Goal: Task Accomplishment & Management: Use online tool/utility

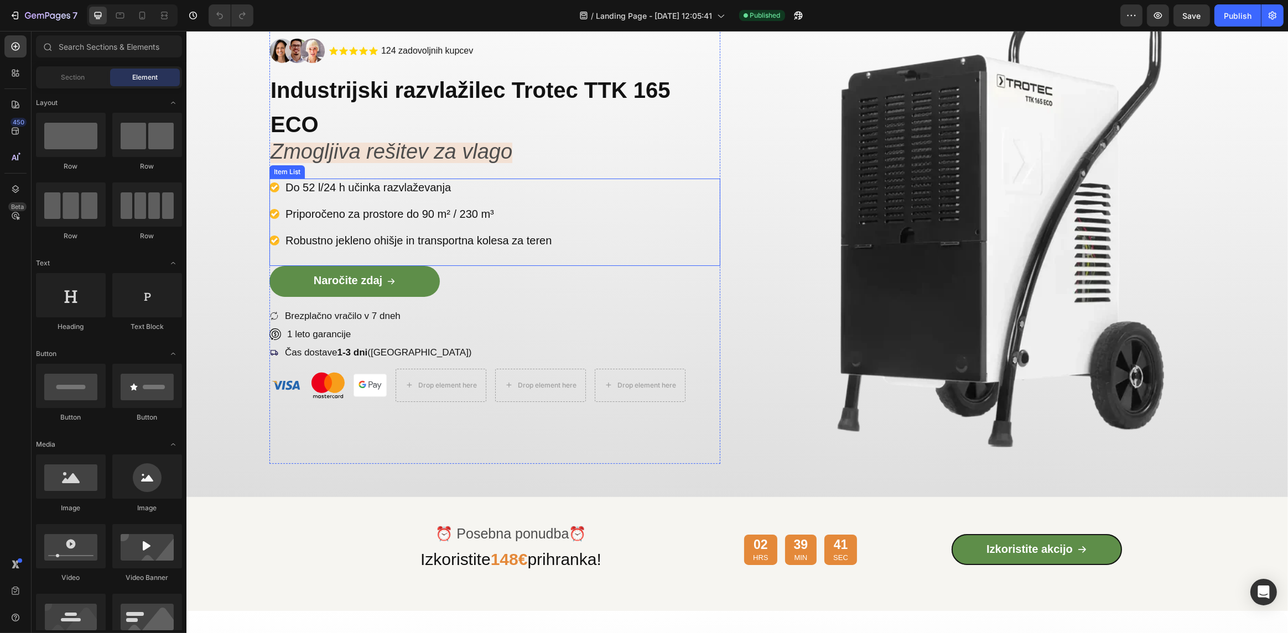
scroll to position [111, 0]
click at [962, 557] on link "Izkoristite akcijo" at bounding box center [1036, 549] width 170 height 31
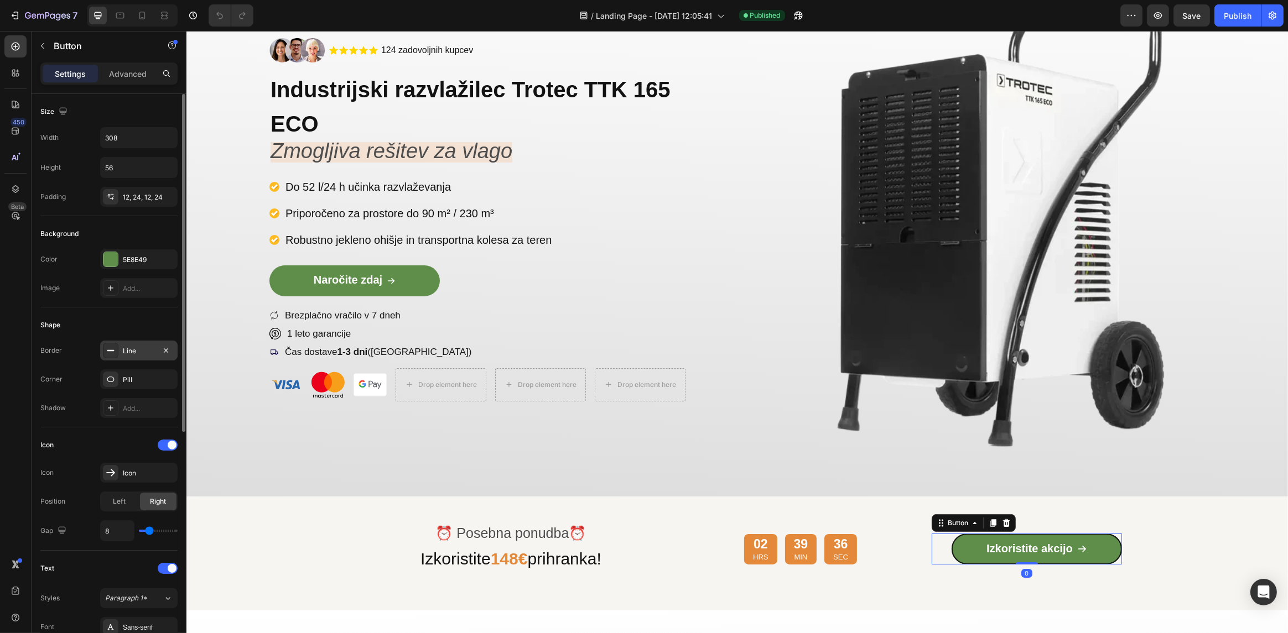
click at [138, 346] on div "Line" at bounding box center [139, 351] width 32 height 10
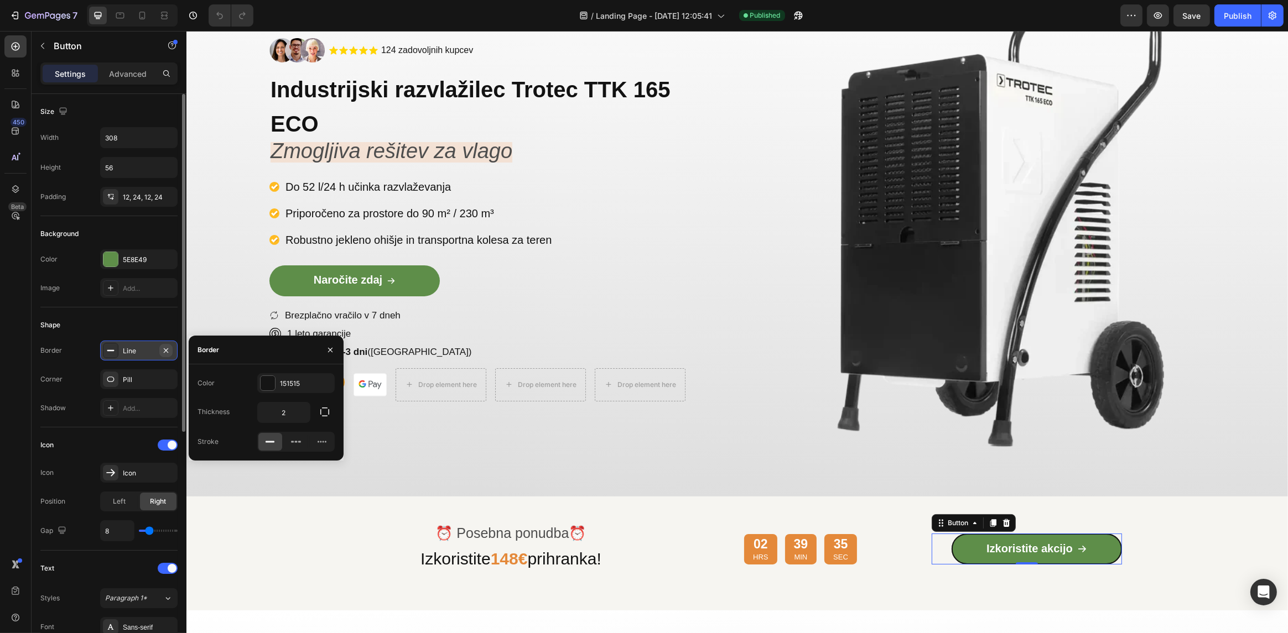
click at [166, 347] on icon "button" at bounding box center [166, 350] width 9 height 9
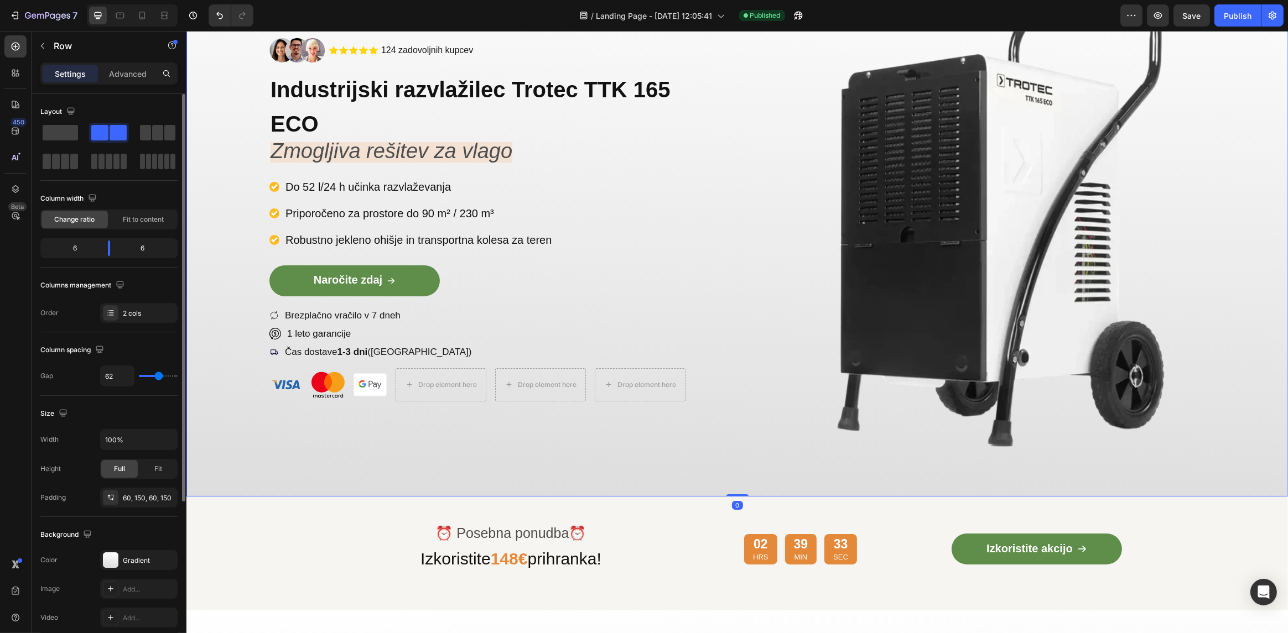
click at [207, 344] on div "Image .id585819066325795347 .cls-1{fill:#ffd401;} star-symbol Icon .id585819066…" at bounding box center [737, 220] width 1102 height 554
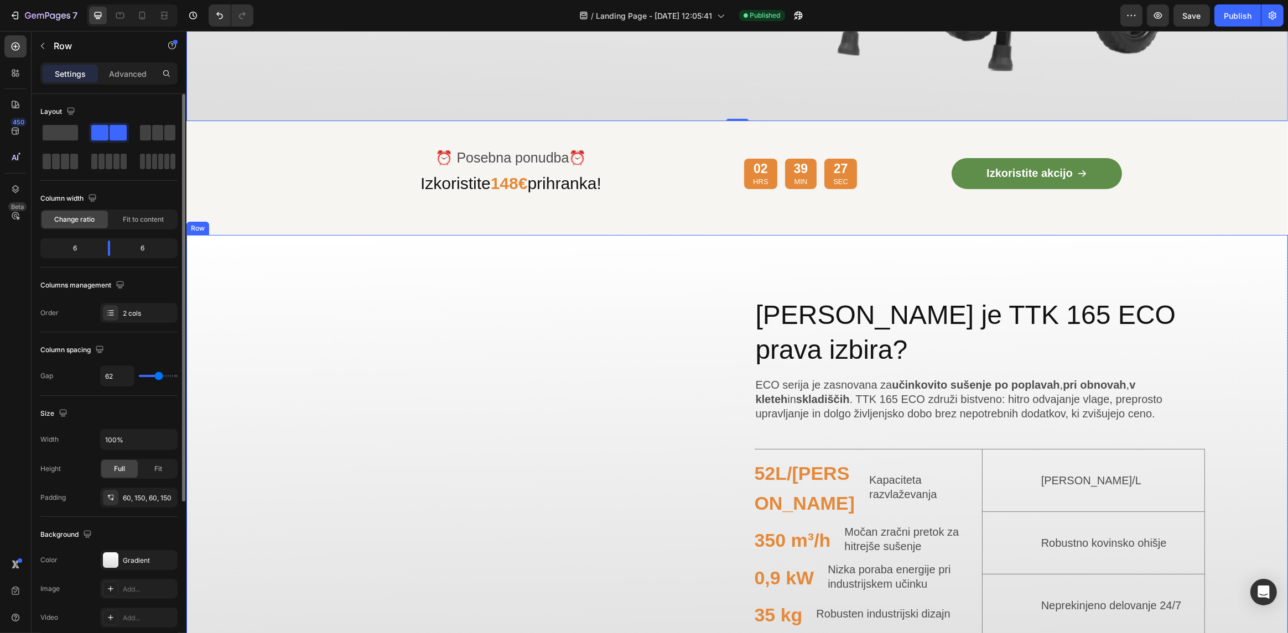
scroll to position [498, 0]
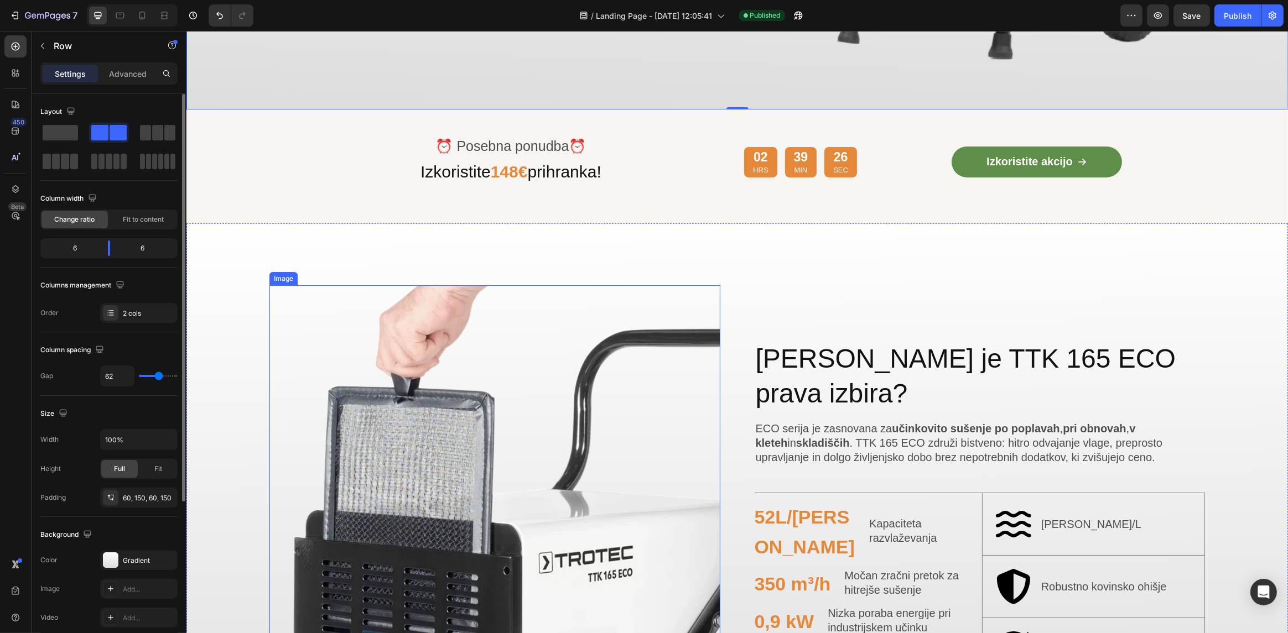
click at [386, 390] on img at bounding box center [494, 510] width 451 height 451
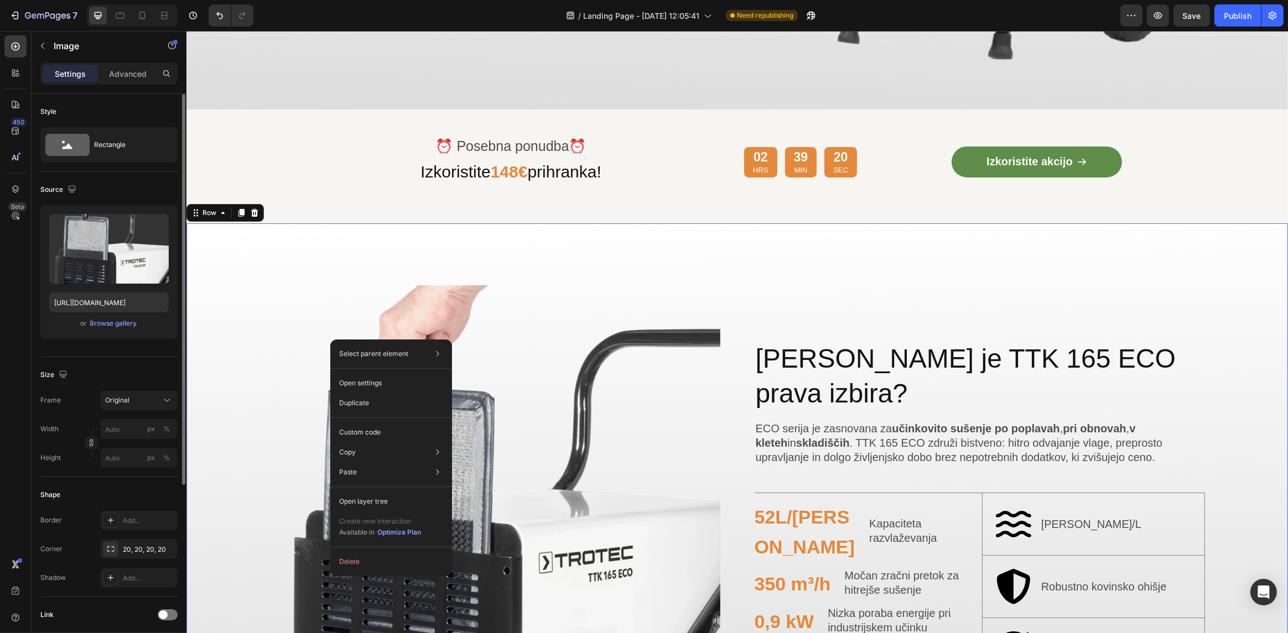
click at [224, 333] on div "Image [PERSON_NAME] je TTK 165 ECO prava izbira? Heading ECO serija je zasnovan…" at bounding box center [737, 511] width 1102 height 575
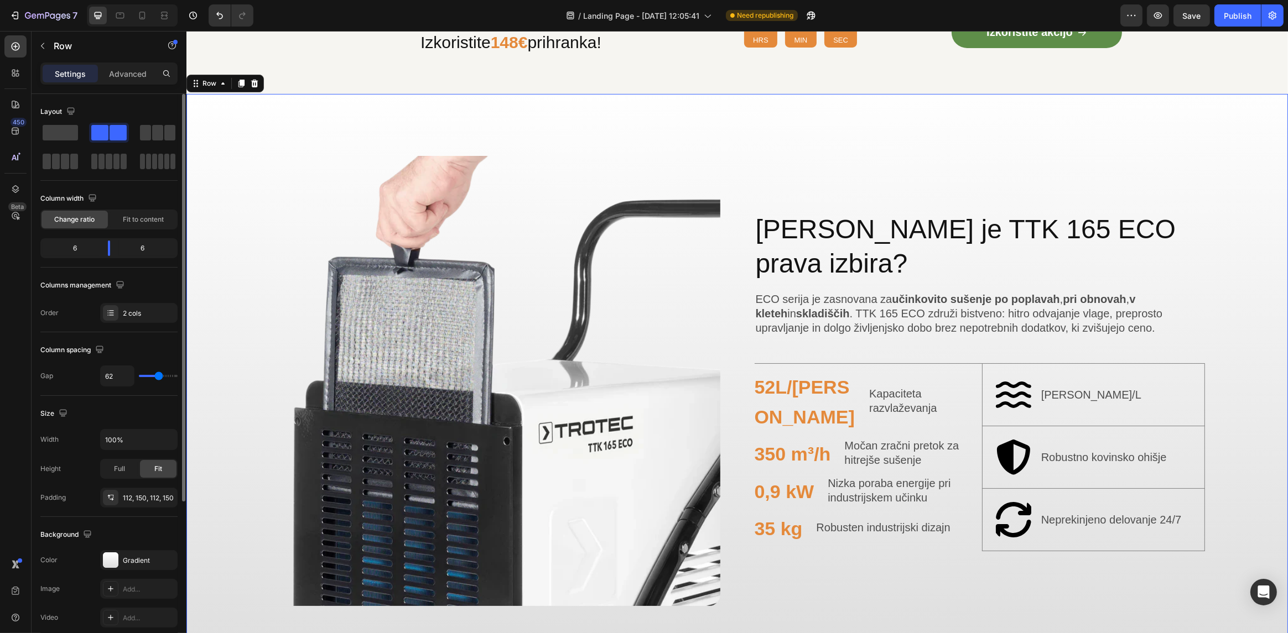
scroll to position [664, 0]
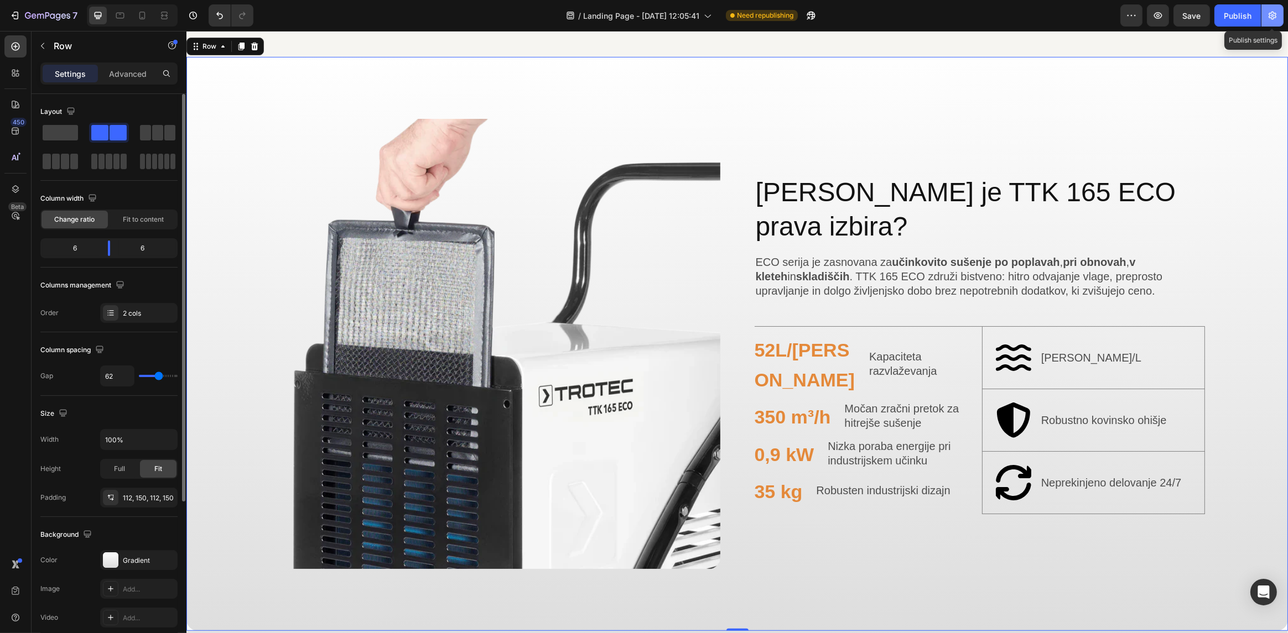
click at [1269, 18] on icon "button" at bounding box center [1273, 16] width 8 height 8
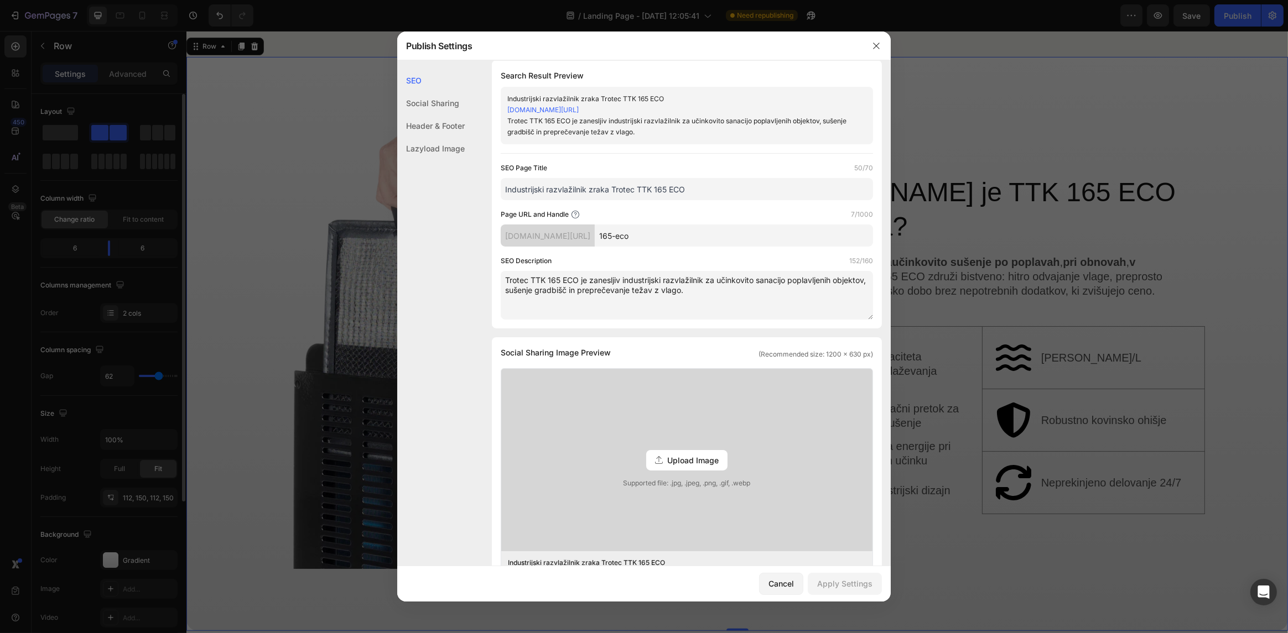
scroll to position [0, 0]
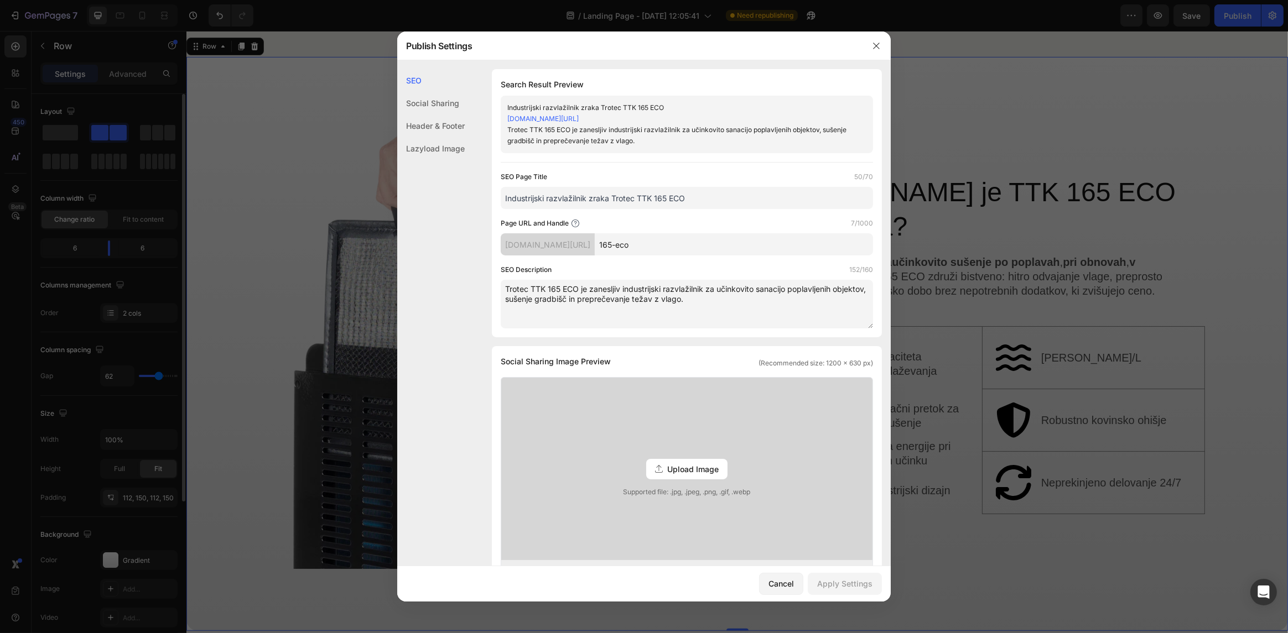
click at [637, 246] on input "165-eco" at bounding box center [734, 244] width 278 height 22
click at [636, 245] on input "trotec-165-eco" at bounding box center [734, 244] width 278 height 22
click at [647, 245] on input "hr-trotec-165-eco" at bounding box center [734, 244] width 278 height 22
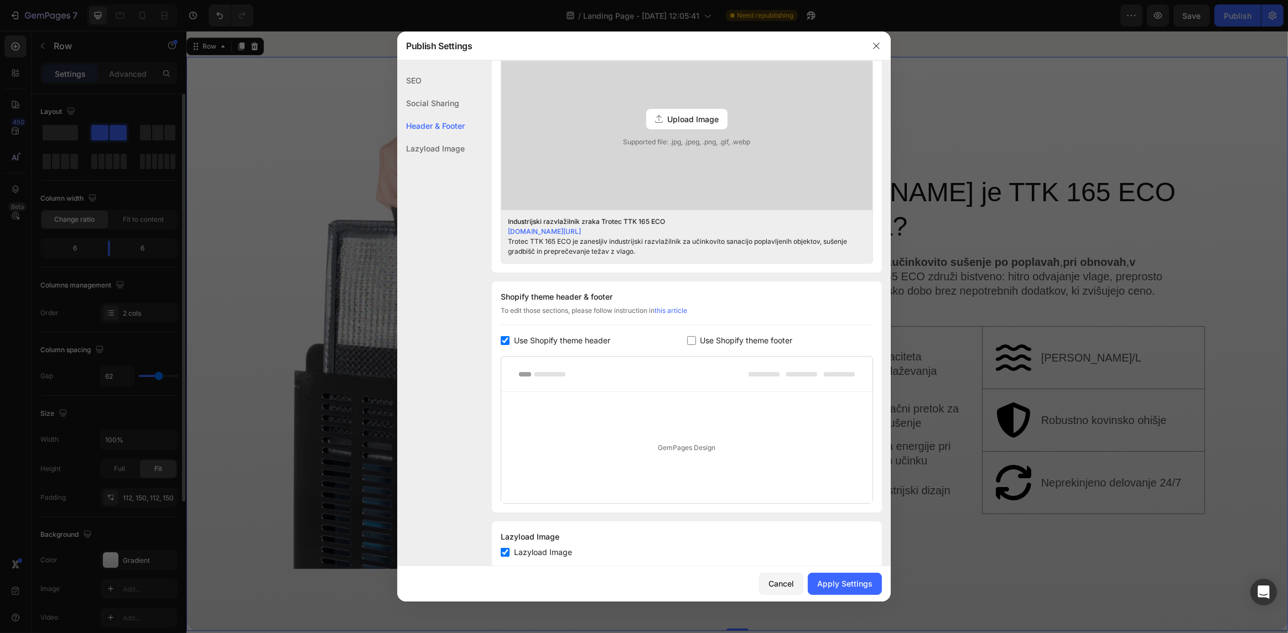
scroll to position [377, 0]
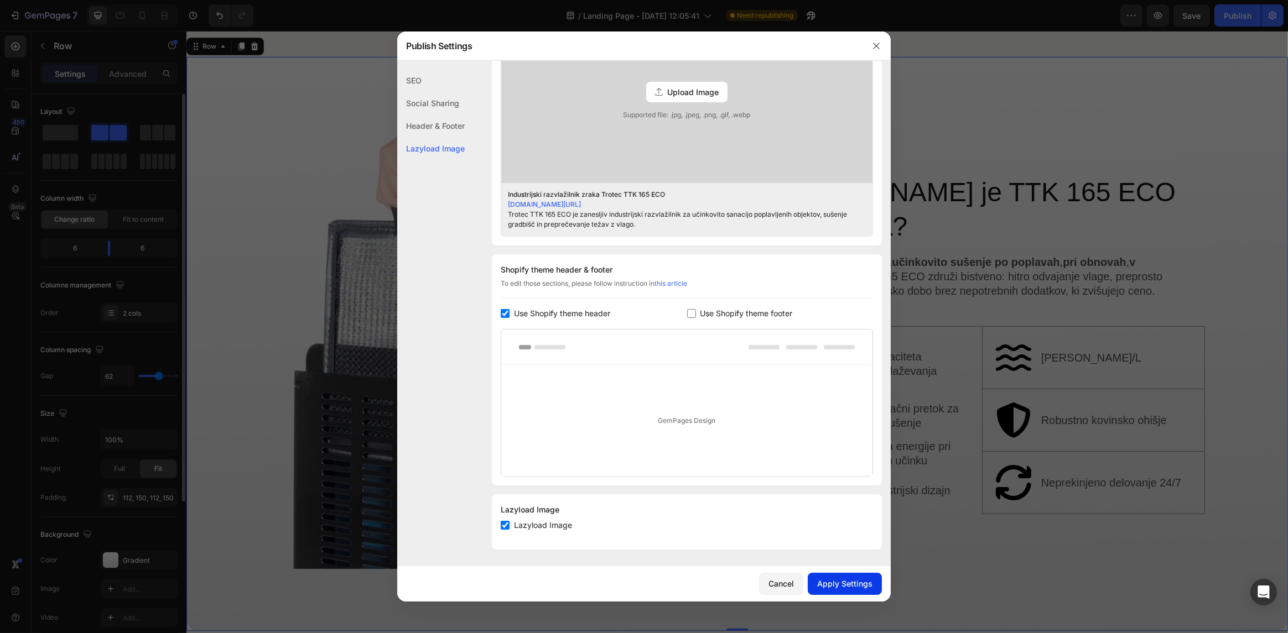
type input "trotec-165-eco"
click at [849, 581] on div "Apply Settings" at bounding box center [844, 584] width 55 height 12
click at [880, 46] on icon "button" at bounding box center [876, 45] width 9 height 9
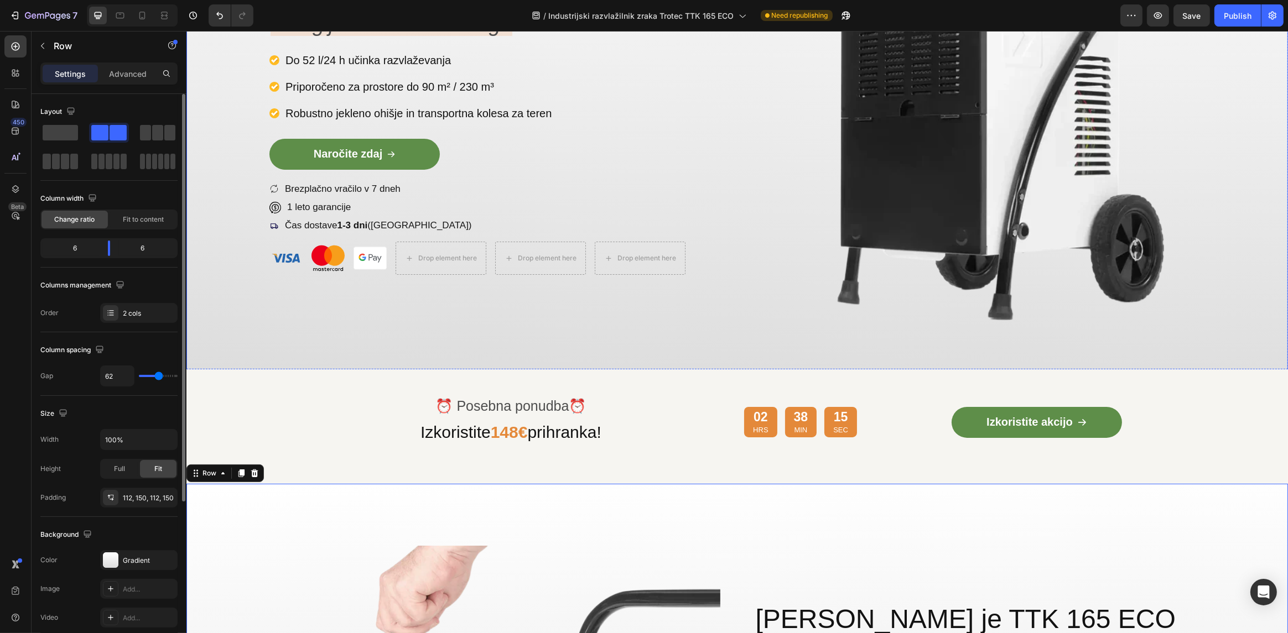
scroll to position [227, 0]
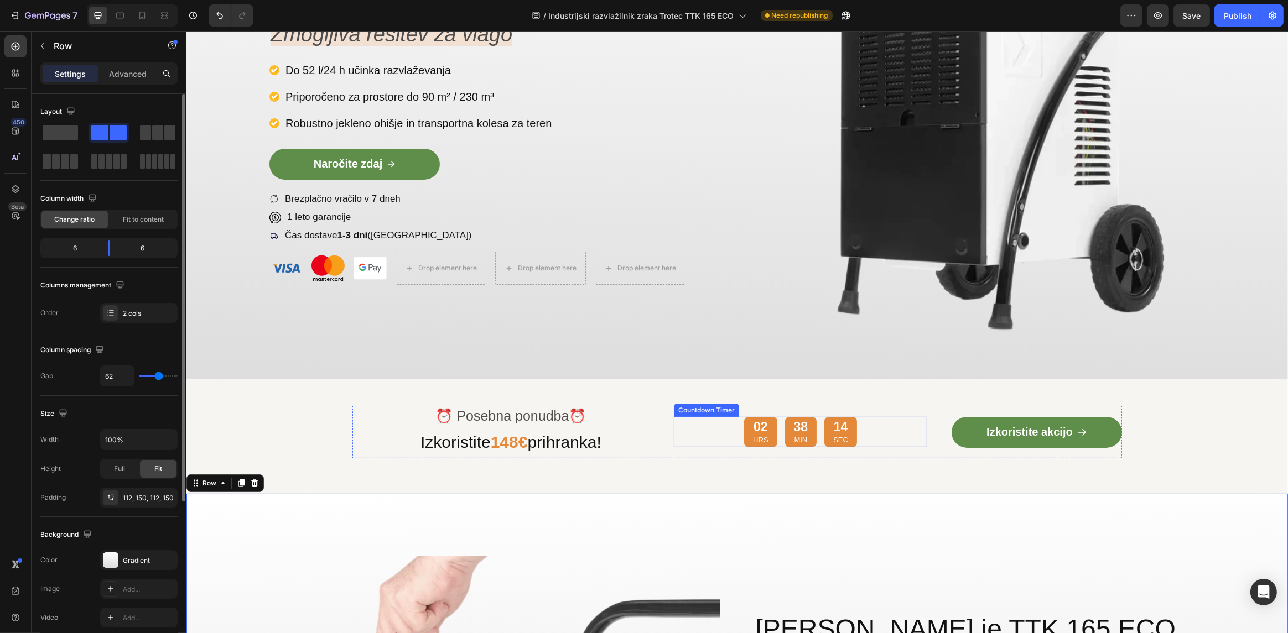
click at [812, 445] on div "02 HRS 38 MIN 14 SEC" at bounding box center [800, 432] width 113 height 30
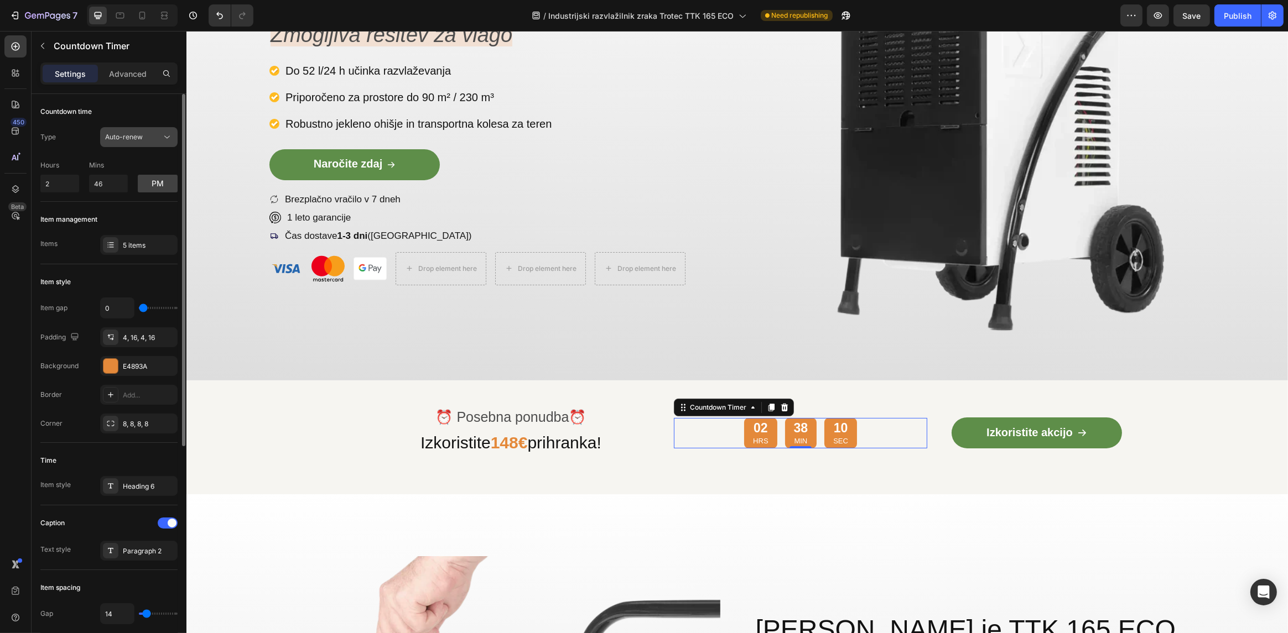
click at [129, 136] on span "Auto-renew" at bounding box center [124, 137] width 38 height 8
click at [130, 162] on p "End at" at bounding box center [136, 164] width 63 height 10
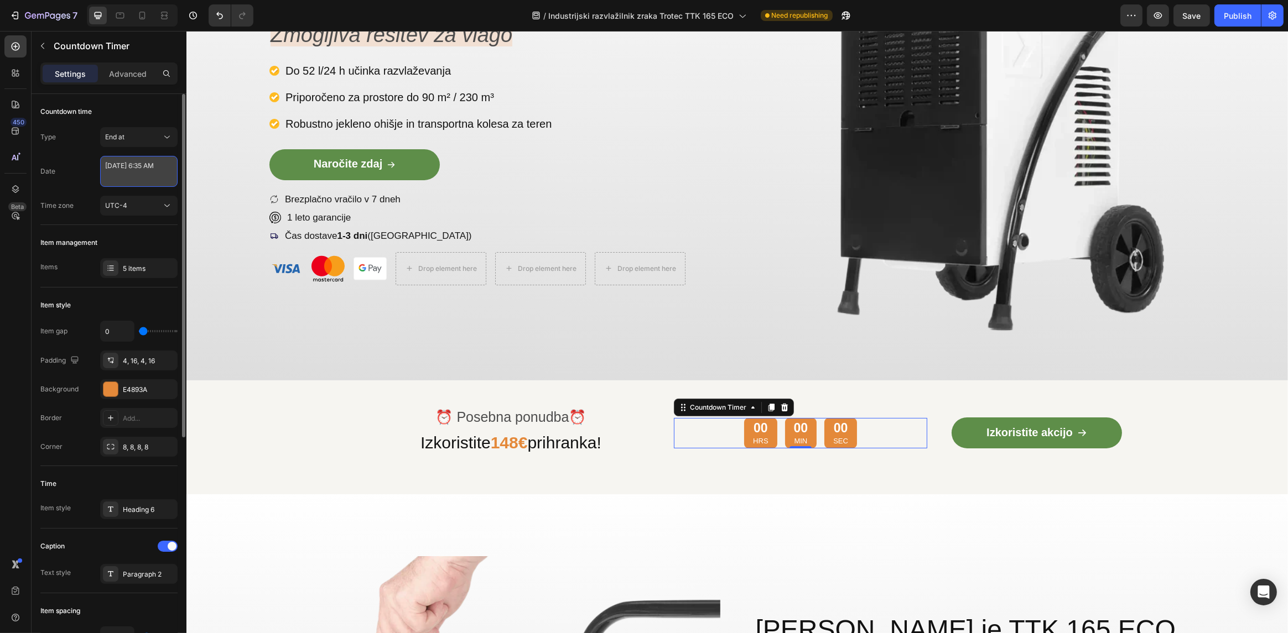
select select "6"
select select "35"
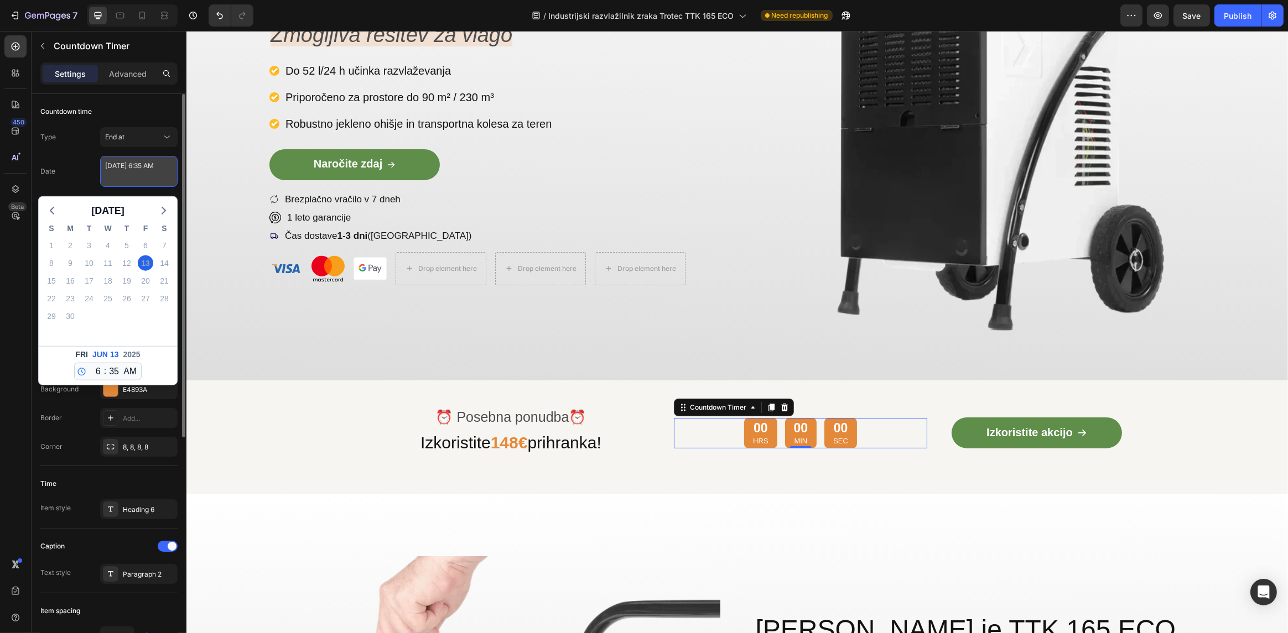
click at [126, 168] on textarea "[DATE] 6:35 AM" at bounding box center [138, 171] width 77 height 31
click at [163, 211] on polyline "button" at bounding box center [163, 210] width 3 height 7
click at [164, 211] on polyline "button" at bounding box center [163, 210] width 3 height 7
click at [86, 316] on div "30" at bounding box center [88, 316] width 15 height 15
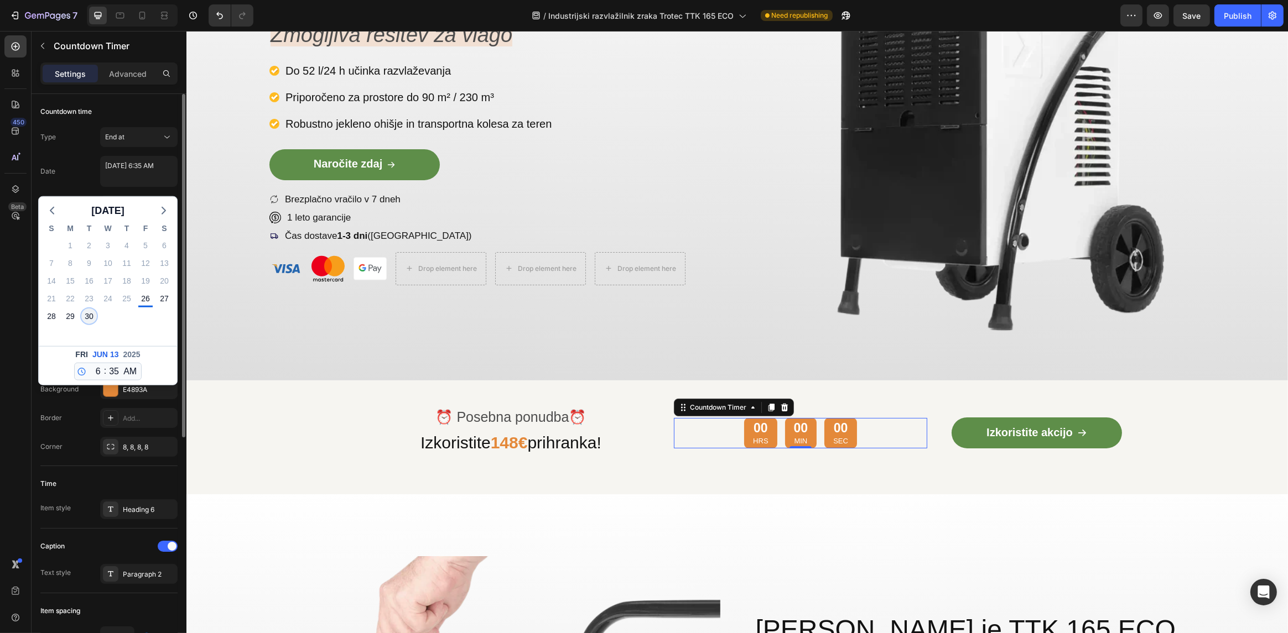
type textarea "[DATE] 6:35 AM"
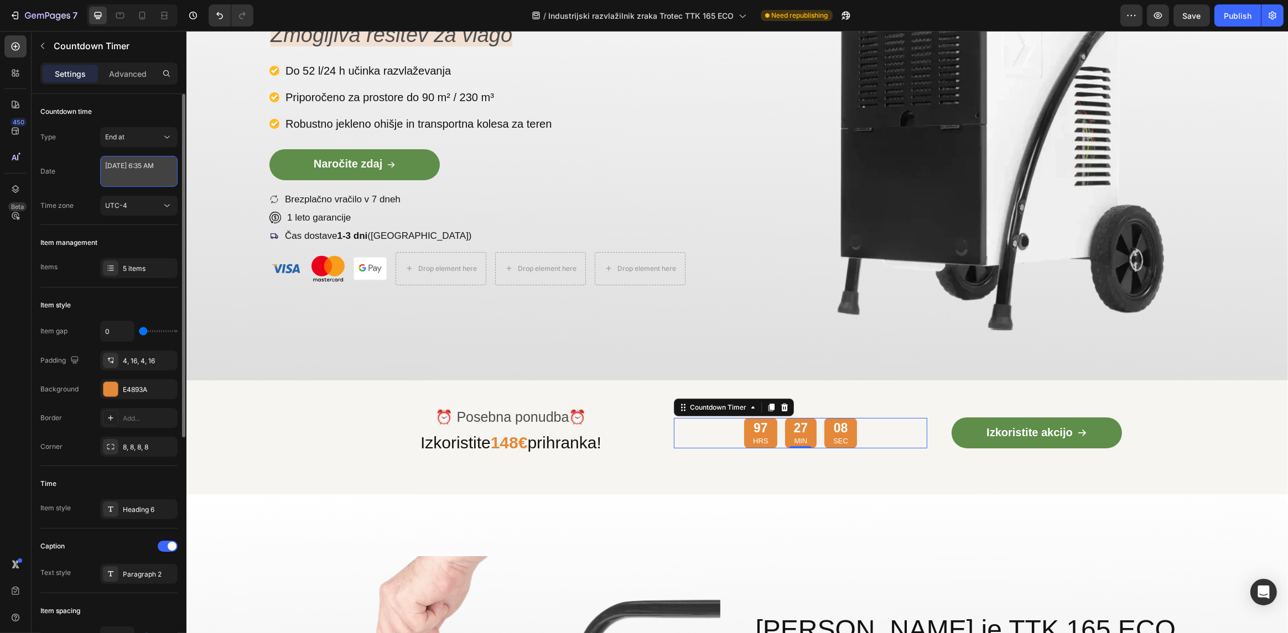
select select "6"
select select "35"
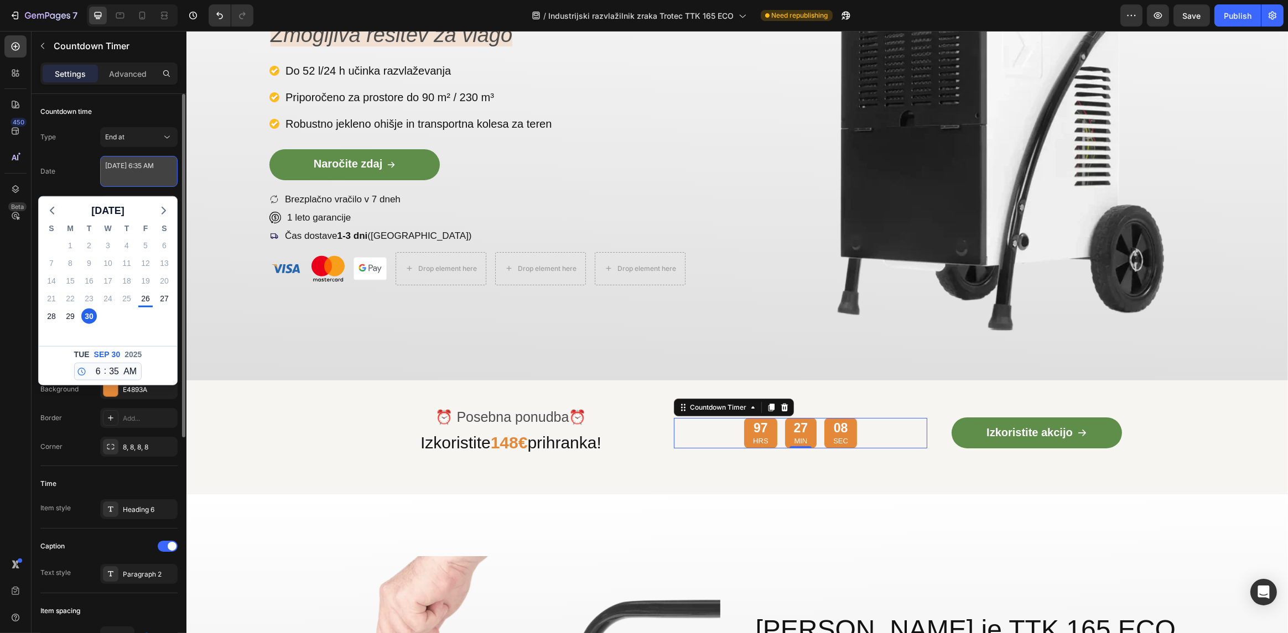
click at [140, 179] on textarea "[DATE] 6:35 AM" at bounding box center [138, 171] width 77 height 31
click at [96, 373] on select "12 1 2 3 4 5 6 7 8 9 10 11" at bounding box center [96, 371] width 14 height 17
select select "11"
click at [89, 363] on select "12 1 2 3 4 5 6 7 8 9 10 11" at bounding box center [96, 371] width 14 height 17
type textarea "[DATE] 11:35 AM"
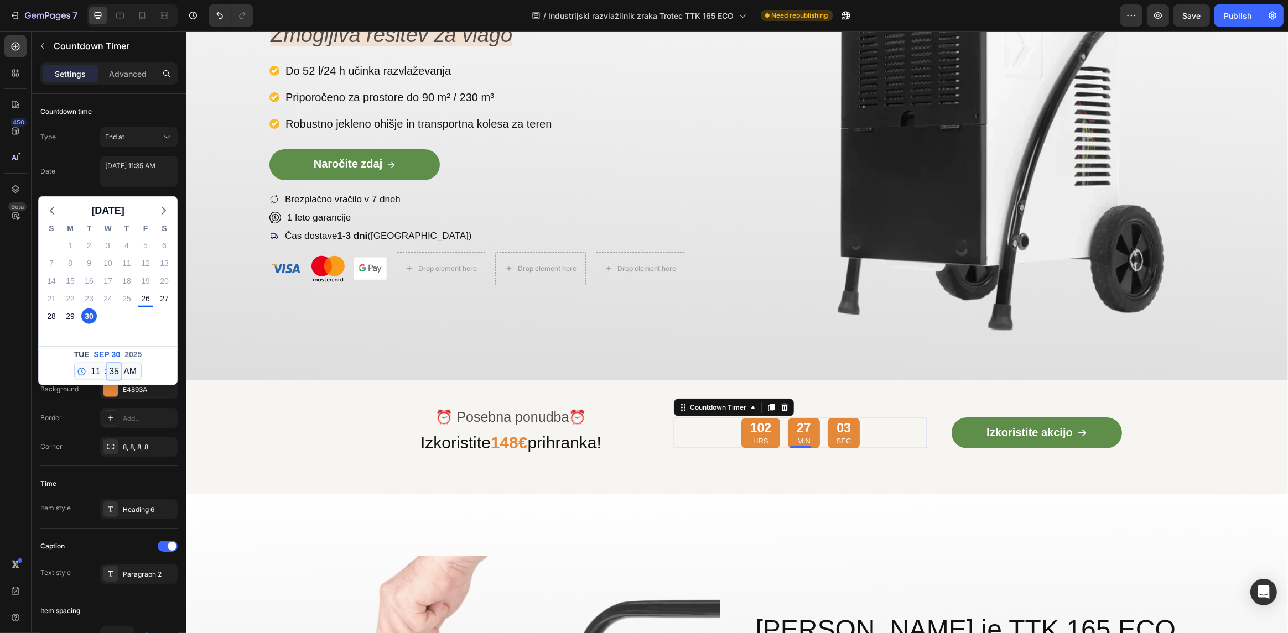
click at [109, 376] on select "00 01 02 03 04 05 06 07 08 09 10 11 12 13 14 15 16 17 18 19 20 21 22 23 24 25 2…" at bounding box center [114, 371] width 14 height 17
select select "59"
click at [107, 363] on select "00 01 02 03 04 05 06 07 08 09 10 11 12 13 14 15 16 17 18 19 20 21 22 23 24 25 2…" at bounding box center [114, 371] width 14 height 17
type textarea "[DATE] 11:59 AM"
click at [121, 373] on div "AM PM" at bounding box center [130, 371] width 18 height 17
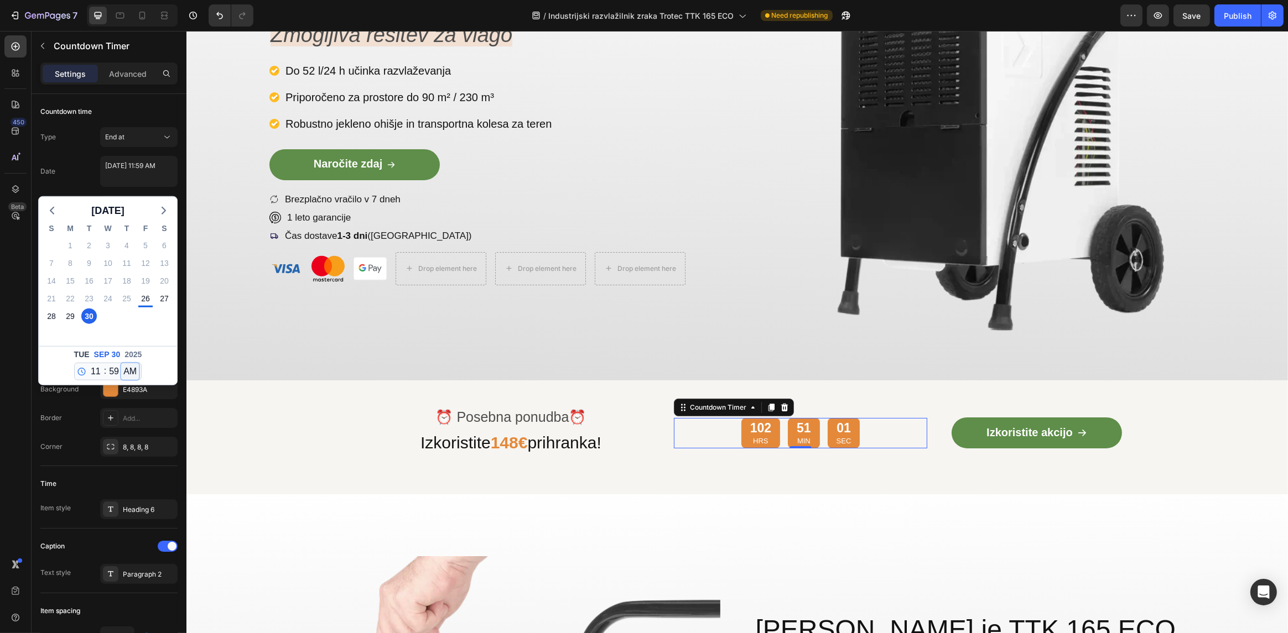
click at [129, 375] on select "AM PM" at bounding box center [130, 371] width 18 height 17
select select "false"
click at [121, 363] on select "AM PM" at bounding box center [130, 371] width 18 height 17
type textarea "[DATE] 11:59 PM"
select select "23"
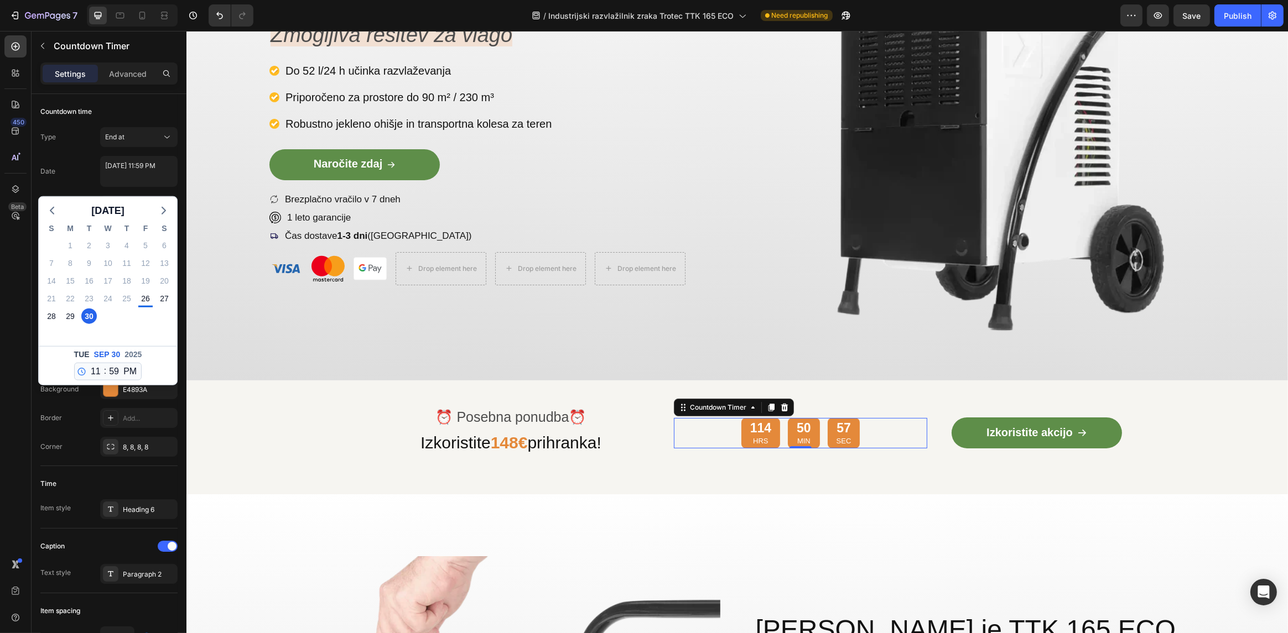
click at [77, 187] on div "Type End at Date [DATE] 11:59 PM [DATE] S M T W T F S 31 1 2 3 4 5 6 7 8 9 10 1…" at bounding box center [108, 171] width 137 height 89
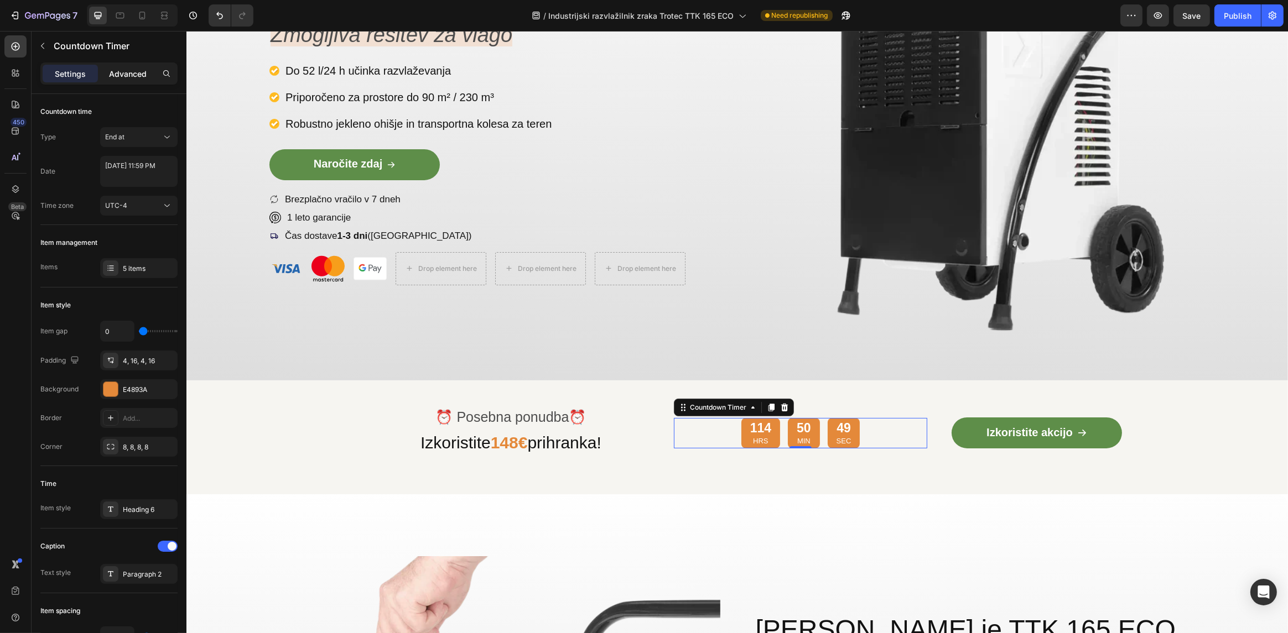
click at [126, 79] on div "Advanced" at bounding box center [127, 74] width 55 height 18
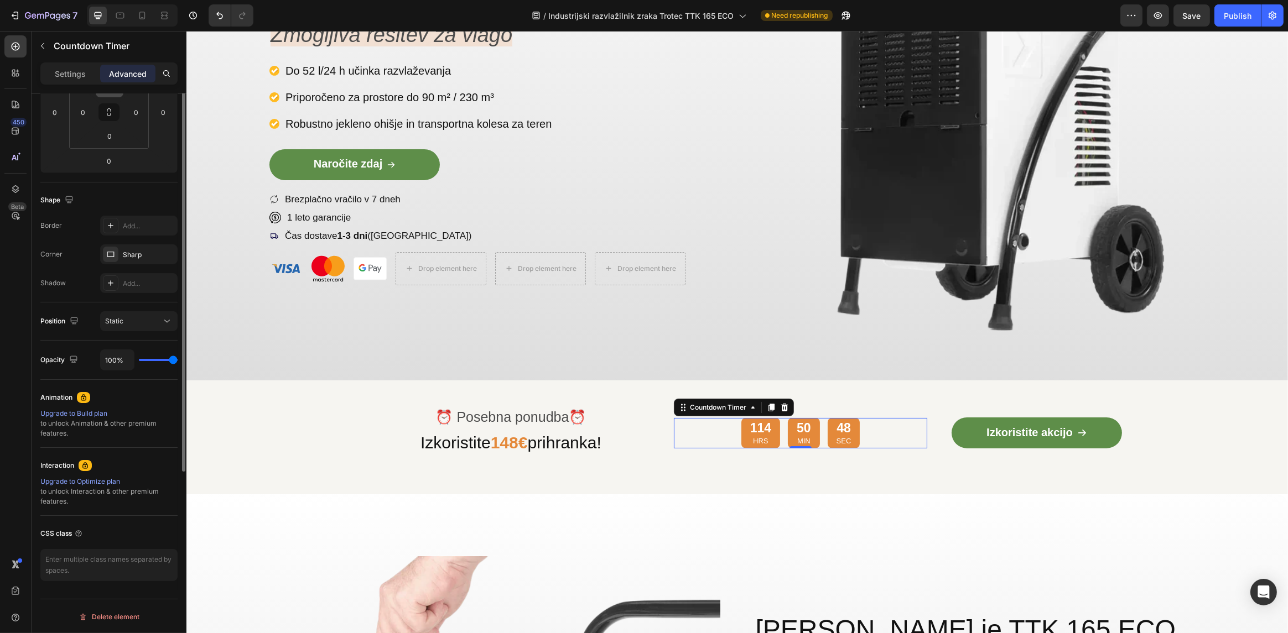
scroll to position [0, 0]
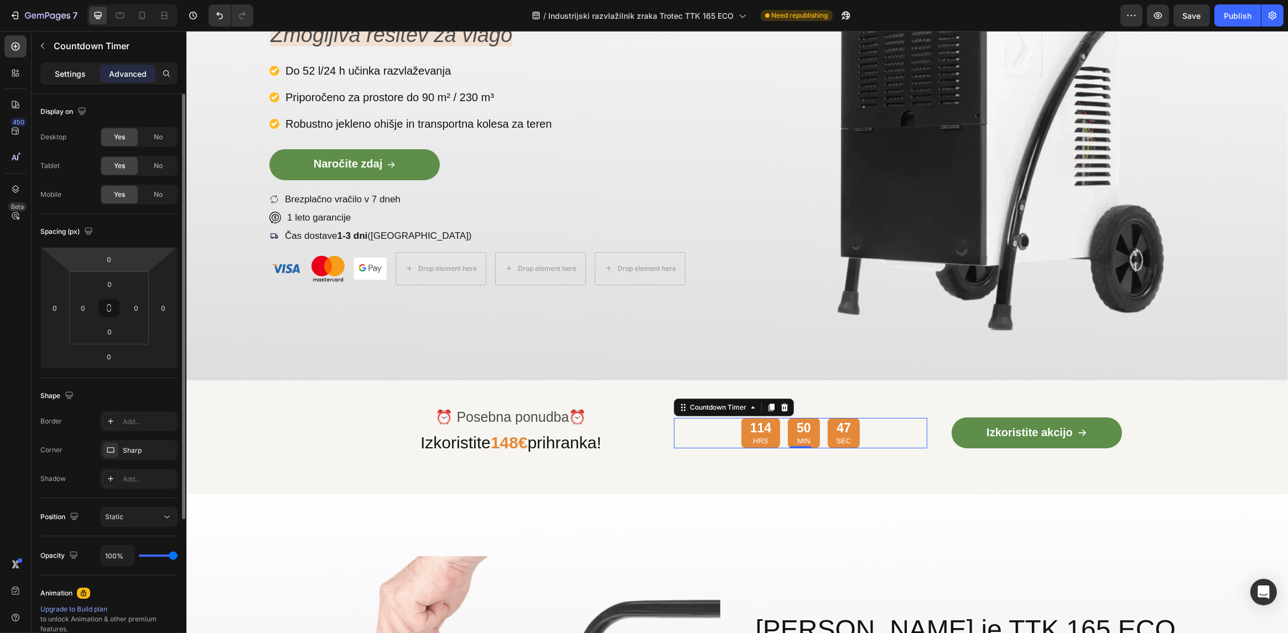
click at [75, 79] on p "Settings" at bounding box center [70, 74] width 31 height 12
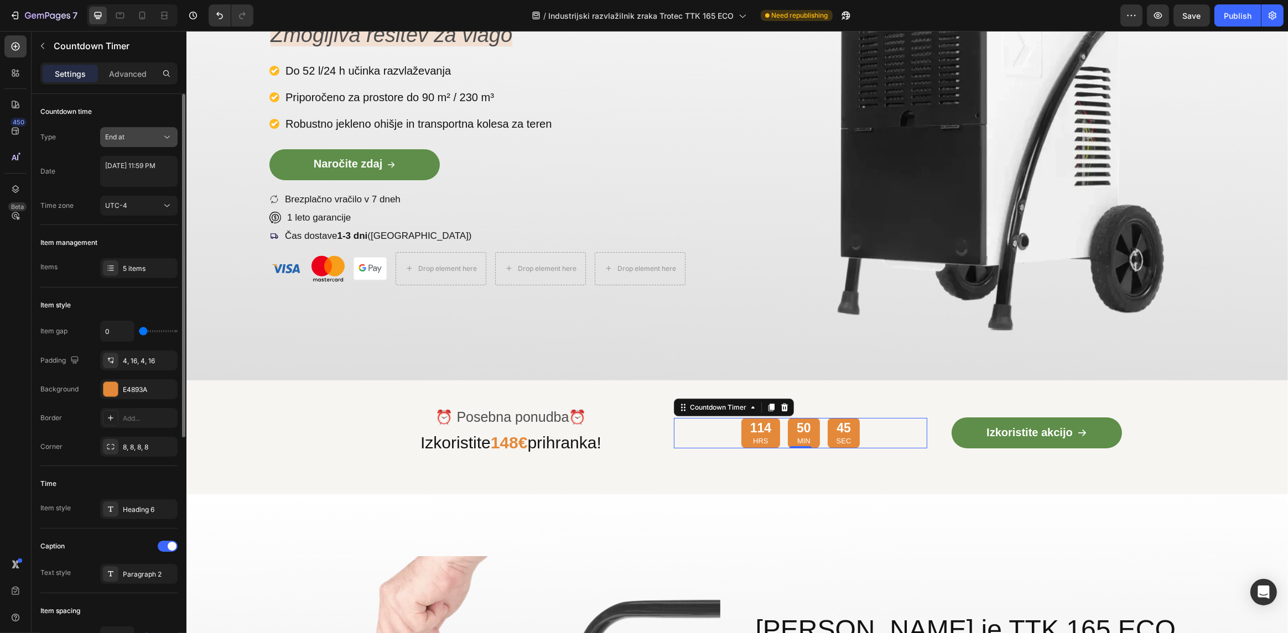
click at [133, 138] on div "End at" at bounding box center [133, 137] width 56 height 10
click at [136, 134] on div "End at" at bounding box center [133, 137] width 56 height 10
click at [119, 271] on div "5 items" at bounding box center [138, 268] width 77 height 20
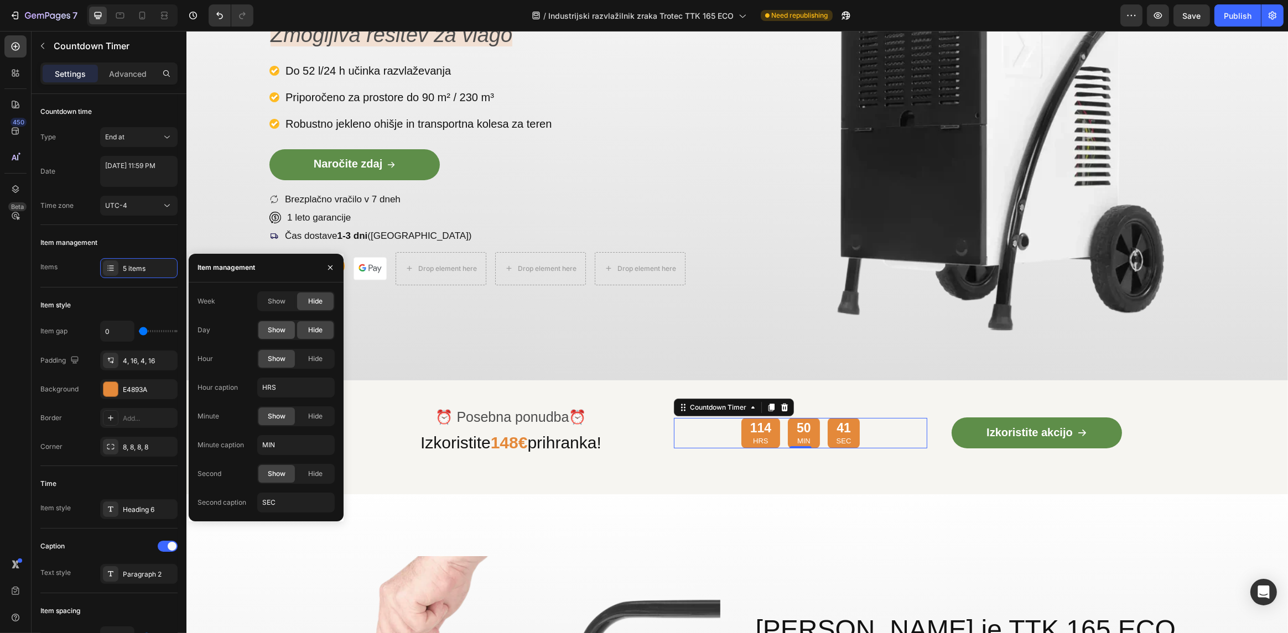
click at [281, 328] on span "Show" at bounding box center [277, 330] width 18 height 10
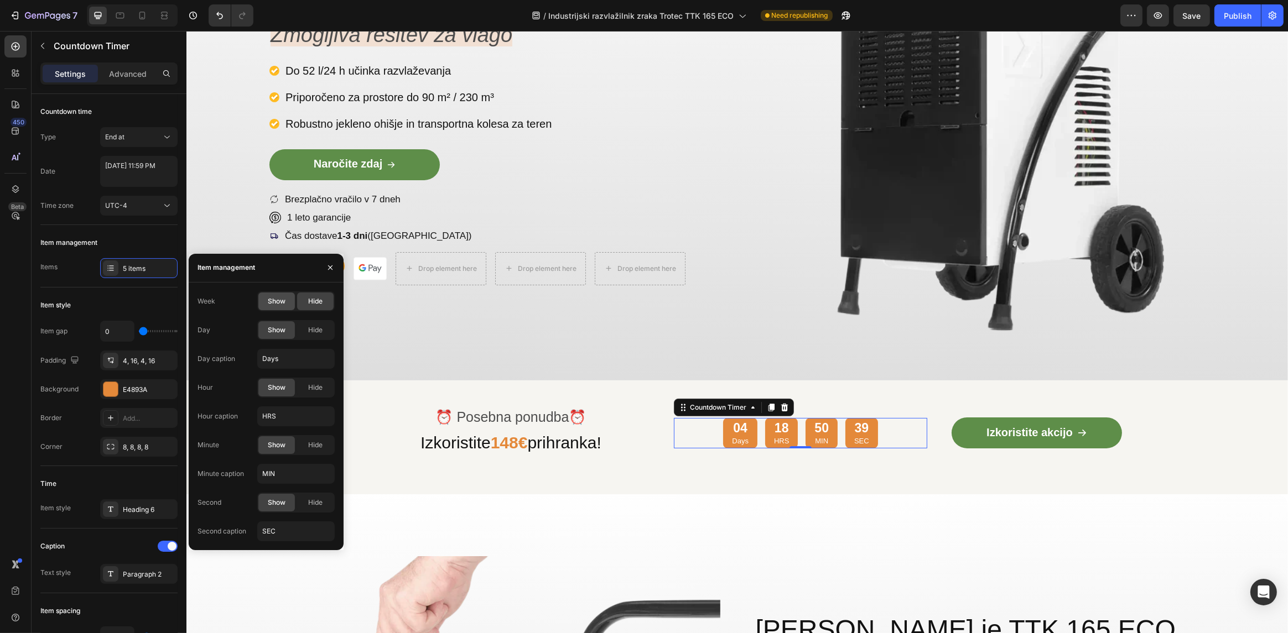
click at [283, 304] on span "Show" at bounding box center [277, 302] width 18 height 10
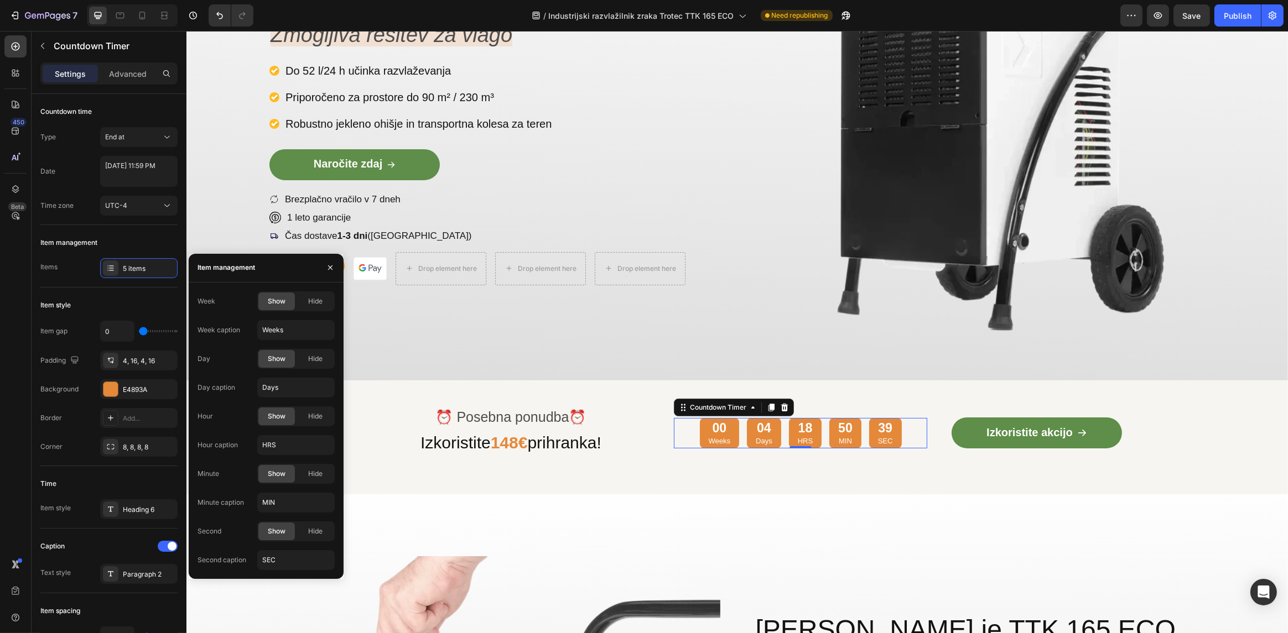
click at [283, 304] on span "Show" at bounding box center [277, 302] width 18 height 10
click at [309, 304] on span "Hide" at bounding box center [315, 302] width 14 height 10
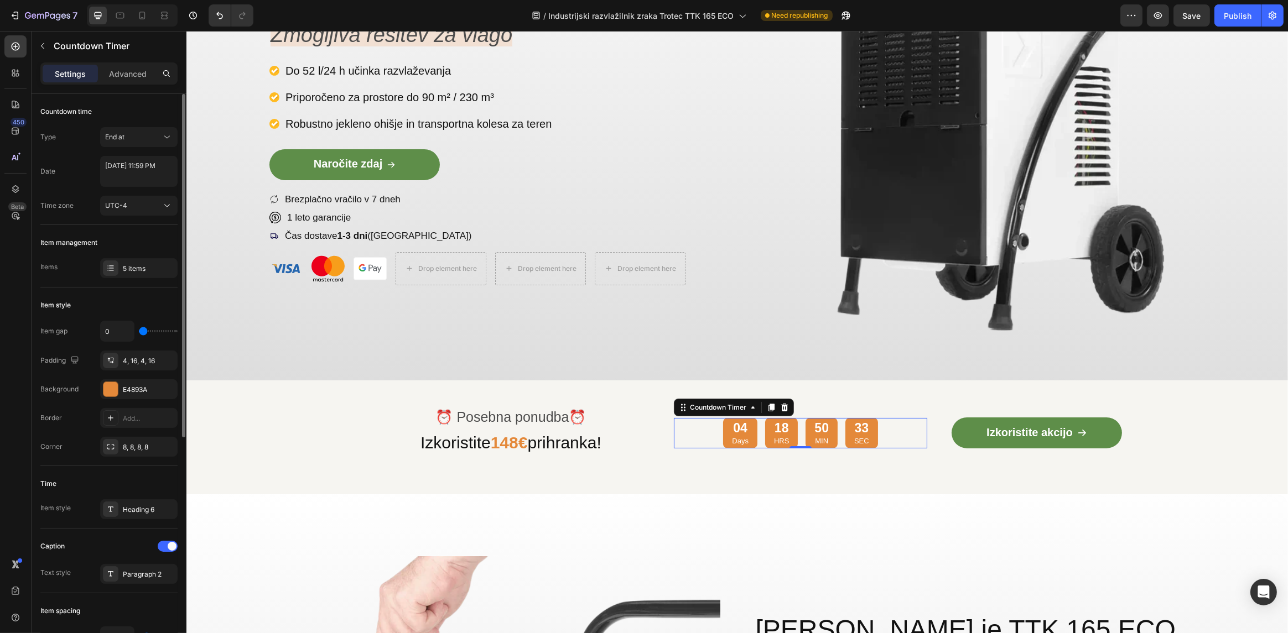
click at [160, 237] on div "Item management" at bounding box center [108, 243] width 137 height 18
click at [300, 408] on div "⏰ Posebna ponudba ⏰ Text Block Izkoristite 148€ prihranka! Heading 04 Days 18 H…" at bounding box center [737, 438] width 1102 height 115
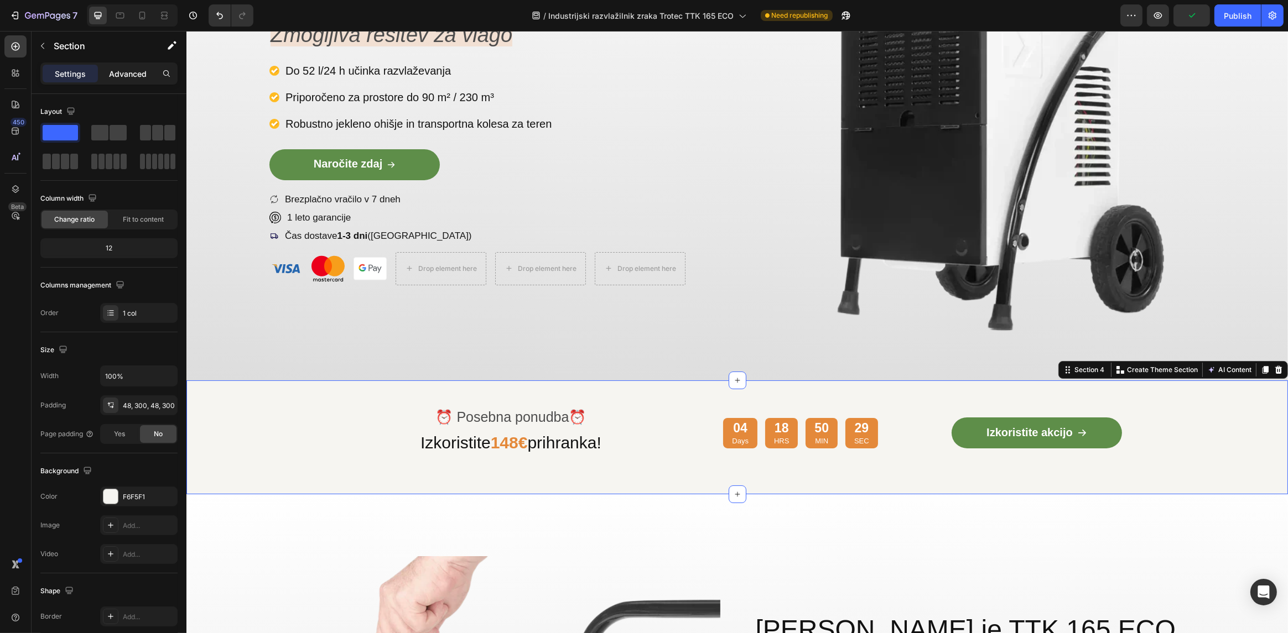
click at [118, 76] on p "Advanced" at bounding box center [128, 74] width 38 height 12
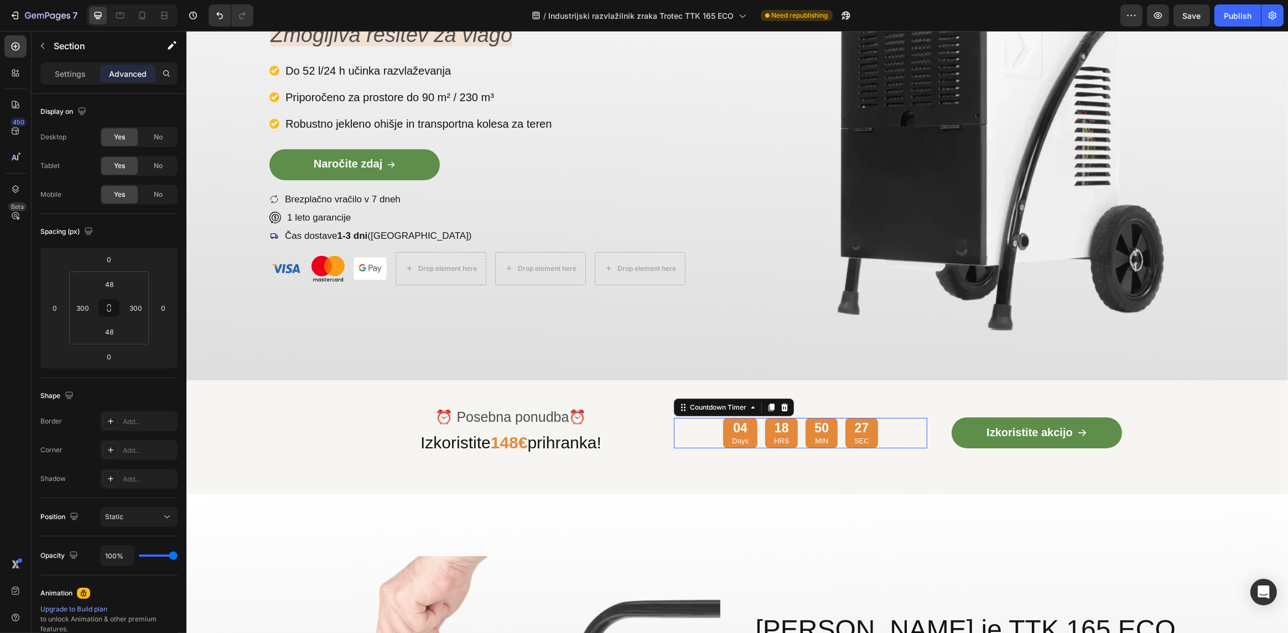
click at [735, 440] on p "Days" at bounding box center [739, 441] width 17 height 9
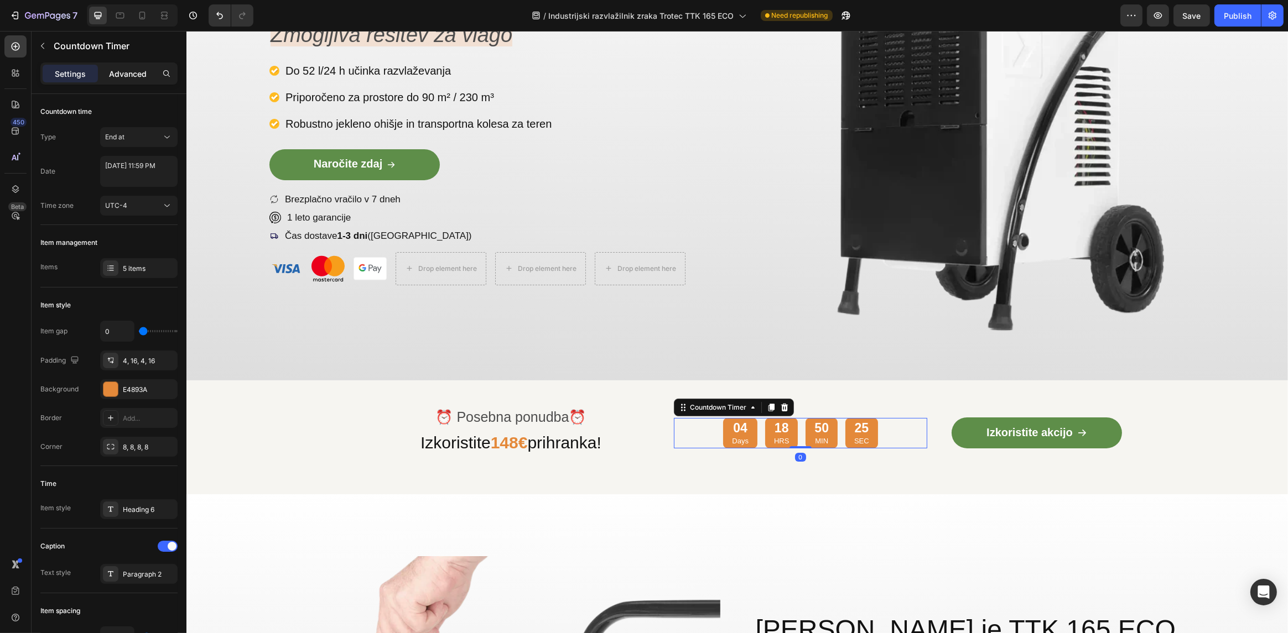
click at [132, 77] on p "Advanced" at bounding box center [128, 74] width 38 height 12
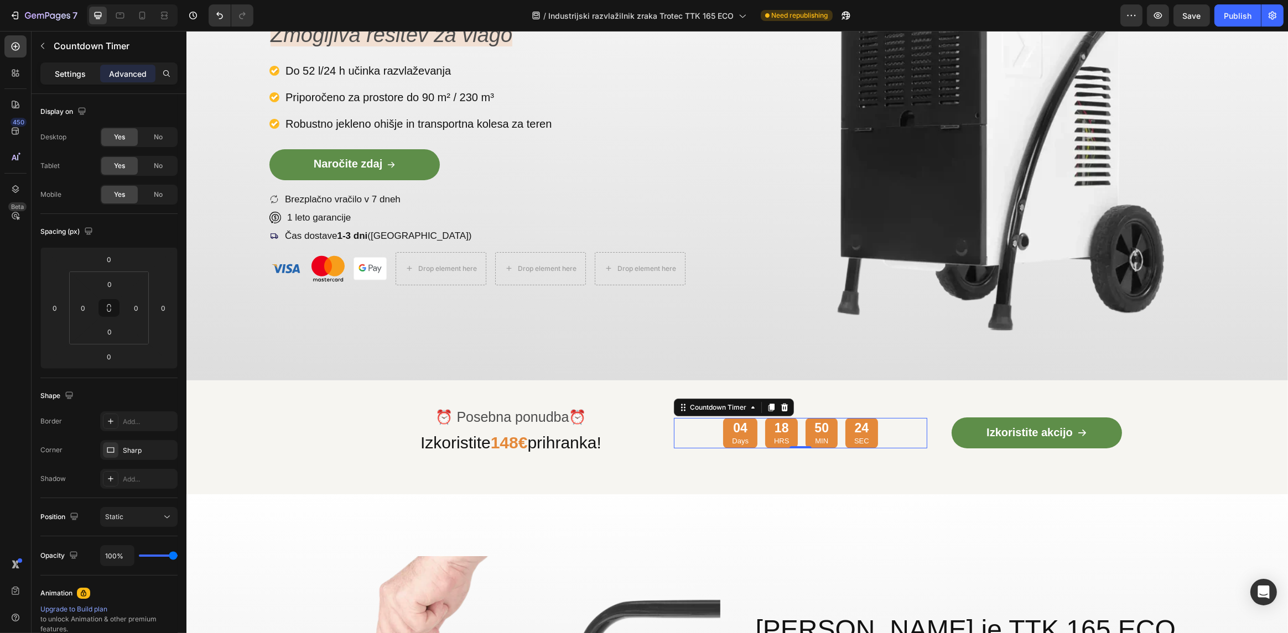
click at [77, 71] on p "Settings" at bounding box center [70, 74] width 31 height 12
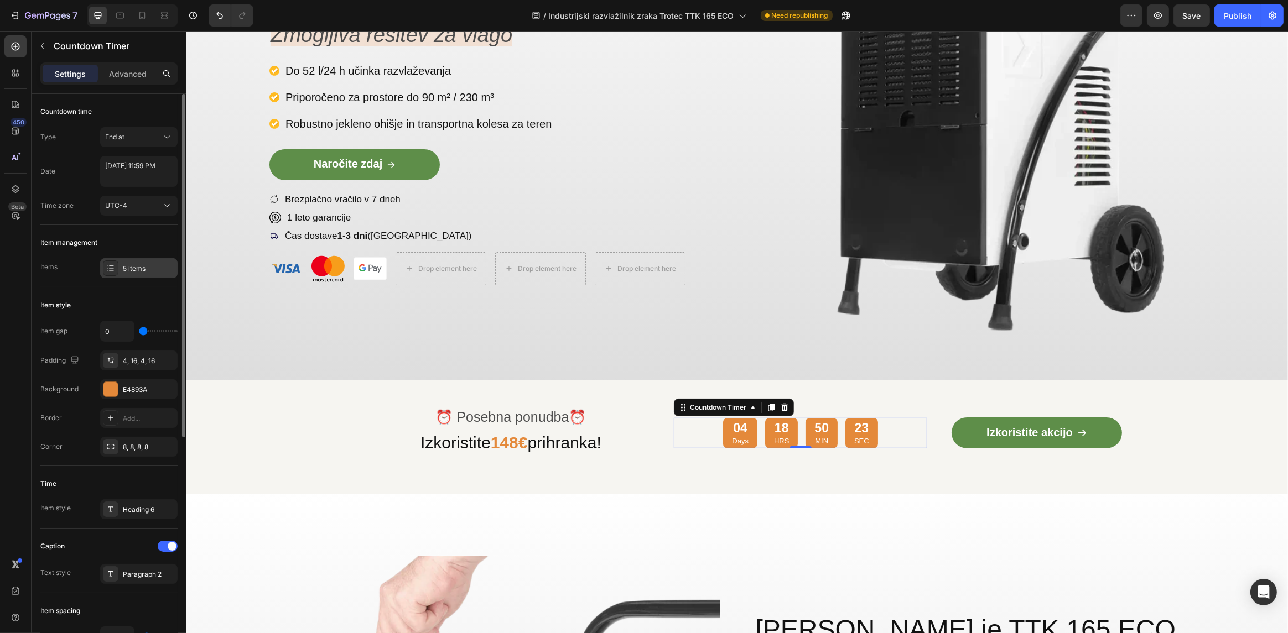
click at [142, 272] on div "5 items" at bounding box center [149, 269] width 52 height 10
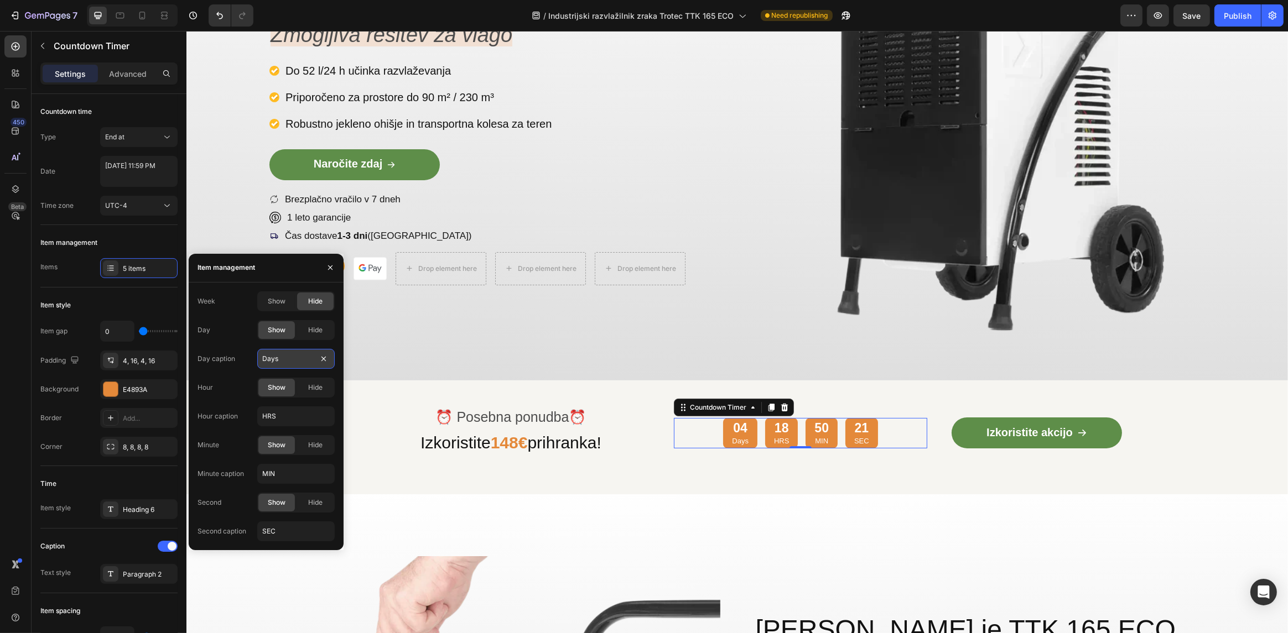
click at [279, 357] on input "Days" at bounding box center [295, 359] width 77 height 20
click at [279, 358] on input "Days" at bounding box center [295, 359] width 77 height 20
type input "dni"
click at [310, 412] on input "HRS" at bounding box center [295, 417] width 77 height 20
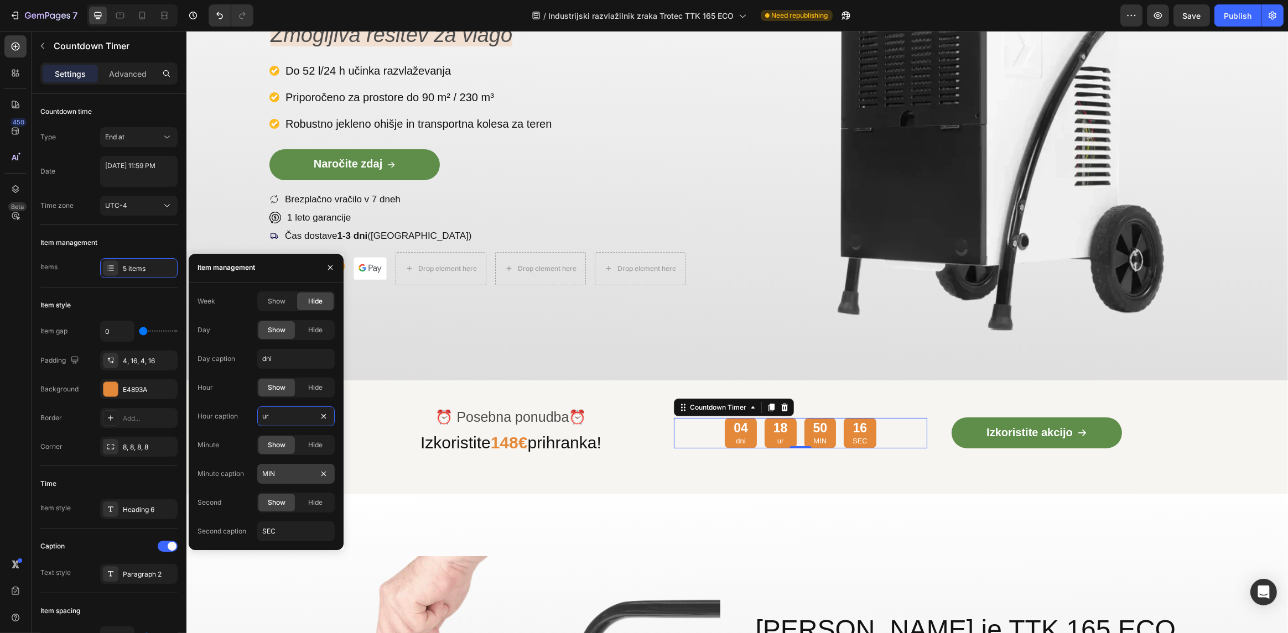
type input "ur"
click at [287, 476] on input "MIN" at bounding box center [295, 474] width 77 height 20
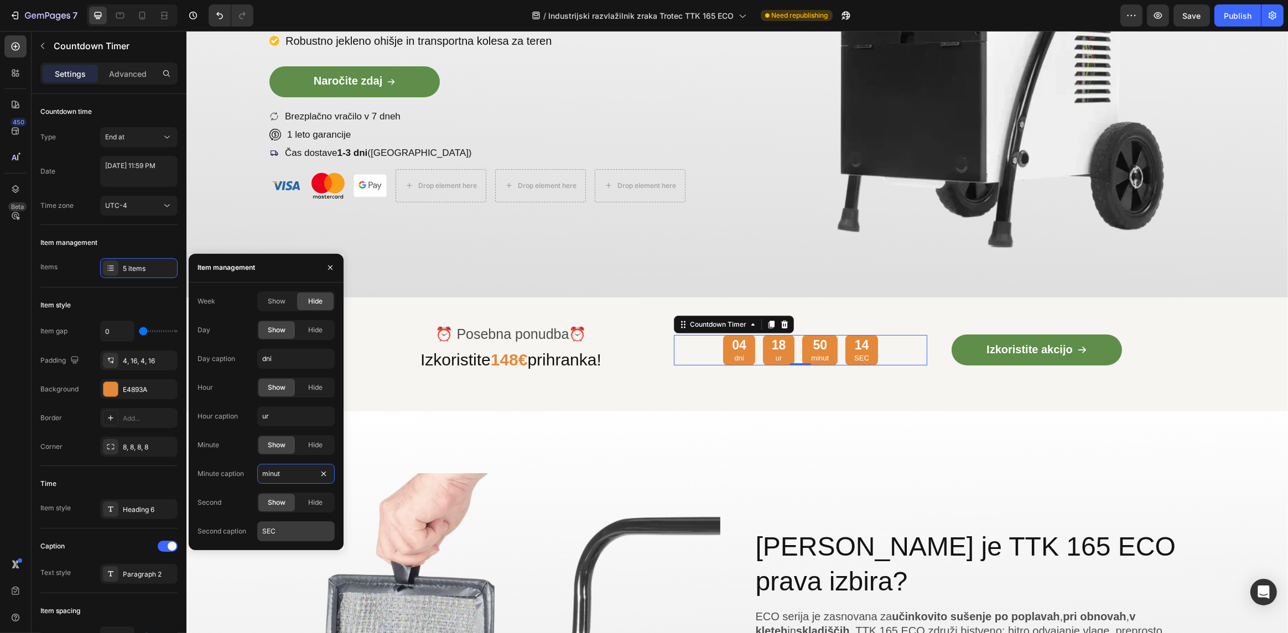
scroll to position [337, 0]
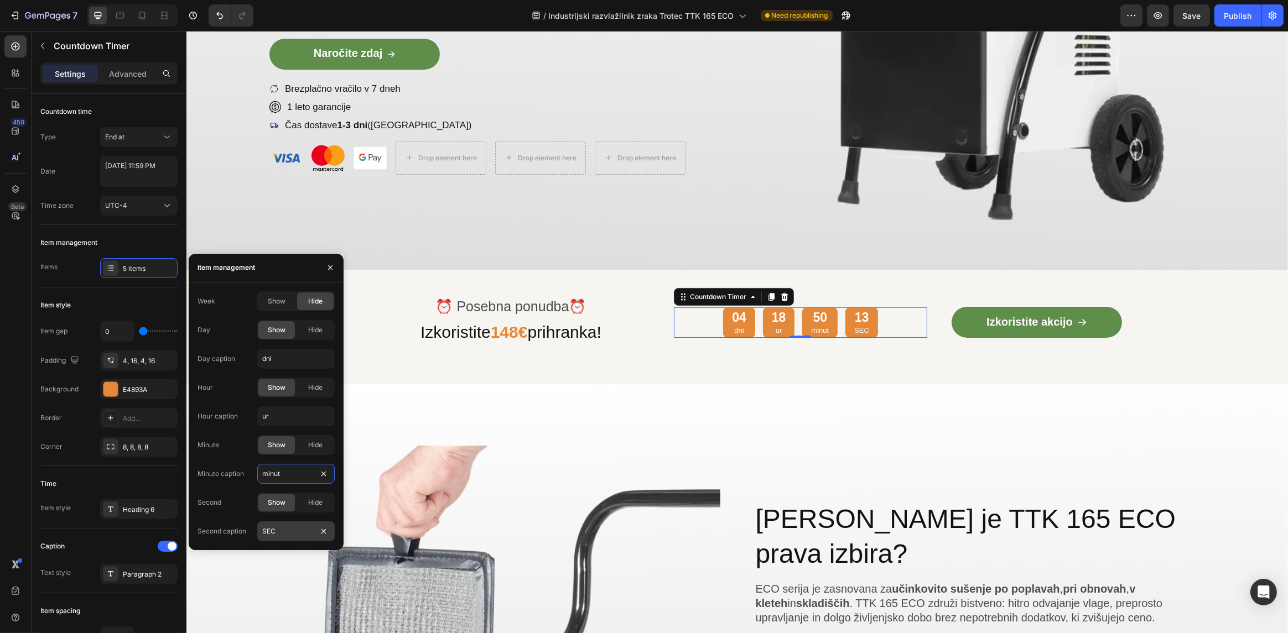
type input "minut"
click at [282, 534] on input "SEC" at bounding box center [295, 532] width 77 height 20
click at [282, 533] on input "SEC" at bounding box center [295, 532] width 77 height 20
type input "sek"
click at [290, 472] on input "minut" at bounding box center [295, 474] width 77 height 20
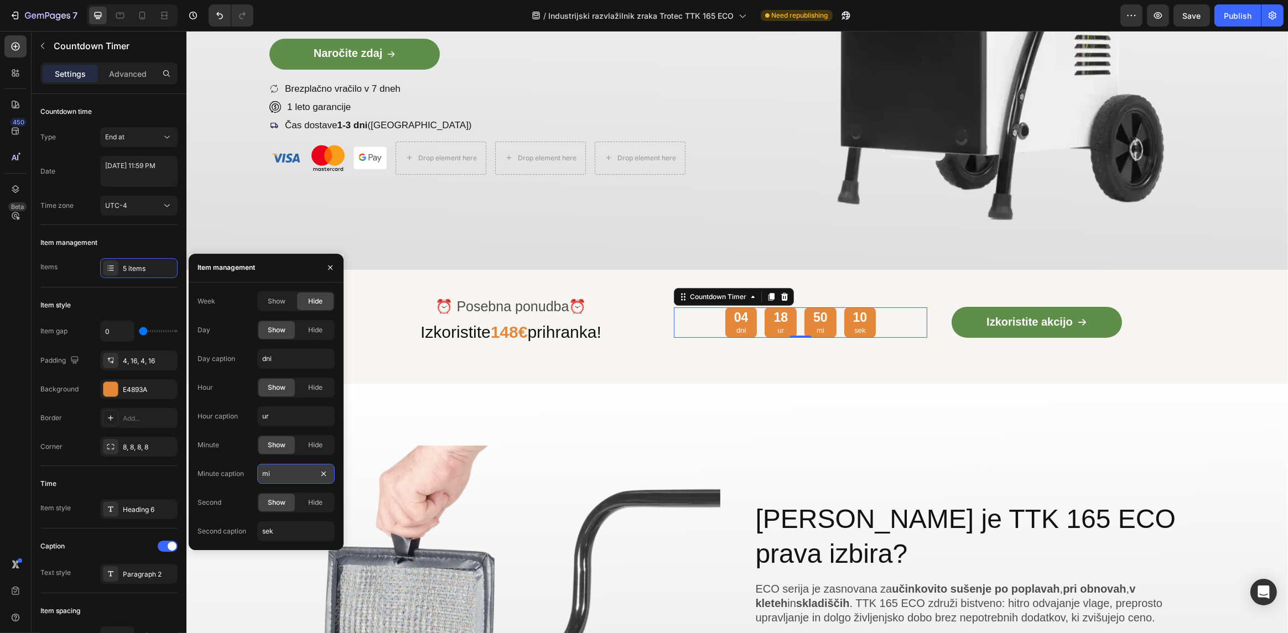
type input "min"
click at [555, 364] on div "⏰ Posebna ponudba ⏰ Text Block Izkoristite 148€ prihranka! Heading 04 dni 18 ur…" at bounding box center [737, 327] width 1102 height 115
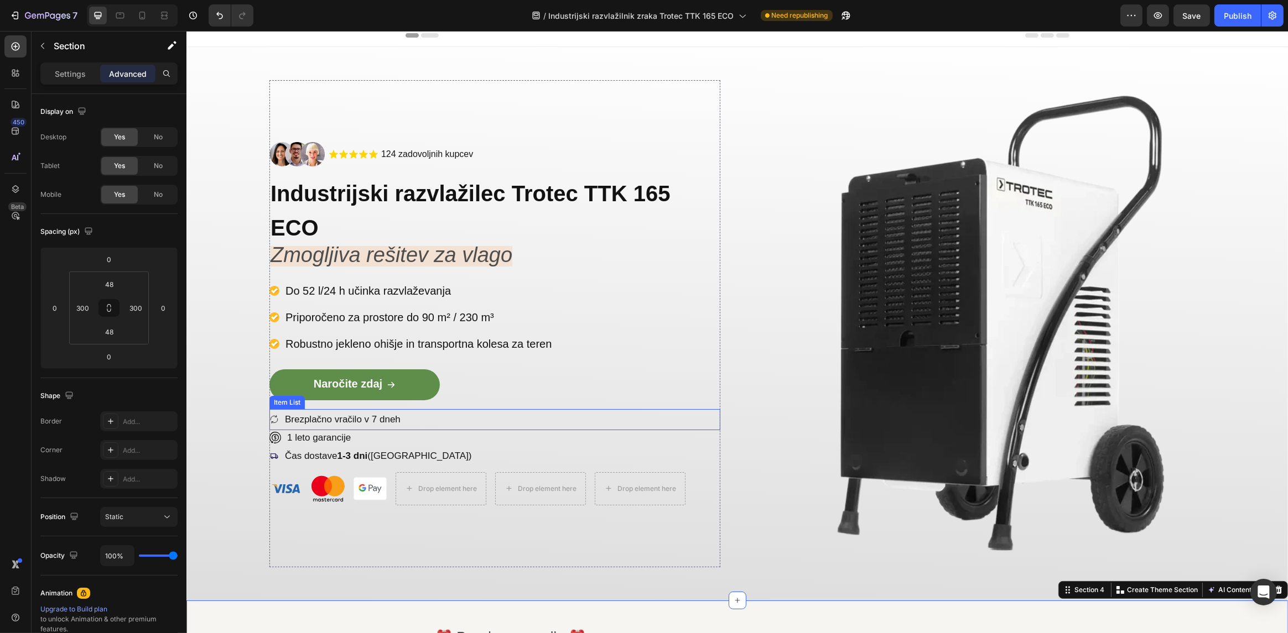
scroll to position [0, 0]
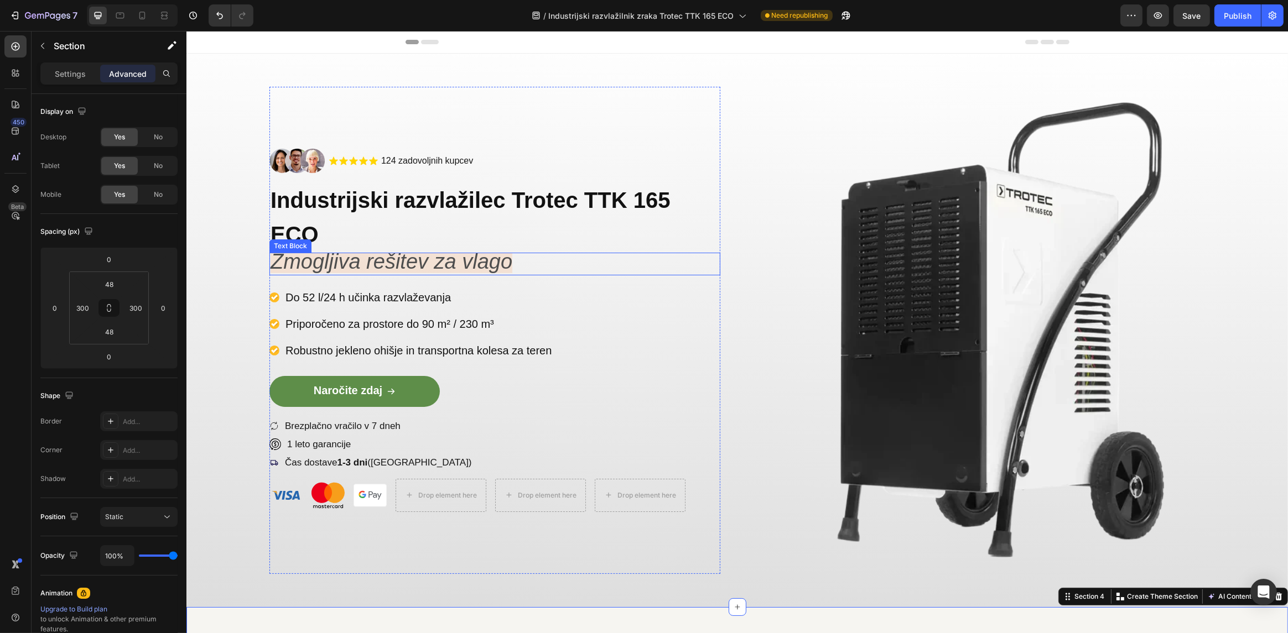
click at [273, 265] on icon "Zmogljiva rešitev za vlago" at bounding box center [391, 261] width 242 height 23
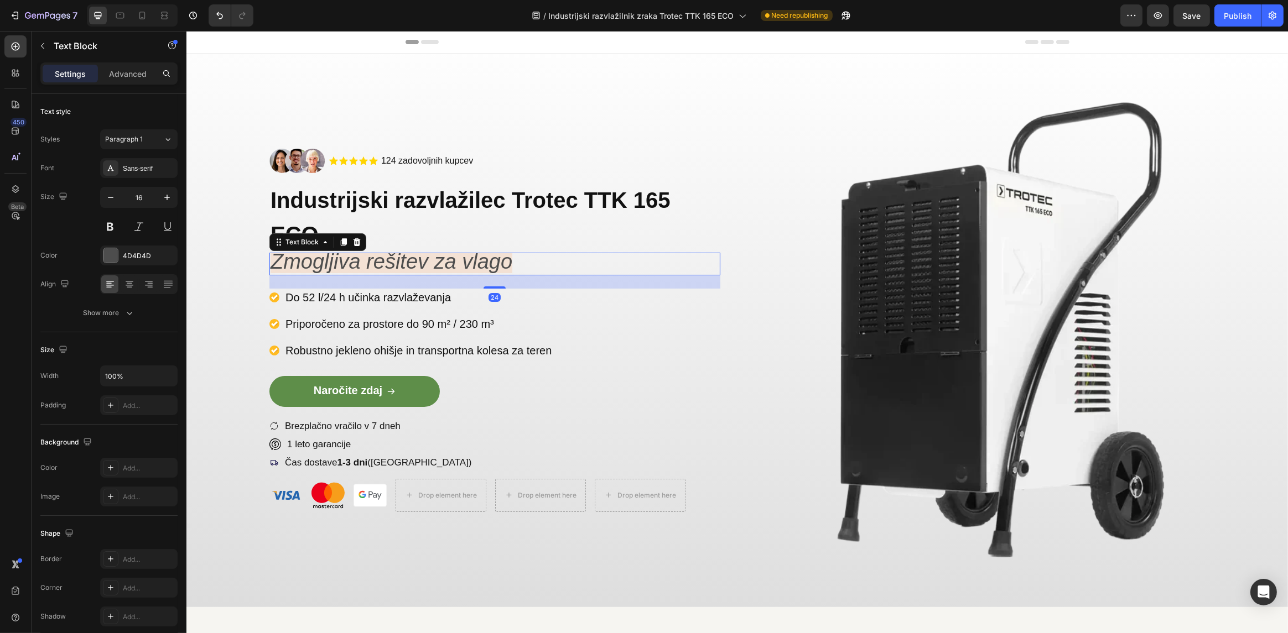
click at [313, 266] on icon "Zmogljiva rešitev za vlago" at bounding box center [391, 261] width 242 height 23
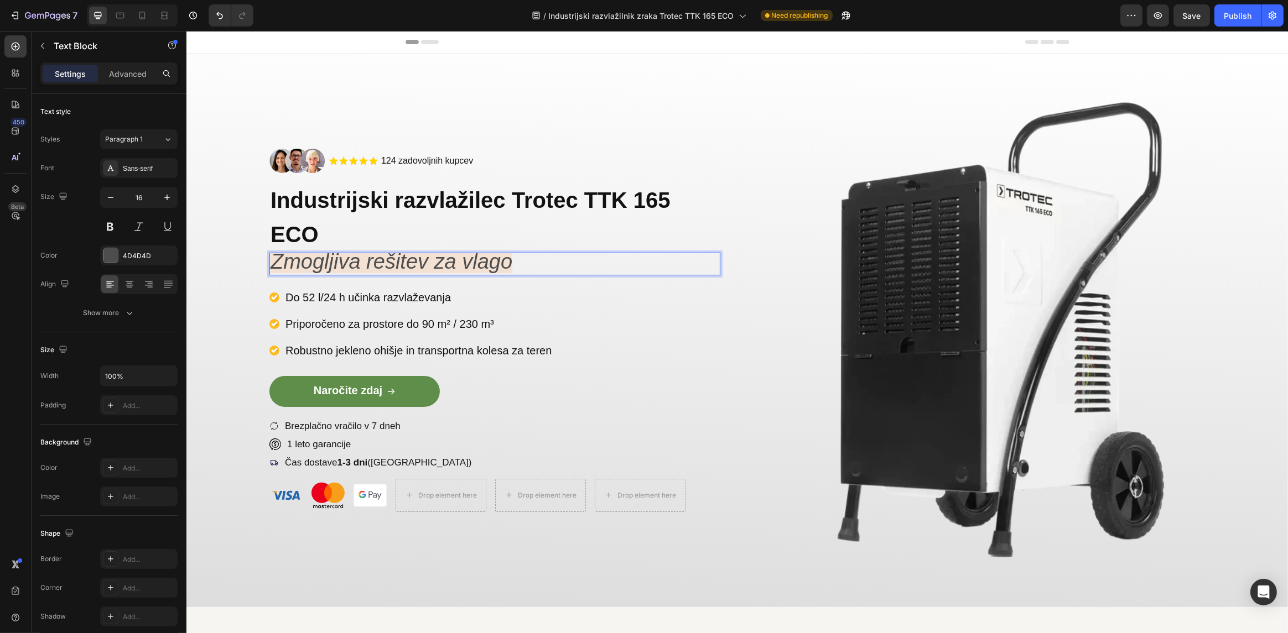
click at [410, 270] on icon "Zmogljiva rešitev za vlago" at bounding box center [391, 261] width 242 height 23
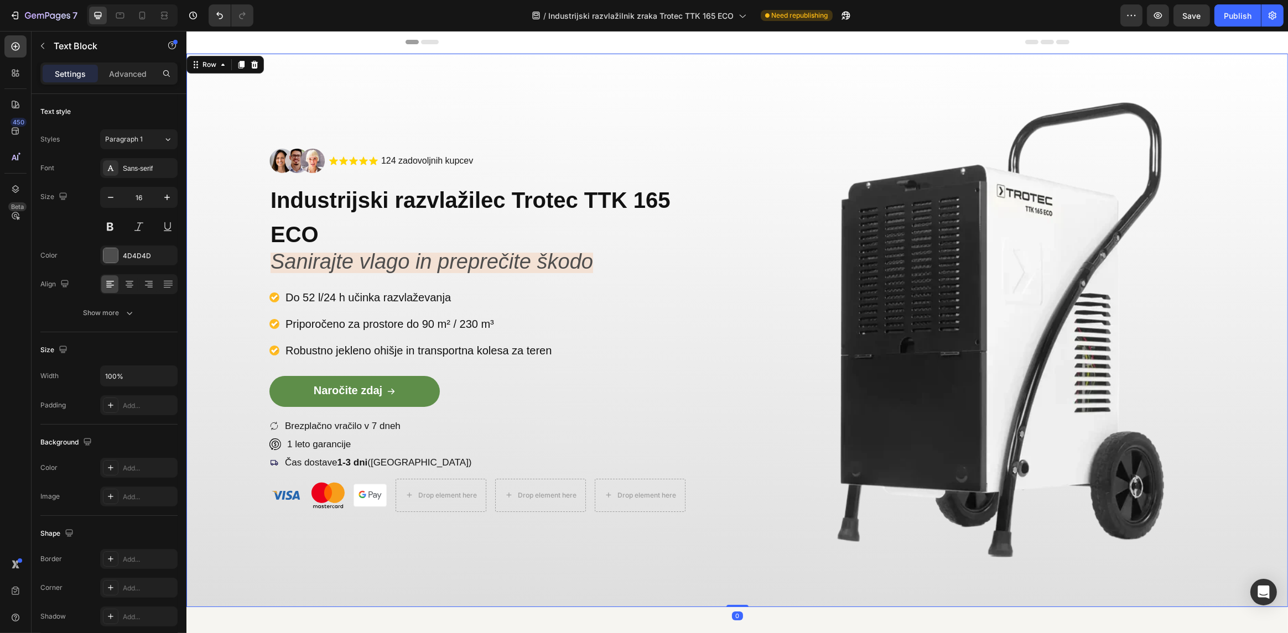
click at [727, 221] on div "Image .id585819066325795347 .cls-1{fill:#ffd401;} star-symbol Icon .id585819066…" at bounding box center [737, 331] width 1102 height 554
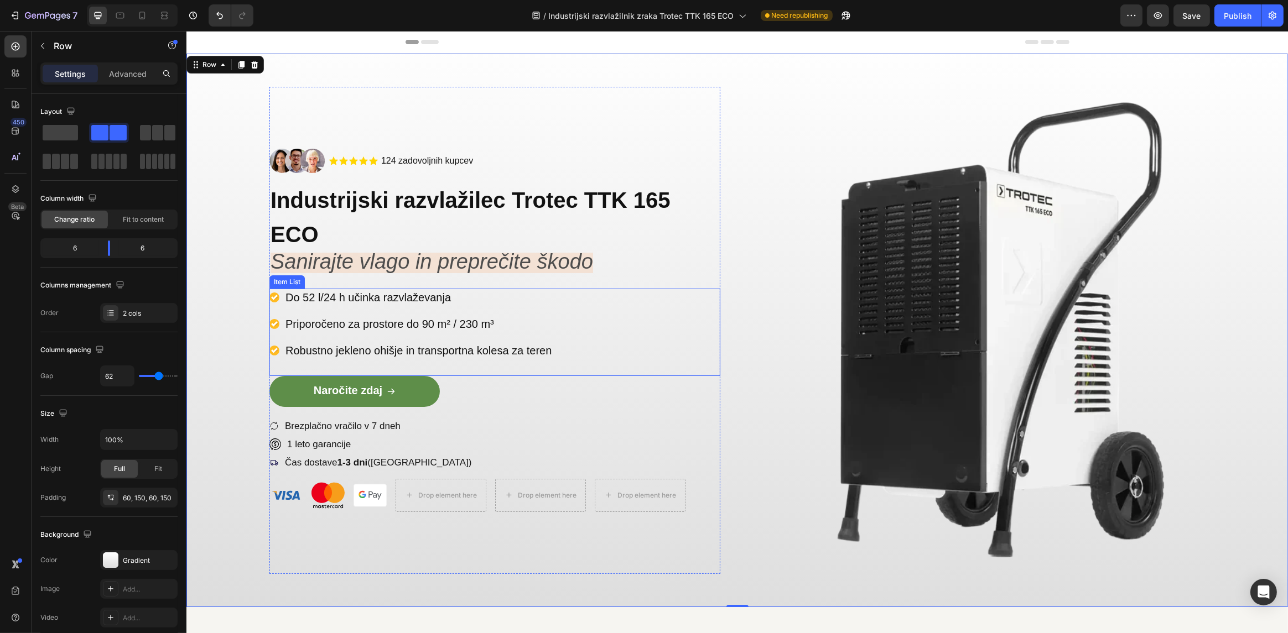
drag, startPoint x: 420, startPoint y: 296, endPoint x: 429, endPoint y: 297, distance: 9.5
click at [420, 296] on p "Do 52 l/24 h učinka razvlaževanja" at bounding box center [418, 297] width 266 height 14
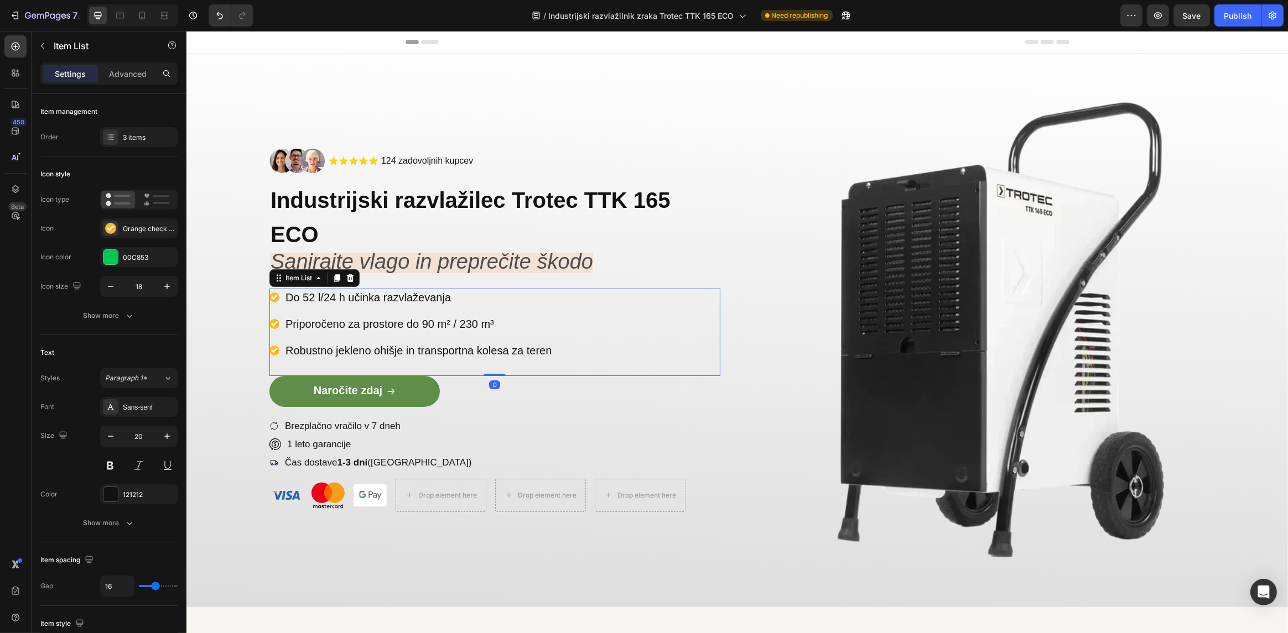
click at [444, 296] on p "Do 52 l/24 h učinka razvlaževanja" at bounding box center [418, 297] width 266 height 14
drag, startPoint x: 456, startPoint y: 297, endPoint x: 295, endPoint y: 304, distance: 161.2
click at [295, 304] on div "Do 52 l/24 h učinka razvlaževanja" at bounding box center [417, 298] width 269 height 18
click at [241, 226] on div "Image .id585819066325795347 .cls-1{fill:#ffd401;} star-symbol Icon .id585819066…" at bounding box center [737, 331] width 1102 height 554
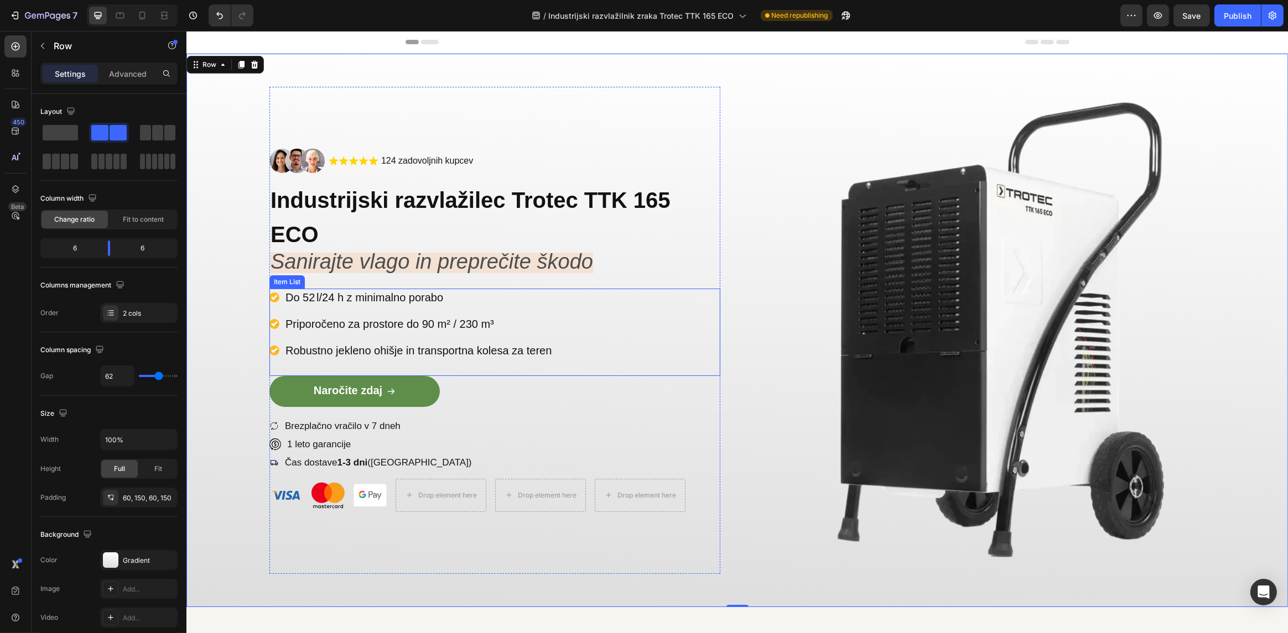
click at [436, 295] on p "Do 52 l/24 h z minimalno porabo" at bounding box center [418, 297] width 266 height 14
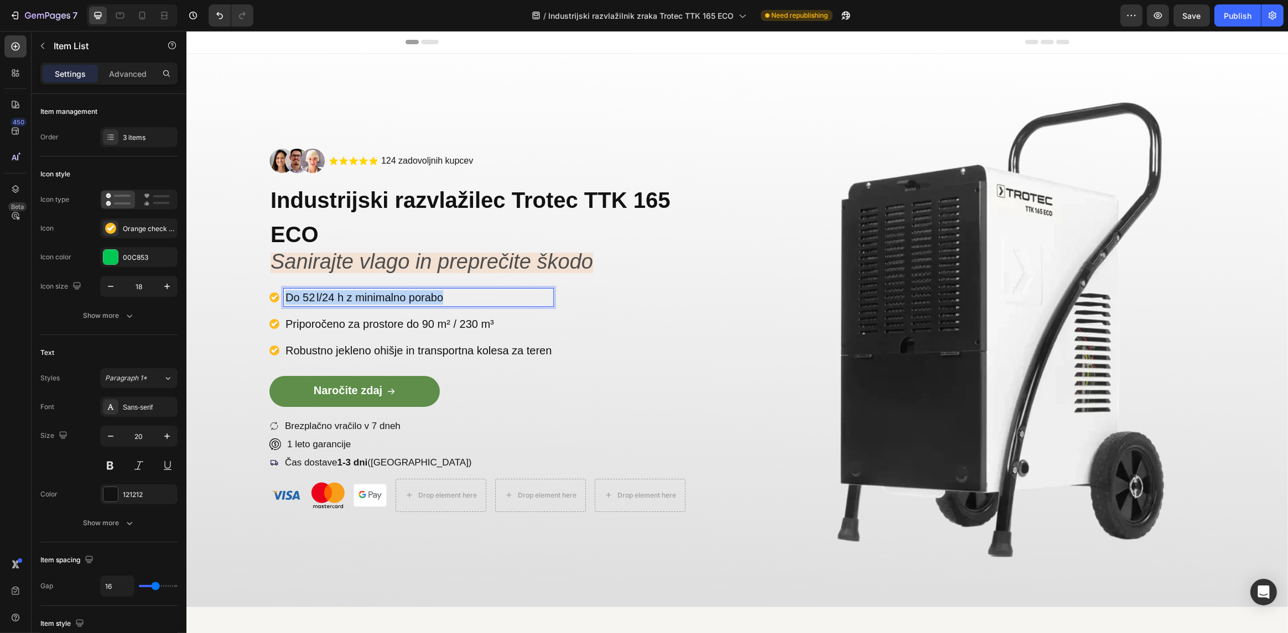
drag, startPoint x: 453, startPoint y: 301, endPoint x: 285, endPoint y: 303, distance: 167.6
click at [326, 312] on div "Hitro odstranjevanje vlage za zaščito zidov in tal Priporočeno za prostore do 9…" at bounding box center [411, 324] width 284 height 71
click at [448, 324] on p "Priporočeno za prostore do 90 m² / 230 m³" at bounding box center [418, 324] width 266 height 14
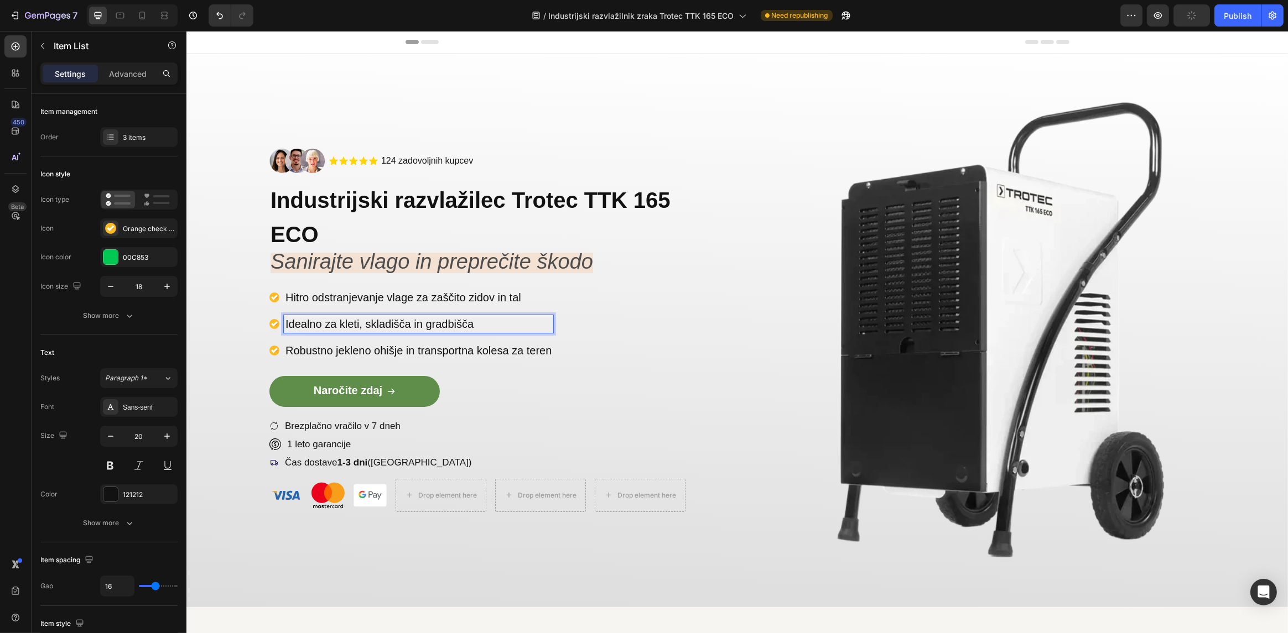
click at [502, 347] on p "Robustno jekleno ohišje in transportna kolesa za teren" at bounding box center [418, 351] width 266 height 14
click at [502, 350] on p "Robustno jekleno ohišje in transportna kolesa za teren" at bounding box center [418, 351] width 266 height 14
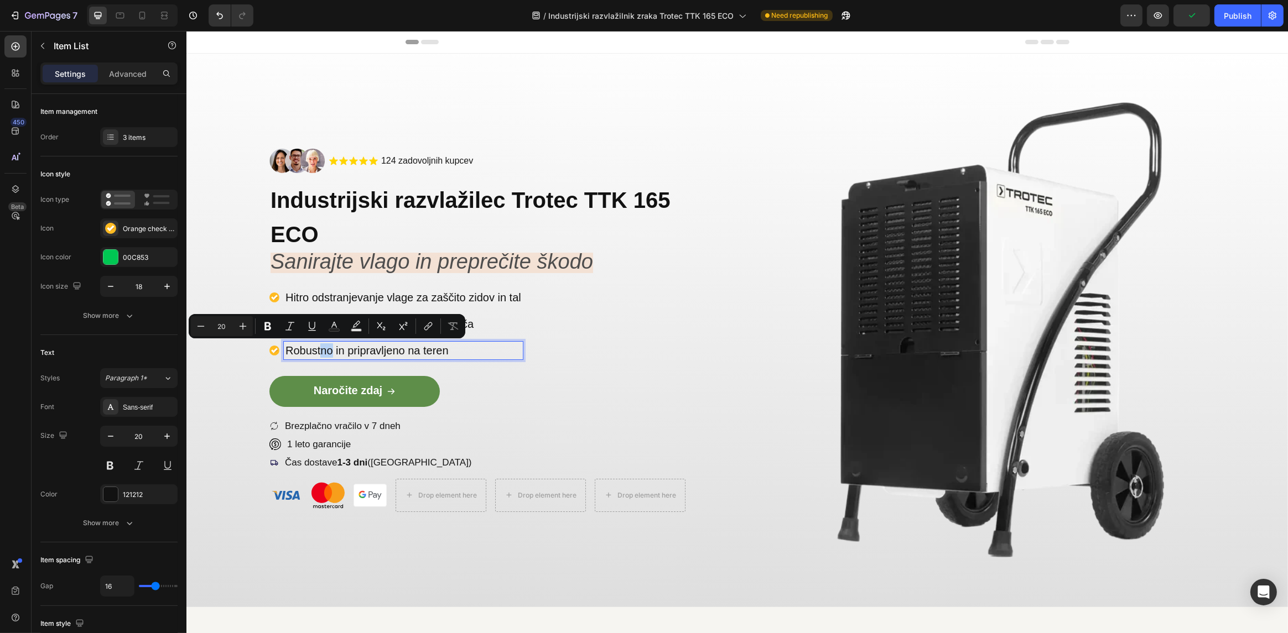
drag, startPoint x: 331, startPoint y: 350, endPoint x: 321, endPoint y: 351, distance: 10.0
click at [321, 351] on p "Robustno in pripravljeno na teren" at bounding box center [403, 351] width 236 height 14
drag, startPoint x: 401, startPoint y: 352, endPoint x: 394, endPoint y: 353, distance: 6.7
click at [394, 353] on p "Robusten in pripravljeno na teren" at bounding box center [403, 351] width 236 height 14
click at [401, 353] on p "Robusten in pripravljeno na teren" at bounding box center [403, 351] width 236 height 14
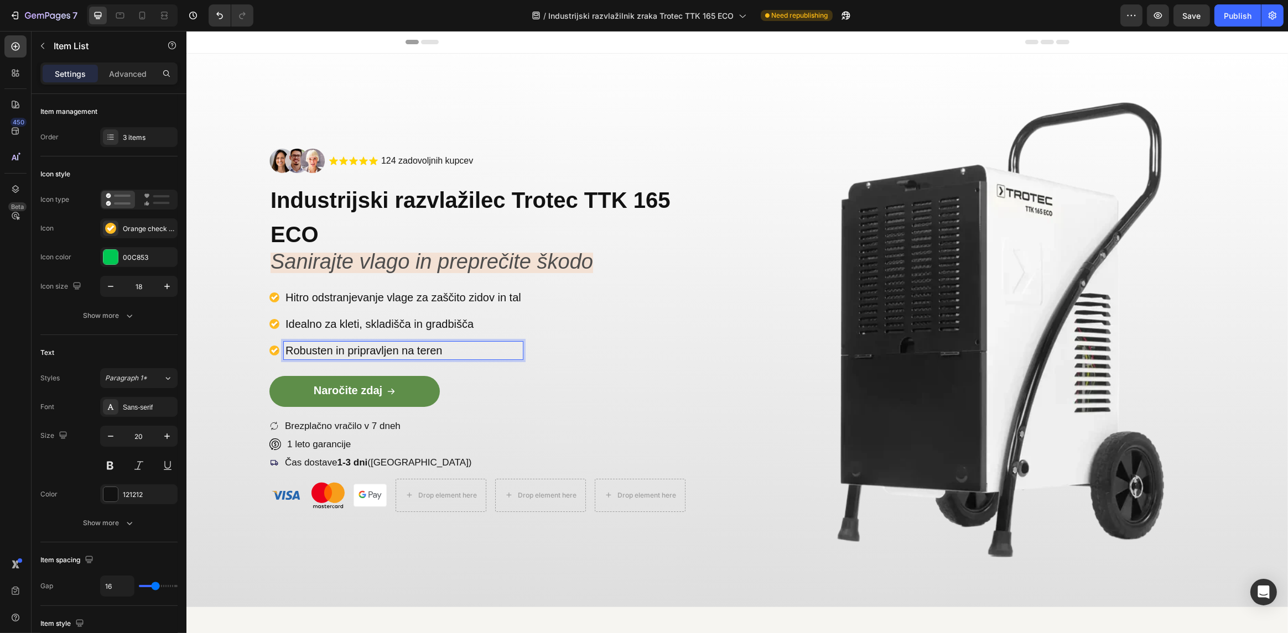
click at [366, 289] on div "Hitro odstranjevanje vlage za zaščito zidov in tal" at bounding box center [402, 298] width 239 height 18
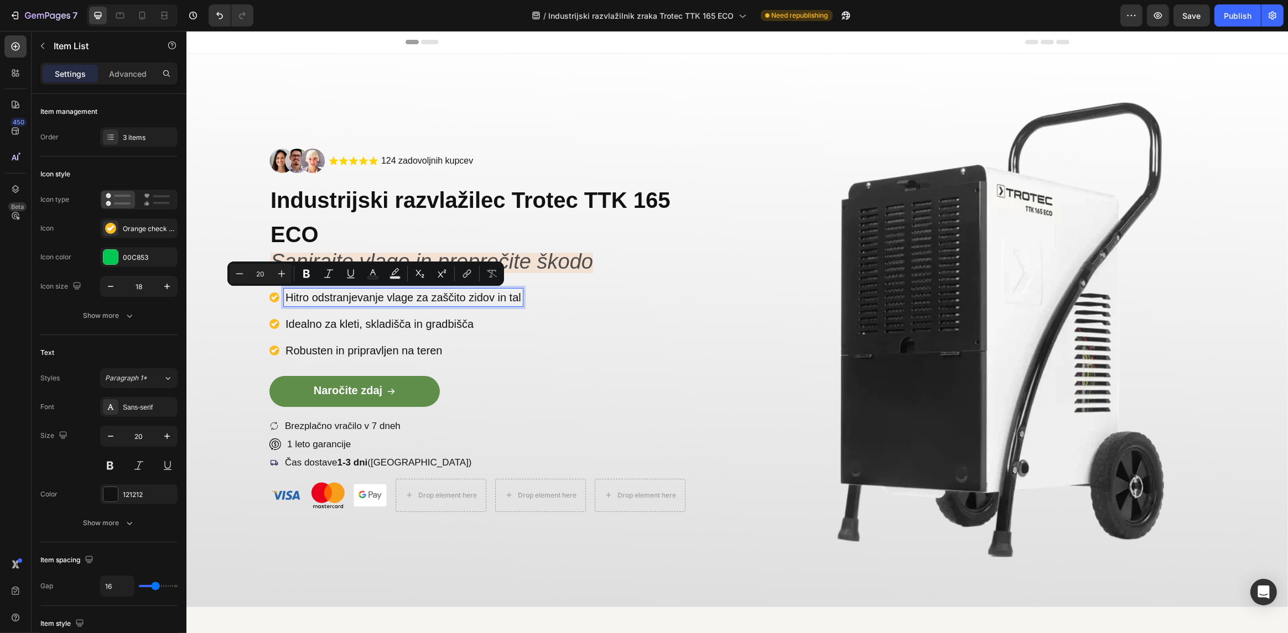
click at [381, 298] on p "Hitro odstranjevanje vlage za zaščito zidov in tal" at bounding box center [403, 297] width 236 height 14
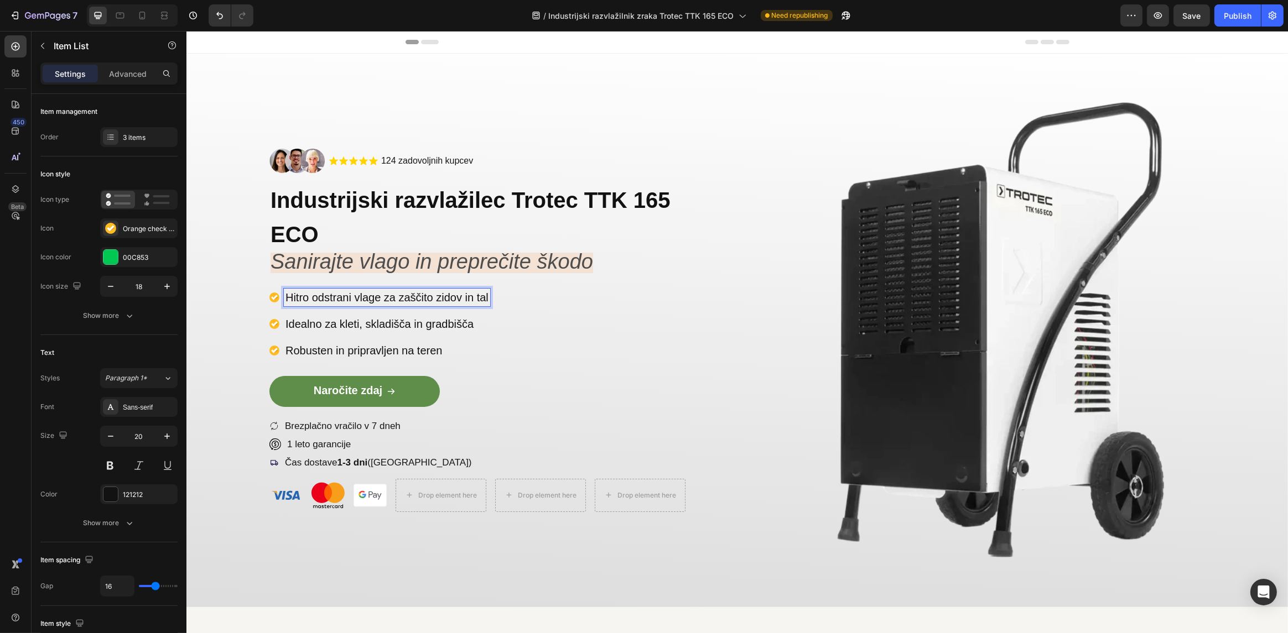
click at [381, 300] on p "Hitro odstrani vlage za zaščito zidov in tal" at bounding box center [386, 297] width 203 height 14
click at [344, 326] on p "Idealno za kleti, skladišča in gradbišča" at bounding box center [386, 324] width 203 height 14
click at [320, 328] on p "Idealno za kleti, skladišča in gradbišča" at bounding box center [386, 324] width 203 height 14
click at [748, 346] on div "Image .id585819066325795347 .cls-1{fill:#ffd401;} star-symbol Icon .id585819066…" at bounding box center [737, 331] width 1102 height 554
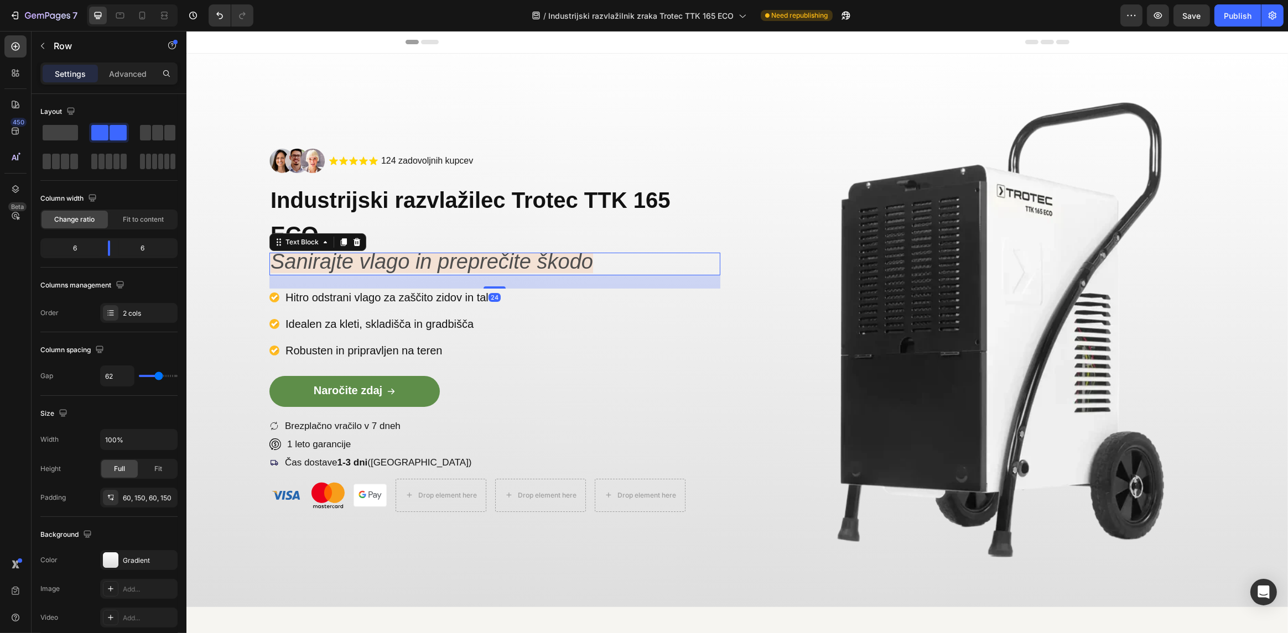
click at [401, 269] on icon "Sanirajte vlago in preprečite škodo" at bounding box center [431, 261] width 323 height 23
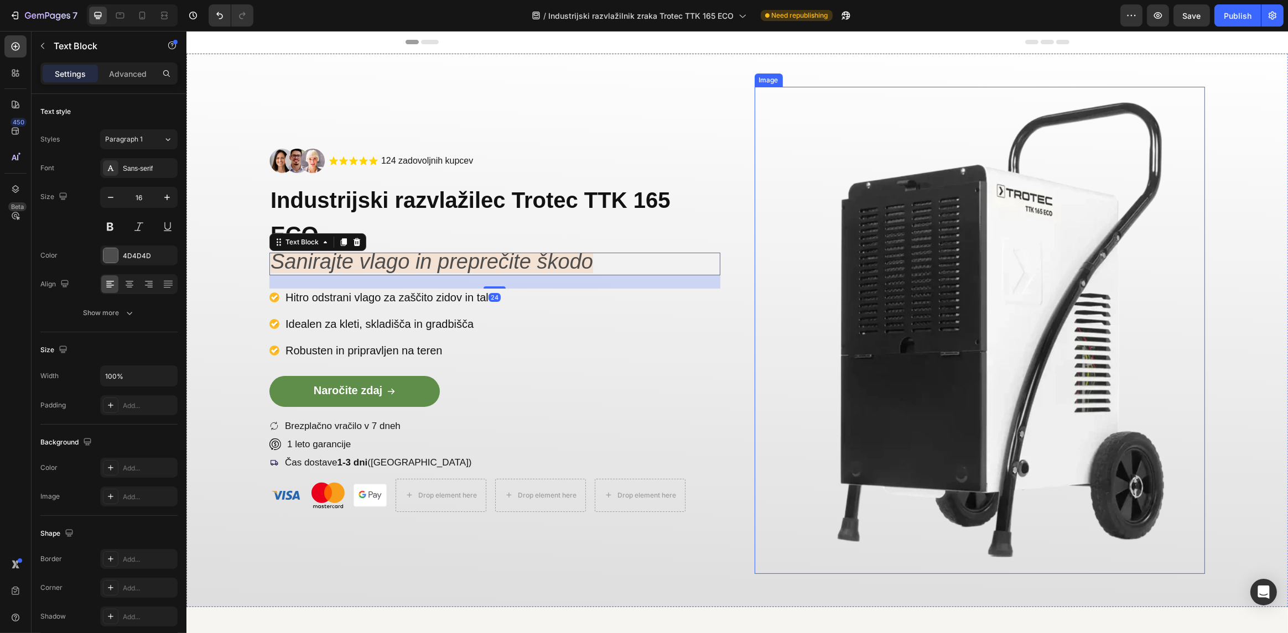
click at [772, 318] on img at bounding box center [979, 330] width 451 height 487
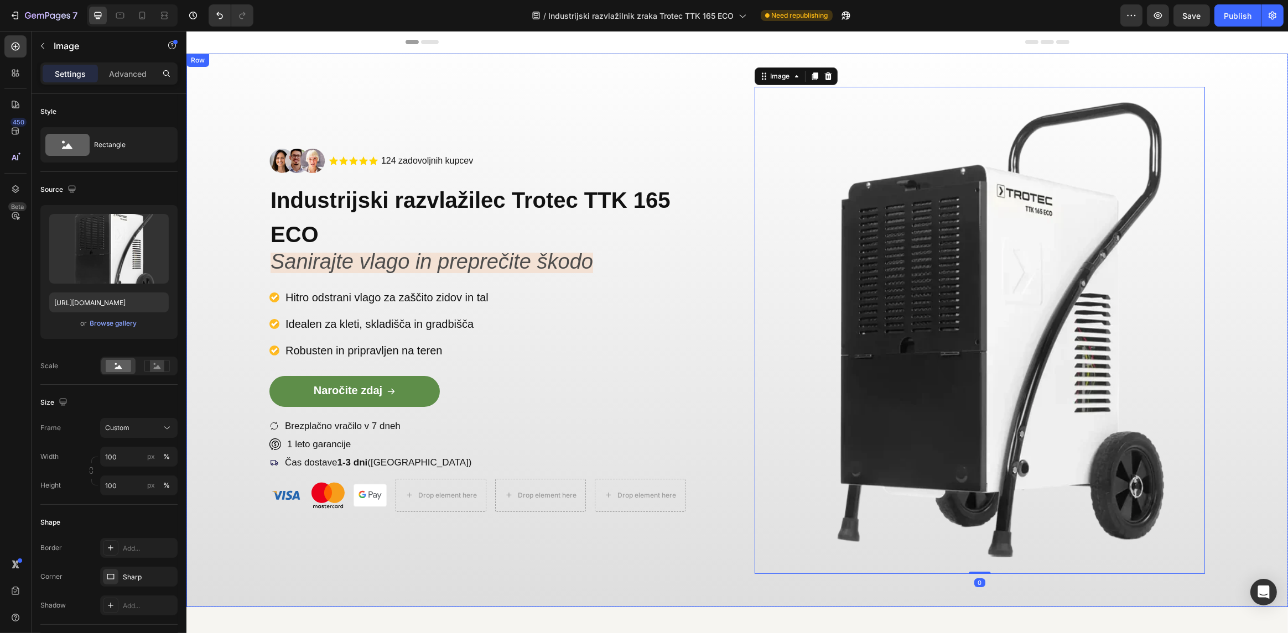
click at [735, 310] on div "Image .id585819066325795347 .cls-1{fill:#ffd401;} star-symbol Icon .id585819066…" at bounding box center [737, 331] width 1102 height 554
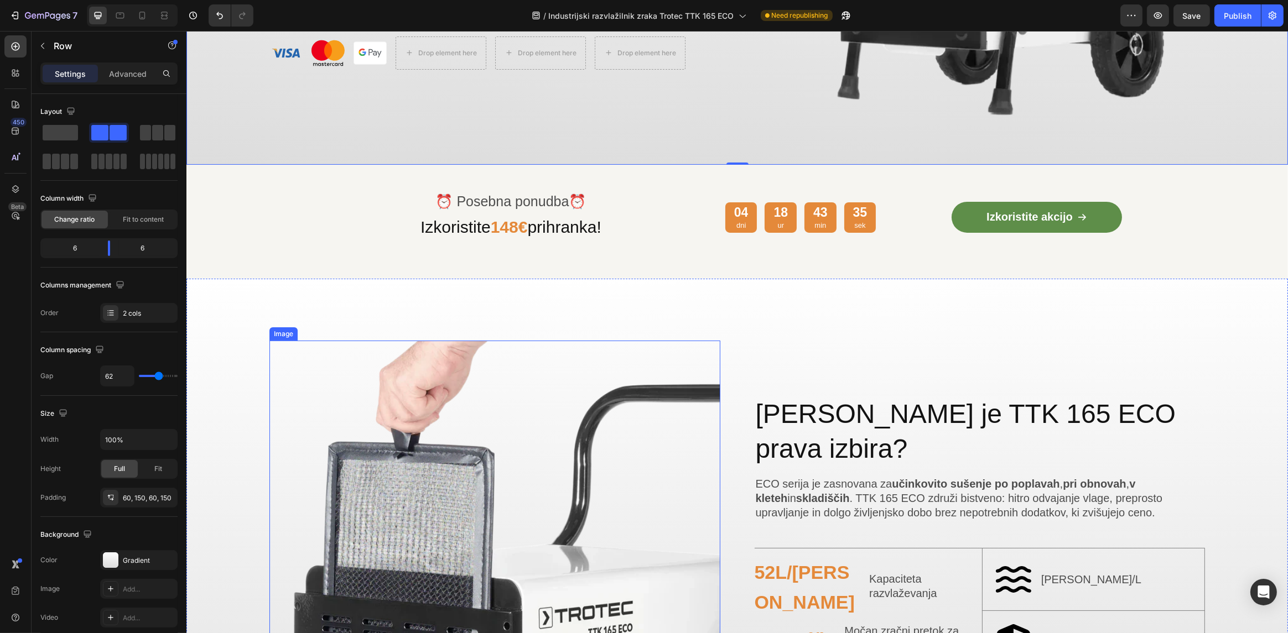
scroll to position [609, 0]
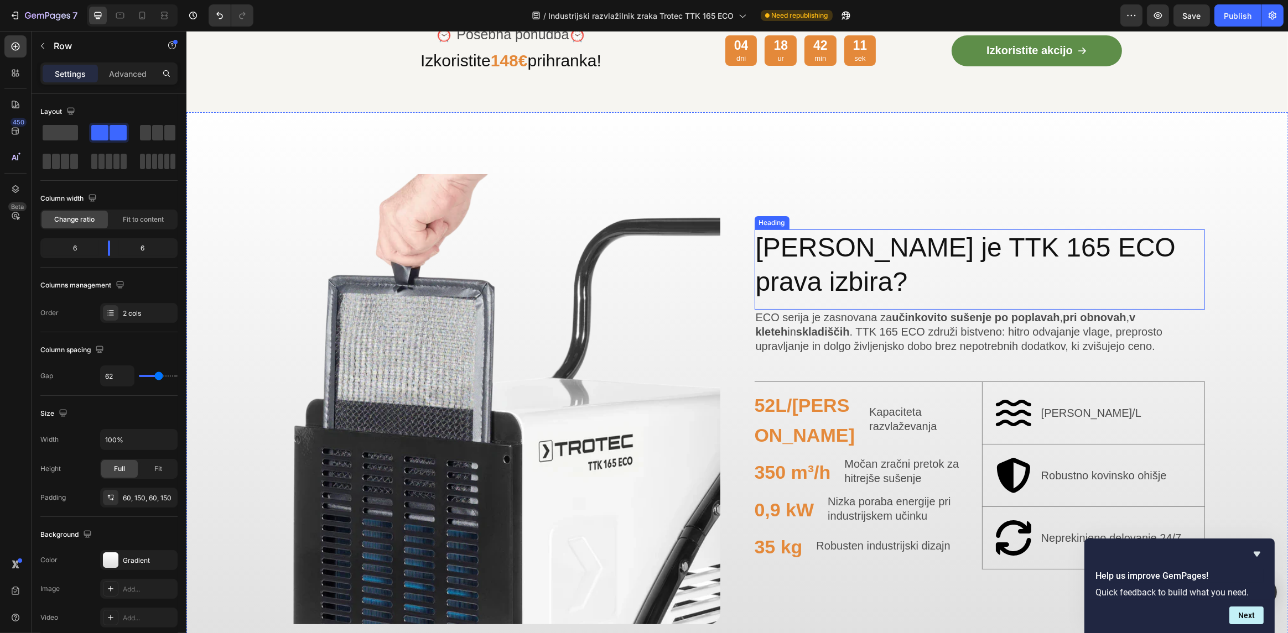
drag, startPoint x: 1047, startPoint y: 276, endPoint x: 1061, endPoint y: 301, distance: 29.0
click at [1047, 277] on h2 "[PERSON_NAME] je TTK 165 ECO prava izbira?" at bounding box center [979, 265] width 451 height 71
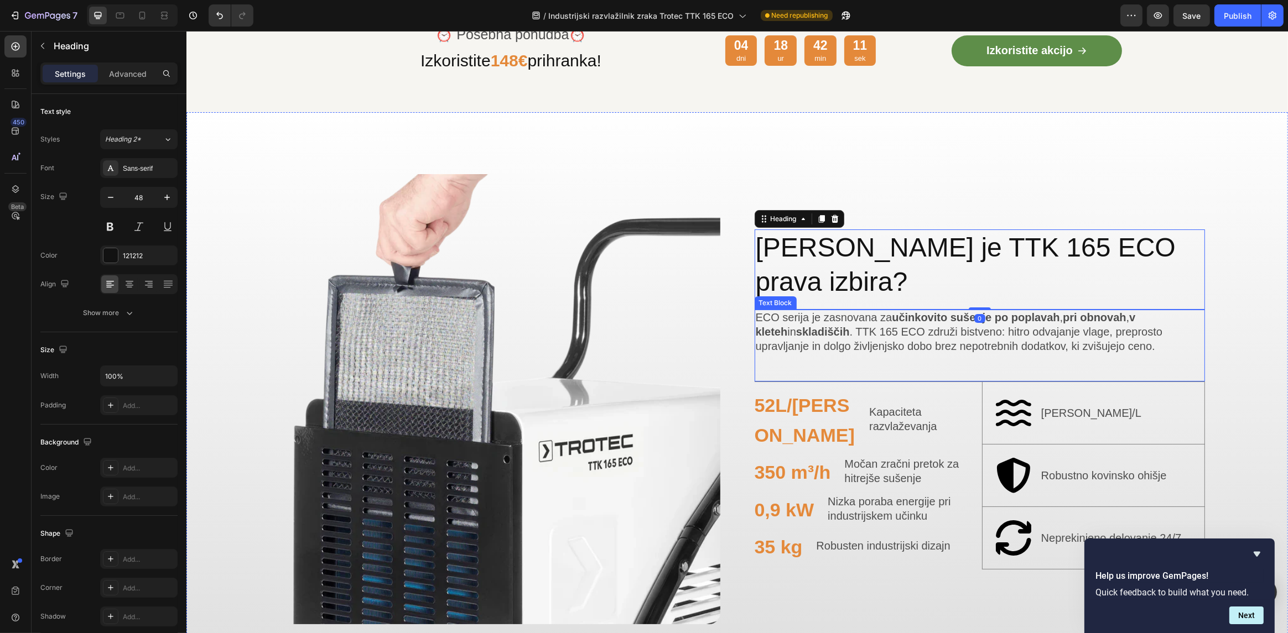
drag, startPoint x: 1065, startPoint y: 311, endPoint x: 1072, endPoint y: 318, distance: 9.4
click at [1067, 313] on span "ECO serija je zasnovana za učinkovito sušenje po poplavah , pri obnovah , v kle…" at bounding box center [958, 331] width 407 height 41
drag, startPoint x: 1092, startPoint y: 324, endPoint x: 1094, endPoint y: 329, distance: 5.7
click at [1094, 326] on p "ECO serija je zasnovana za učinkovito sušenje po poplavah , pri obnovah , v kle…" at bounding box center [979, 332] width 449 height 43
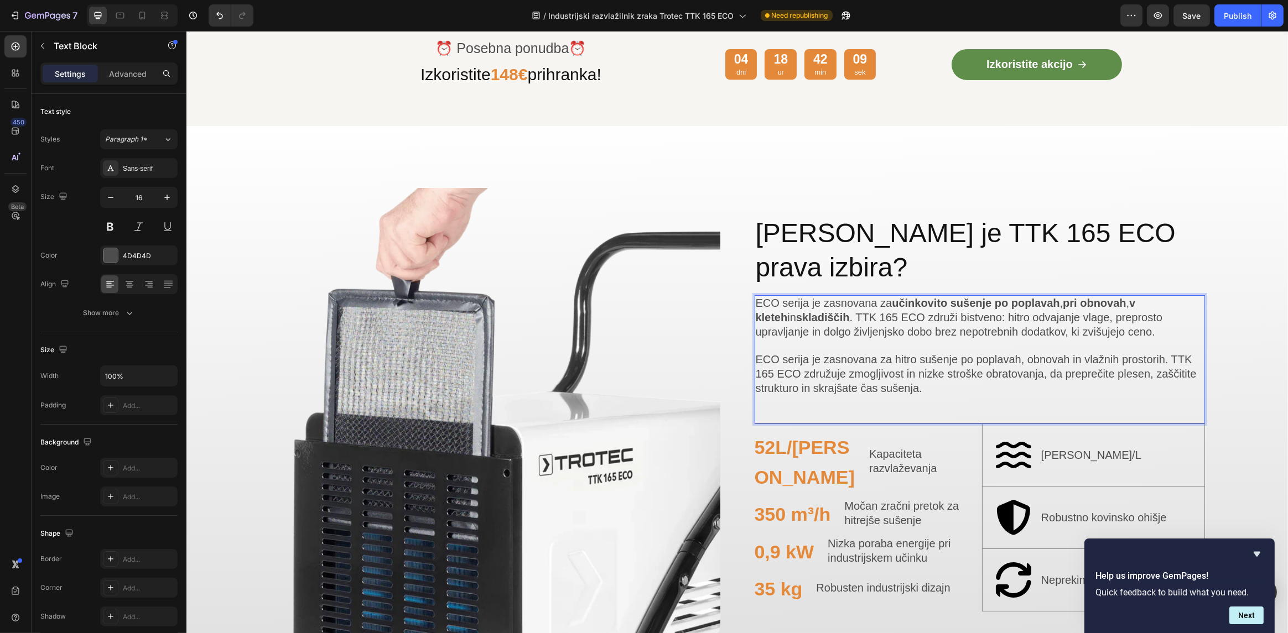
scroll to position [581, 0]
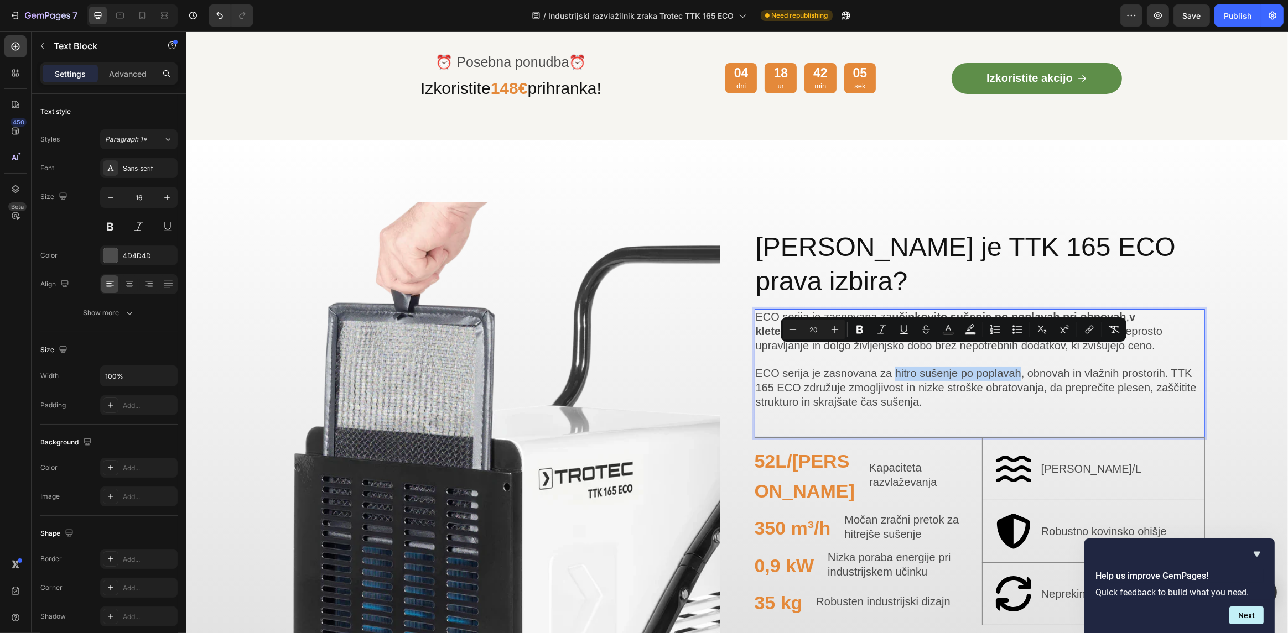
drag, startPoint x: 891, startPoint y: 354, endPoint x: 1014, endPoint y: 359, distance: 123.5
click at [1014, 367] on span "ECO serija je zasnovana za hitro sušenje po poplavah, obnovah in vlažnih prosto…" at bounding box center [975, 387] width 441 height 41
click at [1043, 367] on span "ECO serija je zasnovana za hitro sušenje po poplavah , obnovah in vlažnih prost…" at bounding box center [977, 387] width 444 height 41
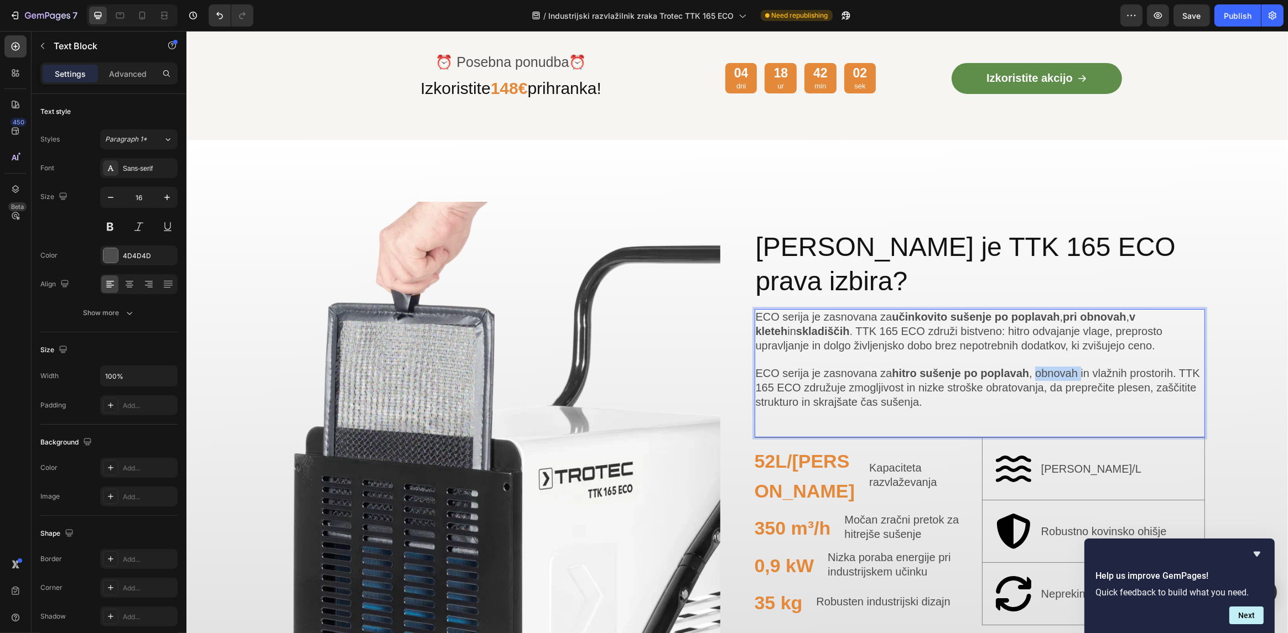
click at [1043, 367] on span "ECO serija je zasnovana za hitro sušenje po poplavah , obnovah in vlažnih prost…" at bounding box center [977, 387] width 444 height 41
drag, startPoint x: 1095, startPoint y: 357, endPoint x: 1172, endPoint y: 356, distance: 76.9
click at [1172, 367] on span "ECO serija je zasnovana za hitro sušenje po poplavah , obnovah in vlažnih prost…" at bounding box center [976, 387] width 442 height 41
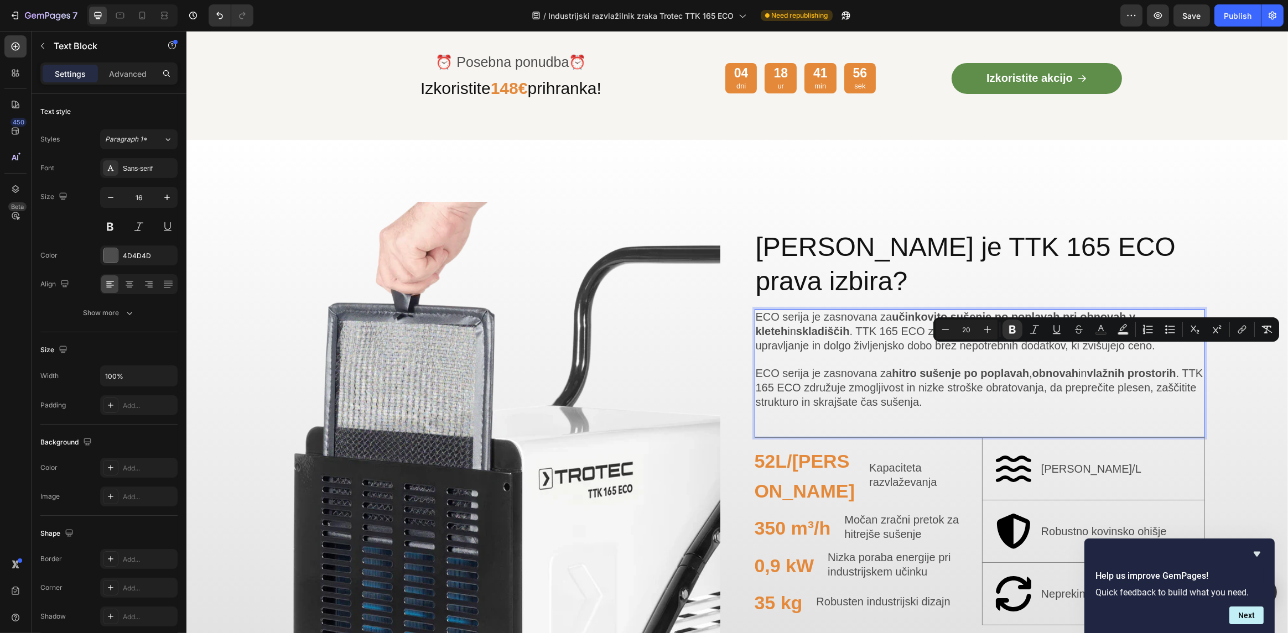
click at [951, 367] on span "ECO serija je zasnovana za hitro sušenje po poplavah , obnovah in vlažnih prost…" at bounding box center [979, 387] width 448 height 41
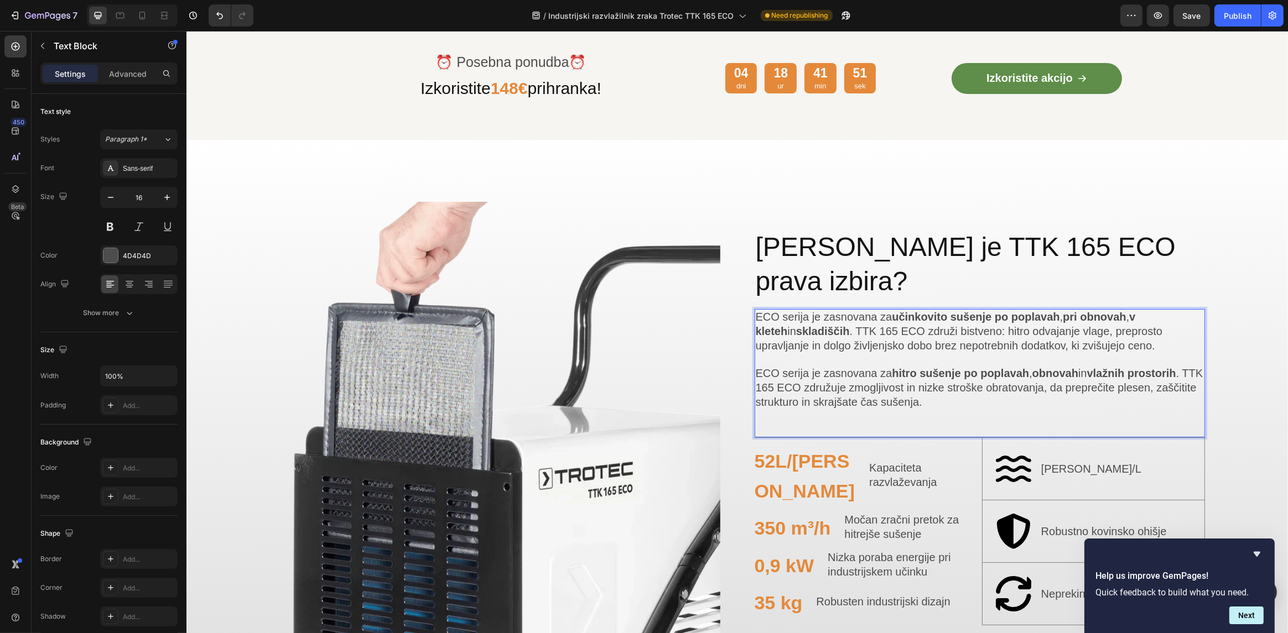
scroll to position [588, 0]
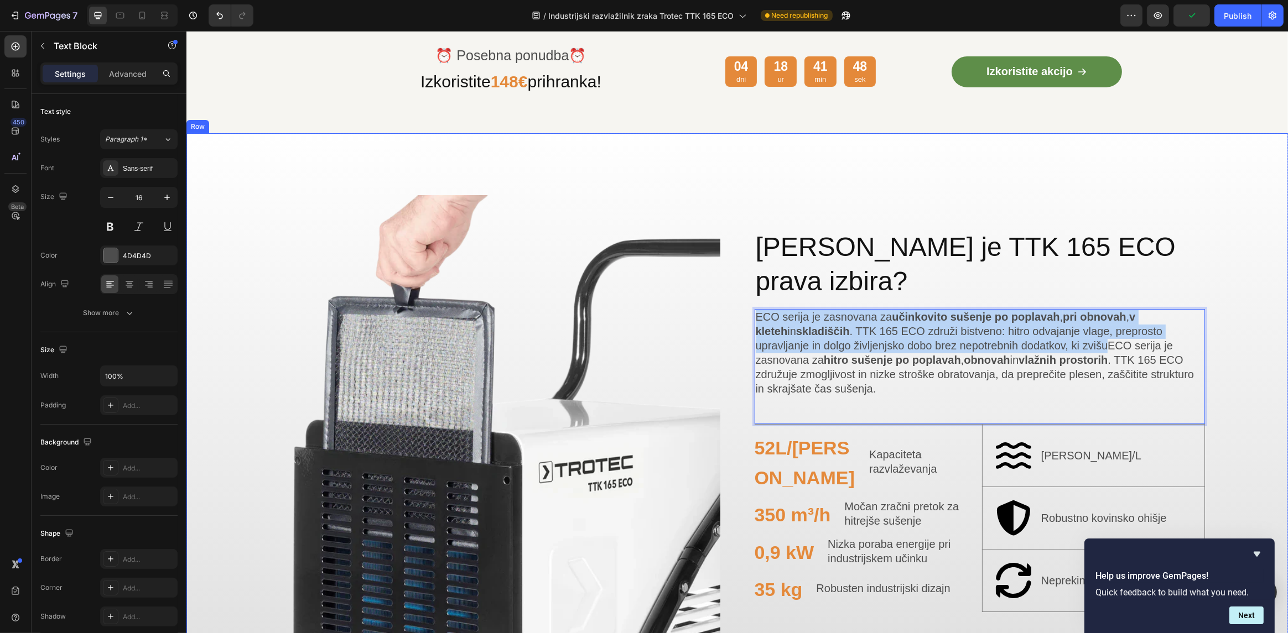
drag, startPoint x: 1033, startPoint y: 326, endPoint x: 723, endPoint y: 289, distance: 312.5
click at [723, 289] on div "Image [PERSON_NAME] je TTK 165 ECO prava izbira? Heading ECO serija je zasnovan…" at bounding box center [737, 420] width 1102 height 575
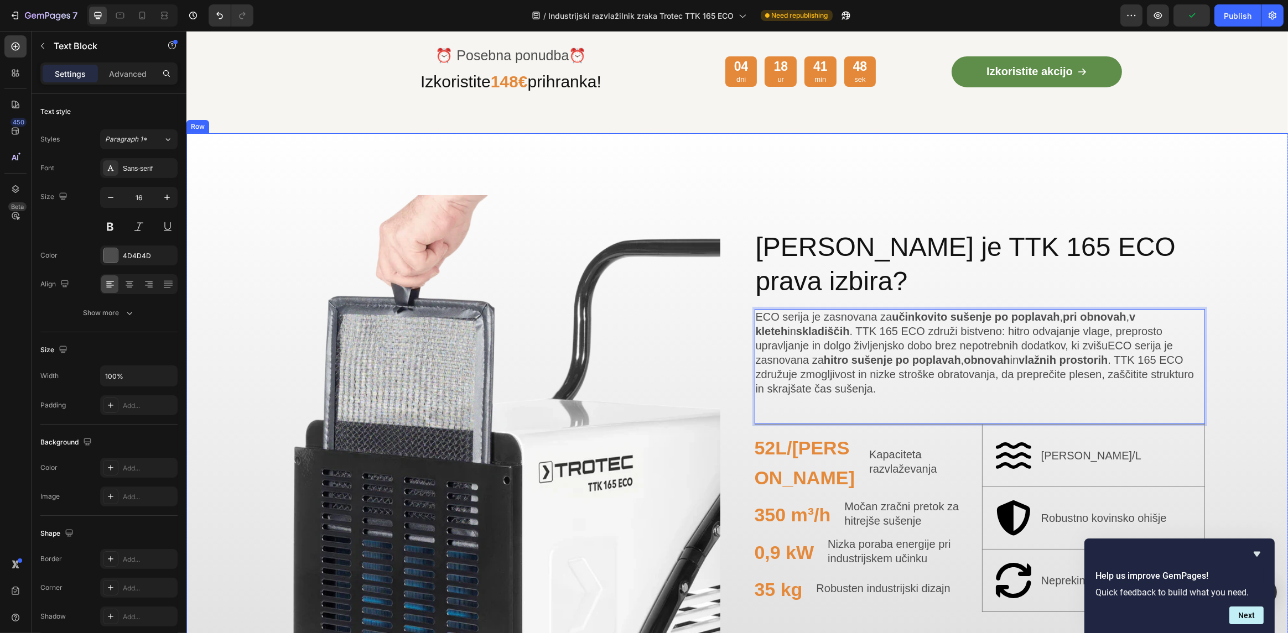
scroll to position [609, 0]
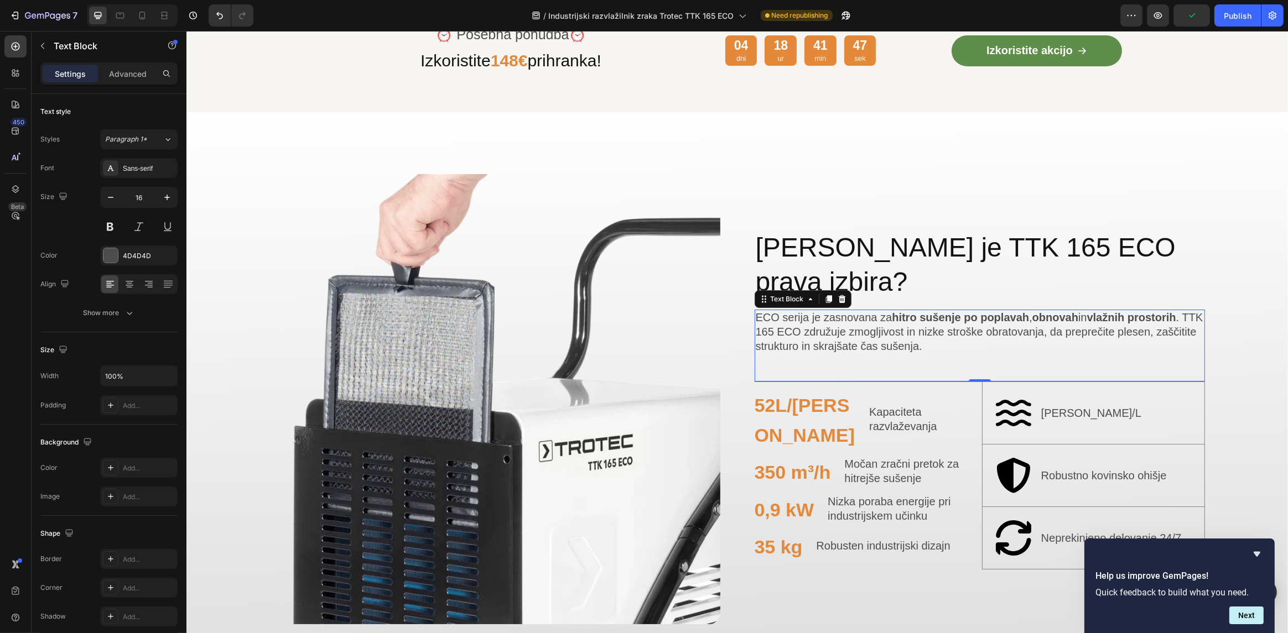
click at [1010, 335] on div "ECO serija je zasnovana za hitro sušenje po poplavah , obnovah in vlažnih prost…" at bounding box center [979, 346] width 451 height 72
click at [1010, 340] on div "ECO serija je zasnovana za hitro sušenje po poplavah , obnovah in vlažnih prost…" at bounding box center [979, 346] width 451 height 72
click at [1004, 330] on p "ECO serija je zasnovana za hitro sušenje po poplavah , obnovah in vlažnih prost…" at bounding box center [979, 332] width 449 height 43
click at [1210, 263] on div "Image [PERSON_NAME] je TTK 165 ECO prava izbira? Heading ECO serija je zasnovan…" at bounding box center [737, 399] width 1102 height 575
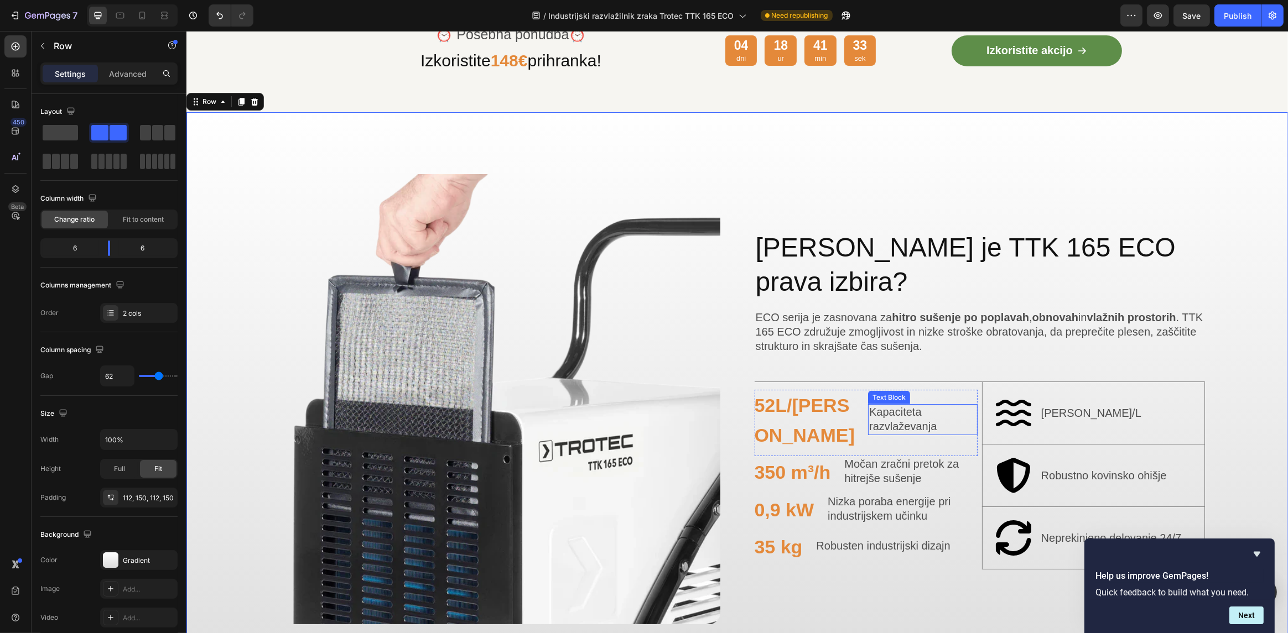
drag, startPoint x: 879, startPoint y: 398, endPoint x: 885, endPoint y: 403, distance: 8.6
click at [881, 406] on span "Kapaciteta razvlaževanja" at bounding box center [902, 419] width 67 height 27
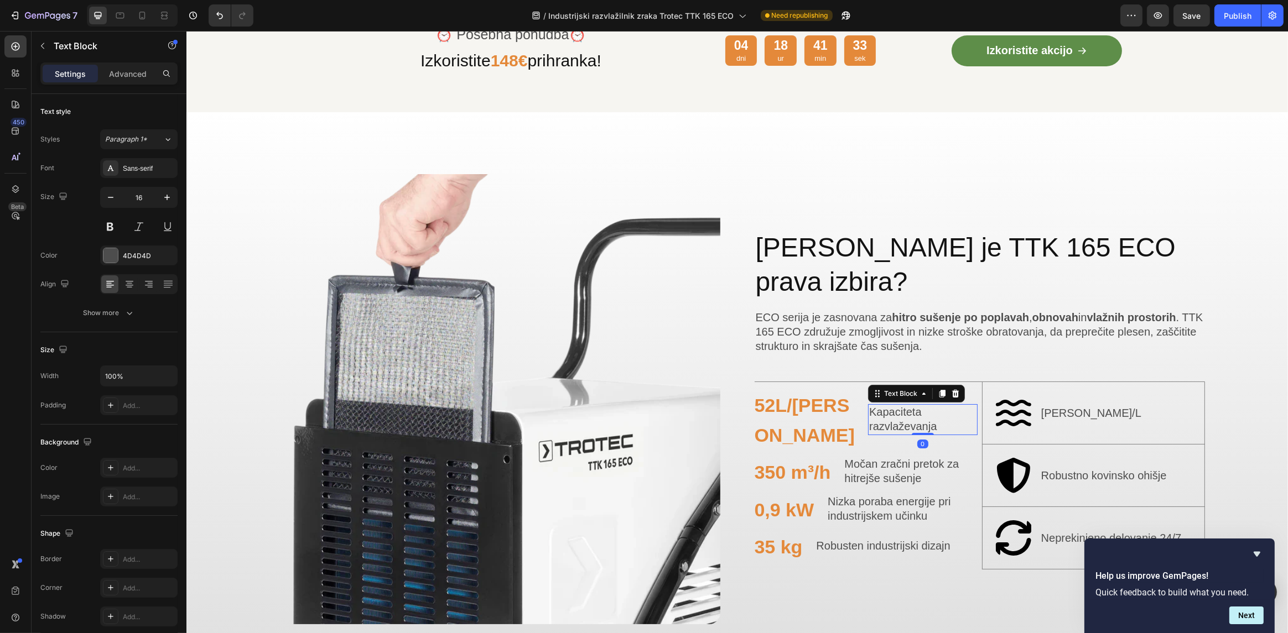
click at [887, 406] on span "Kapaciteta razvlaževanja" at bounding box center [902, 419] width 67 height 27
click at [875, 458] on span "Močan zračni pretok za hitrejše sušenje" at bounding box center [901, 471] width 115 height 27
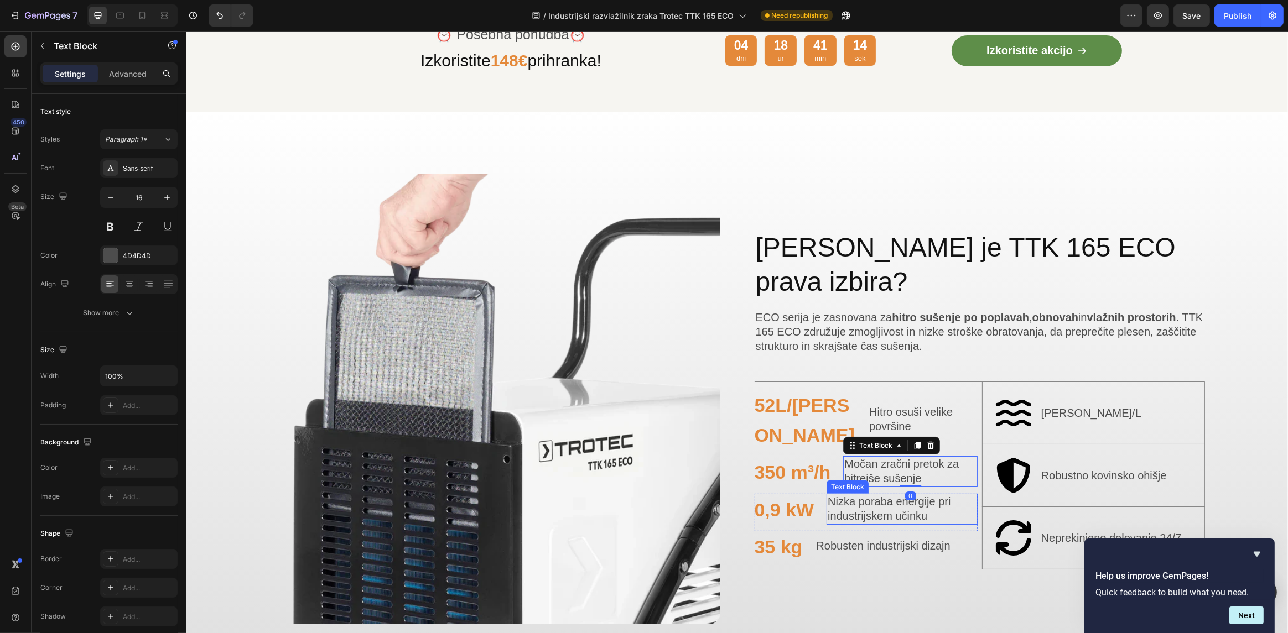
click at [886, 496] on span "Nizka poraba energije pri industrijskem učinku" at bounding box center [888, 509] width 123 height 27
click at [879, 496] on span "Nizka poraba energije pri industrijskem učinku" at bounding box center [888, 509] width 123 height 27
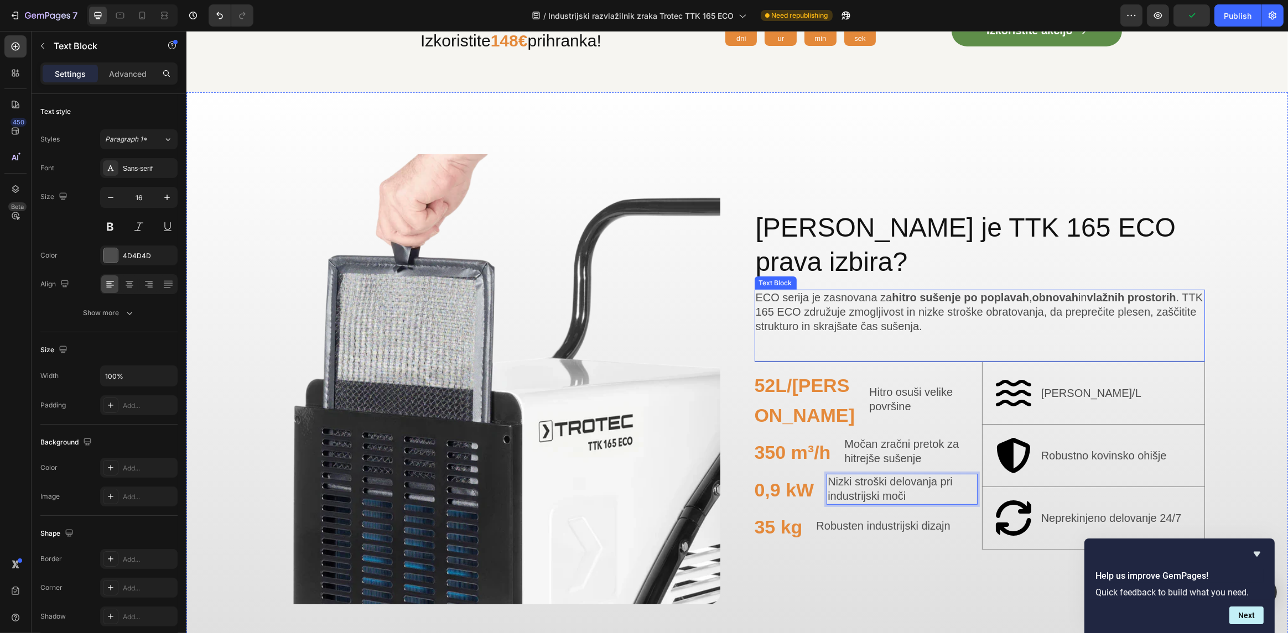
scroll to position [664, 0]
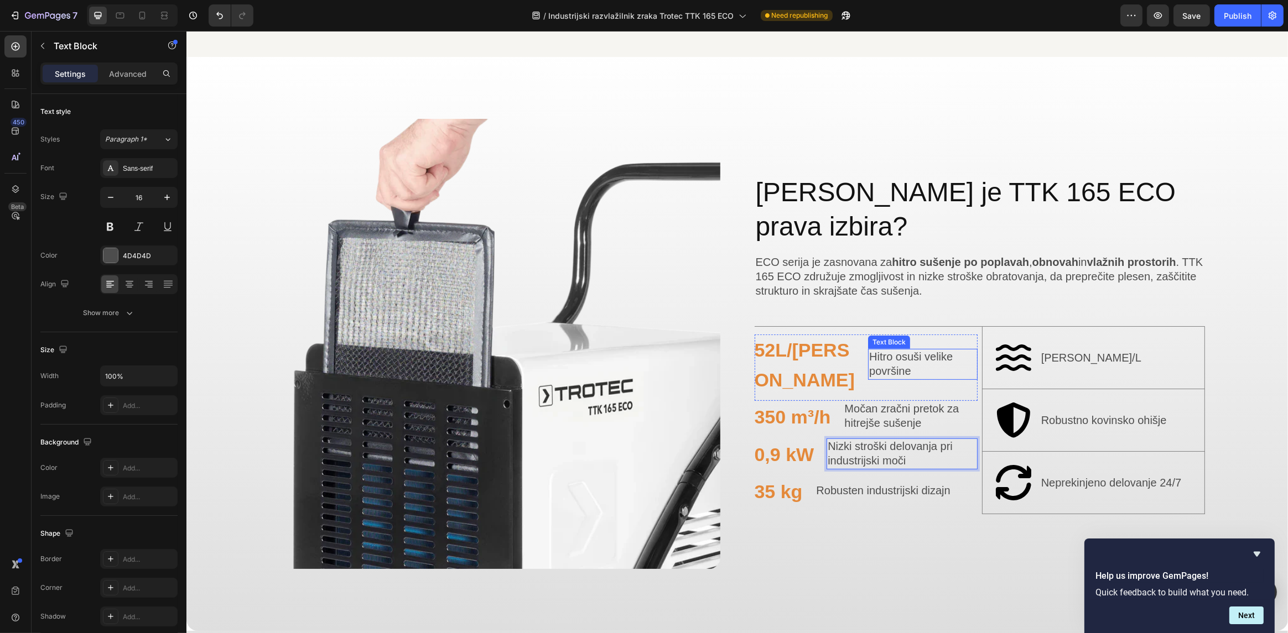
click at [872, 351] on span "Hitro osuši velike površine" at bounding box center [911, 364] width 84 height 27
click at [868, 355] on div "Hitro osuši velike površine Text Block" at bounding box center [923, 365] width 110 height 60
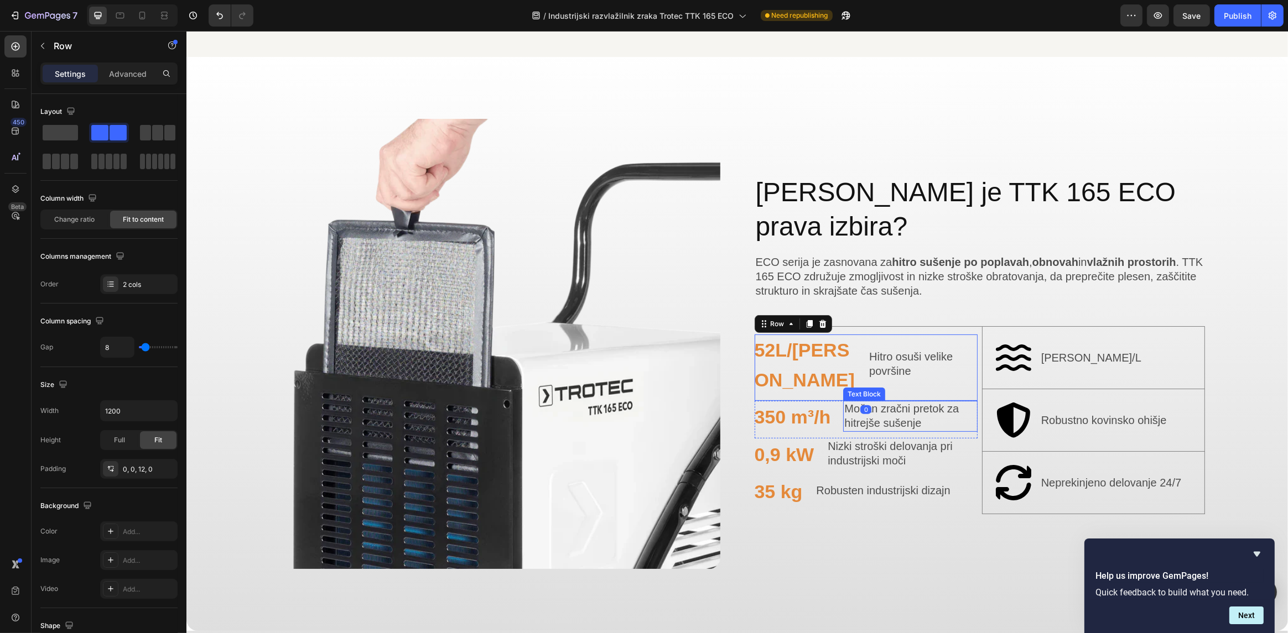
click at [870, 402] on p "Močan zračni pretok za hitrejše sušenje" at bounding box center [910, 416] width 132 height 29
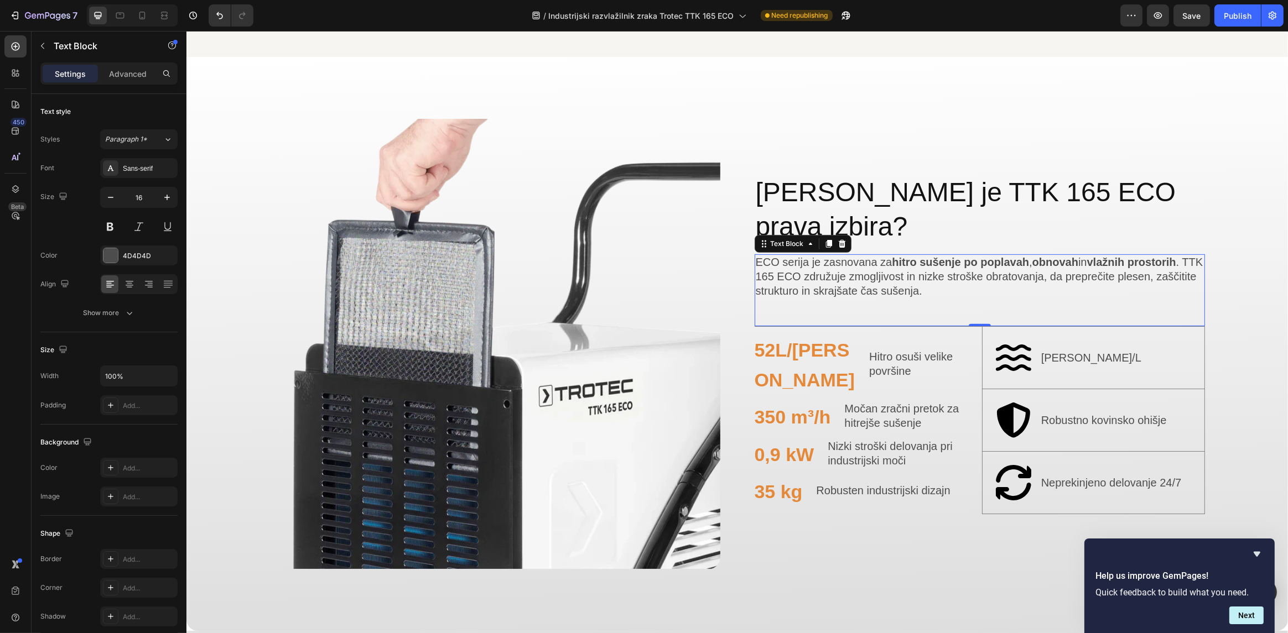
click at [808, 295] on div "ECO serija je zasnovana za hitro sušenje po poplavah , obnovah in vlažnih prost…" at bounding box center [979, 291] width 451 height 72
click at [890, 403] on span "Močan zračni pretok za hitrejše sušenje" at bounding box center [901, 416] width 115 height 27
click at [1230, 377] on div "Image [PERSON_NAME] je TTK 165 ECO prava izbira? Heading ECO serija je zasnovan…" at bounding box center [737, 344] width 1102 height 575
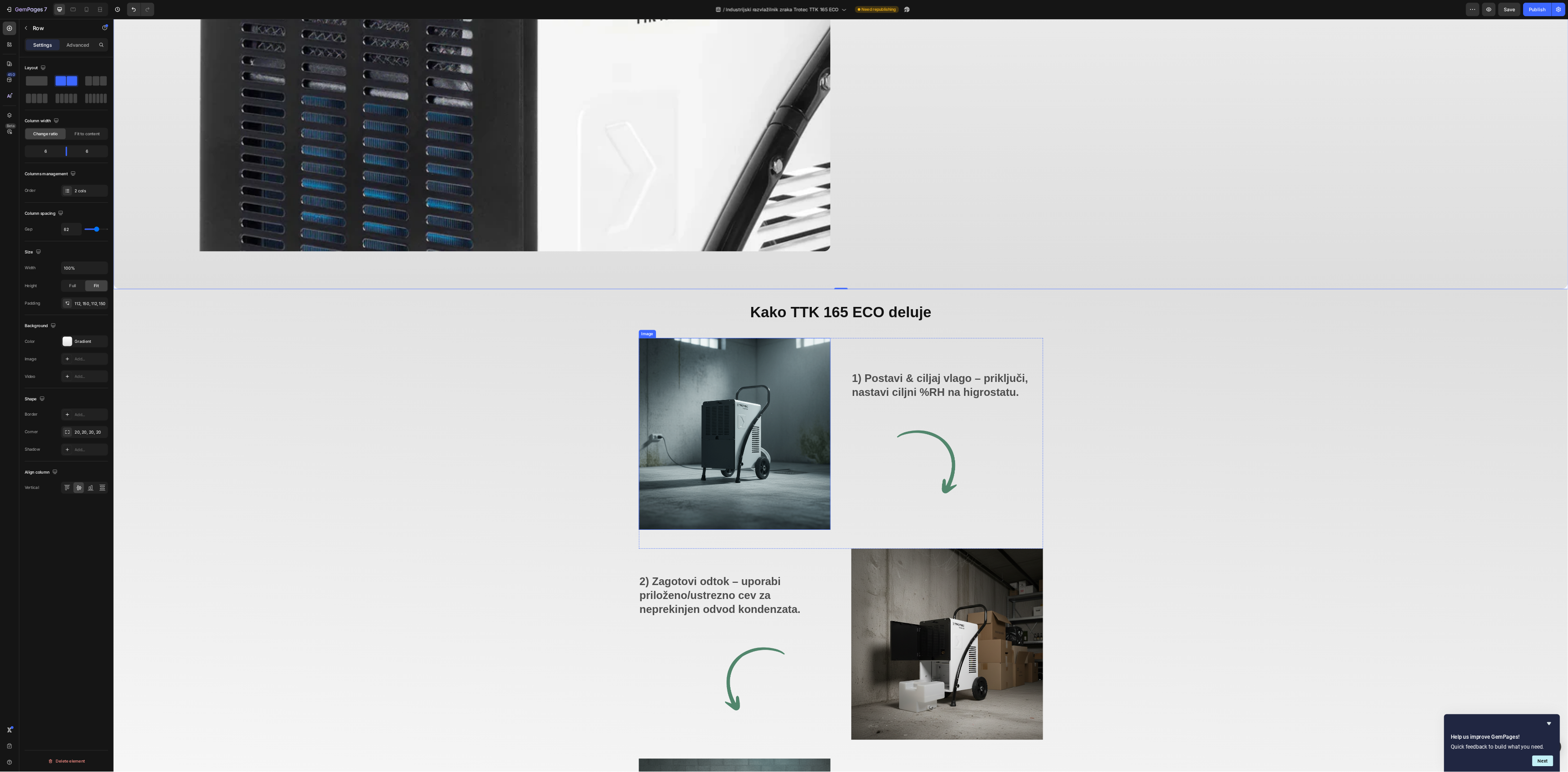
scroll to position [1309, 0]
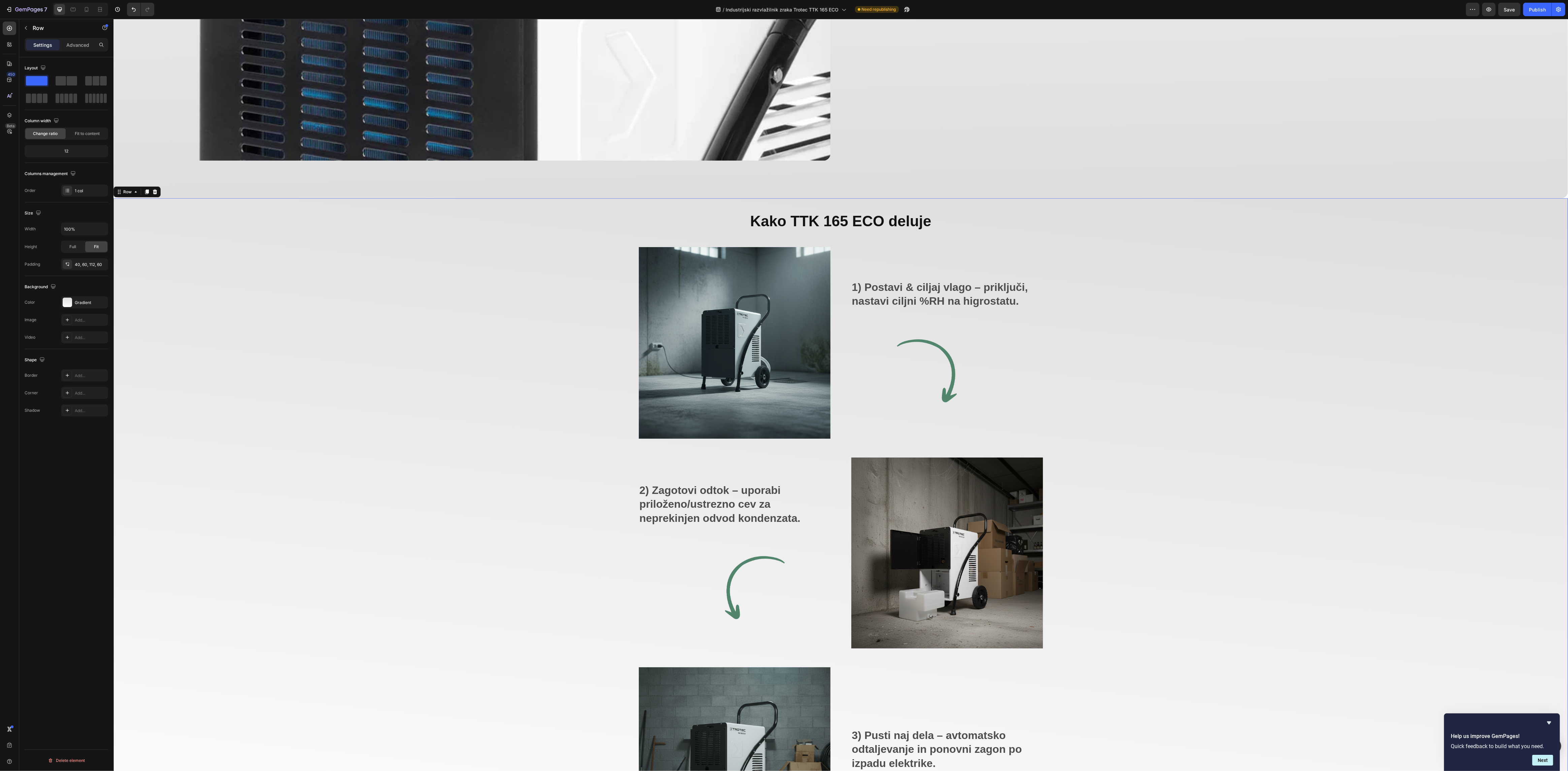
click at [517, 385] on div "Kako TTK 165 ECO deluje Heading Image 1) Postavi & ciljaj vlago – priključi, na…" at bounding box center [840, 535] width 1414 height 647
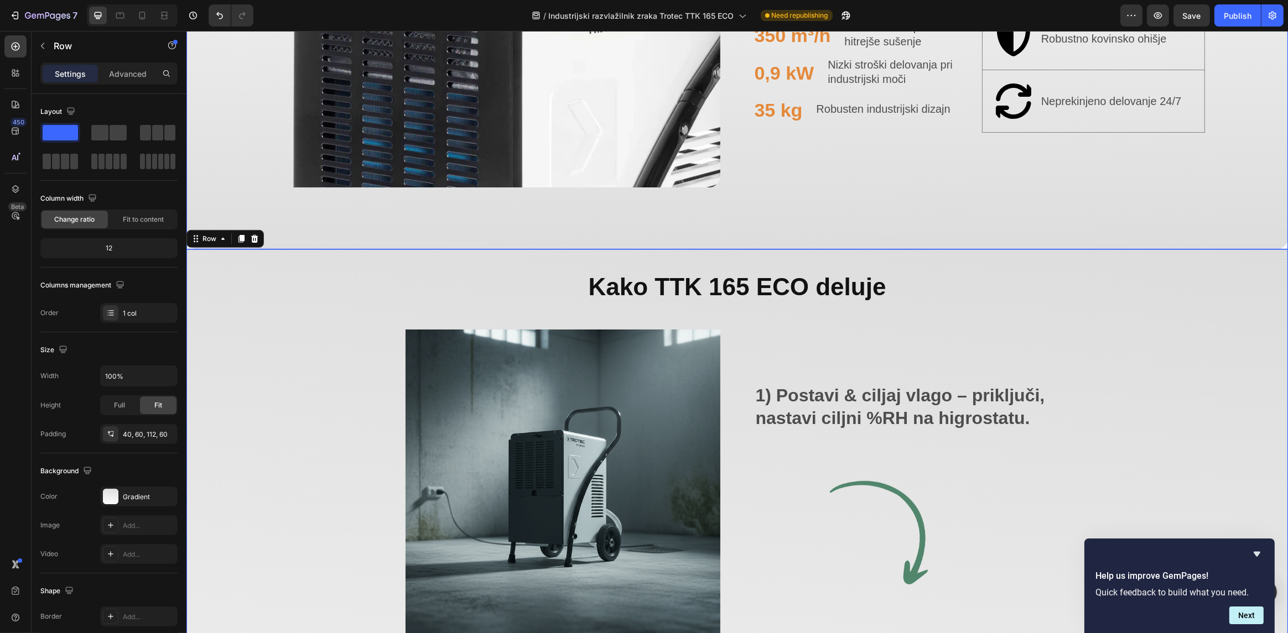
scroll to position [1055, 0]
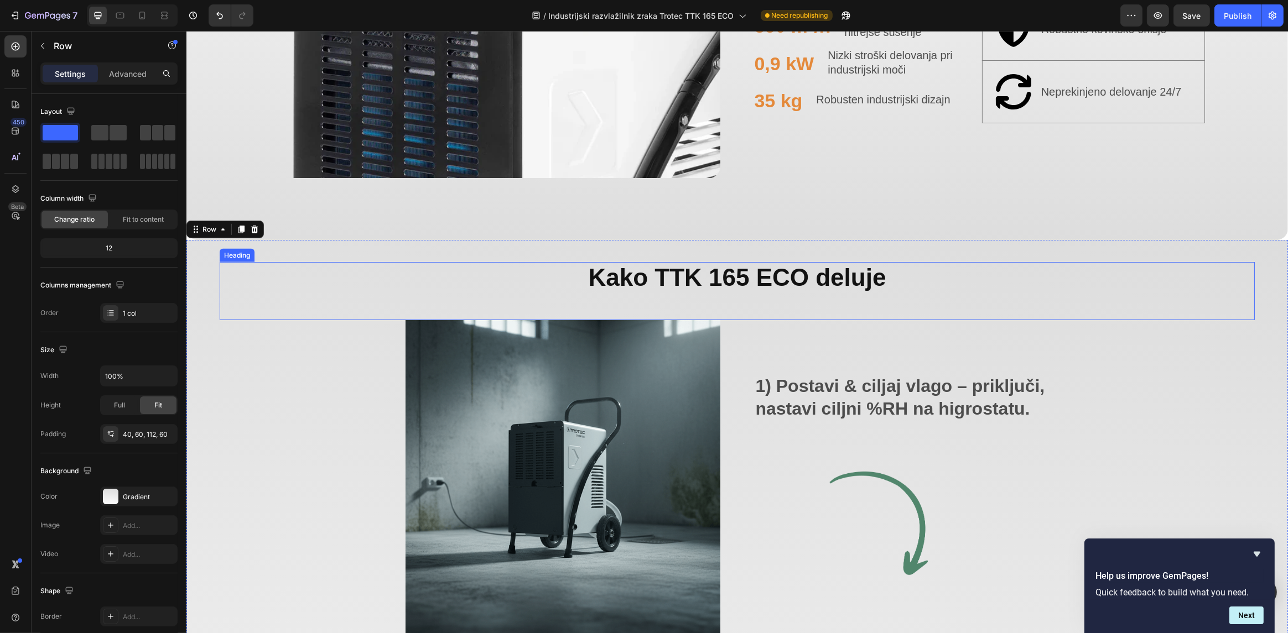
click at [706, 283] on strong "Kako TTK 165 ECO deluje" at bounding box center [737, 277] width 298 height 27
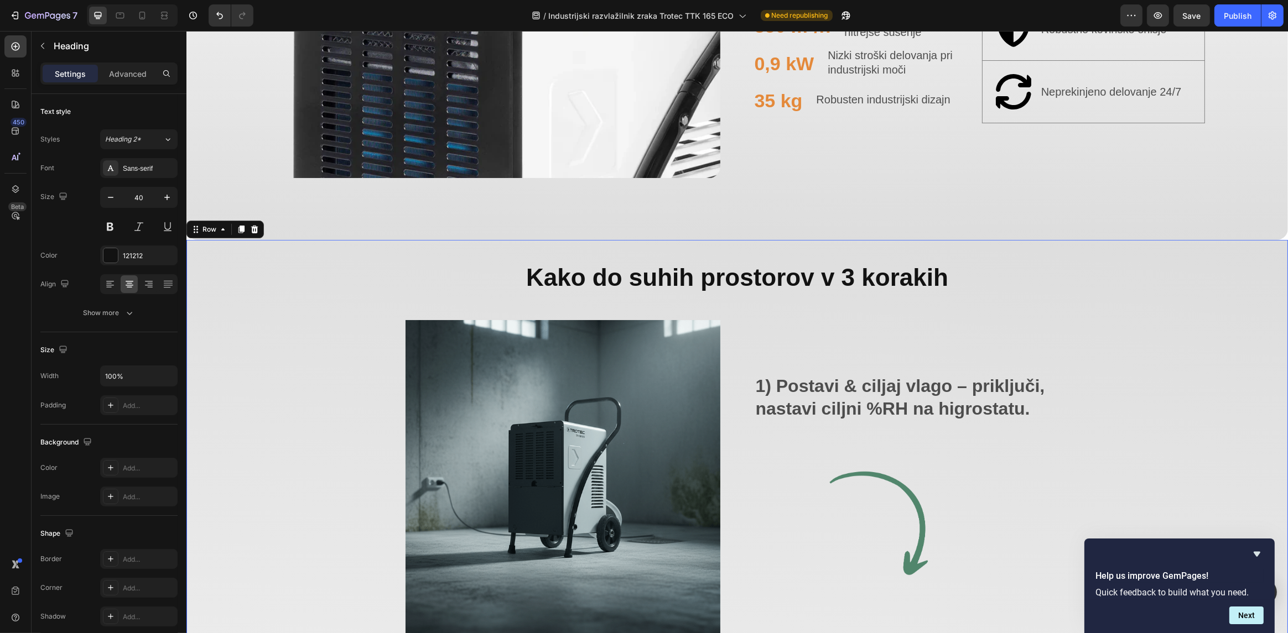
drag, startPoint x: 956, startPoint y: 275, endPoint x: 968, endPoint y: 276, distance: 11.7
click at [960, 275] on p "⁠⁠⁠⁠⁠⁠⁠ Kako do suhih prostorov v 3 korakih" at bounding box center [736, 277] width 1033 height 29
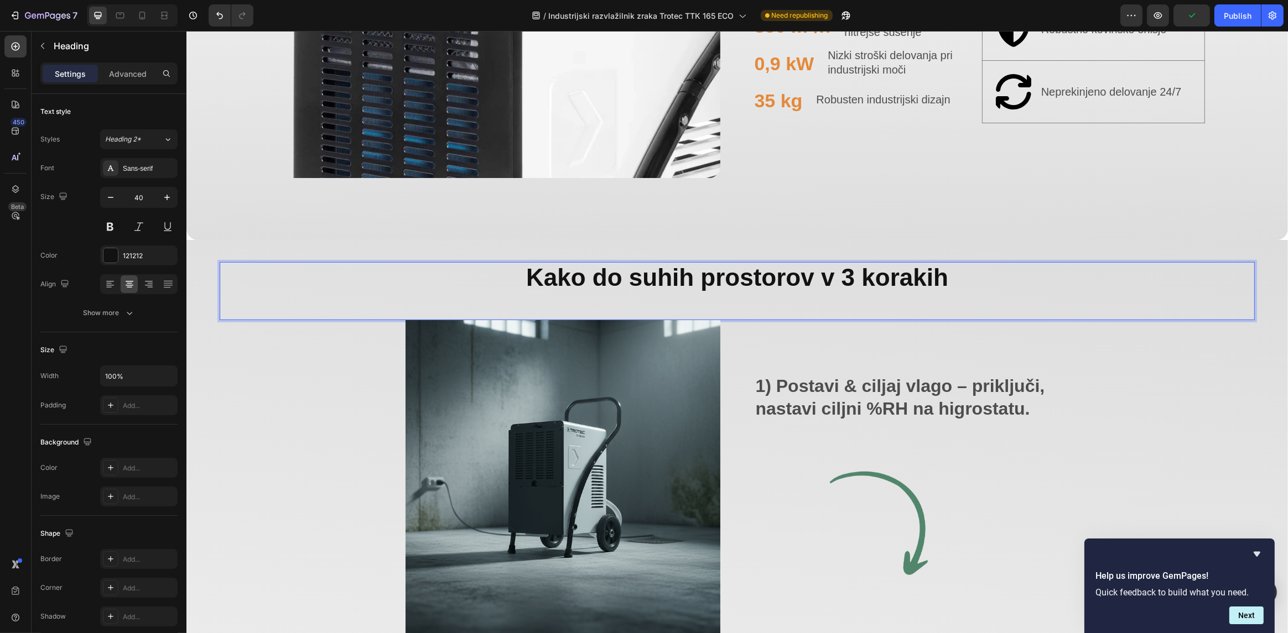
drag, startPoint x: 978, startPoint y: 279, endPoint x: 972, endPoint y: 281, distance: 6.8
click at [587, 277] on strong "Kako do suhih prostorov v 3 korakih" at bounding box center [737, 277] width 422 height 27
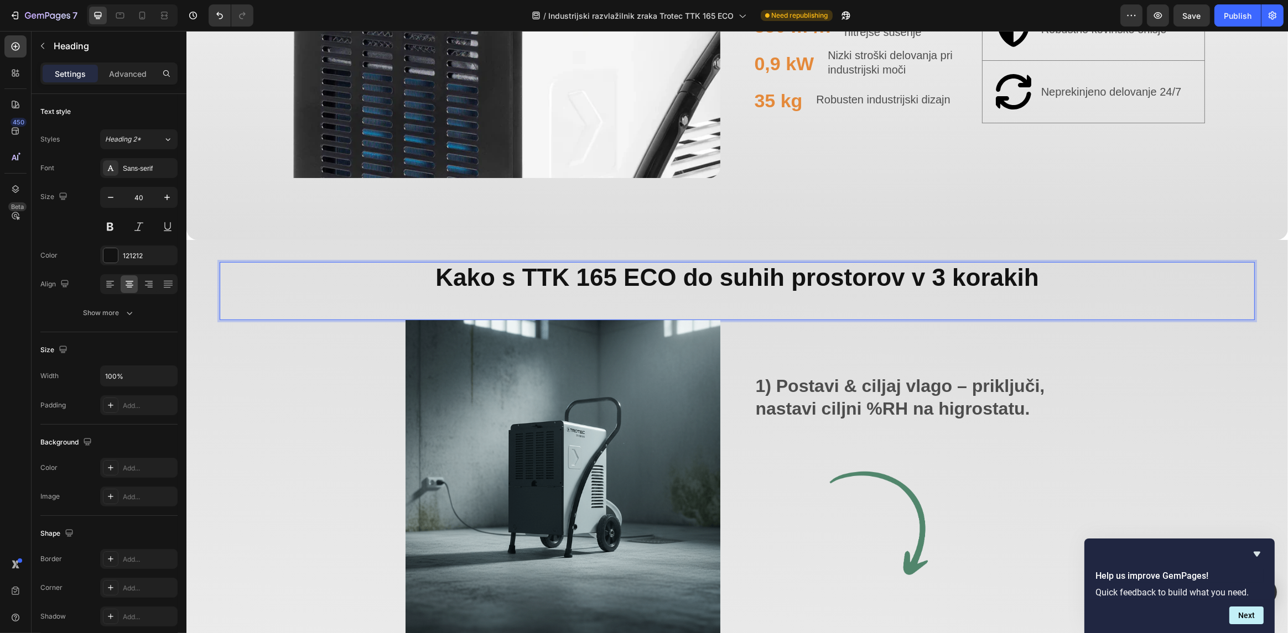
click at [1108, 271] on p "Kako s TTK 165 ECO do suhih prostorov v 3 korakih" at bounding box center [736, 277] width 1033 height 29
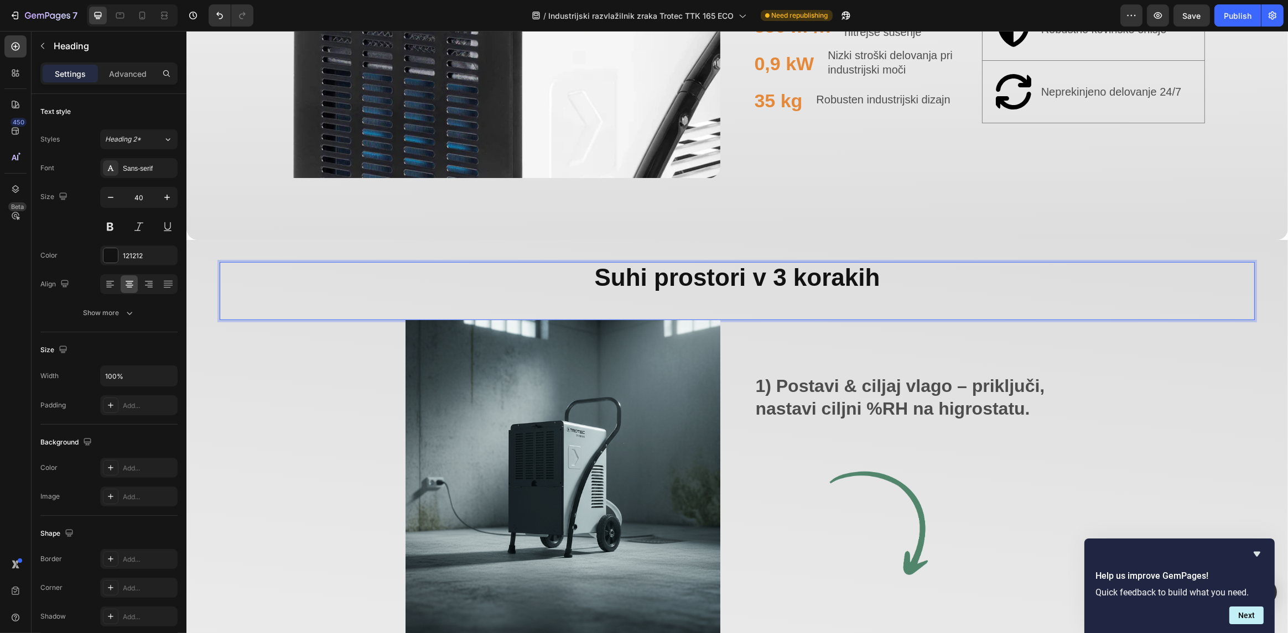
click at [643, 279] on strong "Suhi prostori v 3 korakih" at bounding box center [736, 277] width 285 height 27
click at [738, 277] on strong "Suh prostori v 3 korakih" at bounding box center [737, 277] width 279 height 27
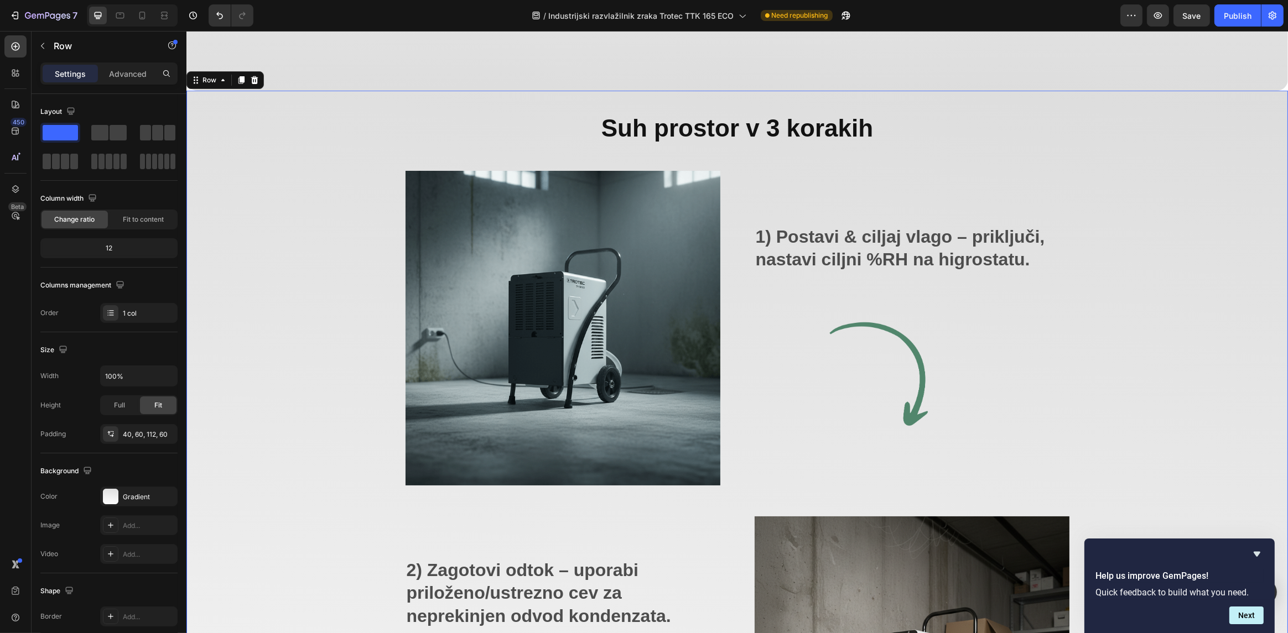
scroll to position [1221, 0]
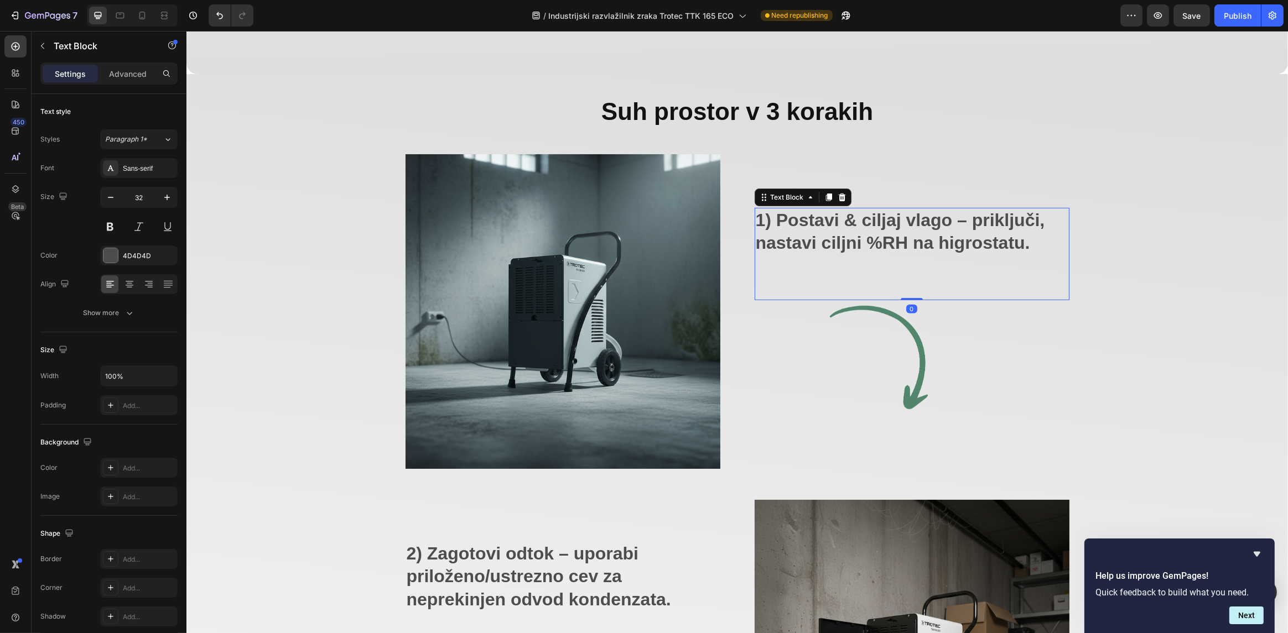
drag, startPoint x: 1002, startPoint y: 245, endPoint x: 1037, endPoint y: 245, distance: 35.4
click at [1004, 245] on strong "1) Postavi & ciljaj vlago – priključi, nastavi ciljni %RH na higrostatu." at bounding box center [899, 231] width 289 height 43
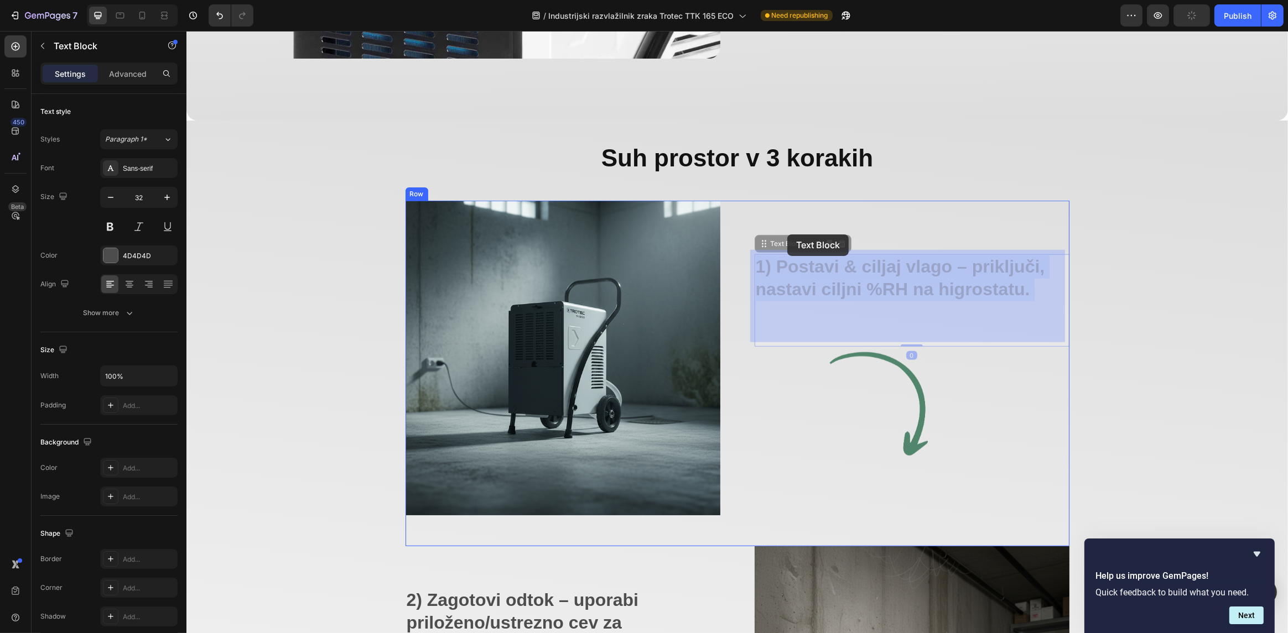
drag, startPoint x: 1039, startPoint y: 245, endPoint x: 790, endPoint y: 238, distance: 249.1
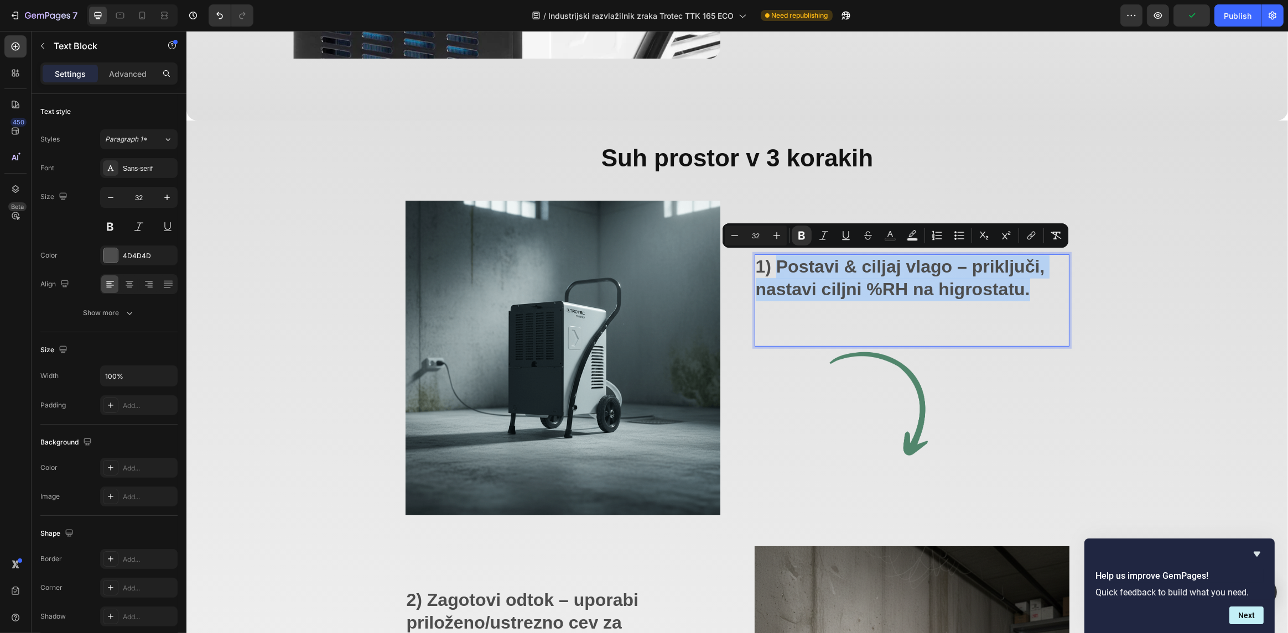
drag, startPoint x: 1031, startPoint y: 286, endPoint x: 774, endPoint y: 264, distance: 257.6
click at [774, 264] on p "1) Postavi & ciljaj vlago – priključi, nastavi ciljni %RH na higrostatu." at bounding box center [911, 279] width 313 height 46
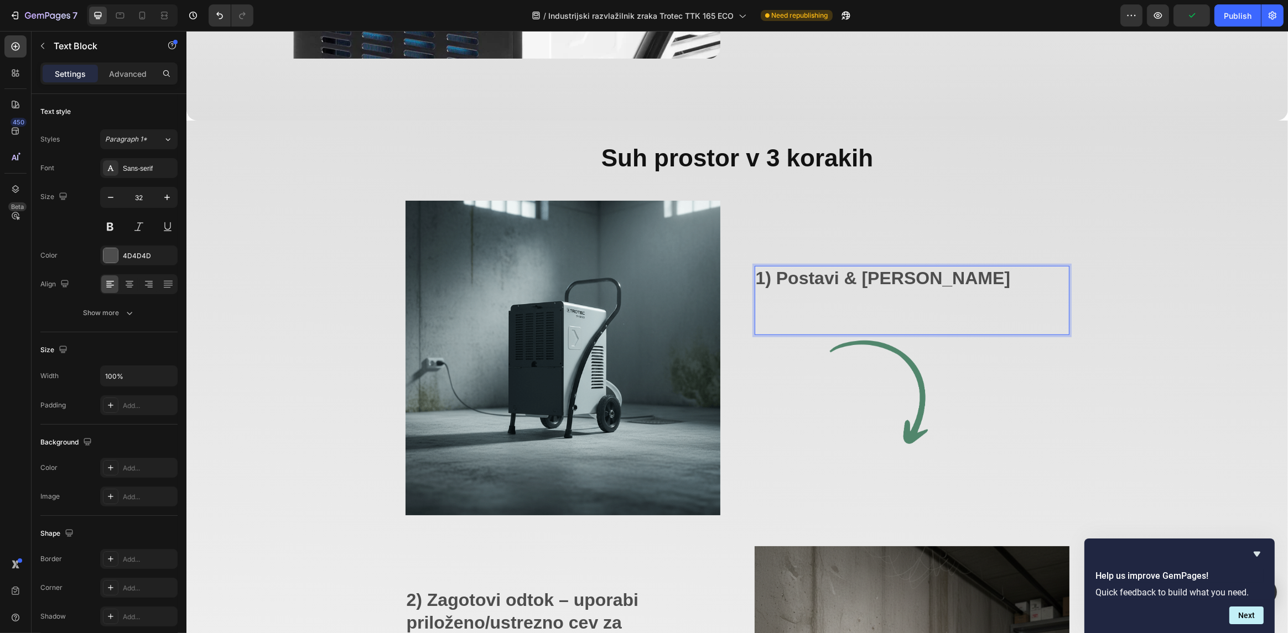
scroll to position [1186, 0]
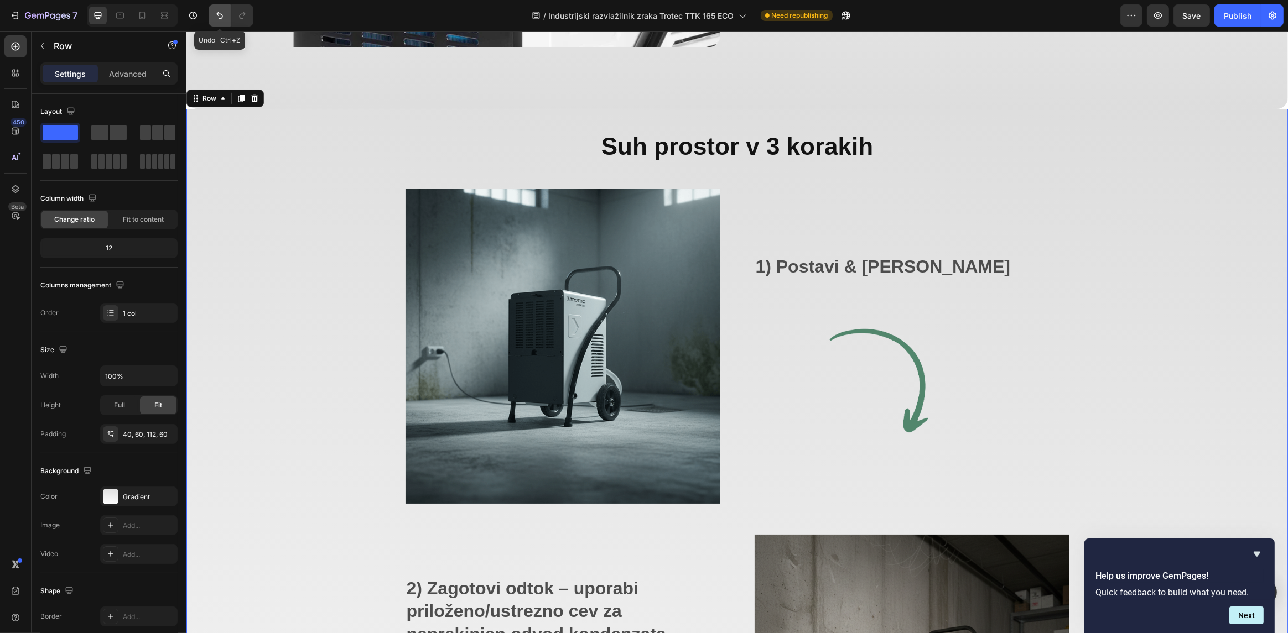
click at [224, 20] on icon "Undo/Redo" at bounding box center [219, 15] width 11 height 11
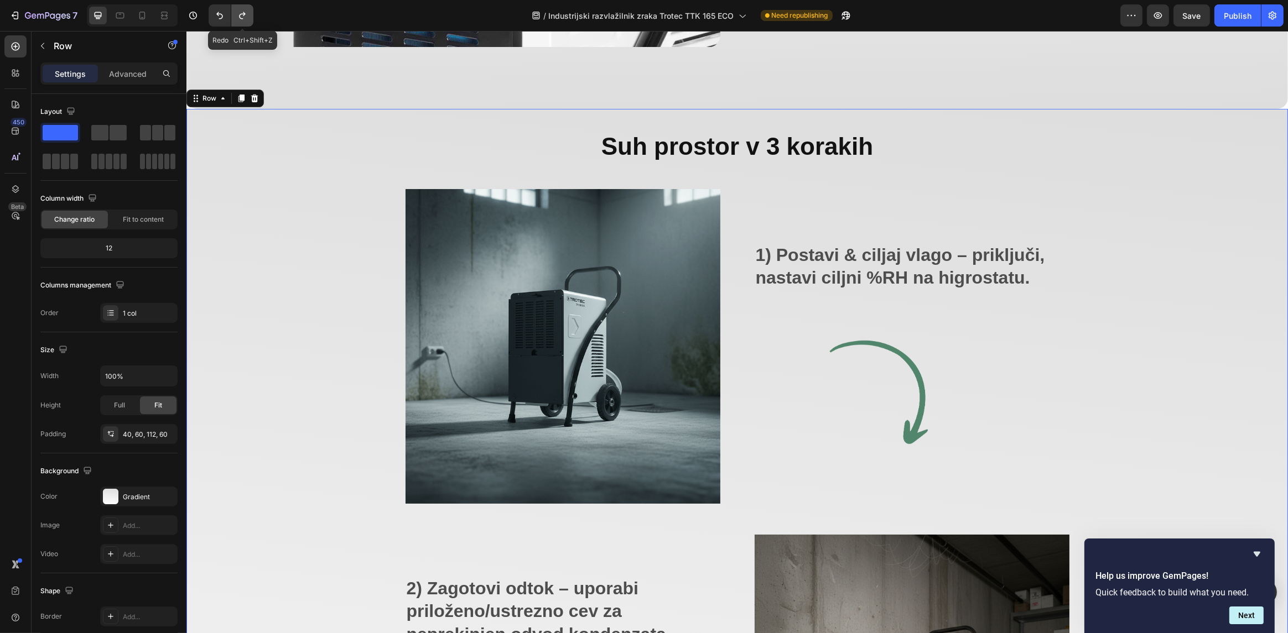
click at [242, 19] on icon "Undo/Redo" at bounding box center [242, 15] width 11 height 11
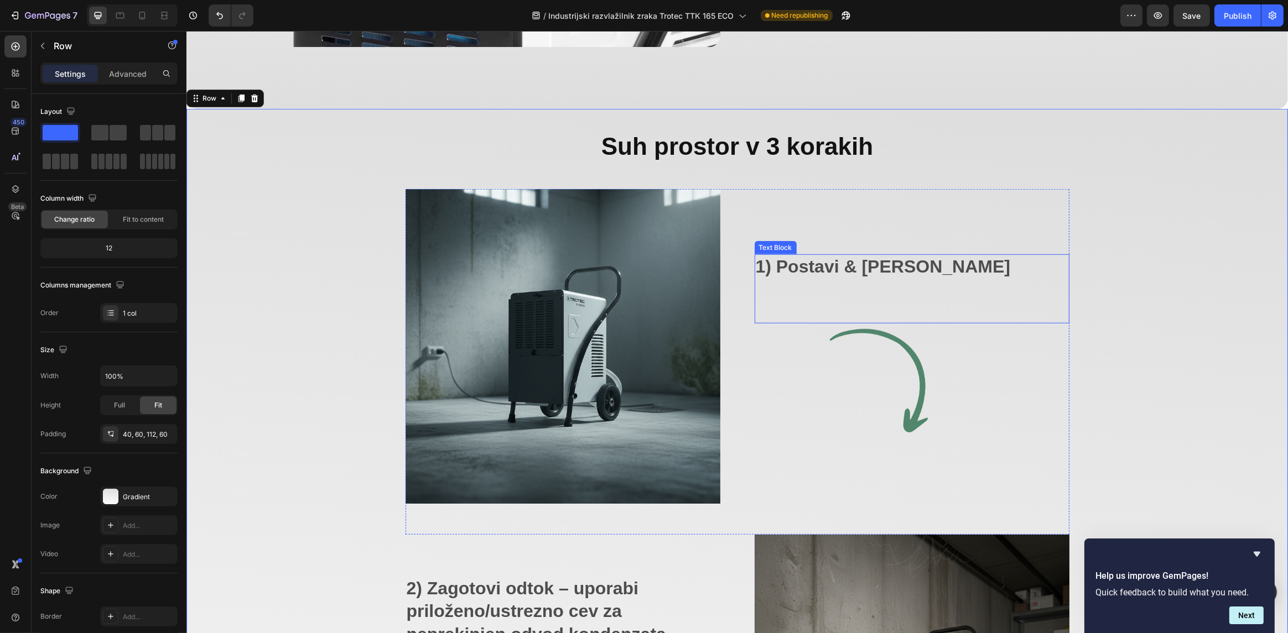
click at [984, 269] on p "1) Postavi & [PERSON_NAME]" at bounding box center [911, 267] width 313 height 23
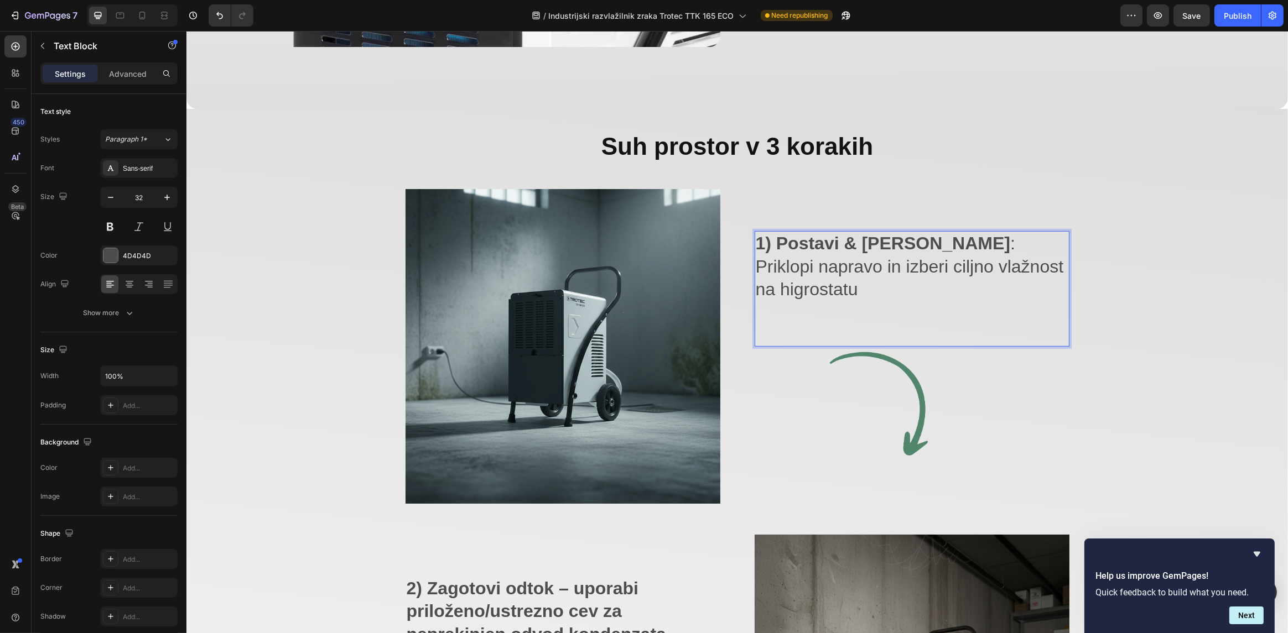
scroll to position [1163, 0]
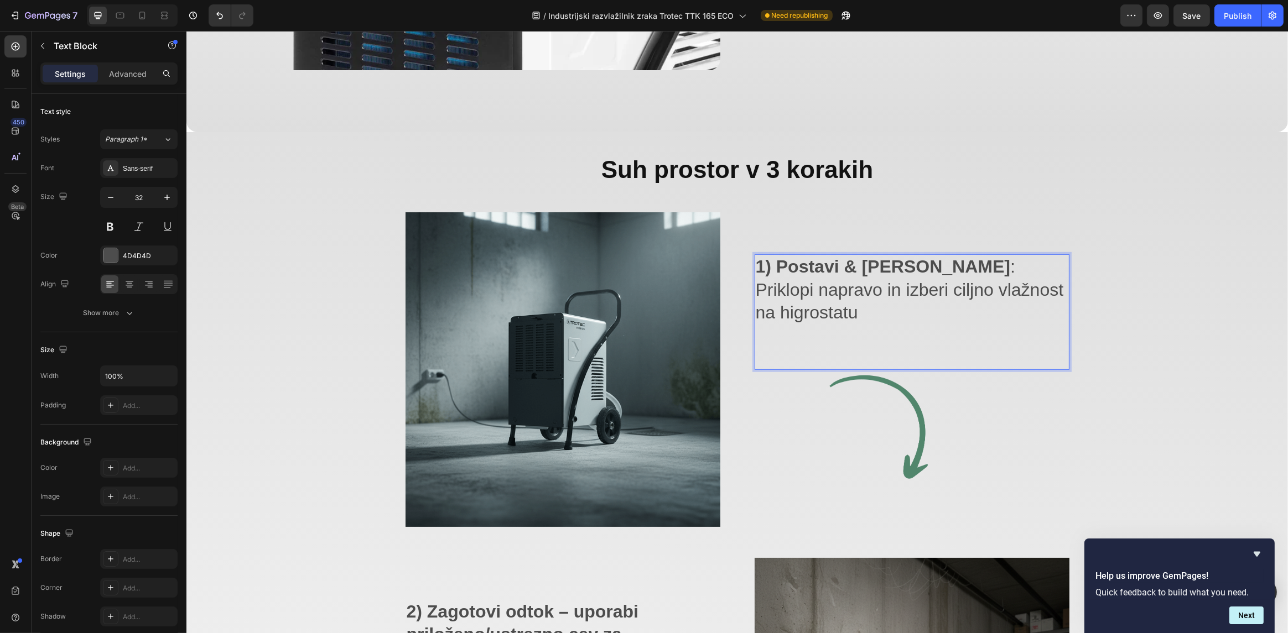
click at [973, 307] on p "1) Postavi & [PERSON_NAME] ⁠⁠⁠⁠⁠⁠⁠: Priklopi napravo in izberi ciljno vlažnost …" at bounding box center [911, 290] width 313 height 69
click at [970, 267] on p "1) Postavi & [PERSON_NAME] ⁠⁠⁠⁠⁠⁠⁠: Priklopi napravo in izberi ciljno vlažnost …" at bounding box center [911, 290] width 313 height 69
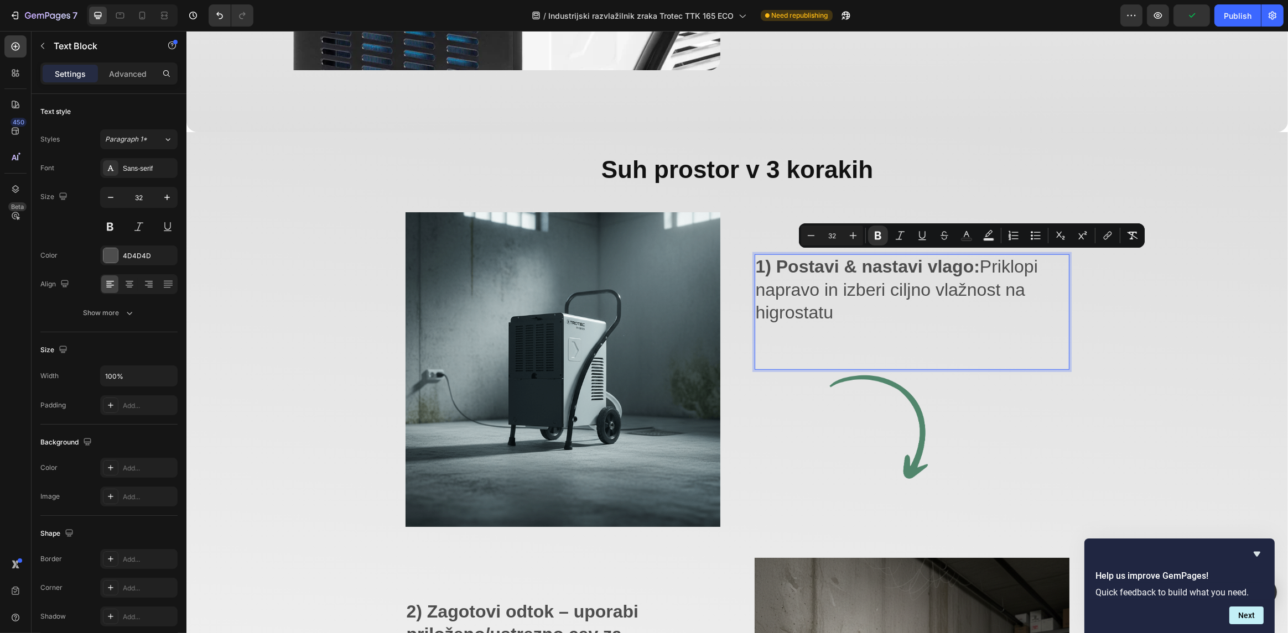
click at [970, 292] on p "1) Postavi & nastavi vlago: Priklopi napravo in izberi ciljno vlažnost na higro…" at bounding box center [911, 290] width 313 height 69
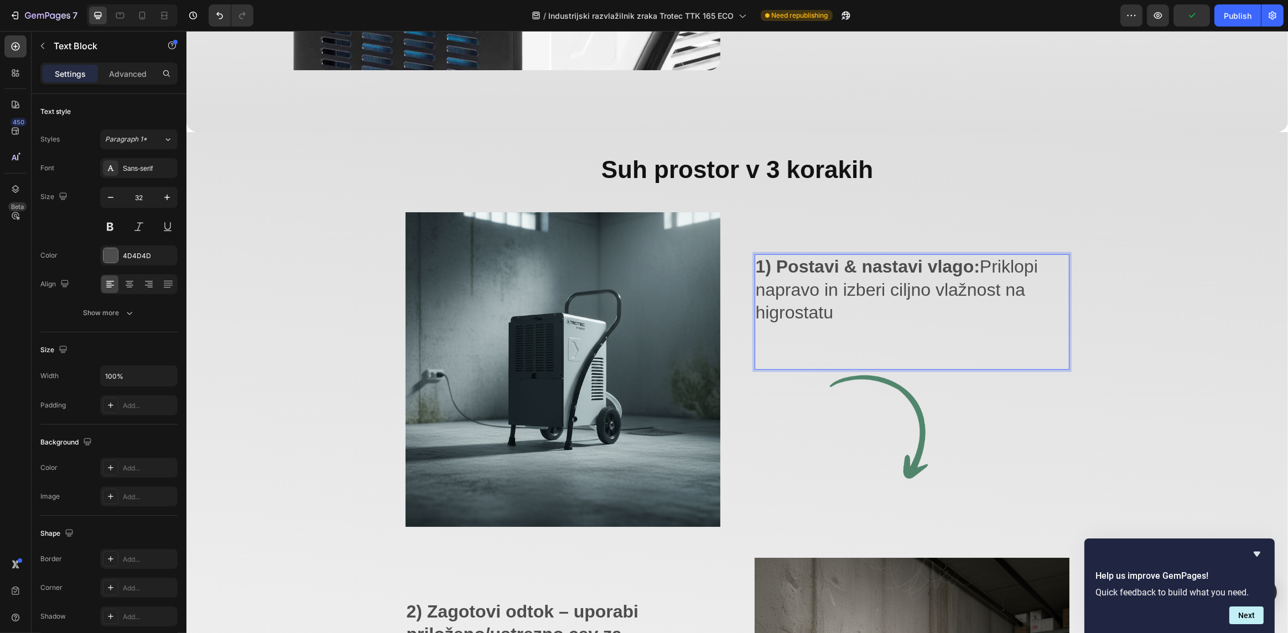
click at [961, 314] on p "1) Postavi & nastavi vlago: Priklopi napravo in izberi ciljno vlažnost na higro…" at bounding box center [911, 290] width 313 height 69
click at [961, 337] on div "1) [PERSON_NAME] & nastavi vlago: Priklopi napravo in izberi ciljno vlažnost na…" at bounding box center [911, 313] width 315 height 116
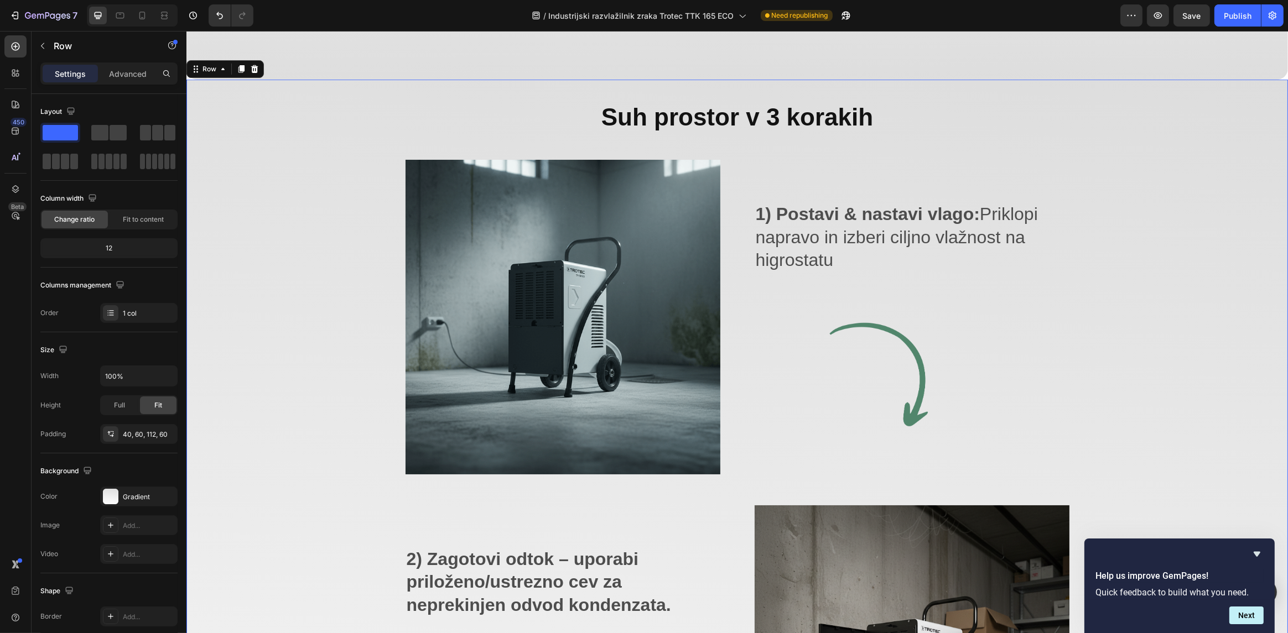
scroll to position [1218, 0]
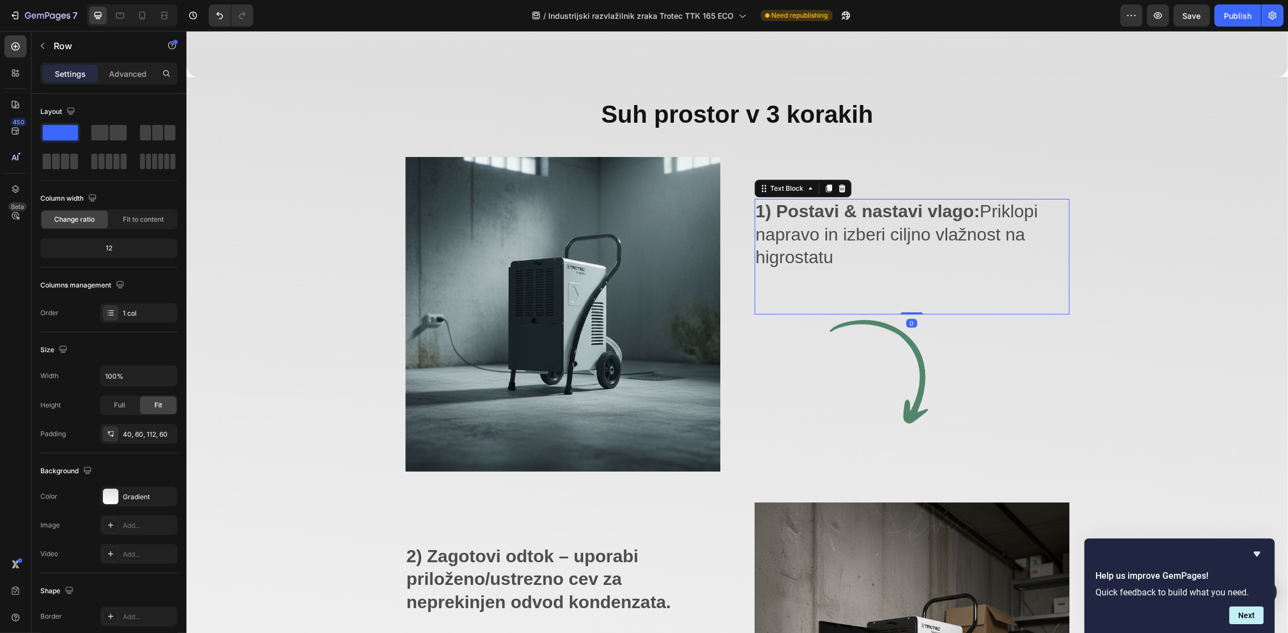
click at [973, 227] on p "1) Postavi & nastavi vlago: Priklopi napravo in izberi ciljno vlažnost na higro…" at bounding box center [911, 234] width 313 height 69
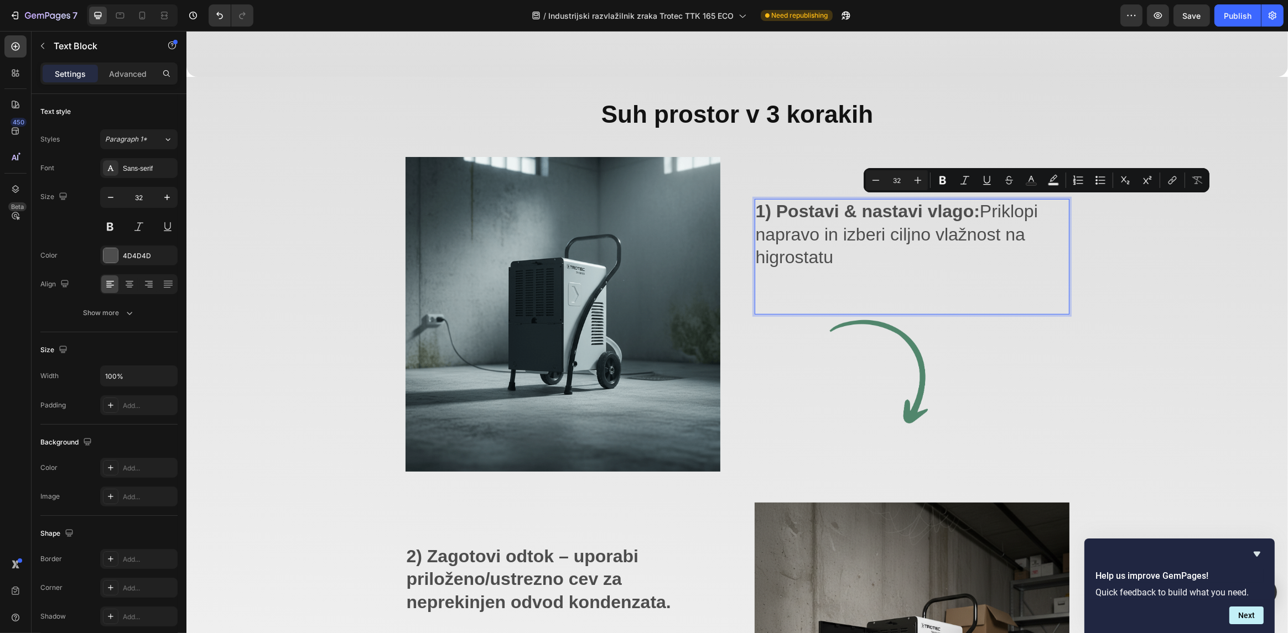
click at [1041, 209] on p "1) Postavi & nastavi vlago: Priklopi napravo in izberi ciljno vlažnost na higro…" at bounding box center [911, 234] width 313 height 69
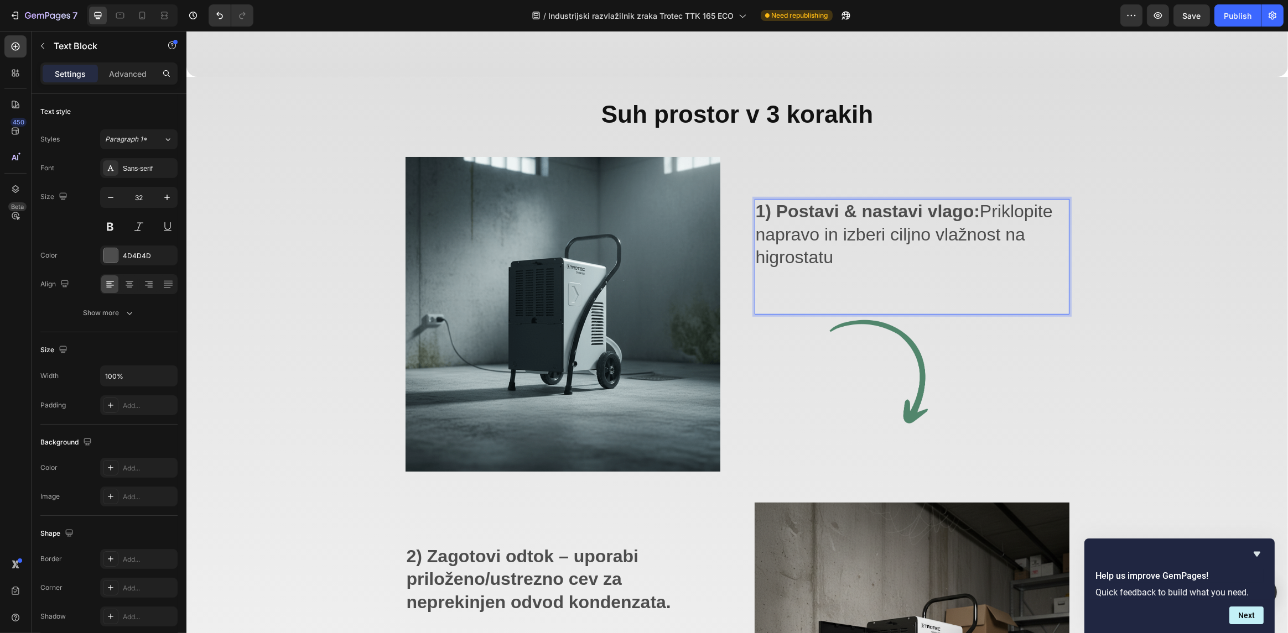
click at [881, 236] on p "1) Postavi & nastavi vlago: Priklopite napravo in izberi ciljno vlažnost na hig…" at bounding box center [911, 234] width 313 height 69
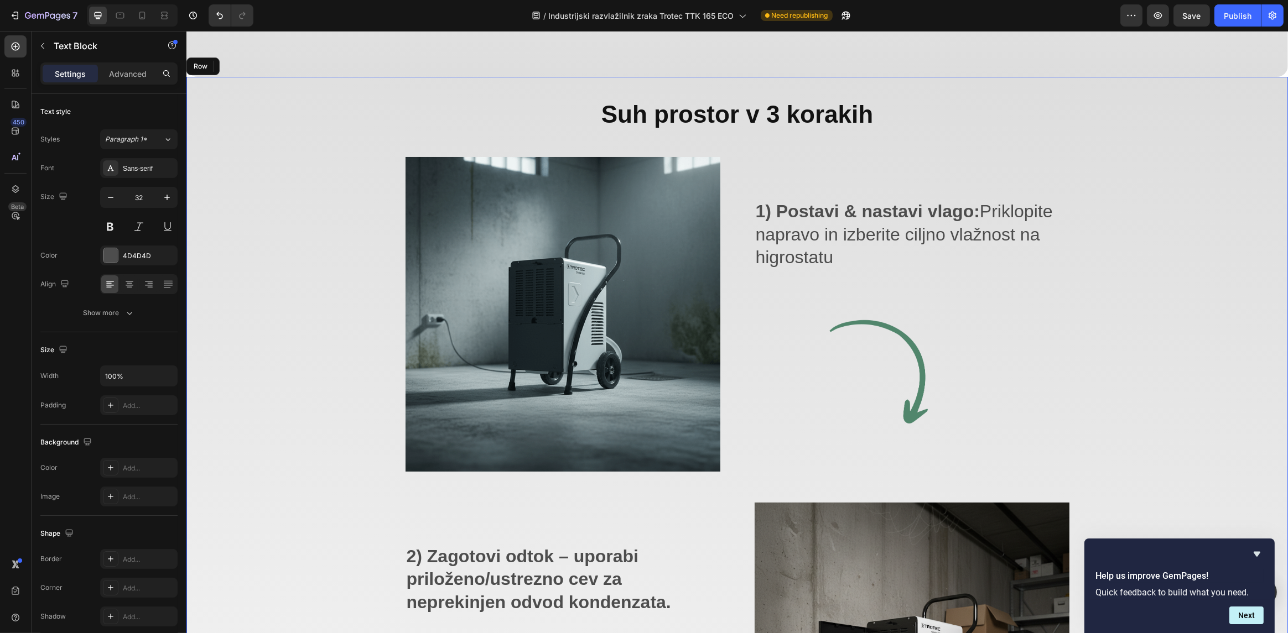
click at [1121, 279] on div "⁠⁠⁠⁠⁠⁠⁠ Suh prostor v 3 korakih Heading Image 1) Postavi & nastavi vlago: Prikl…" at bounding box center [736, 630] width 1035 height 1063
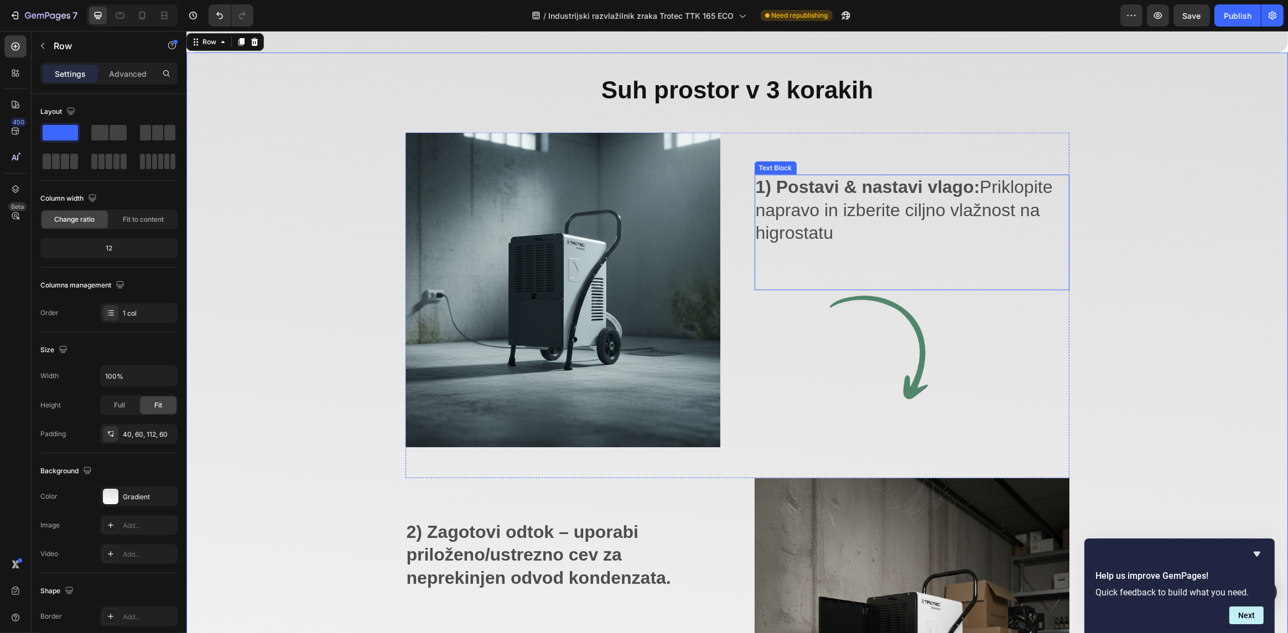
scroll to position [1108, 0]
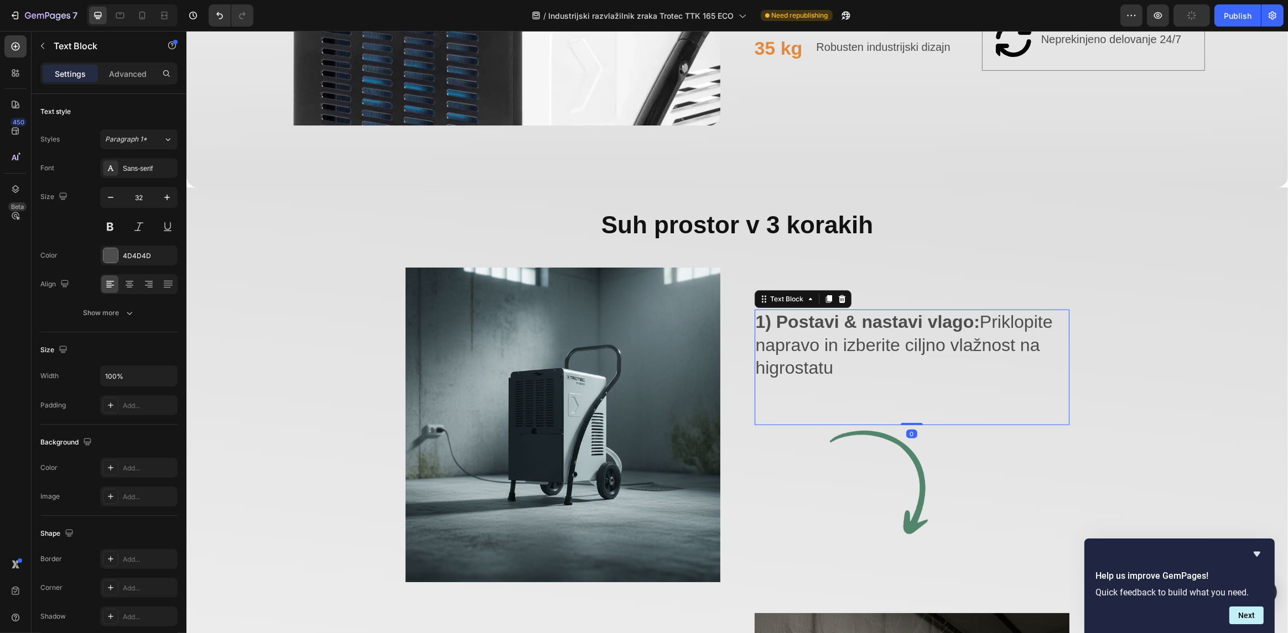
click at [852, 320] on strong "1) Postavi & nastavi vlago:" at bounding box center [867, 322] width 224 height 20
click at [834, 320] on strong "1) Postavi & nastavi vlago:" at bounding box center [867, 322] width 224 height 20
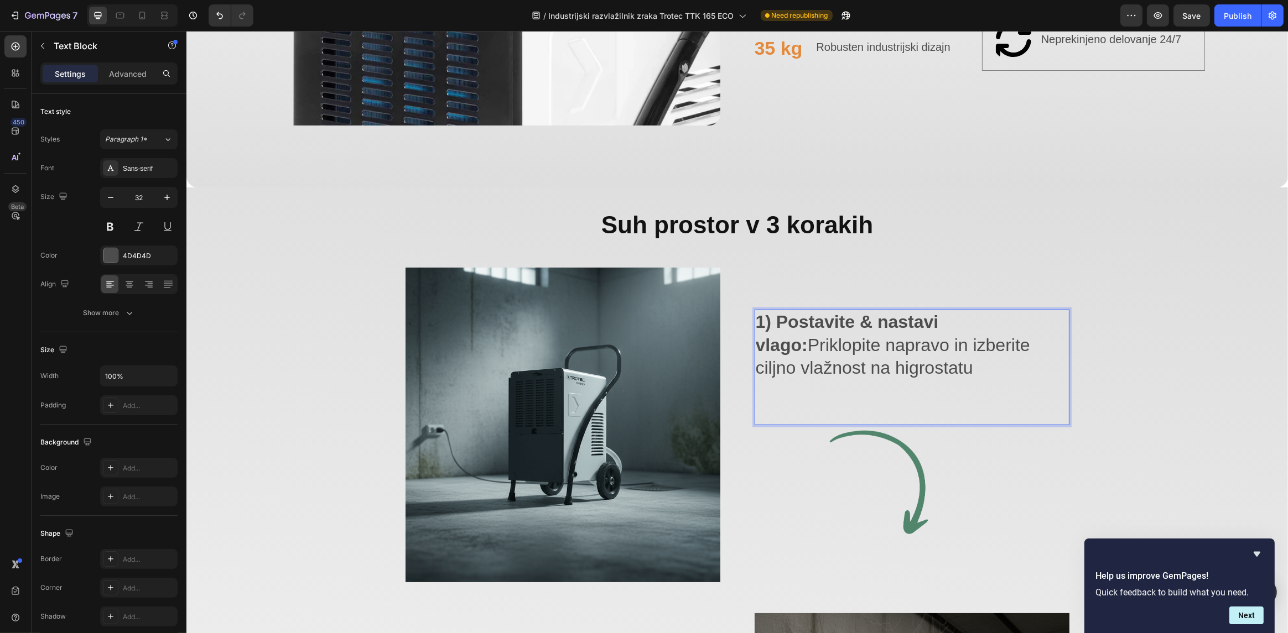
click at [934, 320] on strong "1) Postavite & nastavi vlago:" at bounding box center [846, 333] width 183 height 43
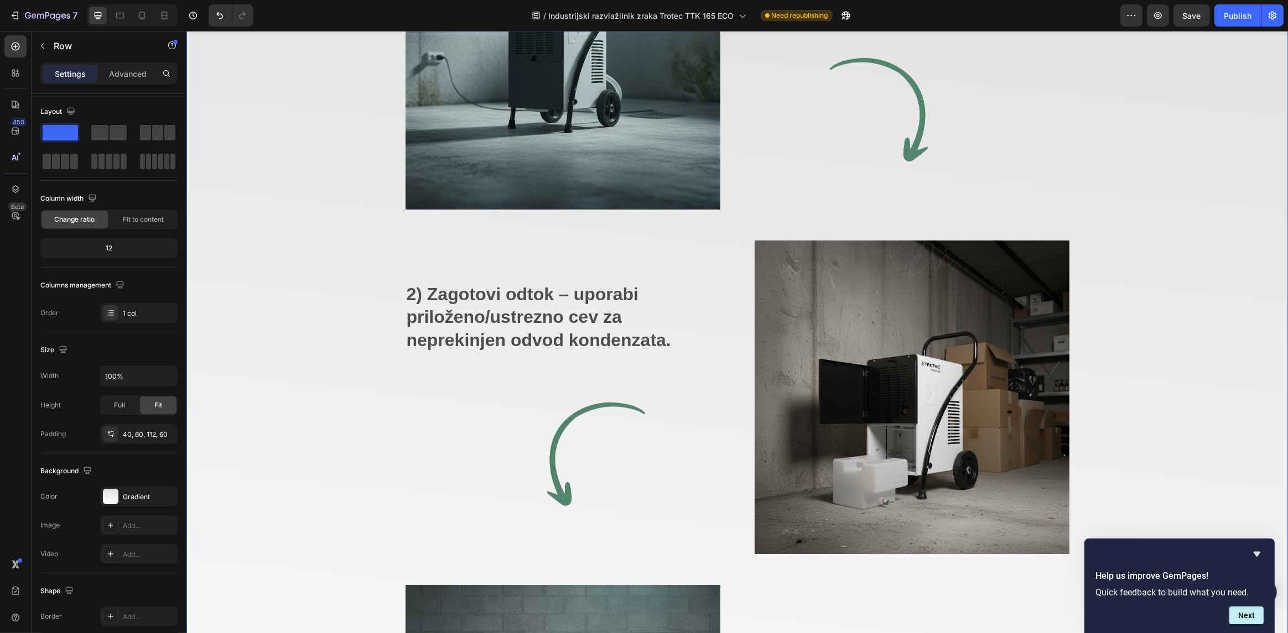
scroll to position [1495, 0]
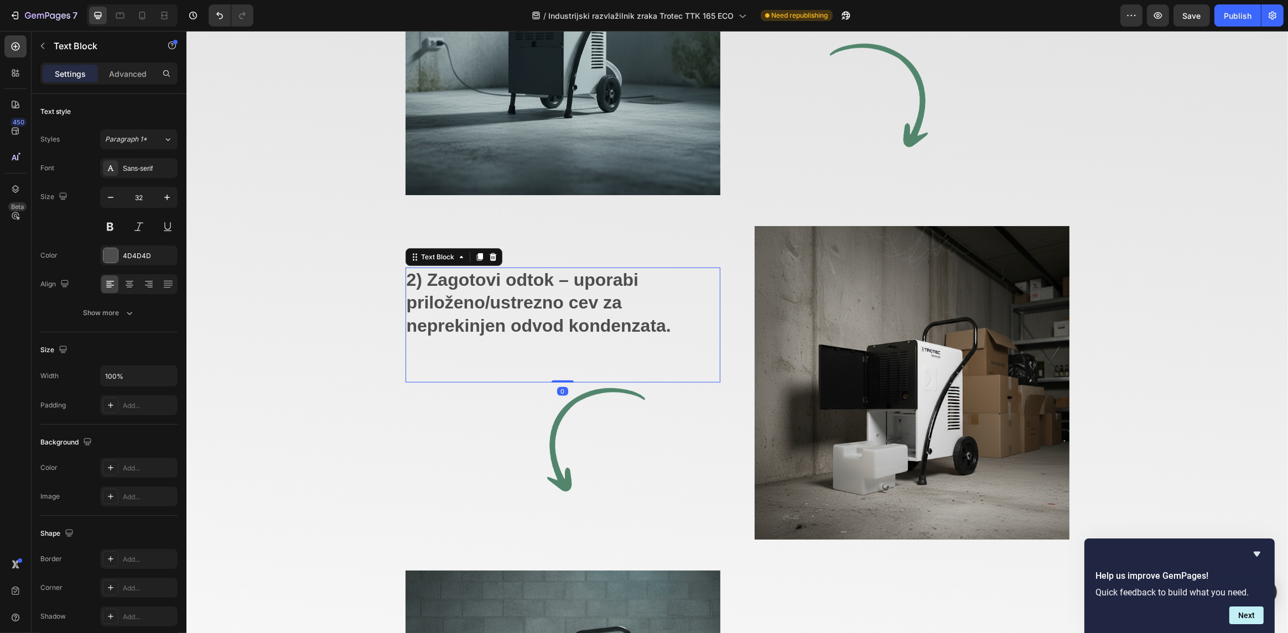
drag, startPoint x: 505, startPoint y: 289, endPoint x: 520, endPoint y: 296, distance: 17.1
click at [509, 291] on strong "2) Zagotovi odtok – uporabi priloženo/ustrezno cev za neprekinjen odvod kondenz…" at bounding box center [538, 303] width 264 height 66
click at [521, 297] on strong "2) Zagotovi odtok – uporabi priloženo/ustrezno cev za neprekinjen odvod kondenz…" at bounding box center [538, 303] width 264 height 66
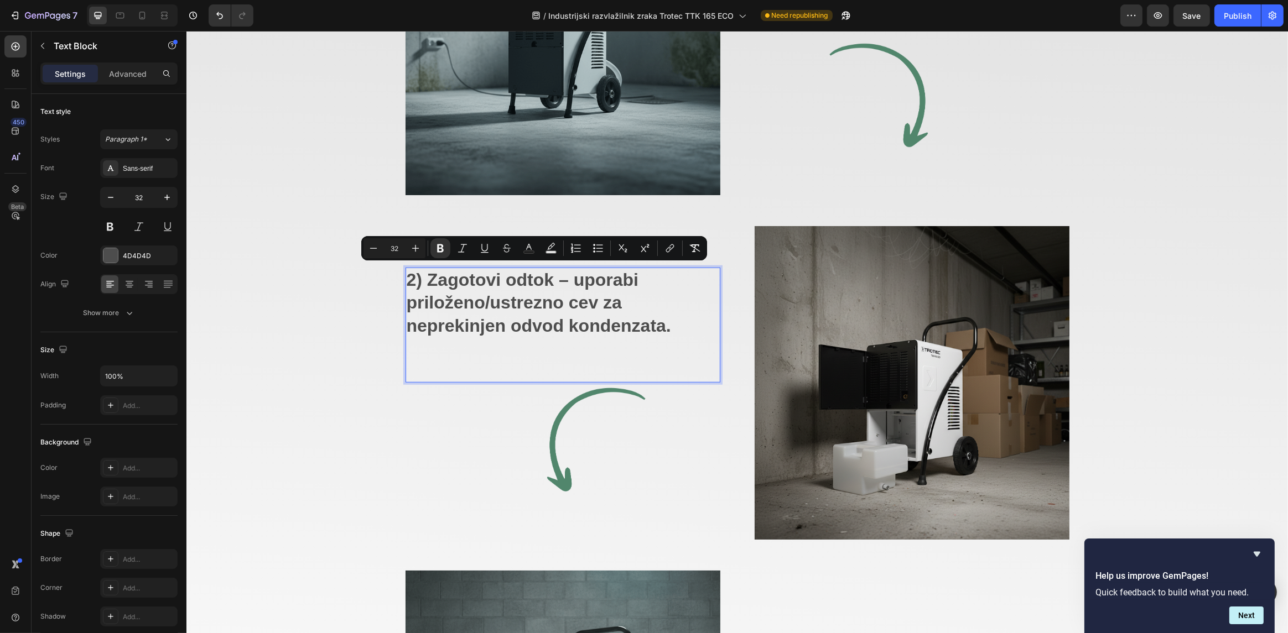
scroll to position [1518, 0]
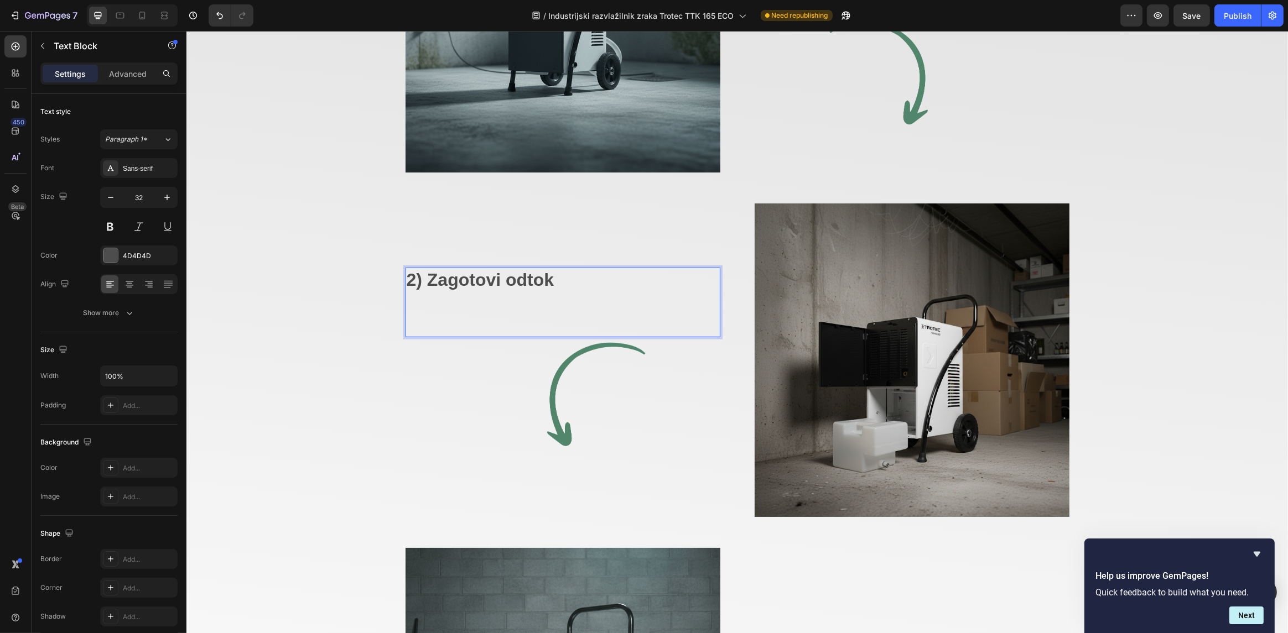
click at [497, 277] on strong "2) Zagotovi odtok" at bounding box center [480, 280] width 148 height 20
drag, startPoint x: 559, startPoint y: 281, endPoint x: 569, endPoint y: 282, distance: 10.0
click at [564, 282] on strong "2) Zagotovite odtok" at bounding box center [487, 280] width 163 height 20
click at [569, 282] on p "2) Zagotovite odtok" at bounding box center [562, 280] width 313 height 23
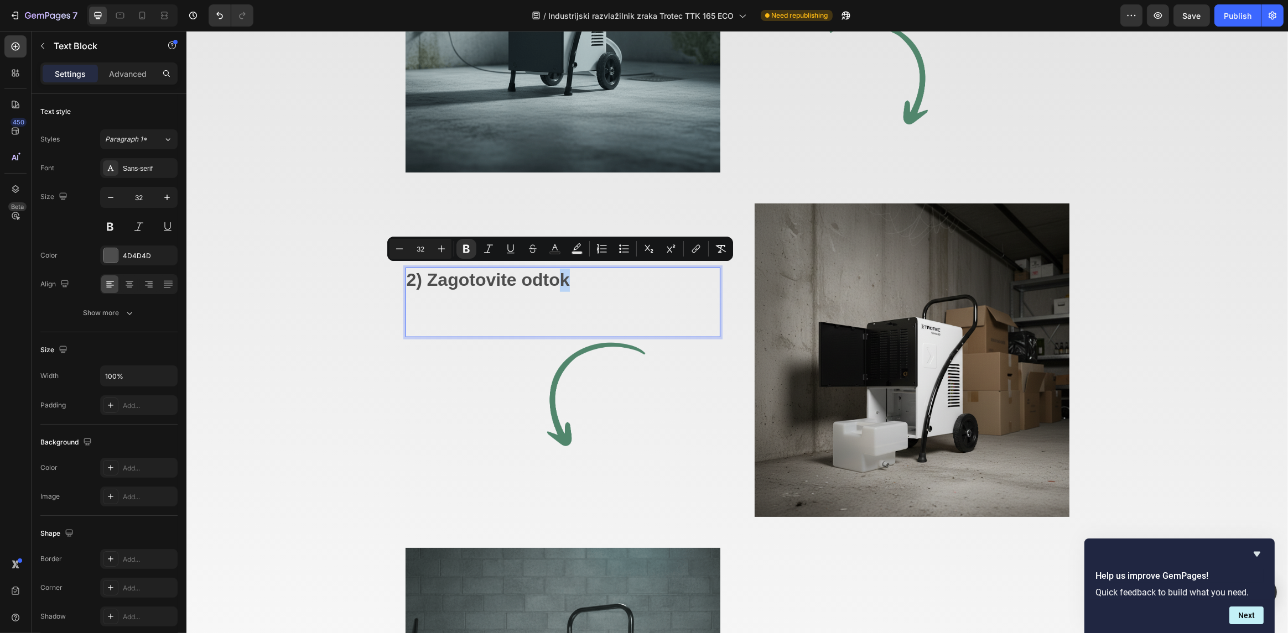
click at [574, 283] on p "2) Zagotovite odtok" at bounding box center [562, 280] width 313 height 23
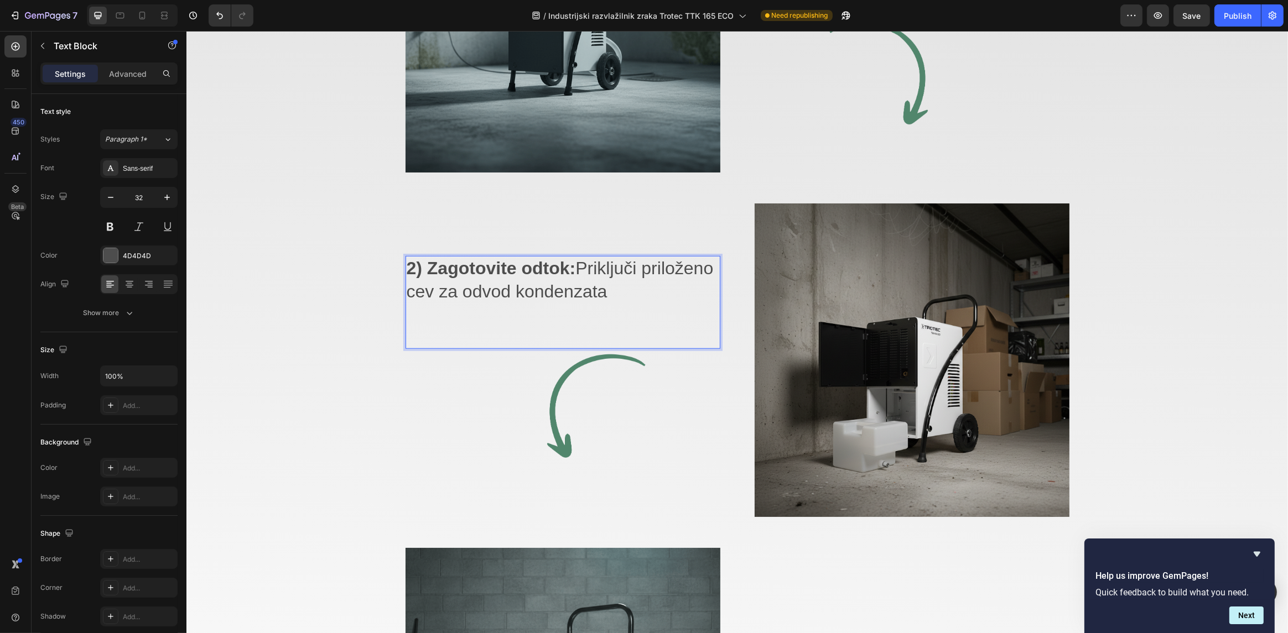
click at [637, 264] on p "2) Zagotovite odtok: Priključi priloženo cev za odvod kondenzata" at bounding box center [562, 280] width 313 height 46
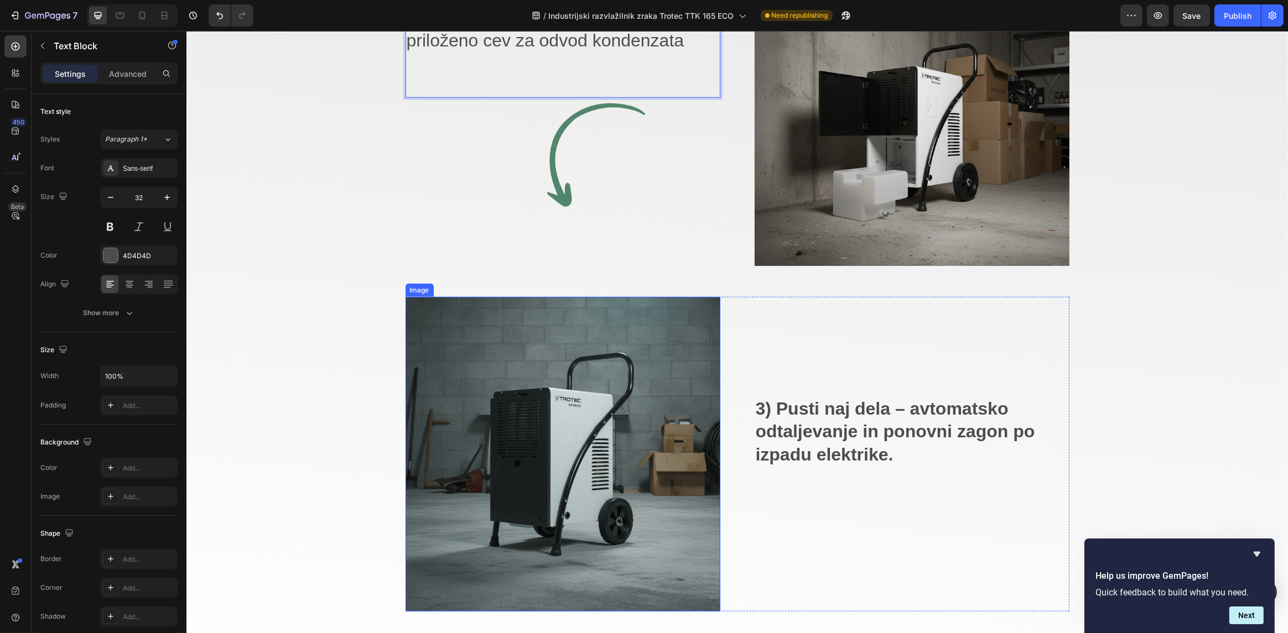
scroll to position [1850, 0]
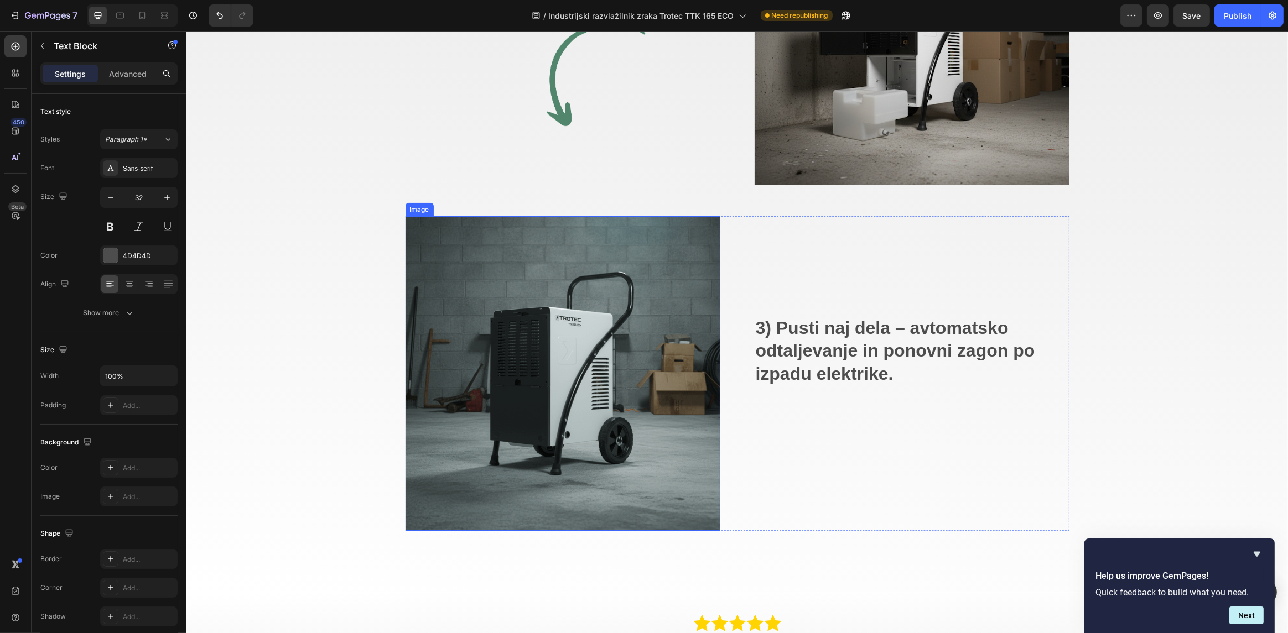
click at [817, 359] on strong "3) Pusti naj dela – avtomatsko odtaljevanje in ponovni zagon po izpadu elektrik…" at bounding box center [894, 351] width 279 height 66
click at [837, 360] on strong "3) Pusti naj dela – avtomatsko odtaljevanje in ponovni zagon po izpadu elektrik…" at bounding box center [894, 351] width 279 height 66
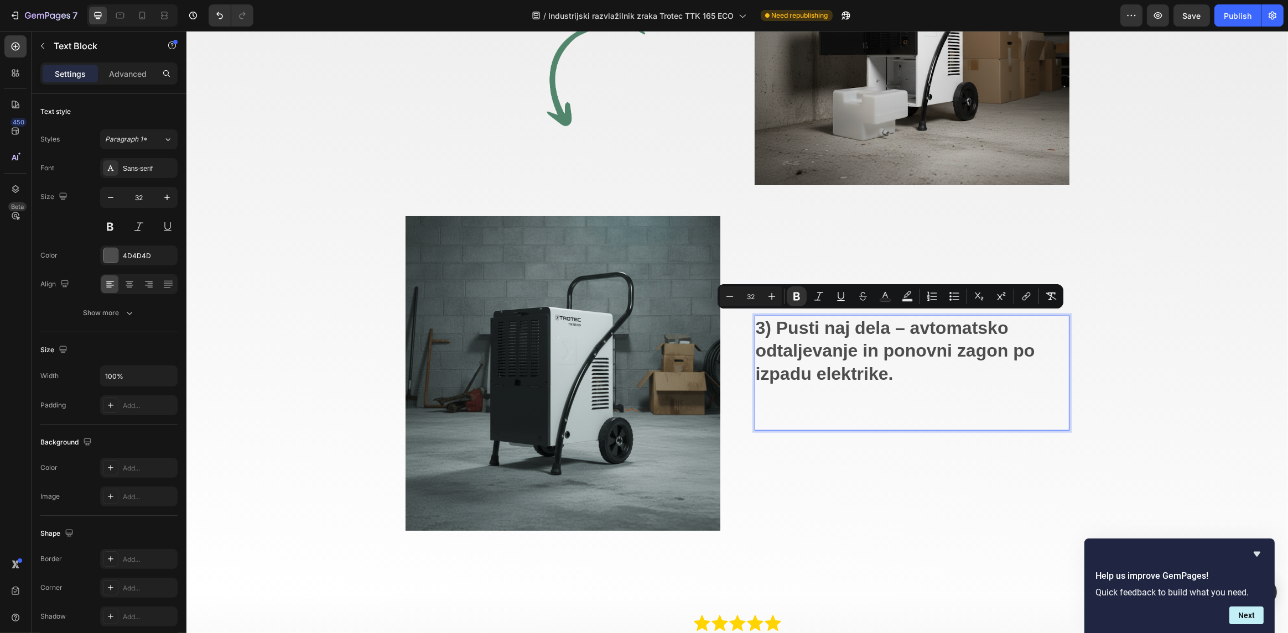
scroll to position [1872, 0]
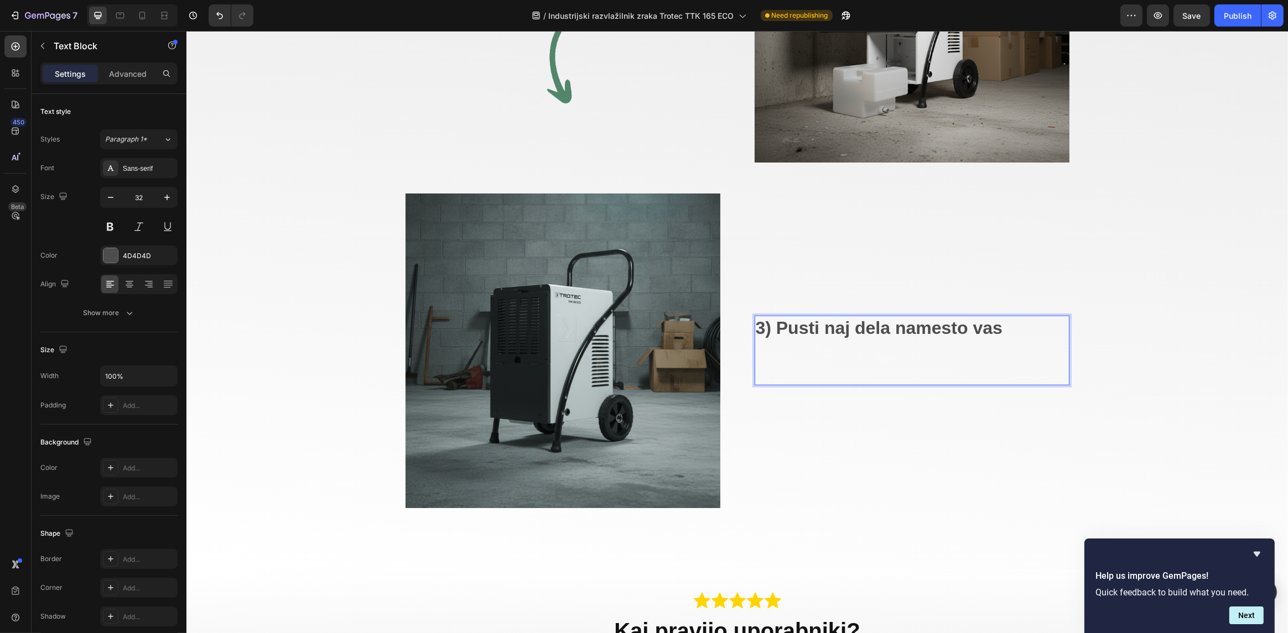
click at [814, 329] on strong "3) Pusti naj dela namesto vas" at bounding box center [878, 328] width 247 height 20
click at [1020, 330] on p "3) Pustite naj dela namesto vas" at bounding box center [911, 328] width 313 height 23
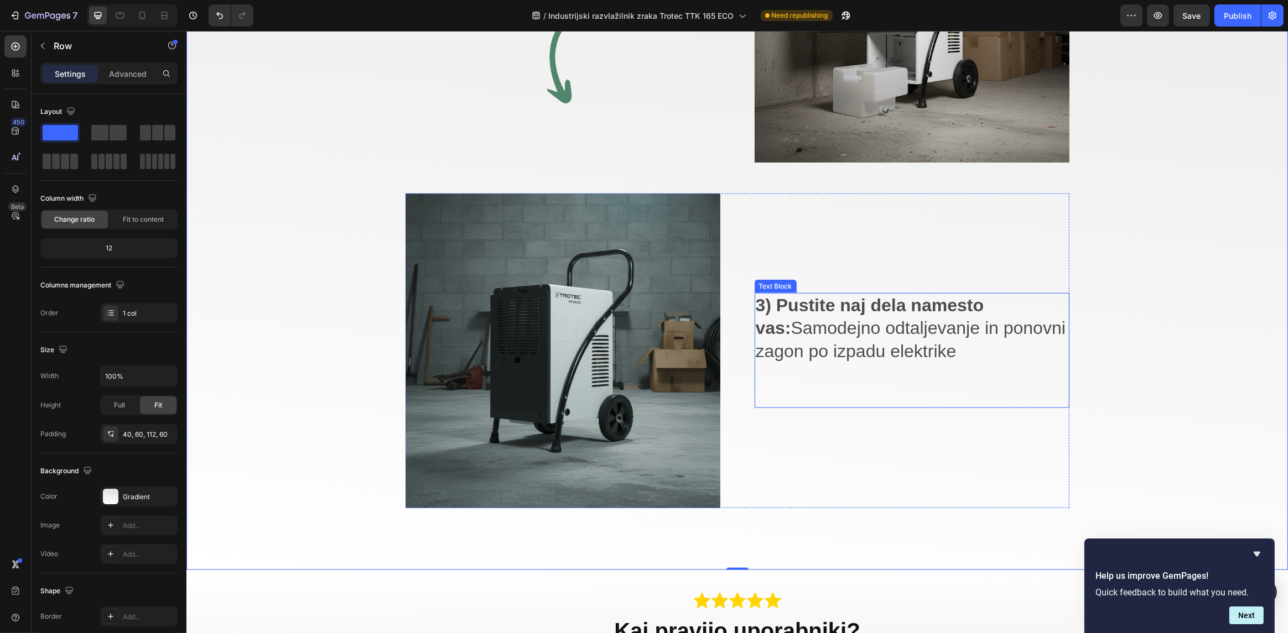
click at [970, 348] on p "3) Pustite naj dela namesto vas: Samodejno odtaljevanje in ponovni zagon po izp…" at bounding box center [911, 328] width 313 height 69
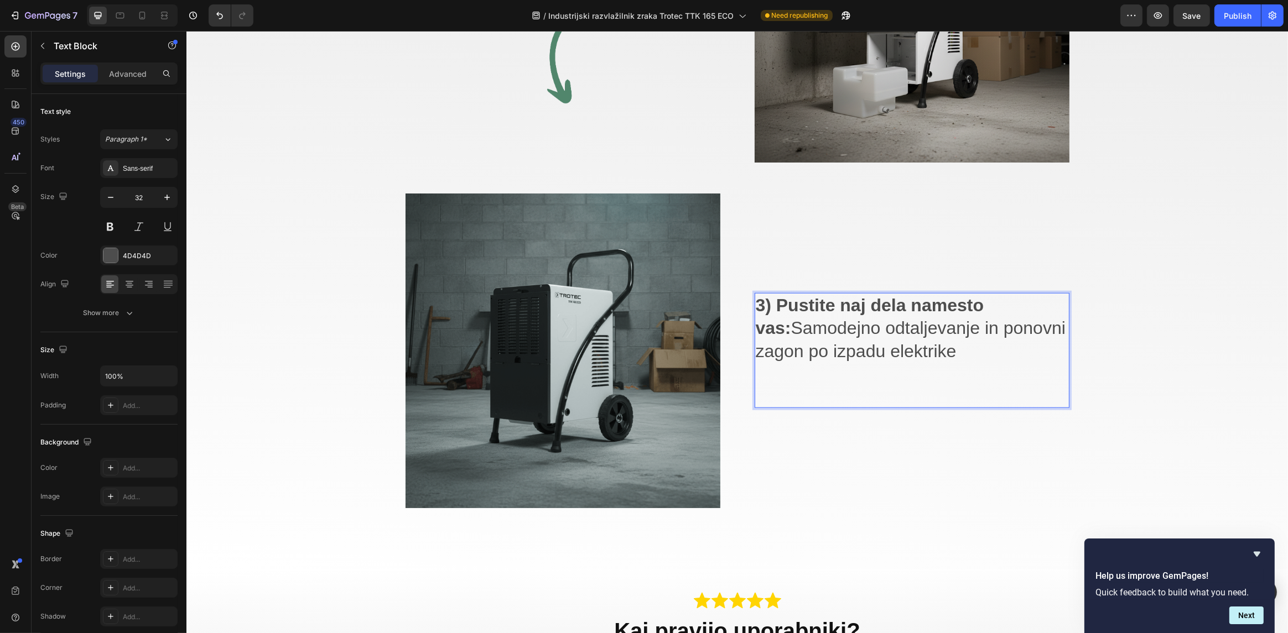
scroll to position [1861, 0]
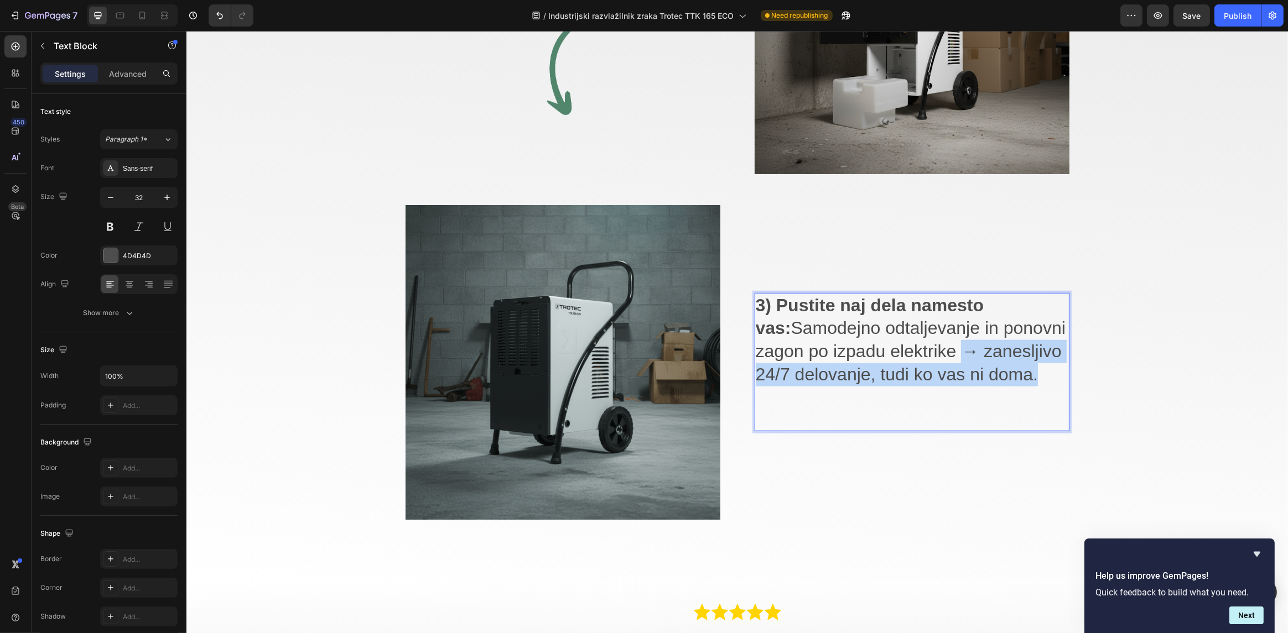
click at [958, 350] on p "3) Pustite naj dela namesto vas: Samodejno odtaljevanje in ponovni zagon po izp…" at bounding box center [911, 340] width 313 height 92
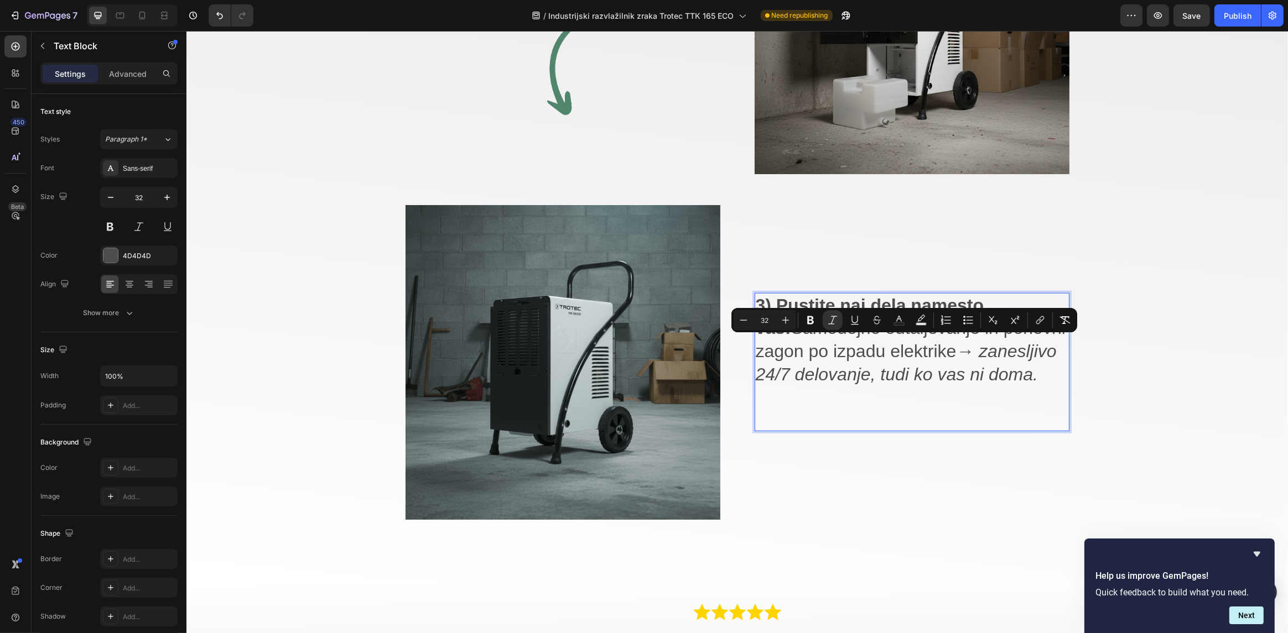
click at [946, 393] on div "3) Pustite naj dela namesto vas: Samodejno odtaljevanje in ponovni zagon po izp…" at bounding box center [911, 362] width 315 height 138
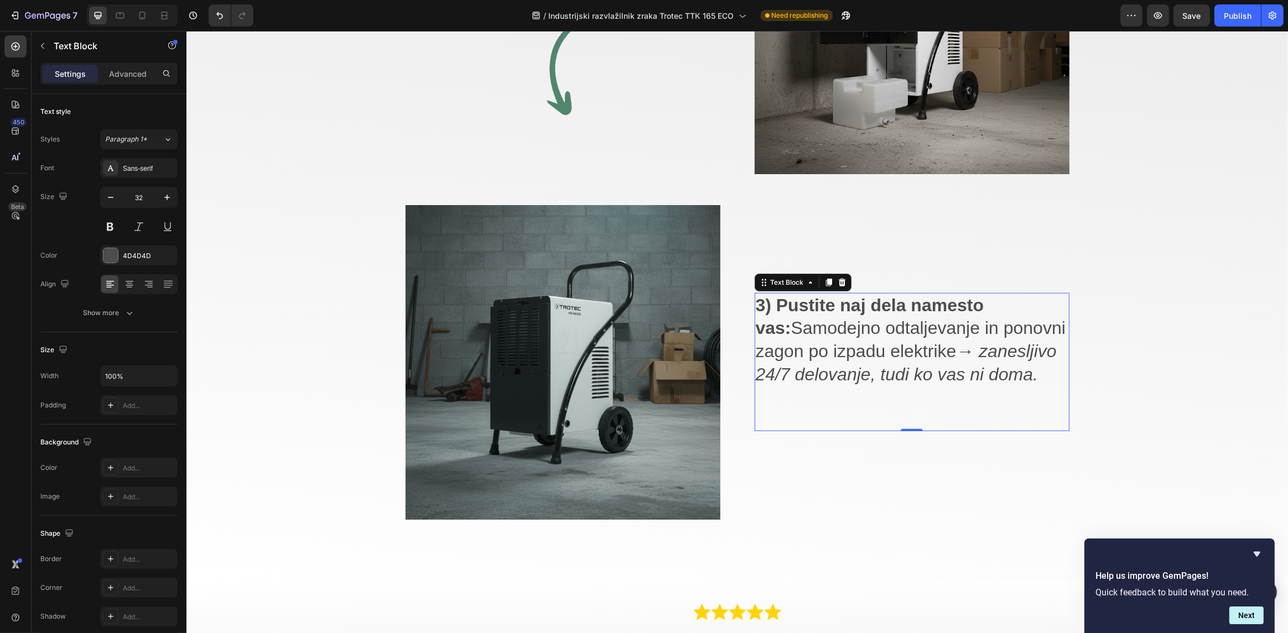
click at [1027, 376] on icon "→ zanesljivo 24/7 delovanje, tudi ko vas ni doma." at bounding box center [905, 362] width 301 height 43
click at [1039, 374] on p "3) Pustite naj dela namesto vas: Samodejno odtaljevanje in ponovni zagon po izp…" at bounding box center [911, 340] width 313 height 92
click at [985, 371] on icon "→ zanesljivo 24/7 delovanje, tudi ko vas ni doma" at bounding box center [905, 362] width 301 height 43
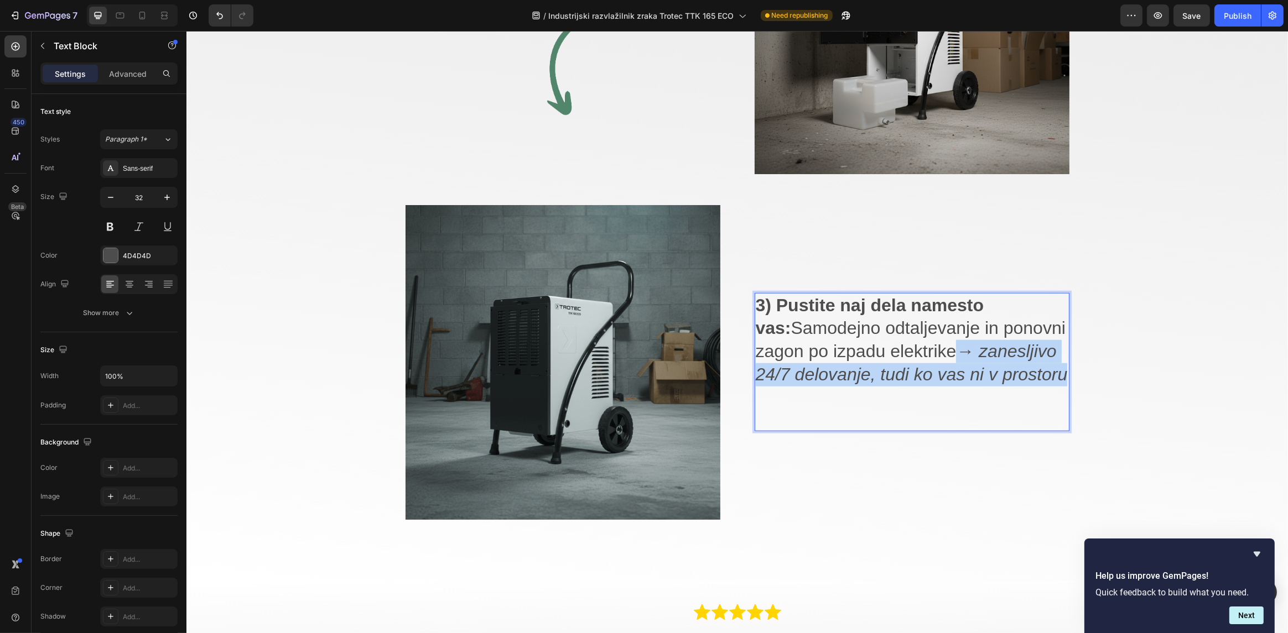
click at [960, 349] on icon "→ zanesljivo 24/7 delovanje, tudi ko vas ni v prostoru" at bounding box center [911, 362] width 312 height 43
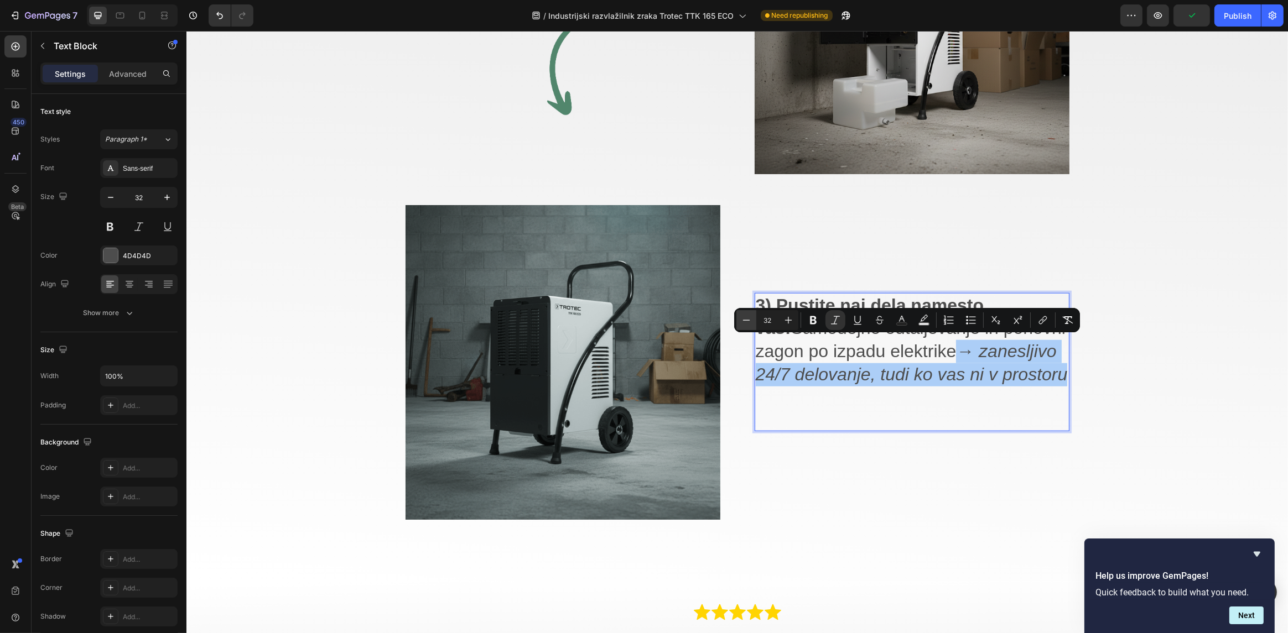
click at [747, 324] on icon "Editor contextual toolbar" at bounding box center [746, 320] width 11 height 11
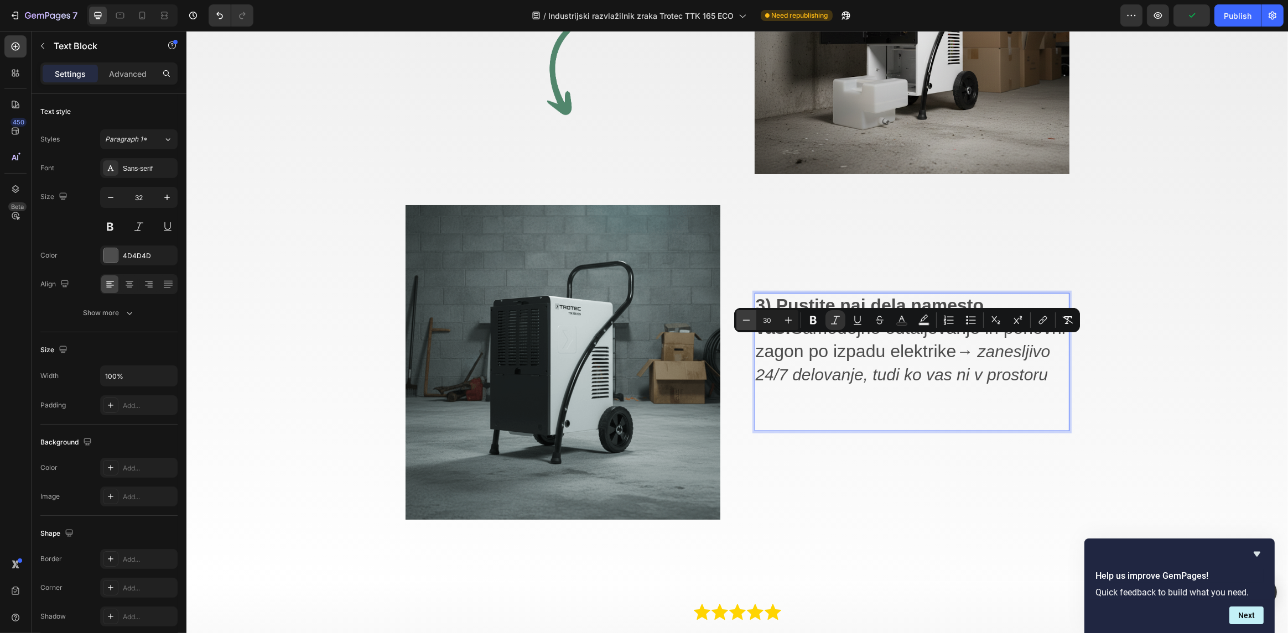
click at [747, 324] on icon "Editor contextual toolbar" at bounding box center [746, 320] width 11 height 11
click at [785, 321] on icon "Editor contextual toolbar" at bounding box center [788, 320] width 11 height 11
click at [786, 321] on icon "Editor contextual toolbar" at bounding box center [788, 320] width 11 height 11
click at [786, 320] on icon "Editor contextual toolbar" at bounding box center [788, 320] width 11 height 11
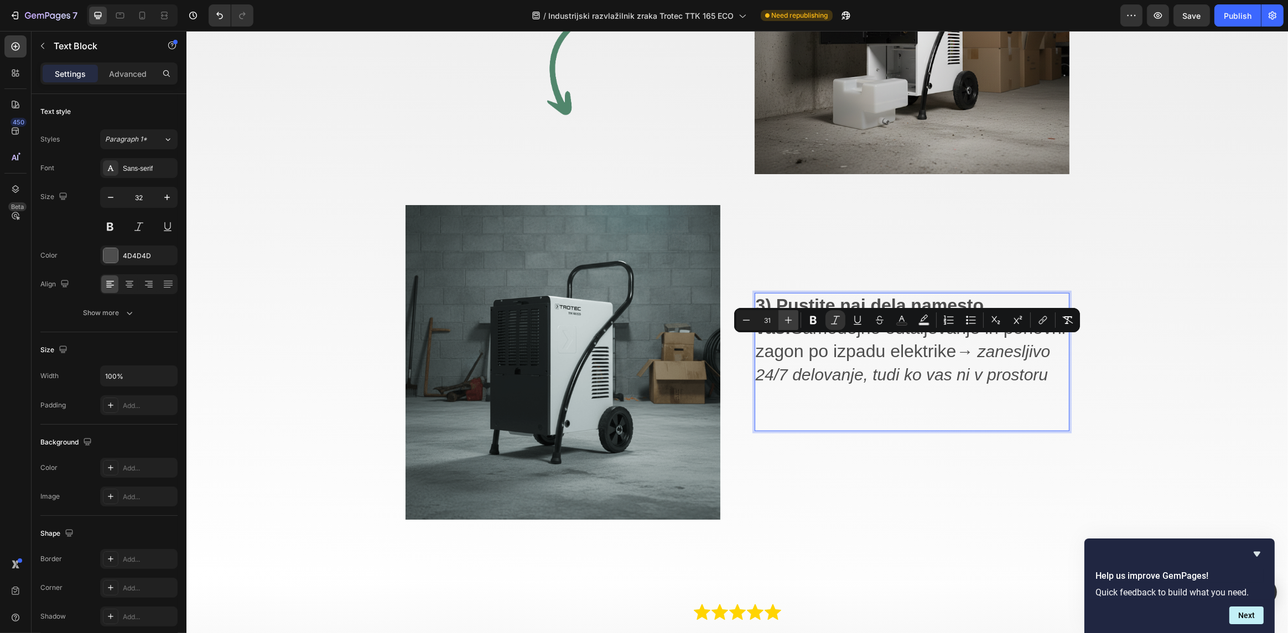
click at [786, 320] on icon "Editor contextual toolbar" at bounding box center [788, 320] width 11 height 11
type input "32"
click at [881, 350] on p "3) Pustite naj dela namesto vas: Samodejno odtaljevanje in ponovni zagon po izp…" at bounding box center [911, 340] width 313 height 92
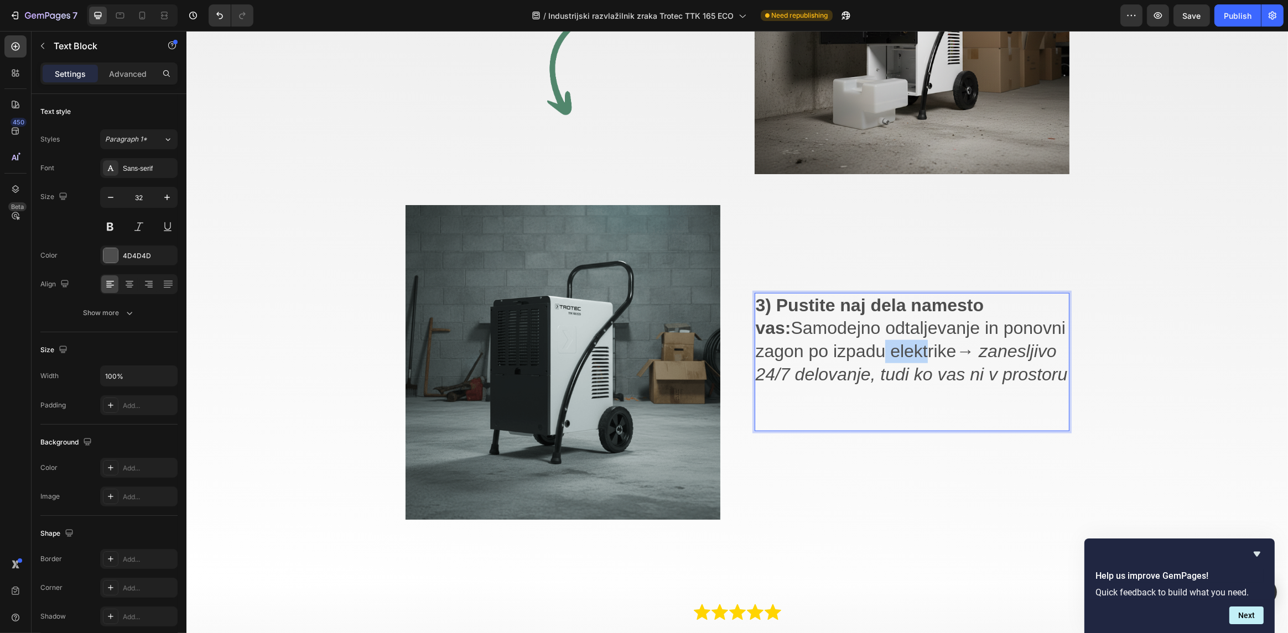
drag, startPoint x: 922, startPoint y: 340, endPoint x: 877, endPoint y: 340, distance: 44.3
click at [877, 340] on p "3) Pustite naj dela namesto vas: Samodejno odtaljevanje in ponovni zagon po izp…" at bounding box center [911, 340] width 313 height 92
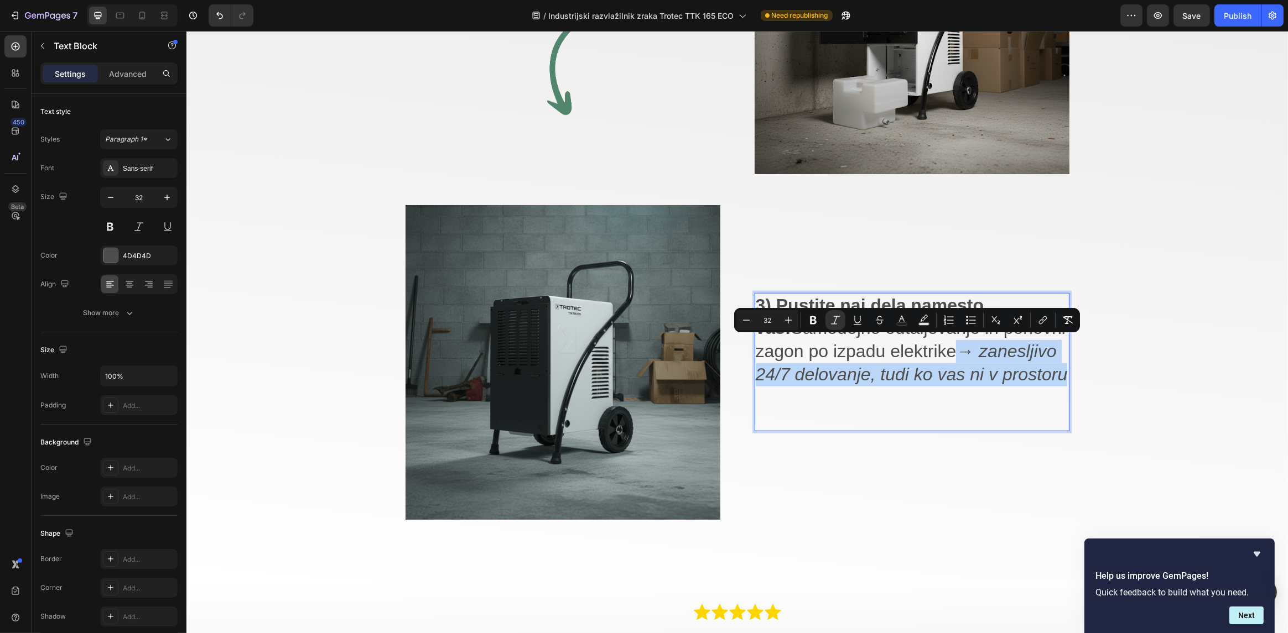
drag, startPoint x: 1062, startPoint y: 372, endPoint x: 954, endPoint y: 349, distance: 109.8
click at [954, 349] on p "3) Pustite naj dela namesto vas: Samodejno odtaljevanje in ponovni zagon po izp…" at bounding box center [911, 340] width 313 height 92
click at [903, 319] on icon "Editor contextual toolbar" at bounding box center [901, 320] width 11 height 11
type input "4D4D4D"
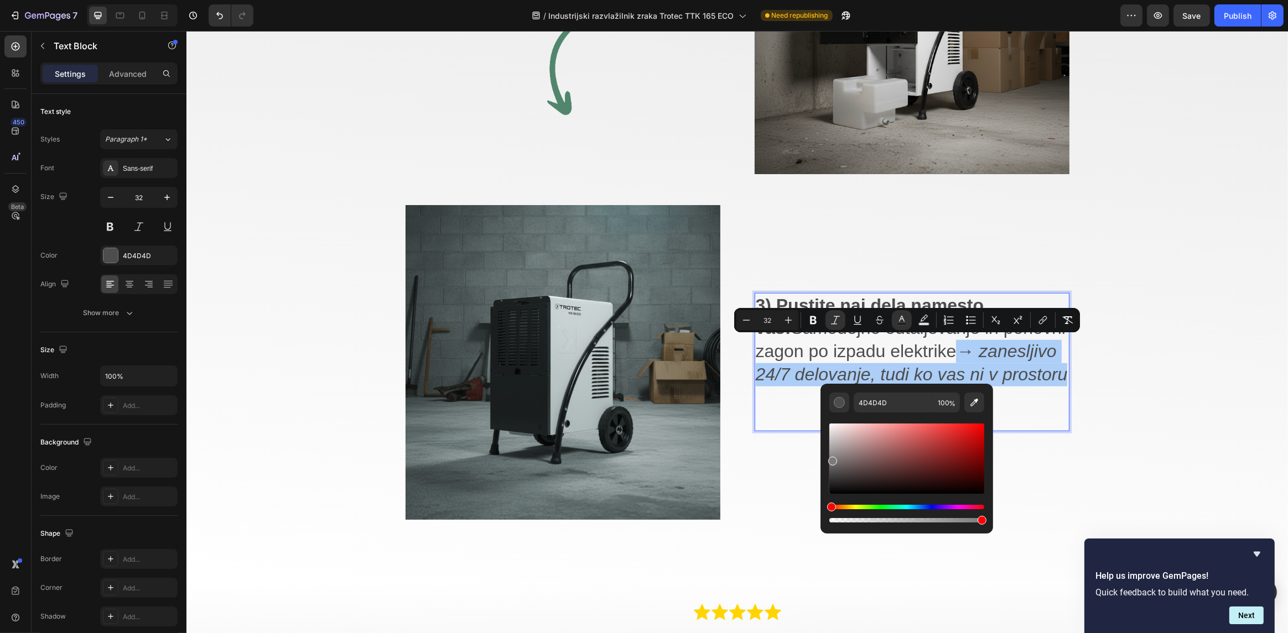
drag, startPoint x: 830, startPoint y: 475, endPoint x: 832, endPoint y: 459, distance: 16.1
click at [832, 459] on div "Editor contextual toolbar" at bounding box center [832, 461] width 9 height 9
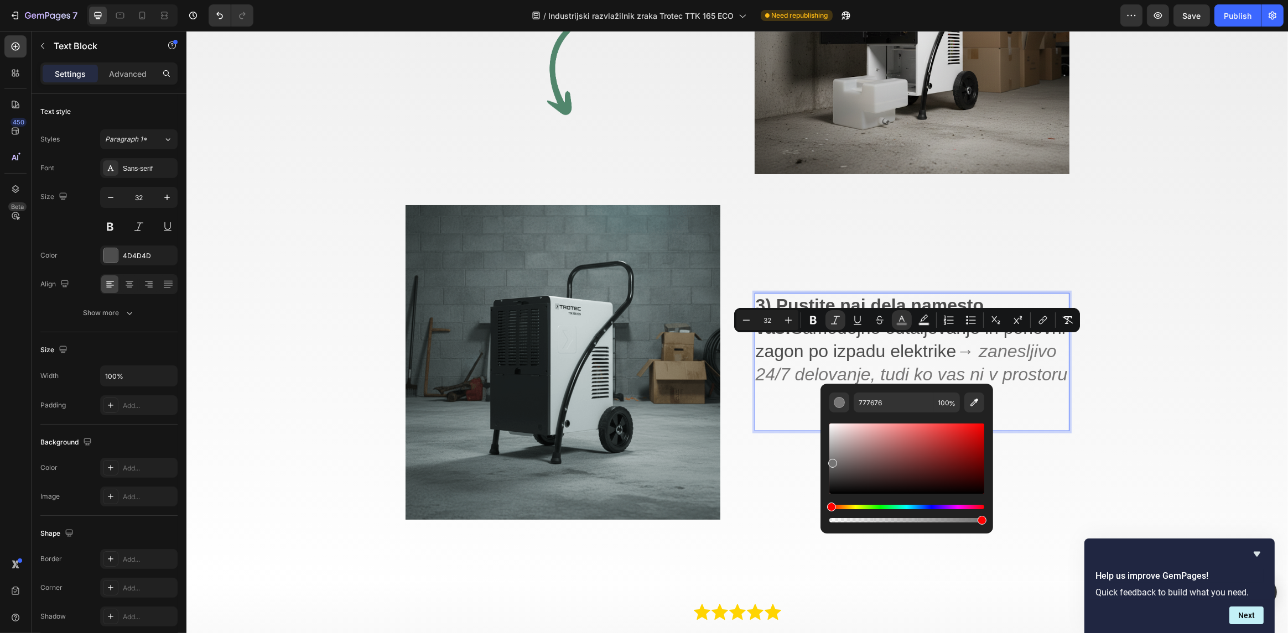
click at [832, 462] on div "Editor contextual toolbar" at bounding box center [832, 463] width 9 height 9
click at [830, 463] on div "Editor contextual toolbar" at bounding box center [831, 465] width 9 height 9
type input "707070"
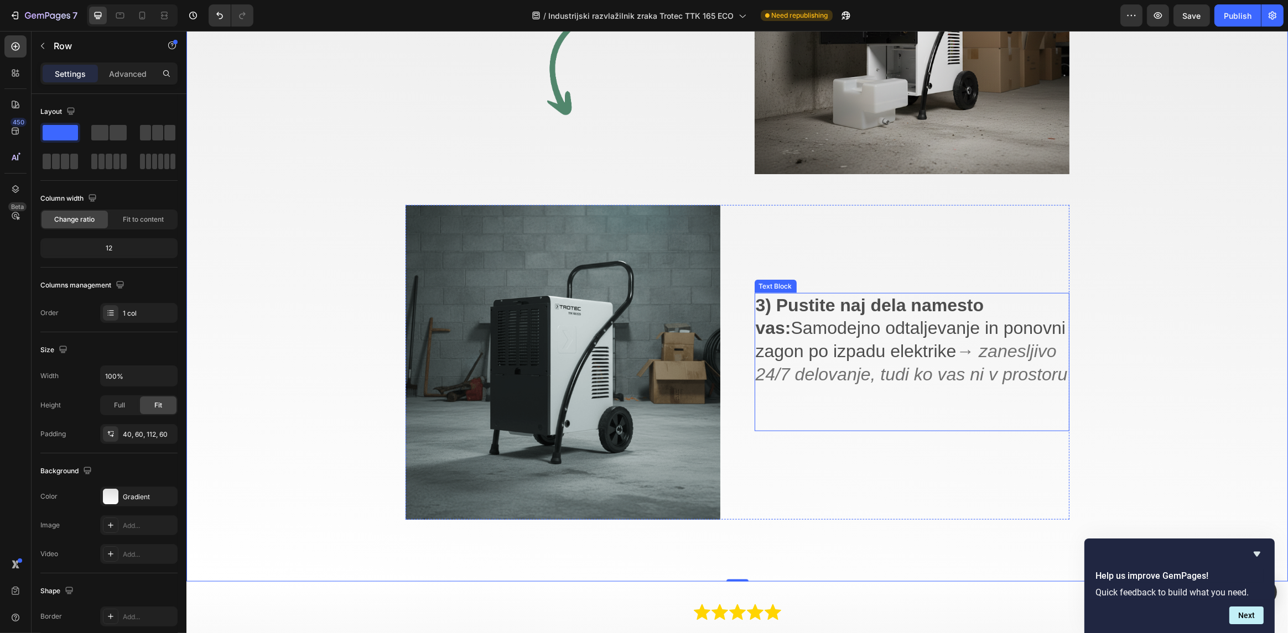
click at [1026, 357] on p "3) Pustite naj dela namesto vas: Samodejno odtaljevanje in ponovni zagon po izp…" at bounding box center [911, 340] width 313 height 92
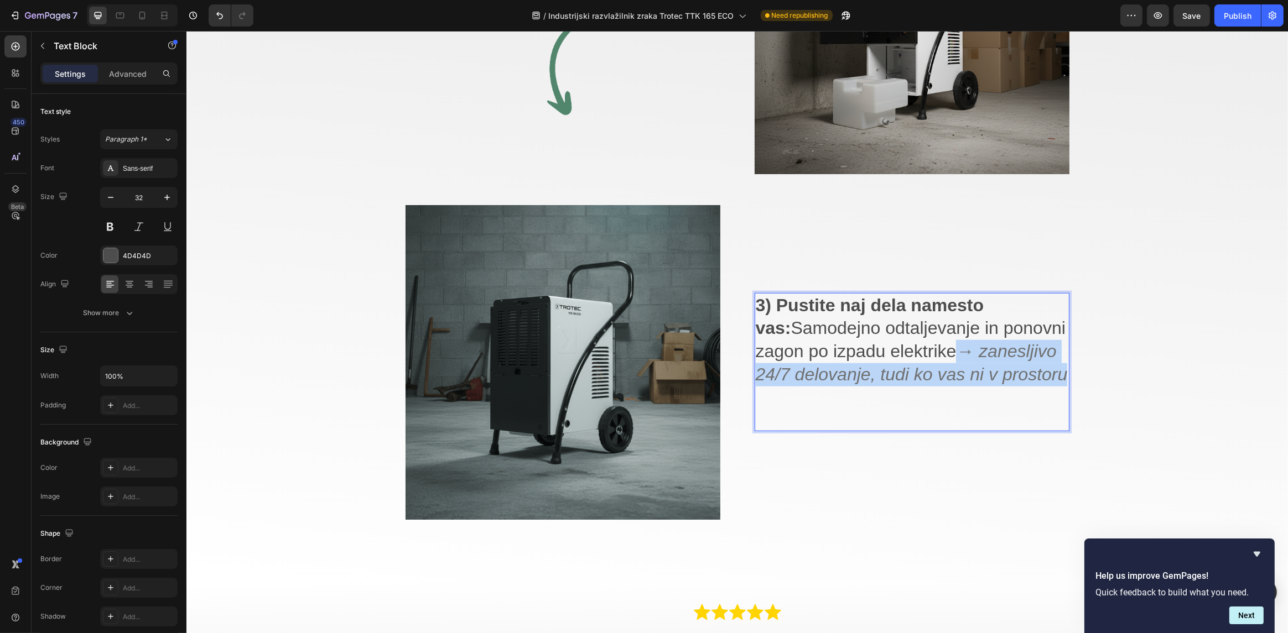
drag, startPoint x: 1061, startPoint y: 373, endPoint x: 954, endPoint y: 347, distance: 110.6
click at [953, 346] on p "3) Pustite naj dela namesto vas: Samodejno odtaljevanje in ponovni zagon po izp…" at bounding box center [911, 340] width 313 height 92
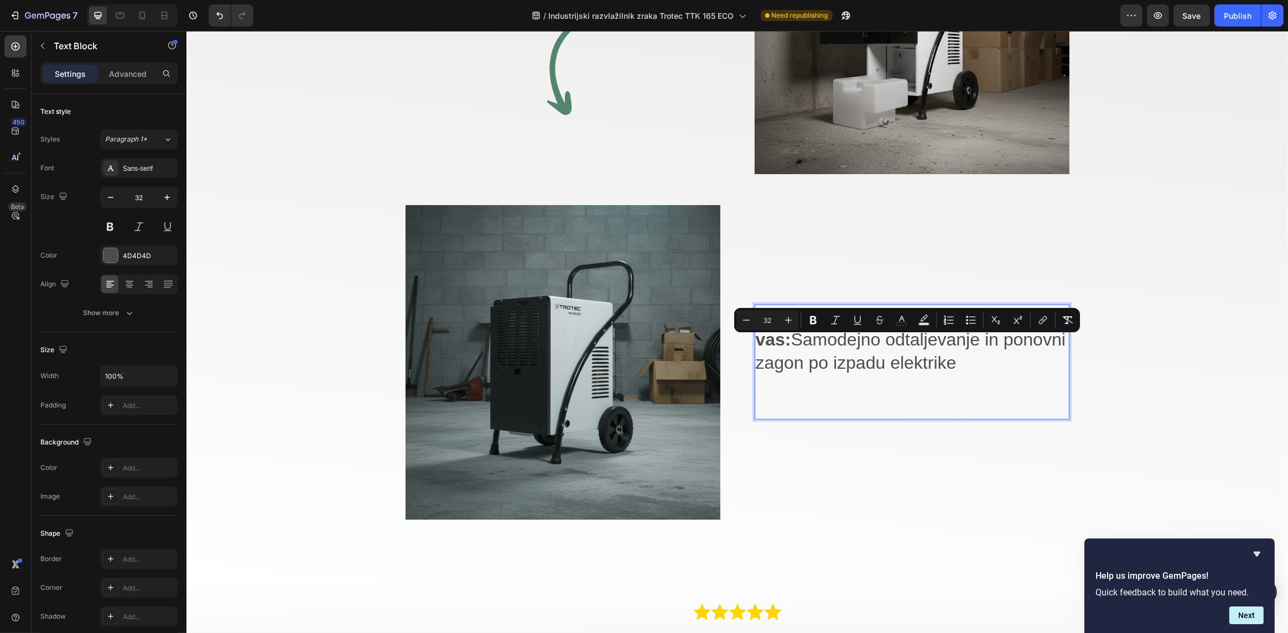
scroll to position [1872, 0]
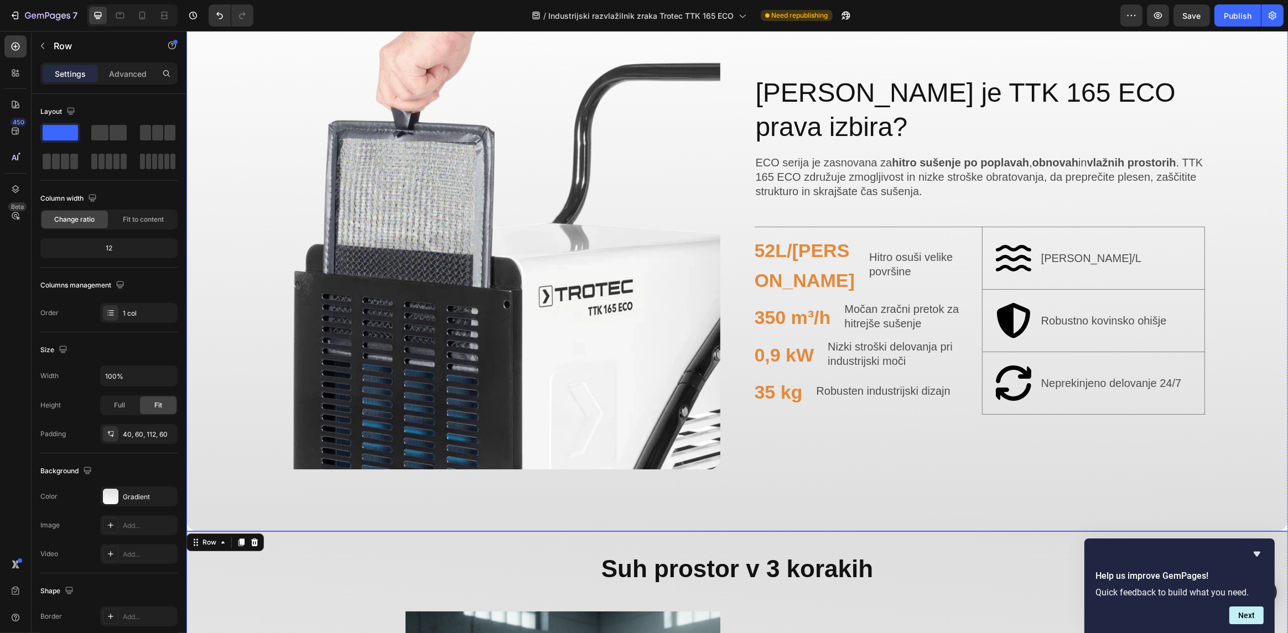
scroll to position [544, 0]
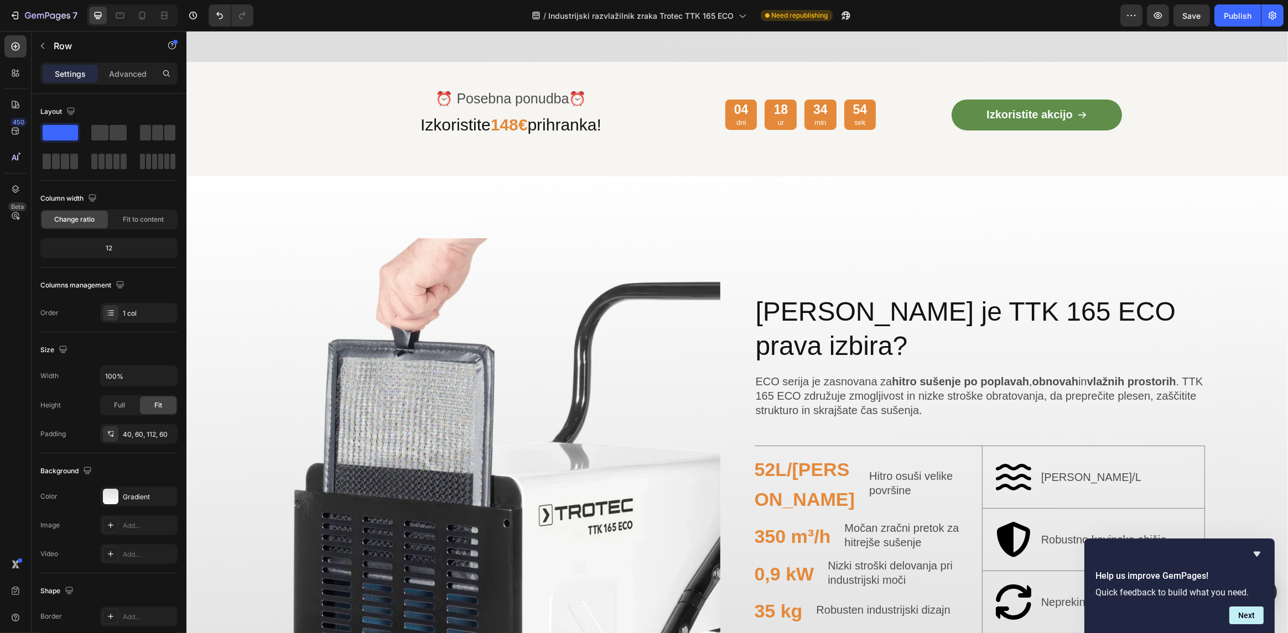
click at [1257, 553] on icon "Hide survey" at bounding box center [1257, 554] width 7 height 5
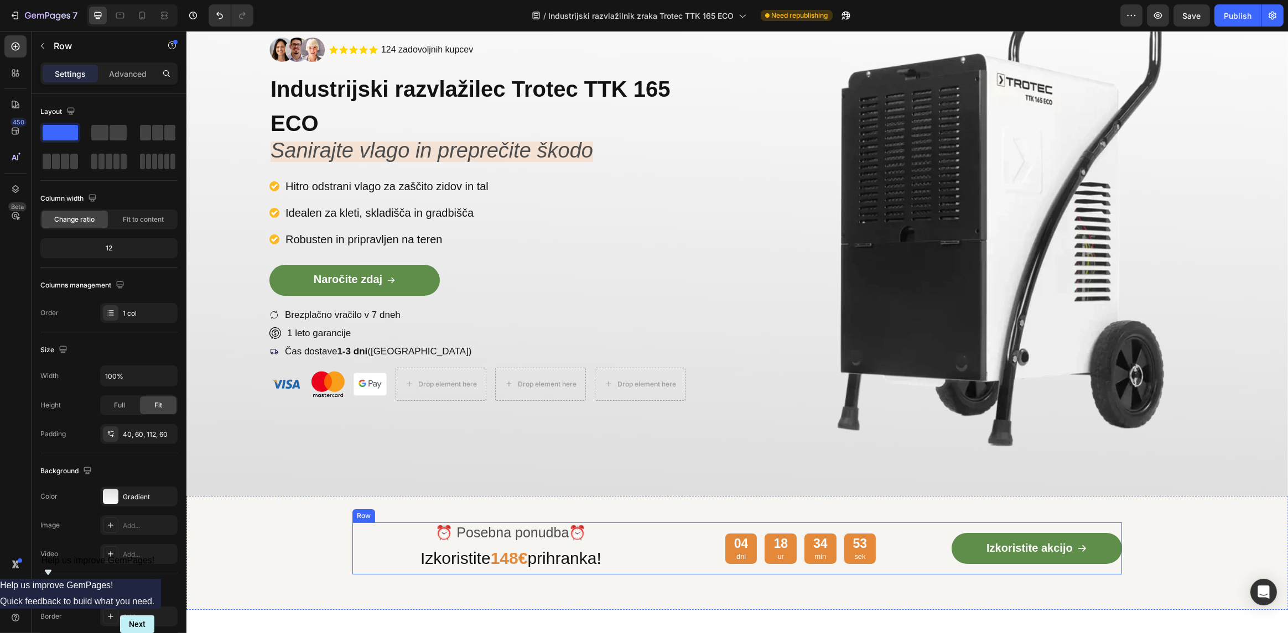
scroll to position [0, 0]
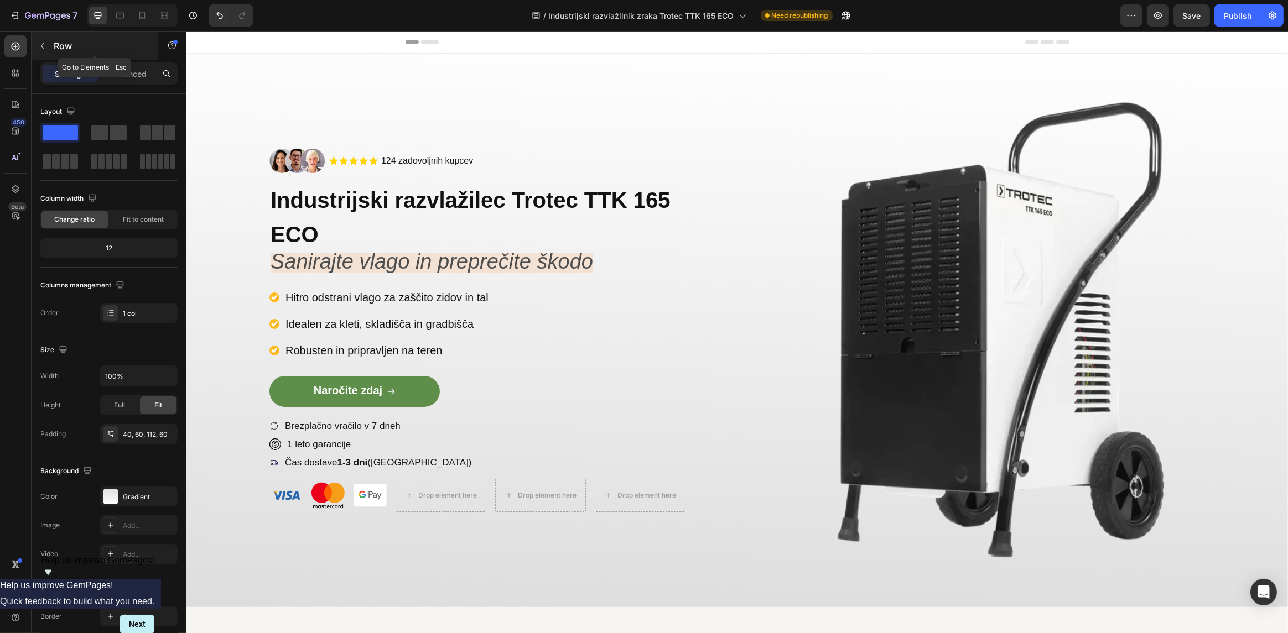
click at [45, 44] on icon "button" at bounding box center [42, 45] width 9 height 9
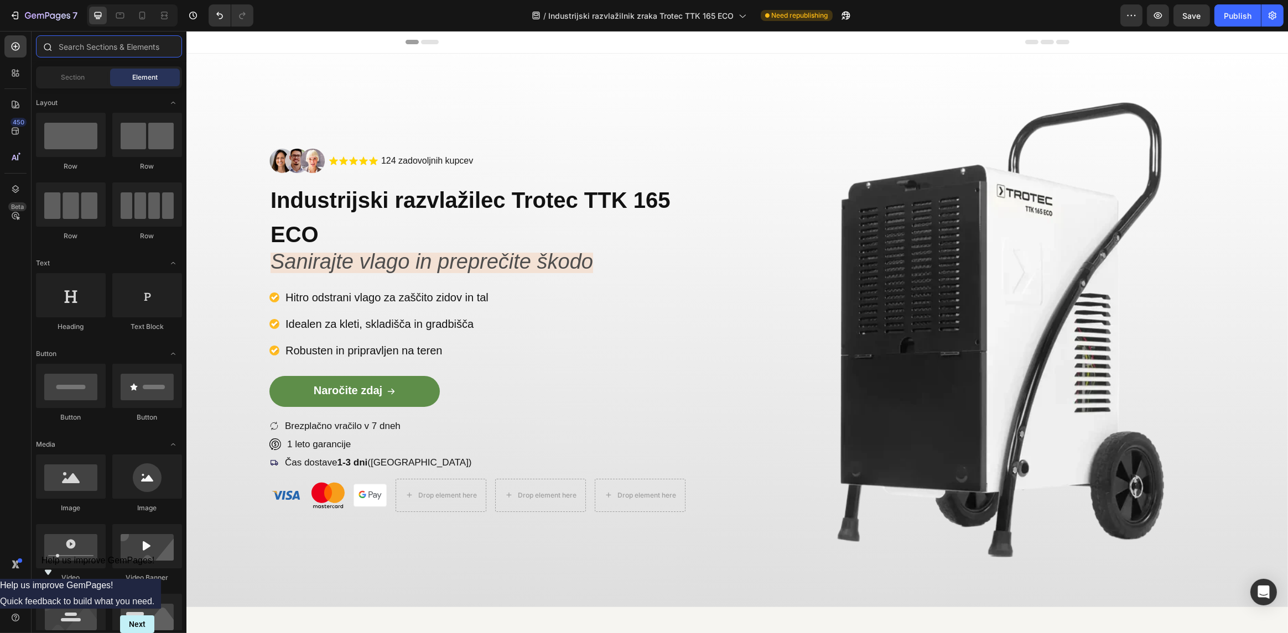
click at [85, 48] on input "text" at bounding box center [109, 46] width 146 height 22
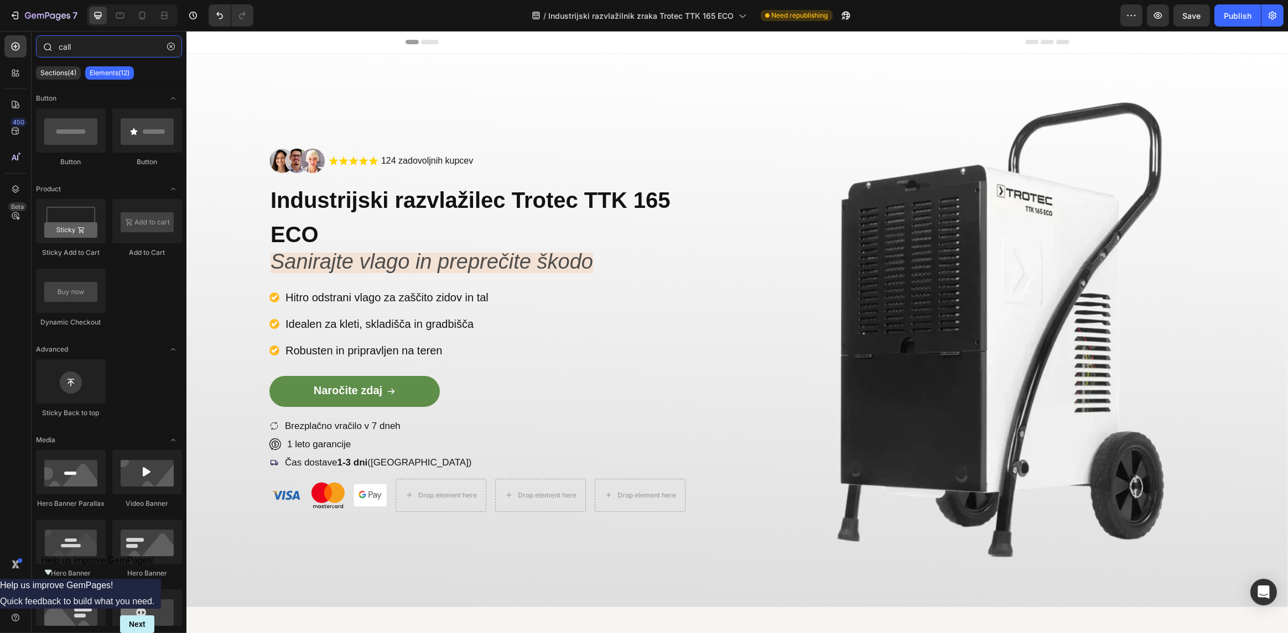
click at [102, 41] on input "call" at bounding box center [109, 46] width 146 height 22
type input "call"
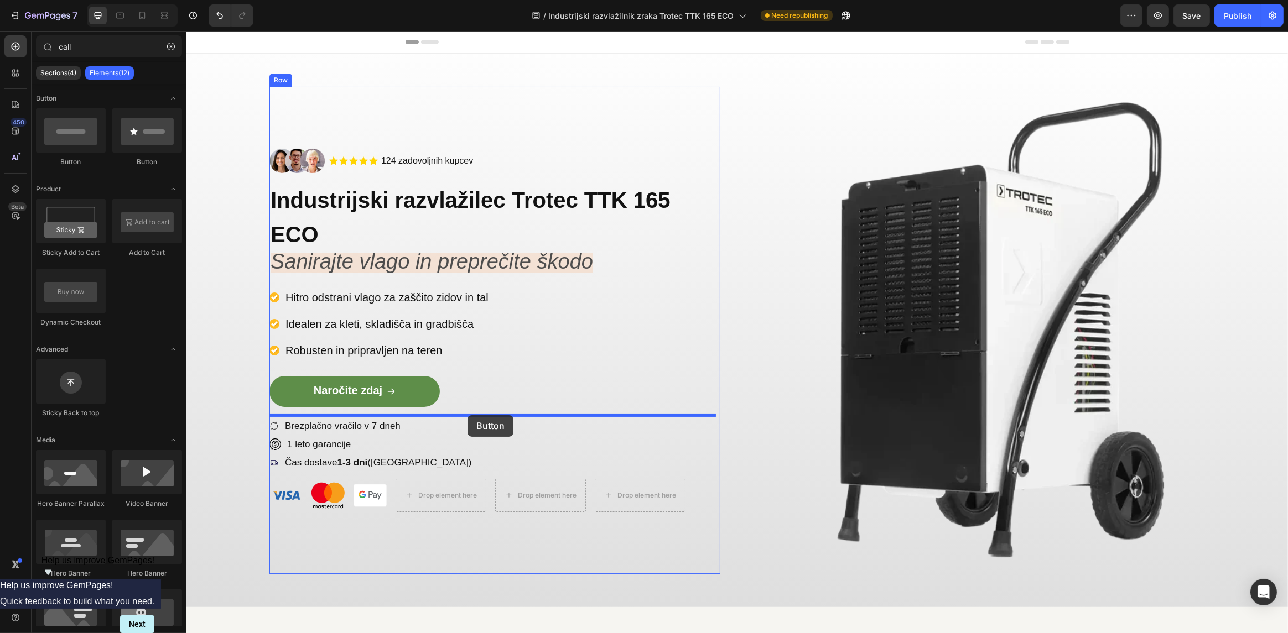
drag, startPoint x: 269, startPoint y: 176, endPoint x: 466, endPoint y: 416, distance: 310.6
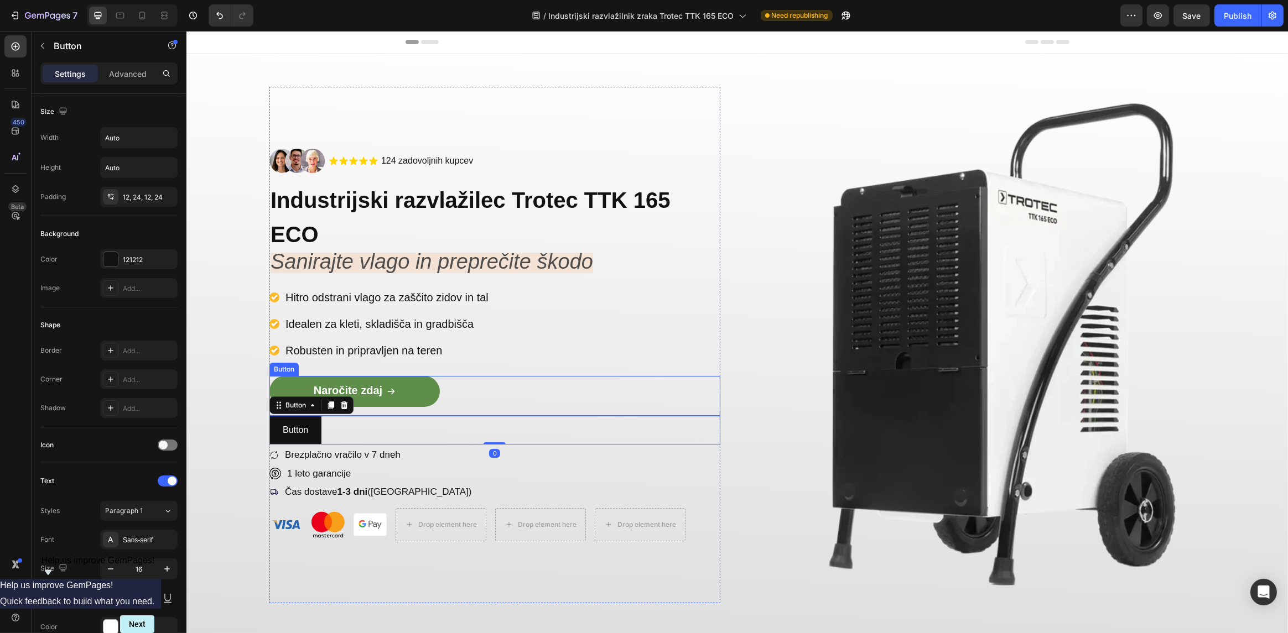
click at [424, 399] on link "Naročite zdaj" at bounding box center [354, 391] width 170 height 31
click at [320, 429] on button "Button" at bounding box center [295, 430] width 52 height 29
click at [359, 434] on div "Button Button 0" at bounding box center [494, 430] width 451 height 29
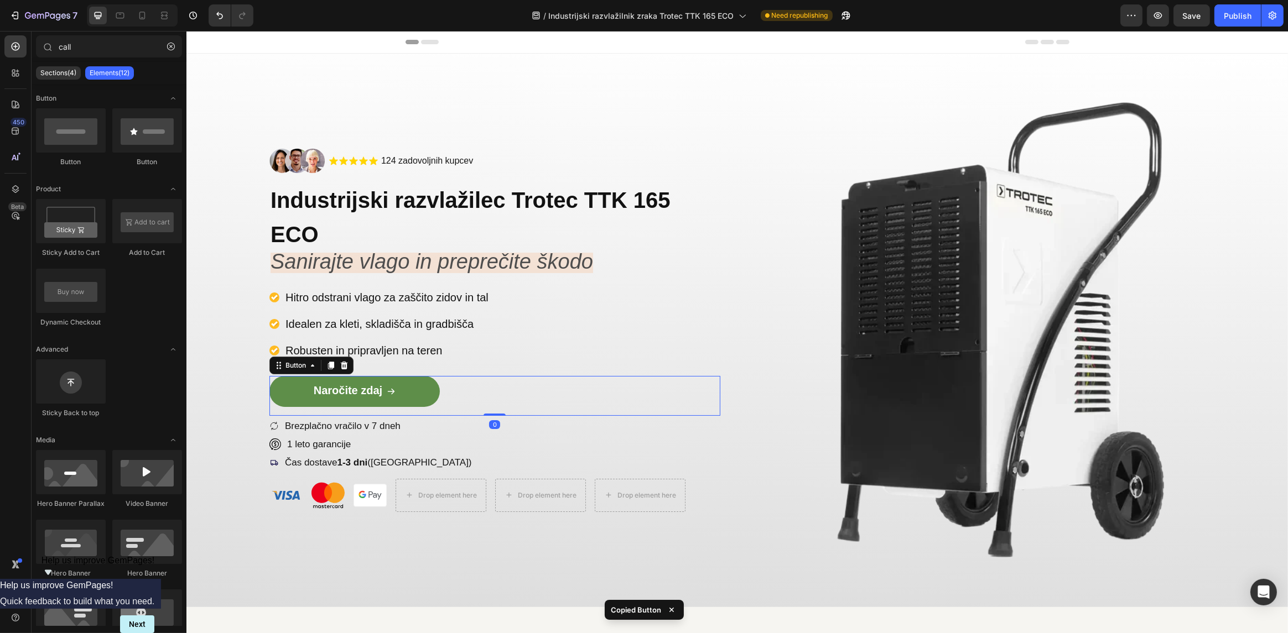
click at [439, 399] on div "Naročite zdaj Button 0" at bounding box center [494, 396] width 451 height 40
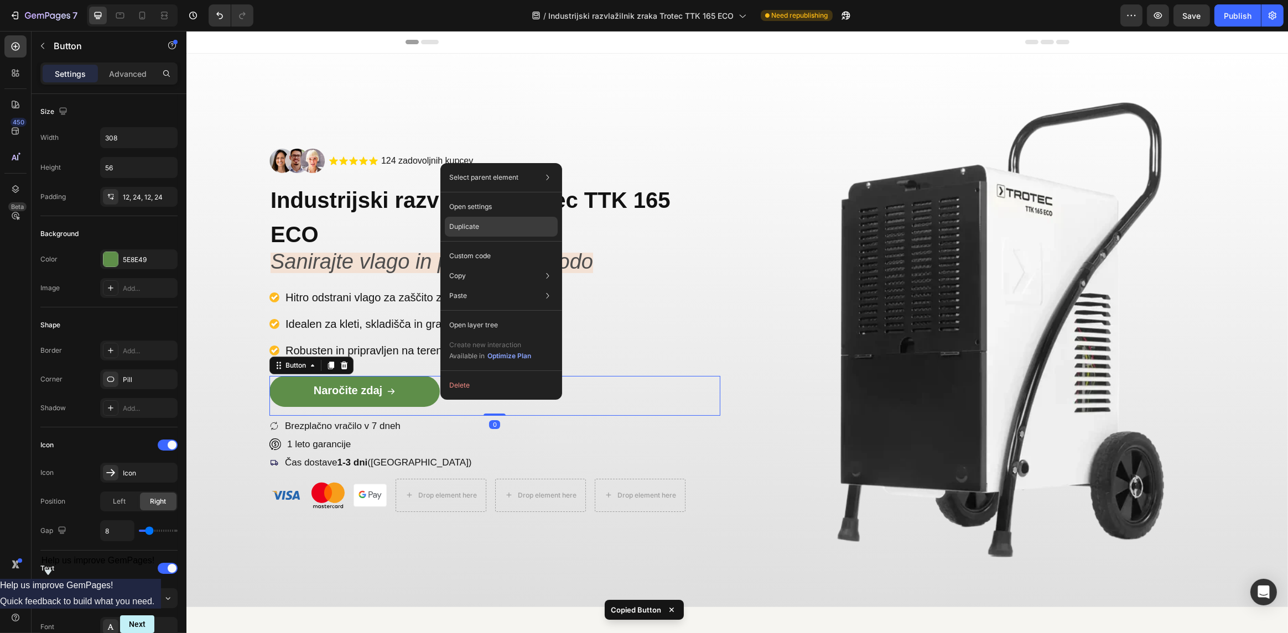
drag, startPoint x: 503, startPoint y: 222, endPoint x: 280, endPoint y: 257, distance: 226.3
click at [503, 222] on div "Duplicate" at bounding box center [501, 227] width 113 height 20
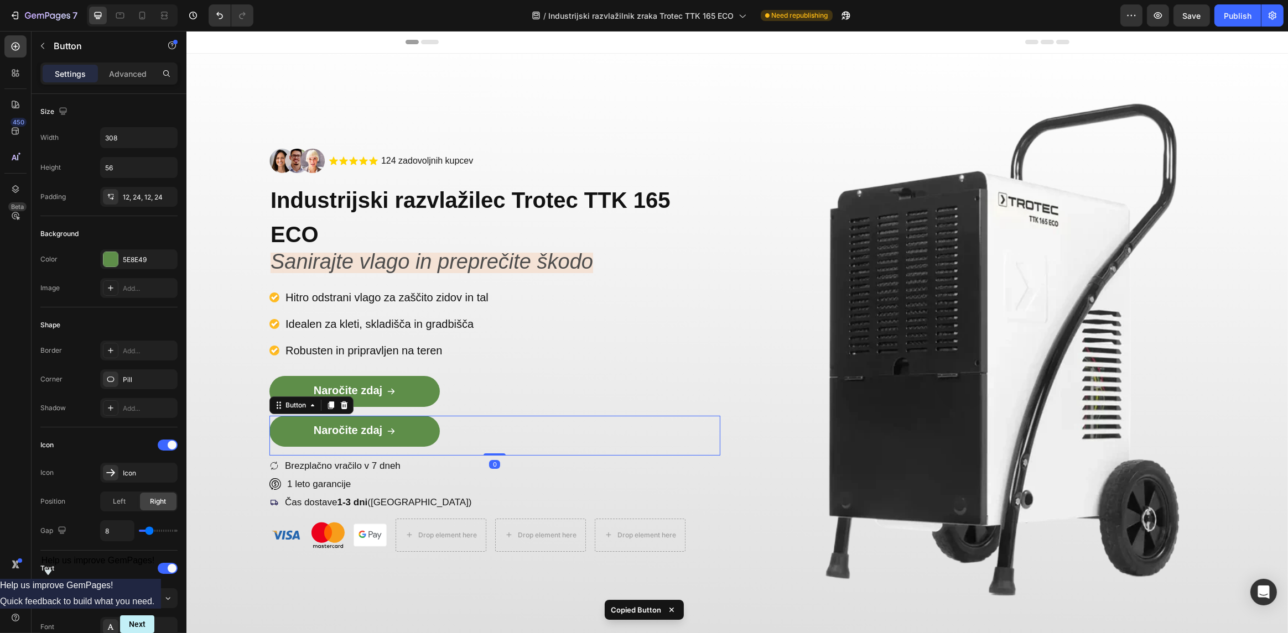
click at [405, 425] on link "Naročite zdaj" at bounding box center [354, 431] width 170 height 31
click at [132, 256] on div "5E8E49" at bounding box center [139, 260] width 32 height 10
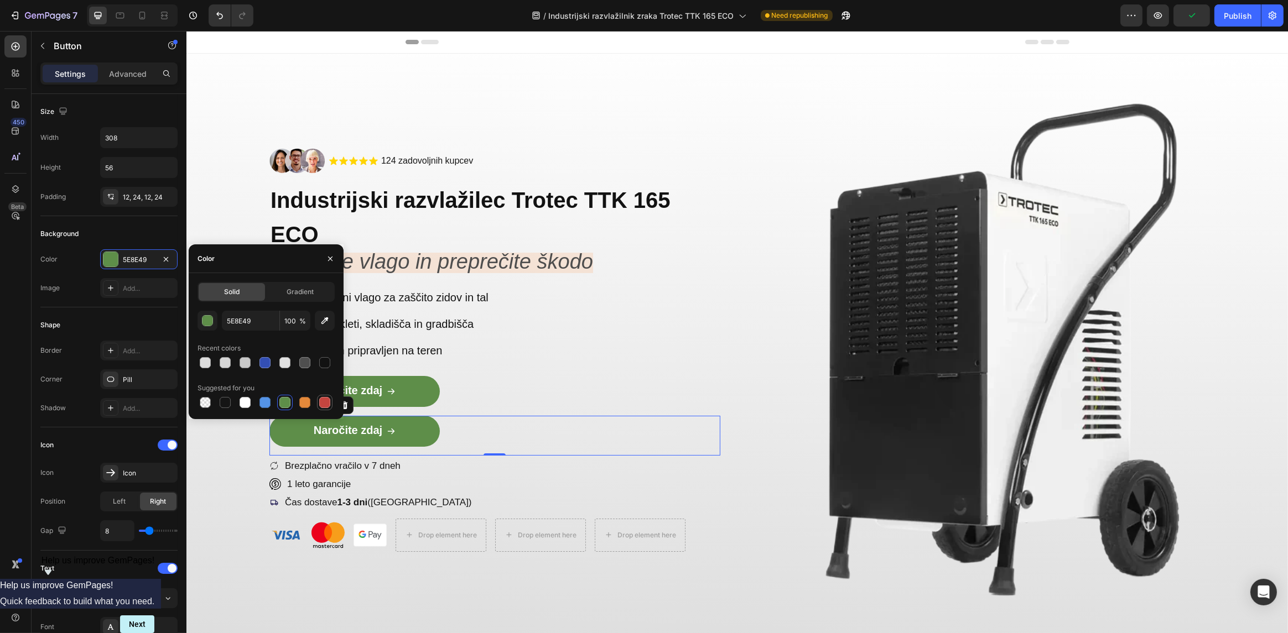
click at [318, 397] on div at bounding box center [324, 402] width 15 height 15
type input "C5453F"
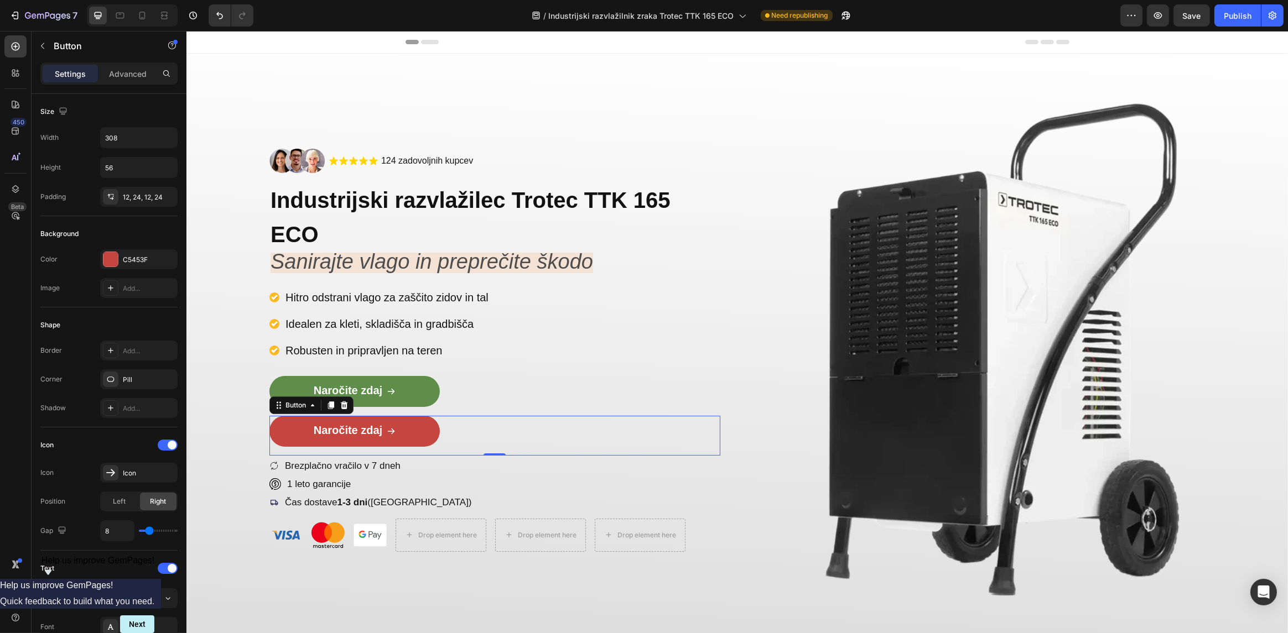
click at [340, 423] on link "Naročite zdaj" at bounding box center [354, 431] width 170 height 31
click at [342, 427] on span "Naročite zdaj" at bounding box center [347, 430] width 69 height 12
click at [720, 407] on div "Image .id585819066325795347 .cls-1{fill:#ffd401;} star-symbol Icon .id585819066…" at bounding box center [737, 351] width 1102 height 594
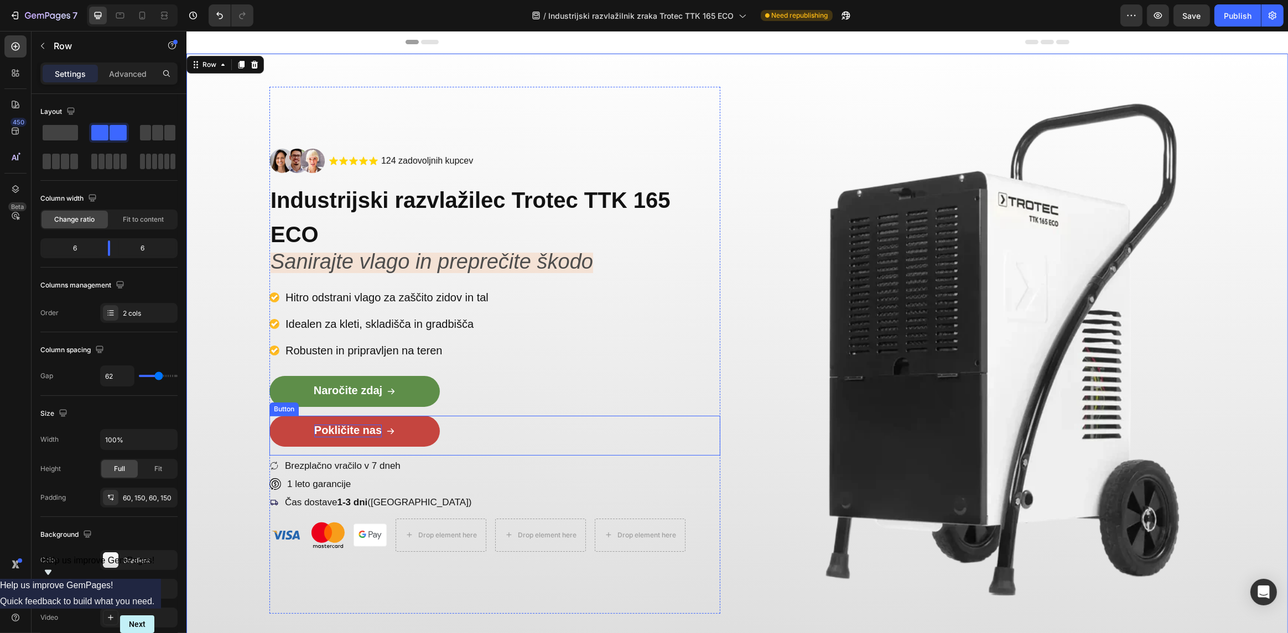
click at [368, 431] on span "Pokličite nas" at bounding box center [347, 430] width 67 height 12
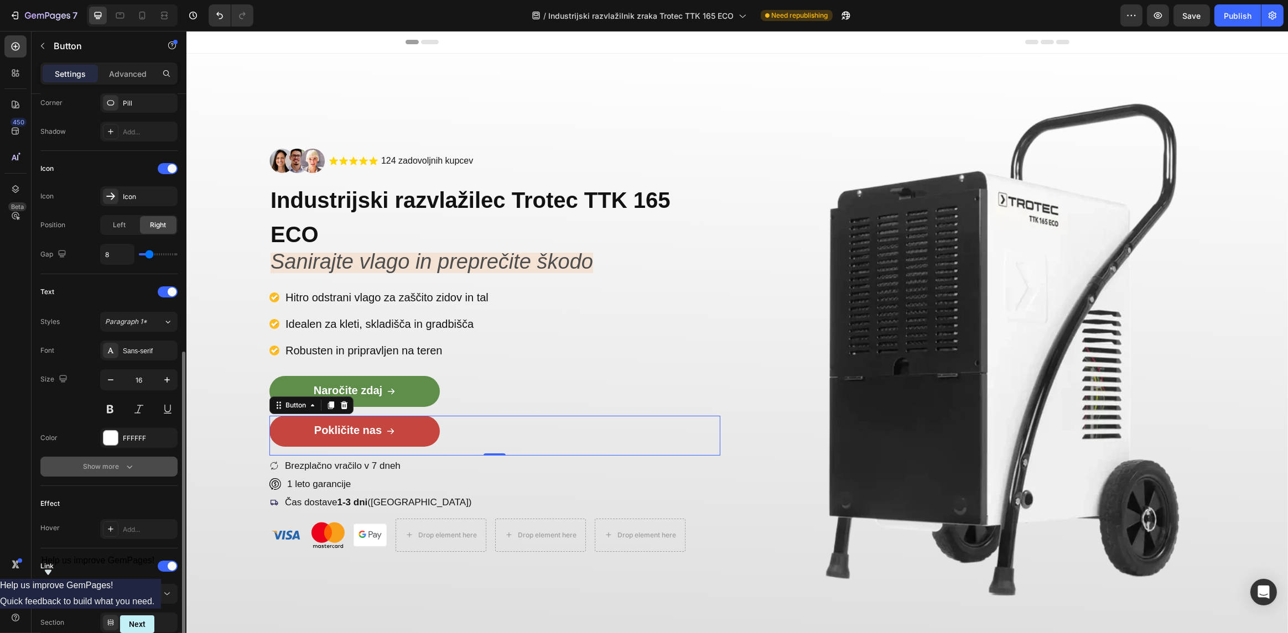
scroll to position [366, 0]
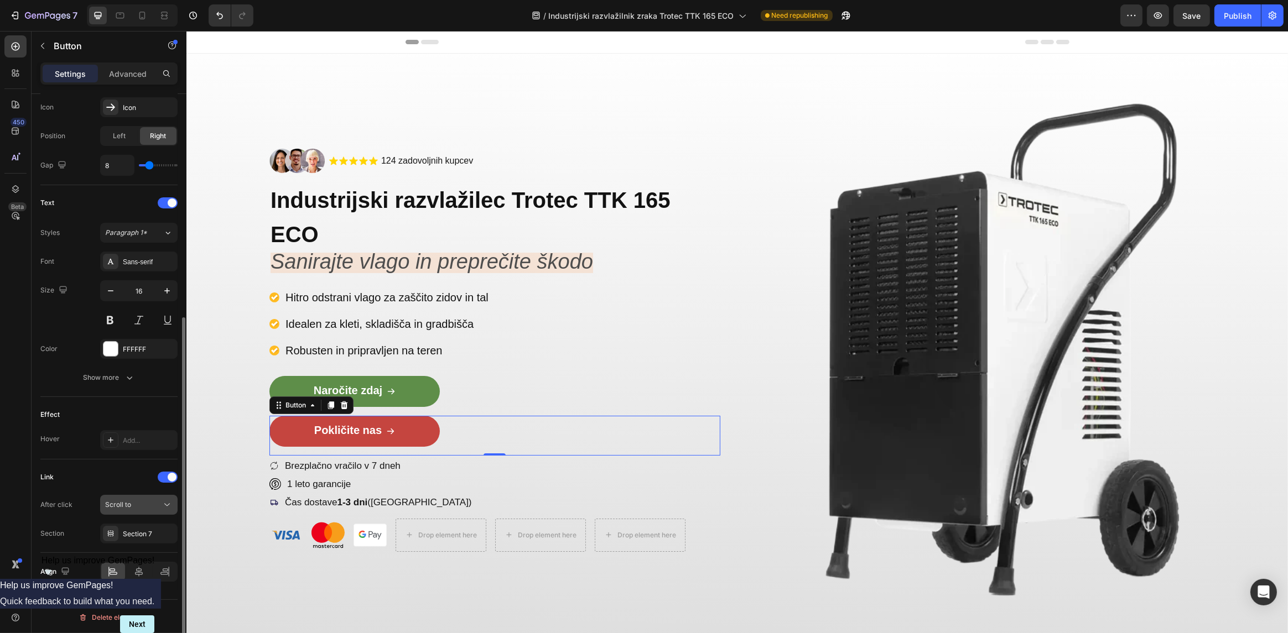
click at [133, 507] on div "Scroll to" at bounding box center [133, 505] width 56 height 10
click at [151, 610] on span "Make phone call" at bounding box center [130, 615] width 51 height 10
click at [127, 533] on input "tel" at bounding box center [138, 534] width 77 height 20
paste input "31 746 819"
type input "[PHONE_NUMBER]"
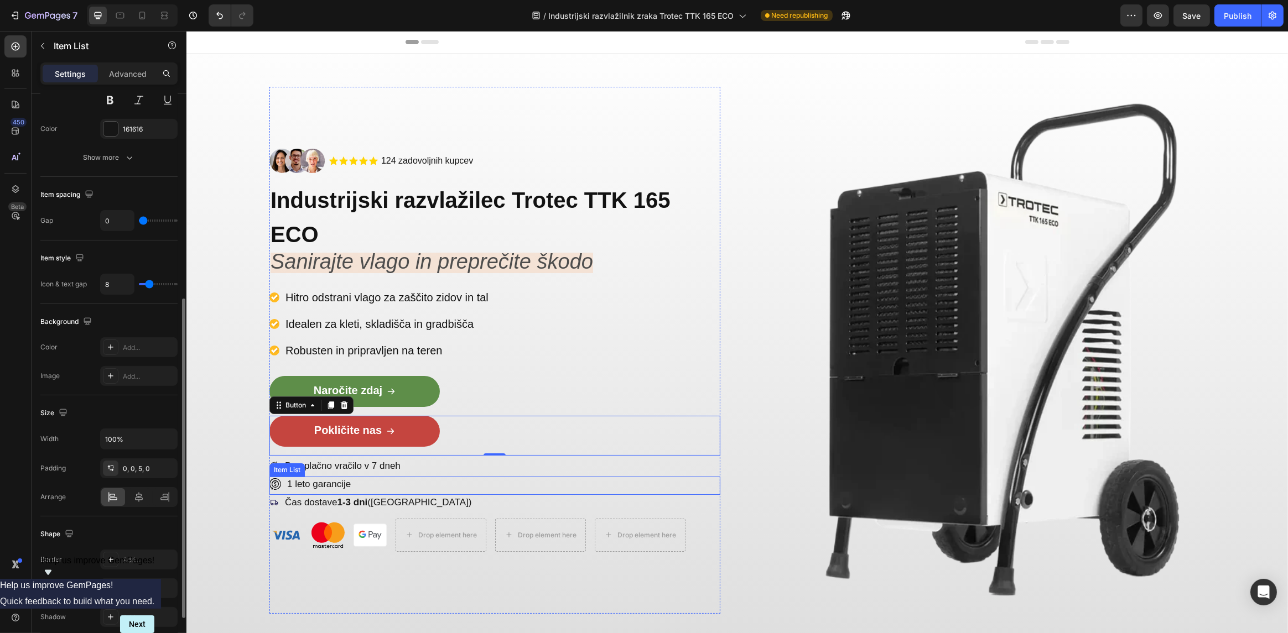
click at [375, 482] on div "1 leto garancije" at bounding box center [494, 486] width 451 height 18
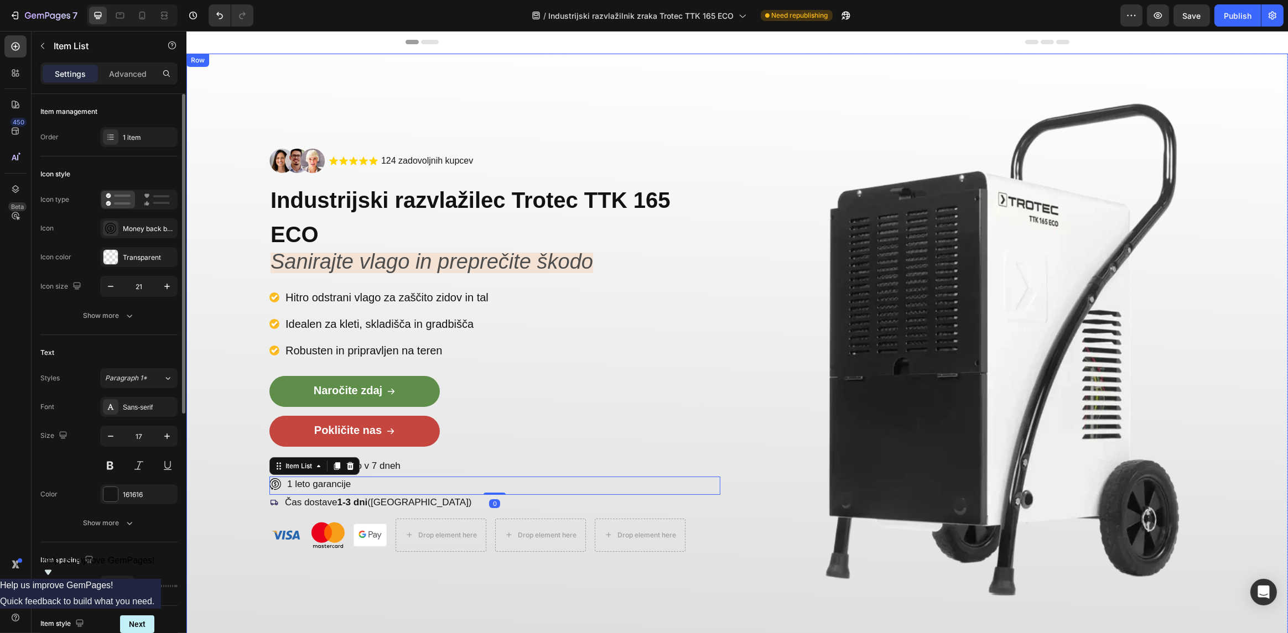
click at [234, 502] on div "Image .id585819066325795347 .cls-1{fill:#ffd401;} star-symbol Icon .id585819066…" at bounding box center [737, 351] width 1102 height 594
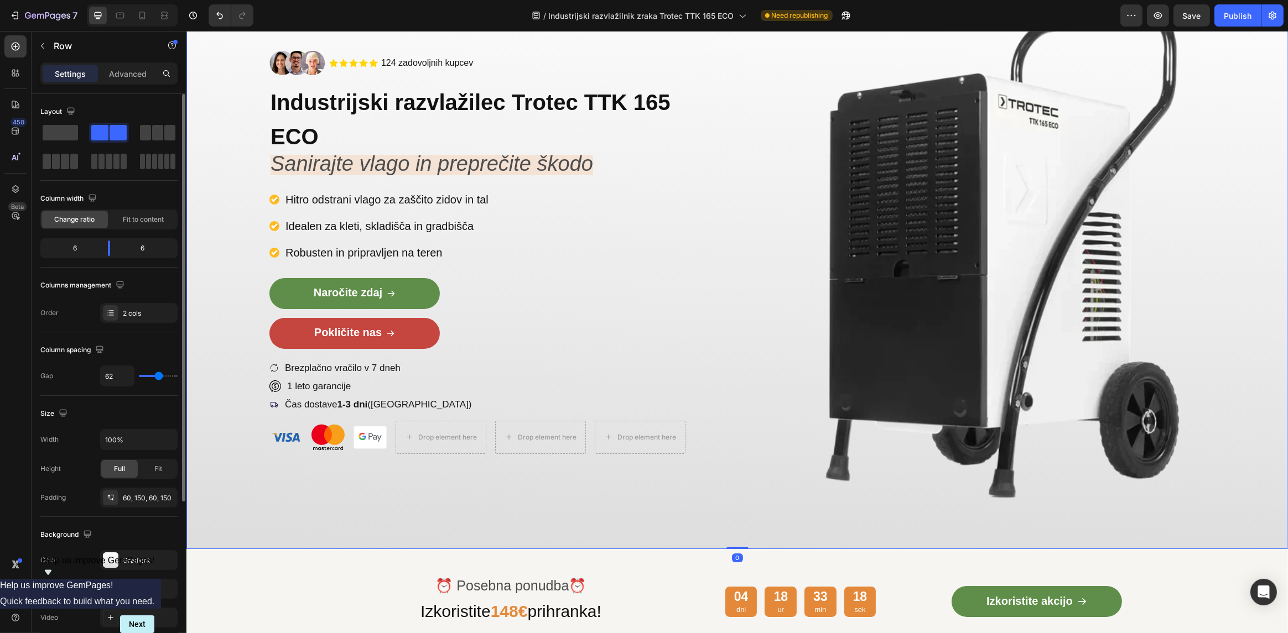
scroll to position [111, 0]
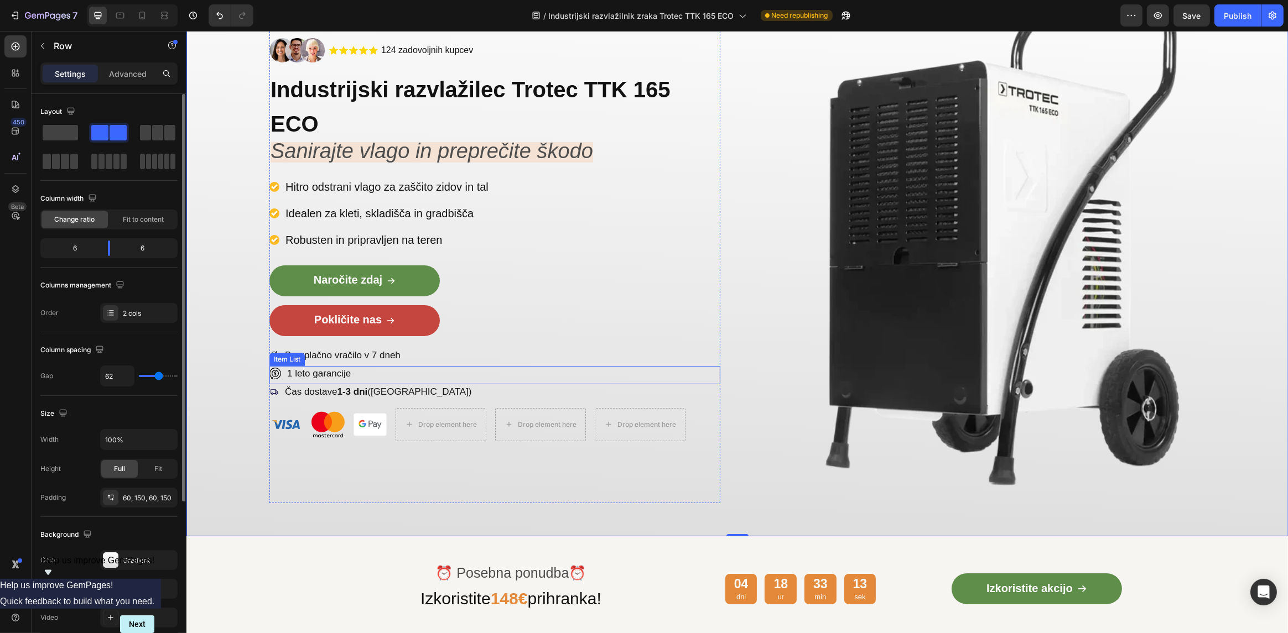
click at [339, 376] on p "1 leto garancije" at bounding box center [319, 374] width 64 height 12
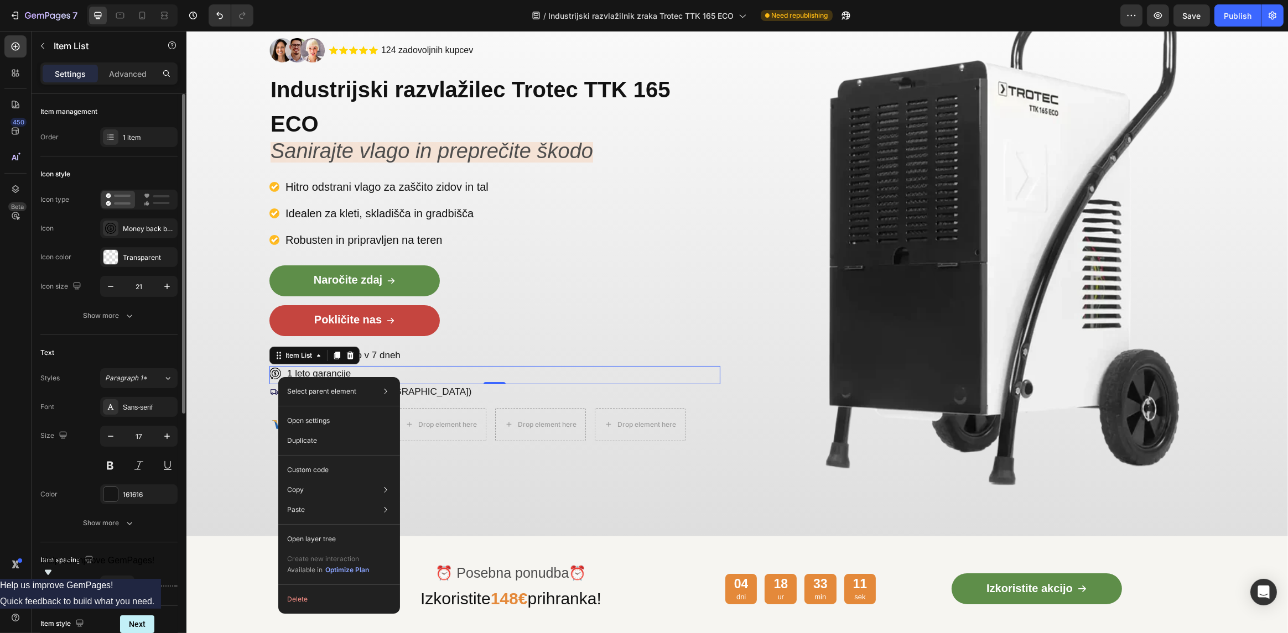
click at [279, 377] on div "Select parent element Section Row 2 cols Row 1 col Item List Open settings Dupl…" at bounding box center [339, 495] width 122 height 237
click at [570, 403] on div "Image Image Image Drop element here Drop element here Drop element here Row" at bounding box center [494, 420] width 451 height 41
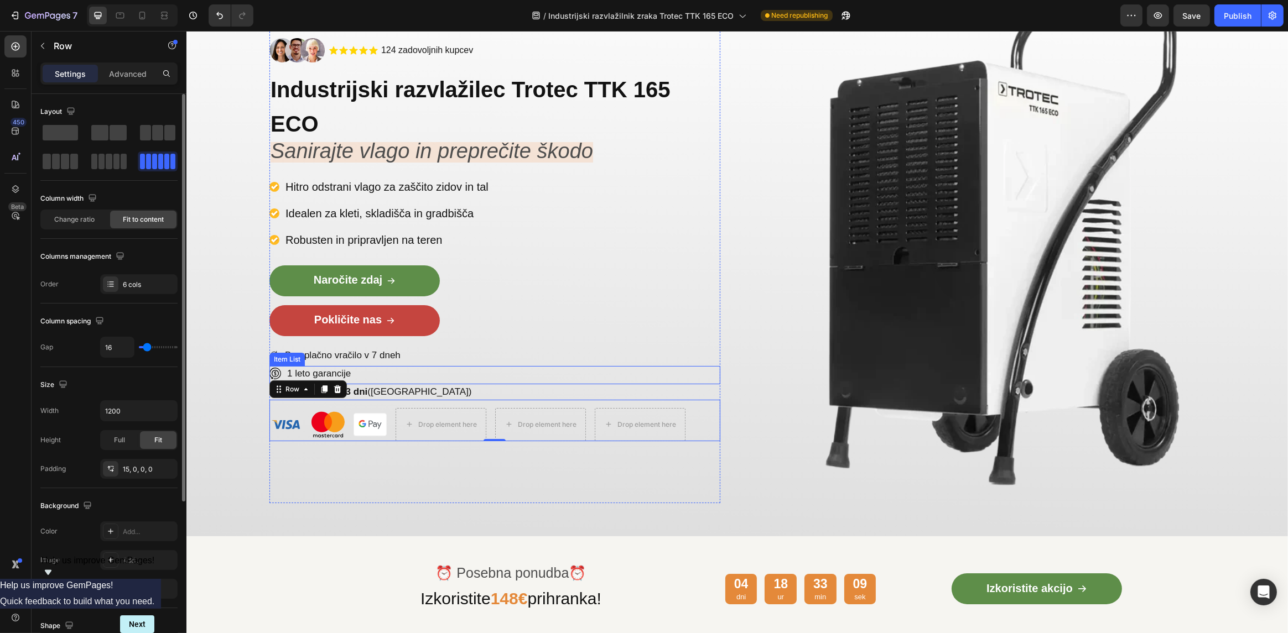
click at [562, 382] on div "1 leto garancije" at bounding box center [494, 375] width 451 height 18
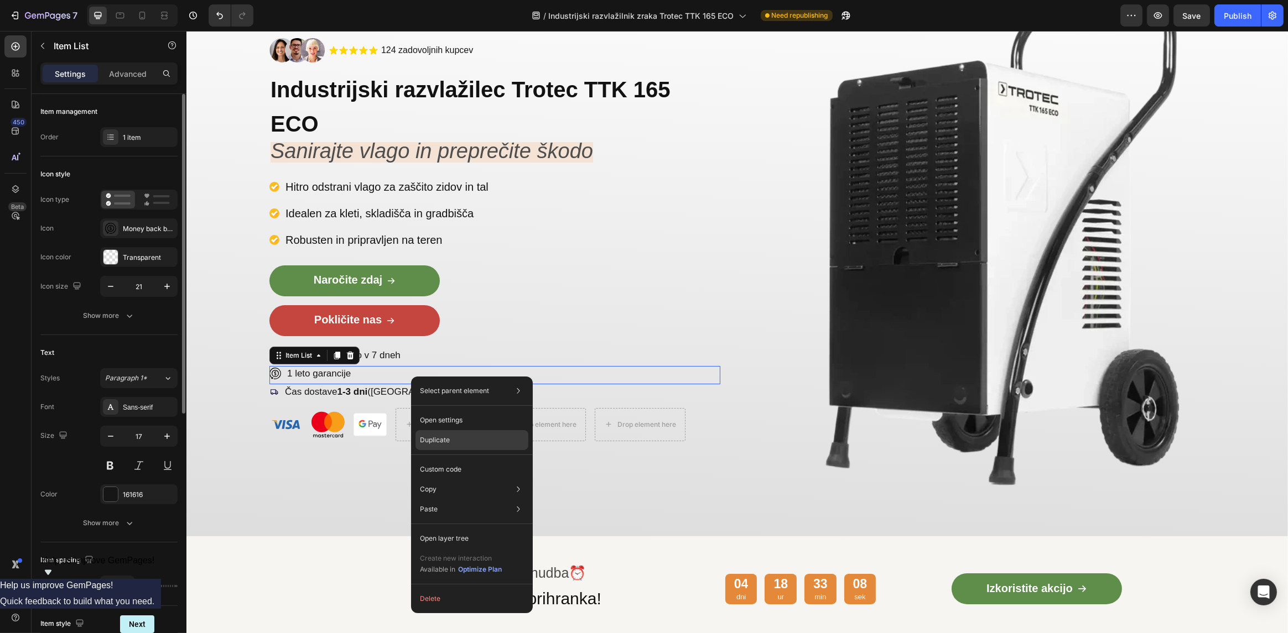
click at [442, 434] on div "Duplicate" at bounding box center [472, 440] width 113 height 20
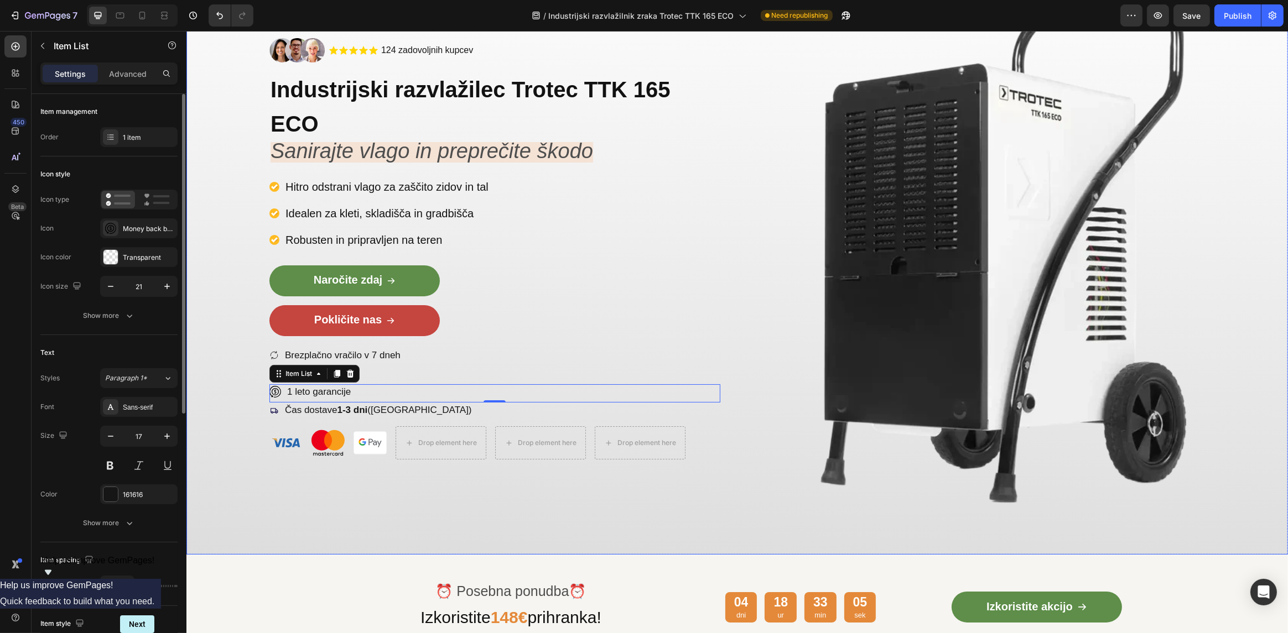
click at [245, 420] on div "Image .id585819066325795347 .cls-1{fill:#ffd401;} star-symbol Icon .id585819066…" at bounding box center [737, 249] width 1102 height 612
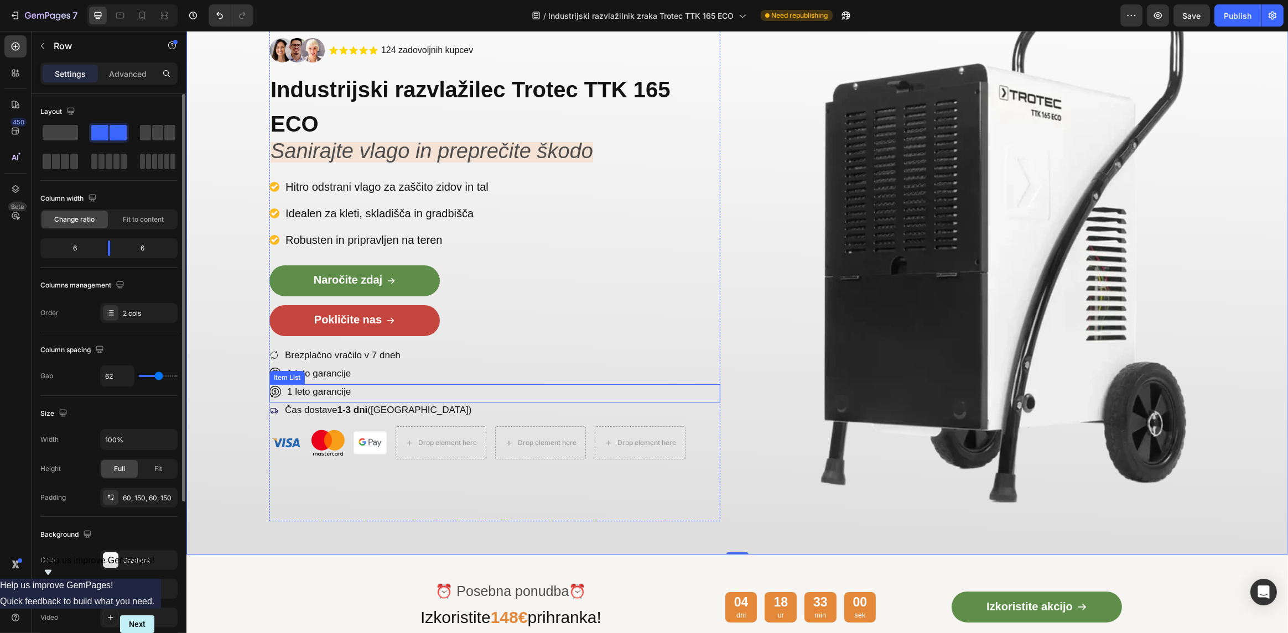
click at [315, 386] on div "1 leto garancije" at bounding box center [318, 392] width 67 height 15
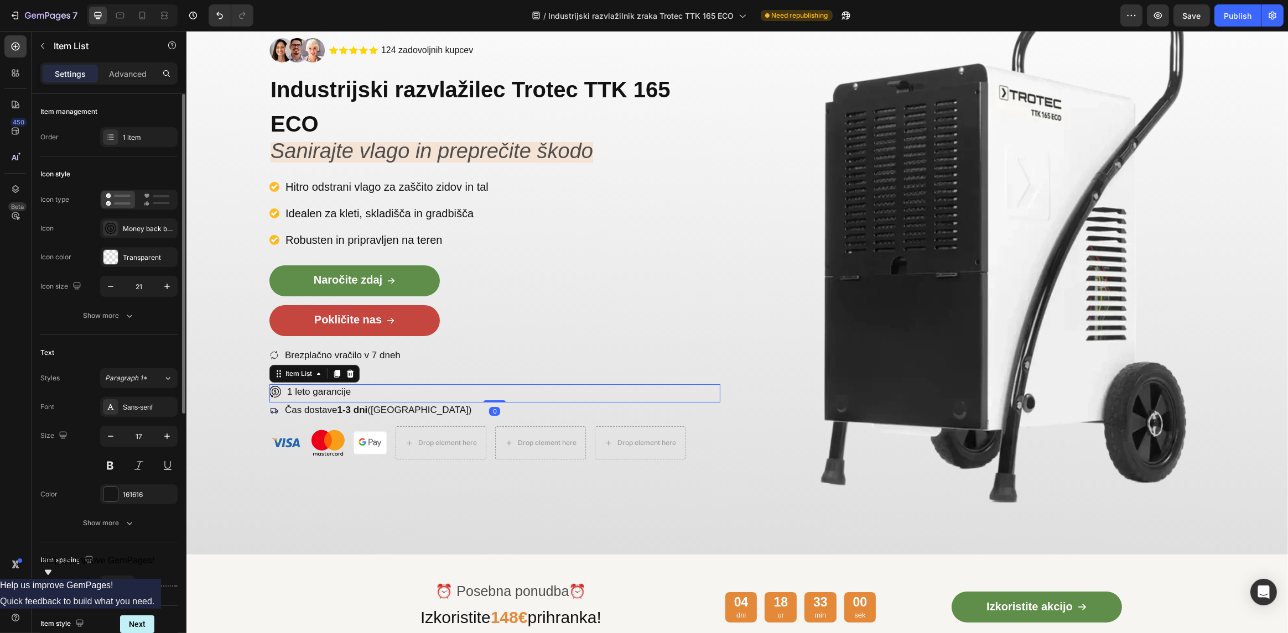
click at [314, 390] on p "1 leto garancije" at bounding box center [319, 392] width 64 height 12
click at [239, 387] on div "Image .id585819066325795347 .cls-1{fill:#ffd401;} star-symbol Icon .id585819066…" at bounding box center [737, 249] width 1102 height 612
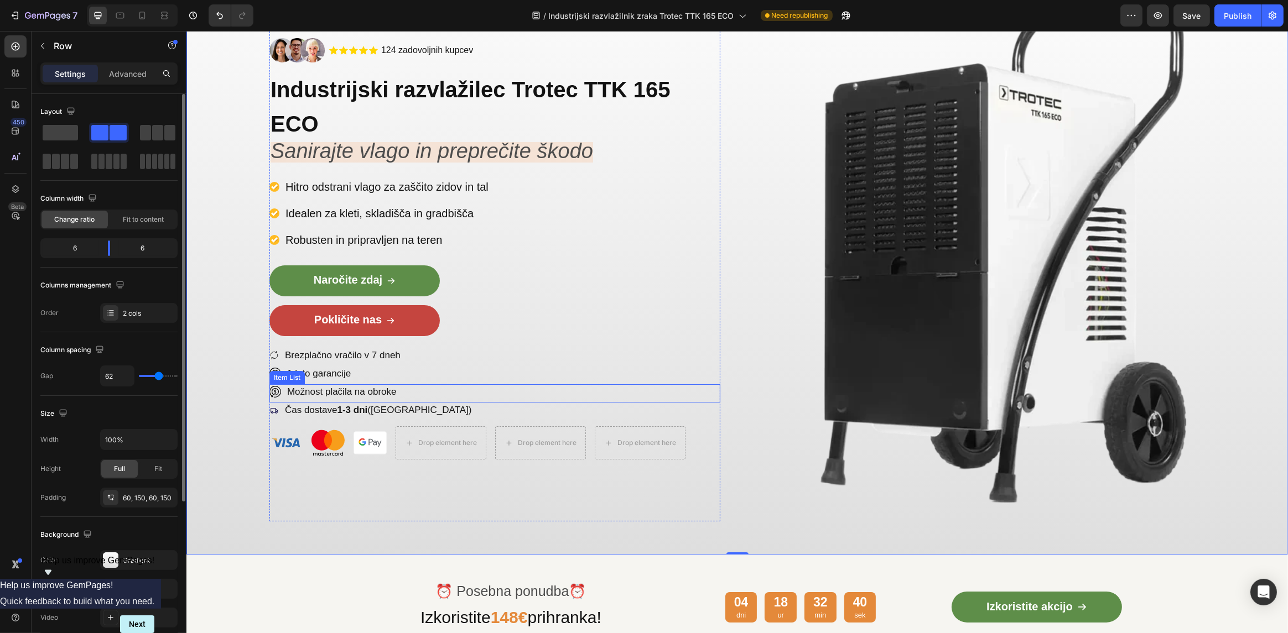
click at [363, 396] on p "Možnost plačila na obroke" at bounding box center [342, 392] width 110 height 12
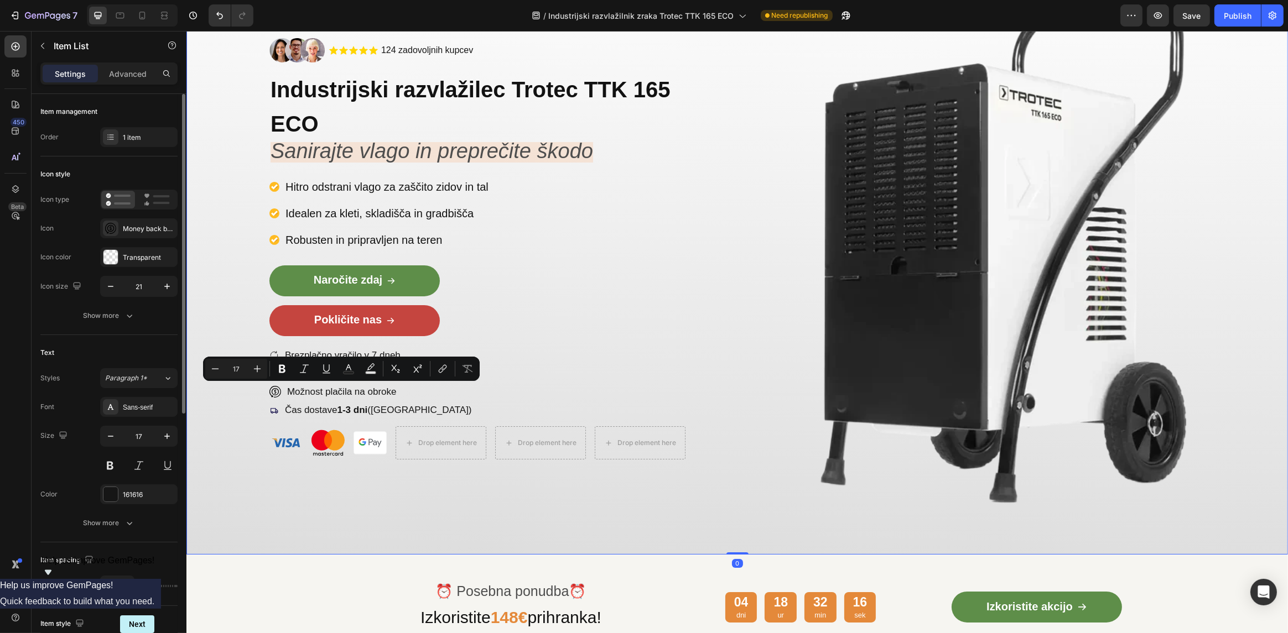
click at [212, 430] on div "Image .id585819066325795347 .cls-1{fill:#ffd401;} star-symbol Icon .id585819066…" at bounding box center [737, 249] width 1102 height 612
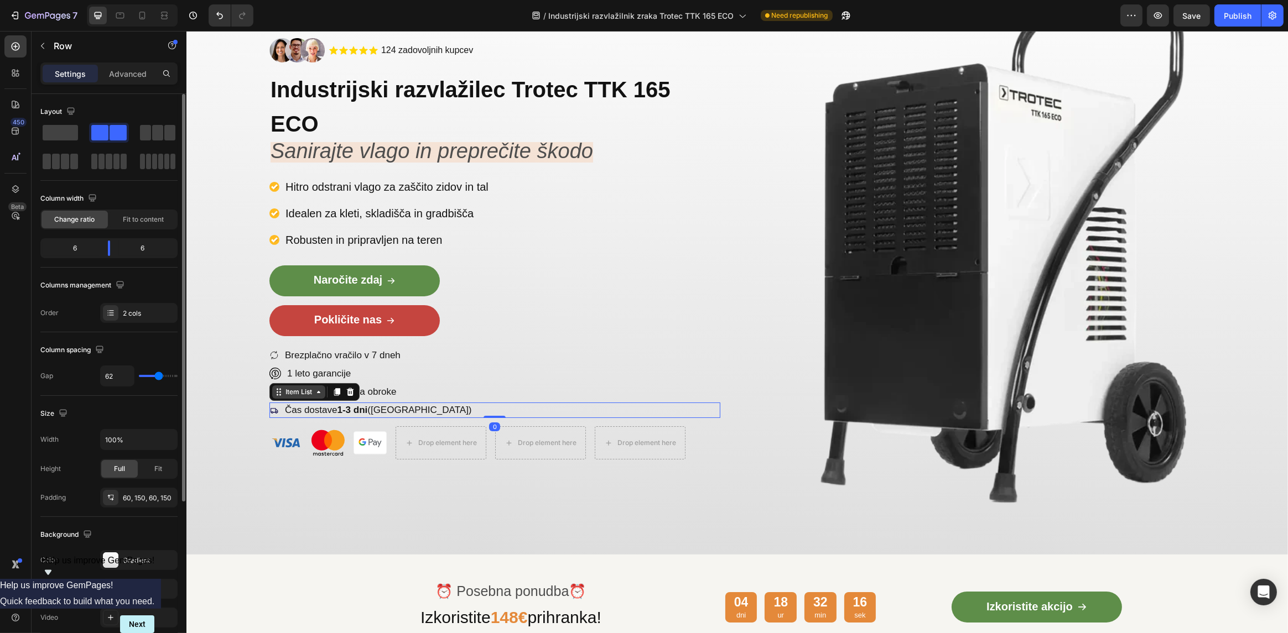
click at [277, 392] on div "Item List" at bounding box center [298, 392] width 53 height 13
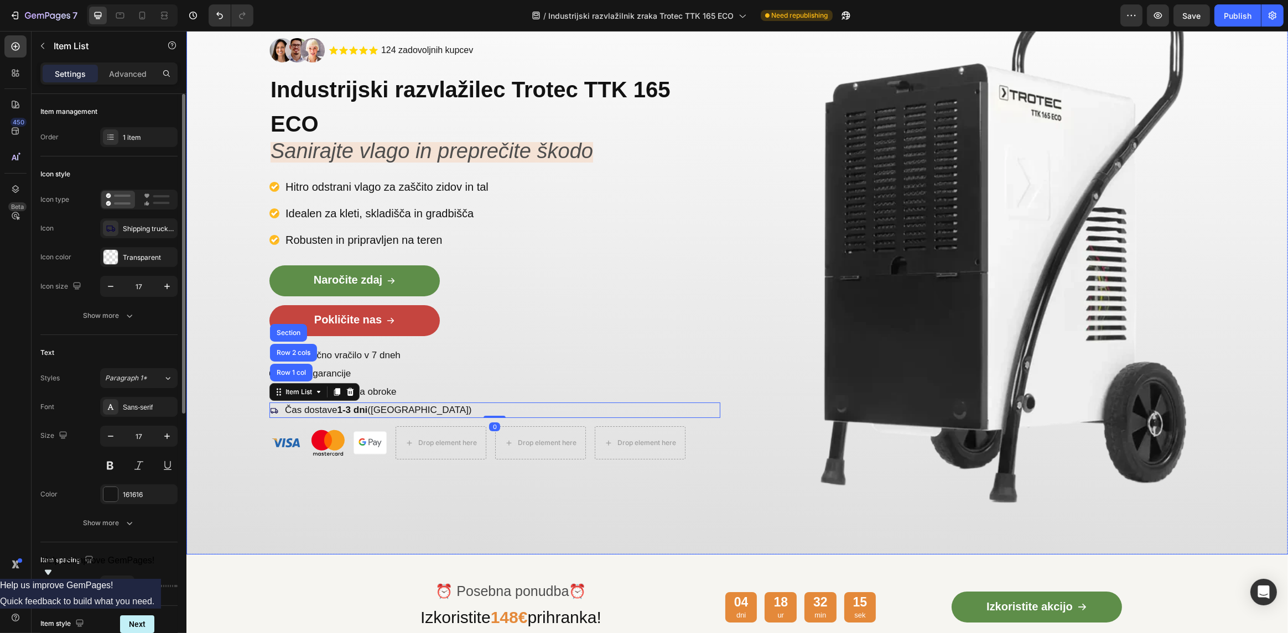
click at [248, 414] on div "Image .id585819066325795347 .cls-1{fill:#ffd401;} star-symbol Icon .id585819066…" at bounding box center [737, 249] width 1102 height 612
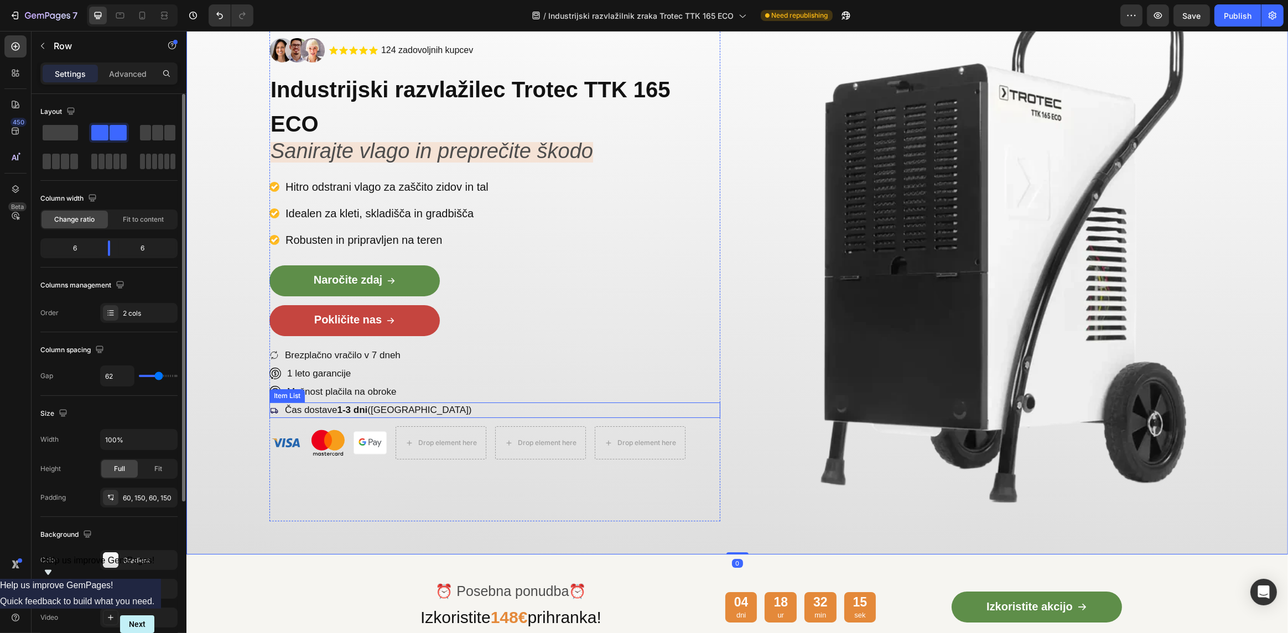
click at [319, 394] on p "Možnost plačila na obroke" at bounding box center [342, 392] width 110 height 12
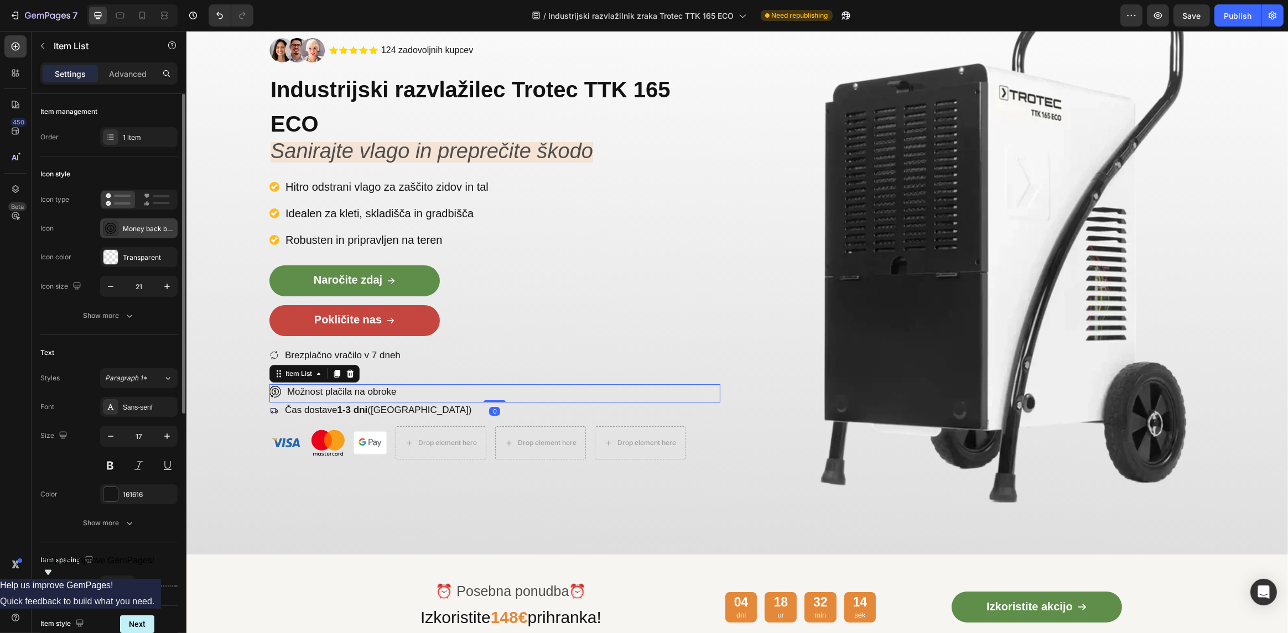
click at [121, 230] on div "Money back business warranty satisfaction marketing guaranted svgrepo com" at bounding box center [138, 229] width 77 height 20
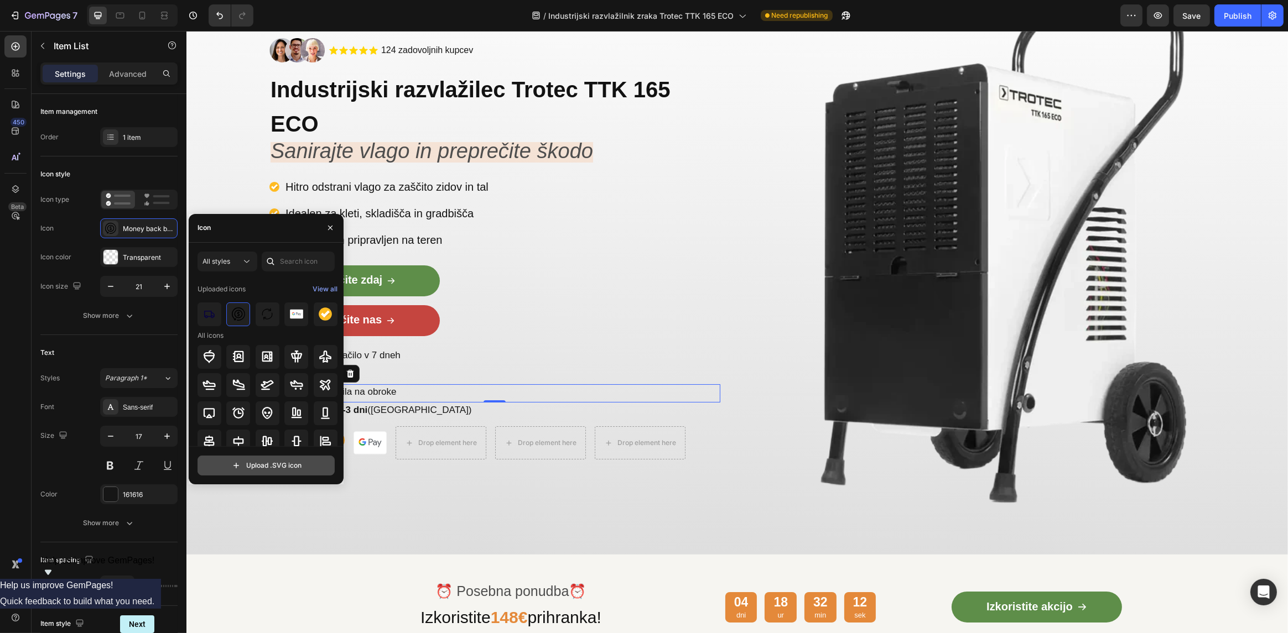
click at [264, 469] on input "file" at bounding box center [266, 465] width 136 height 19
type input "C:\fakepath\credit-card-regular-full.svg"
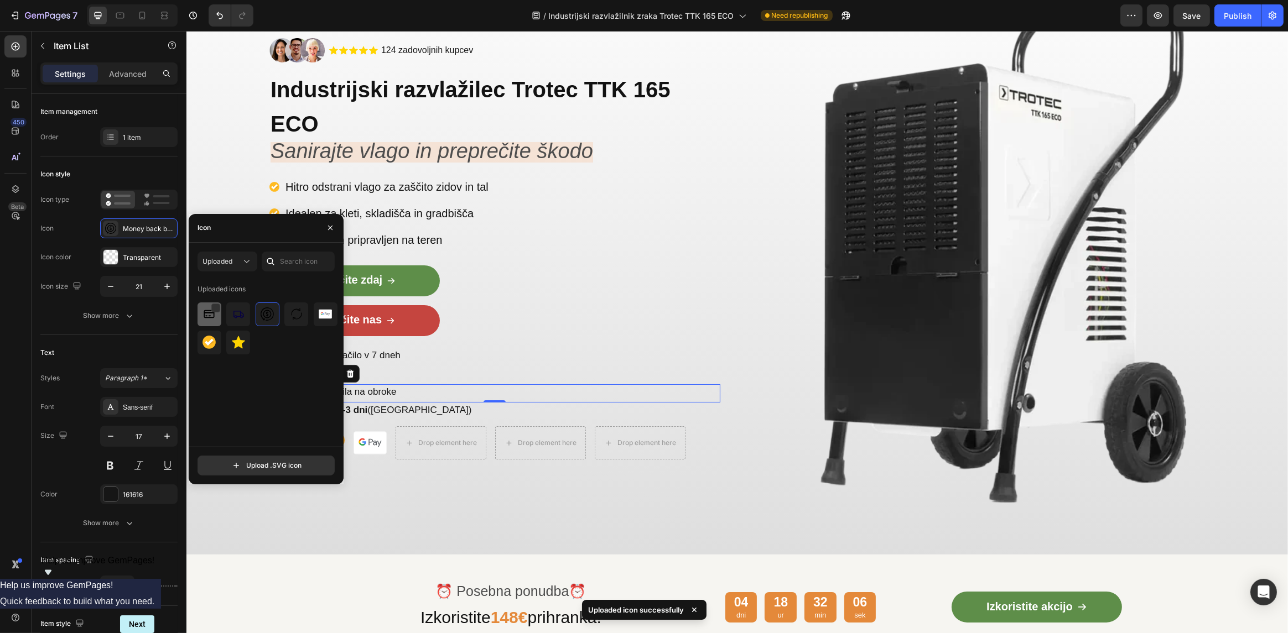
click at [215, 318] on img at bounding box center [208, 314] width 13 height 13
click at [245, 506] on div "Image .id585819066325795347 .cls-1{fill:#ffd401;} star-symbol Icon .id585819066…" at bounding box center [737, 249] width 1102 height 612
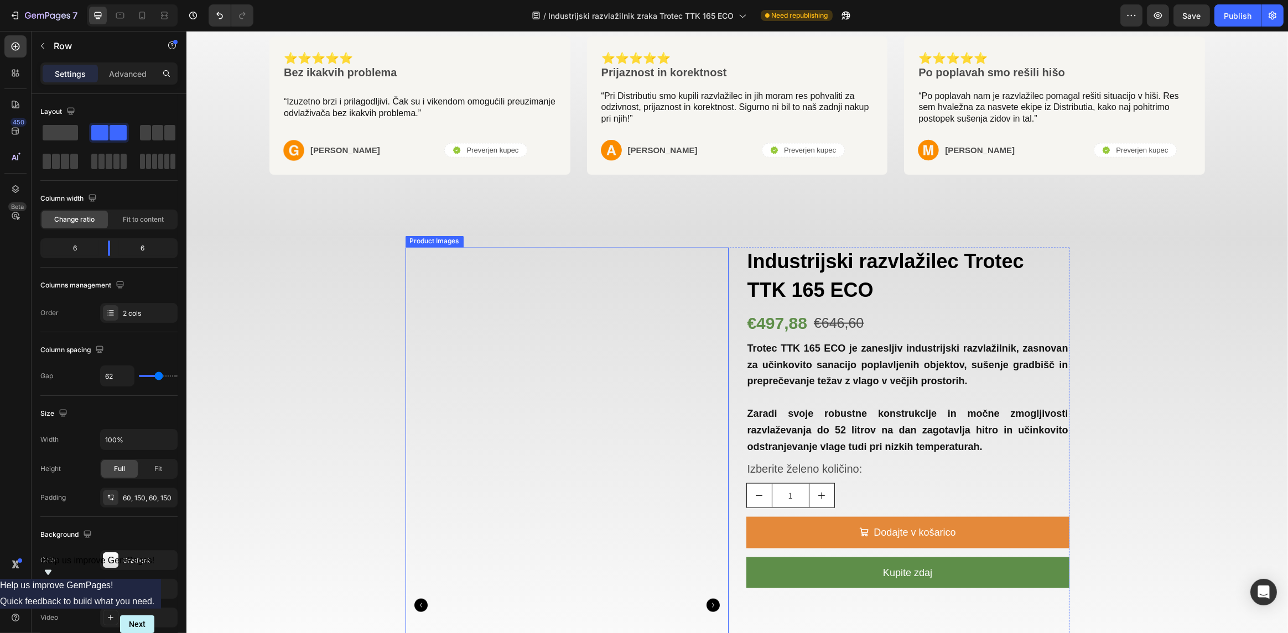
scroll to position [2766, 0]
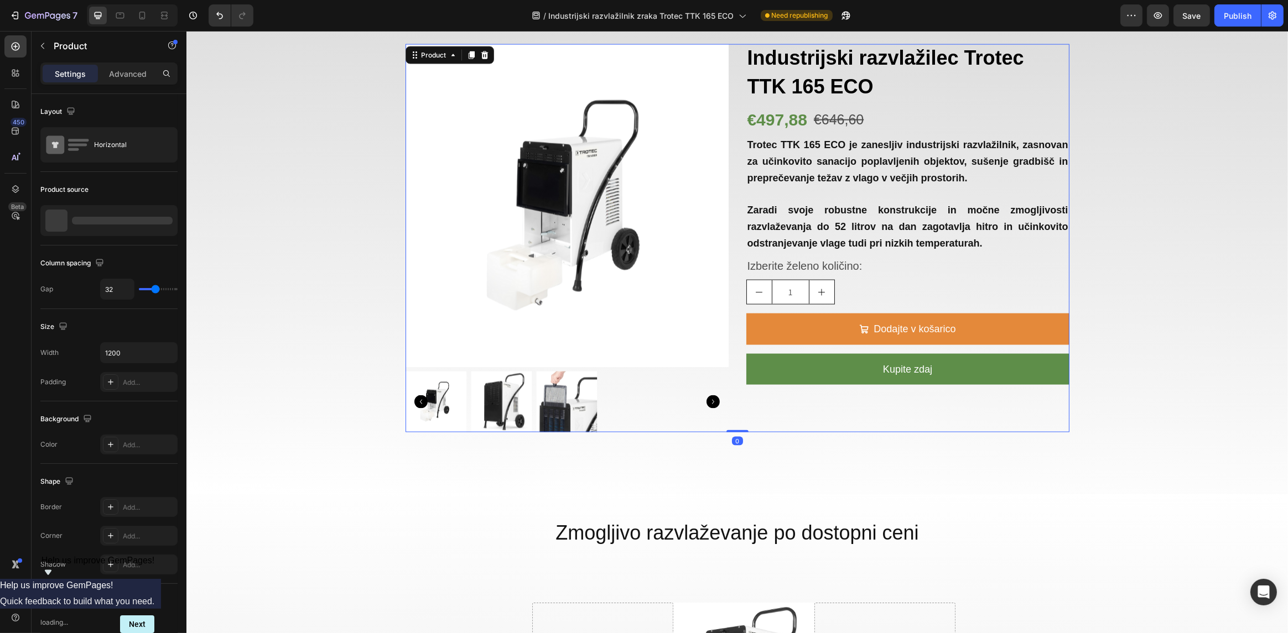
click at [808, 399] on div "Industrijski razvlažilec Trotec TTK 165 ECO Text Block €497,88 Product Price Pr…" at bounding box center [907, 238] width 323 height 388
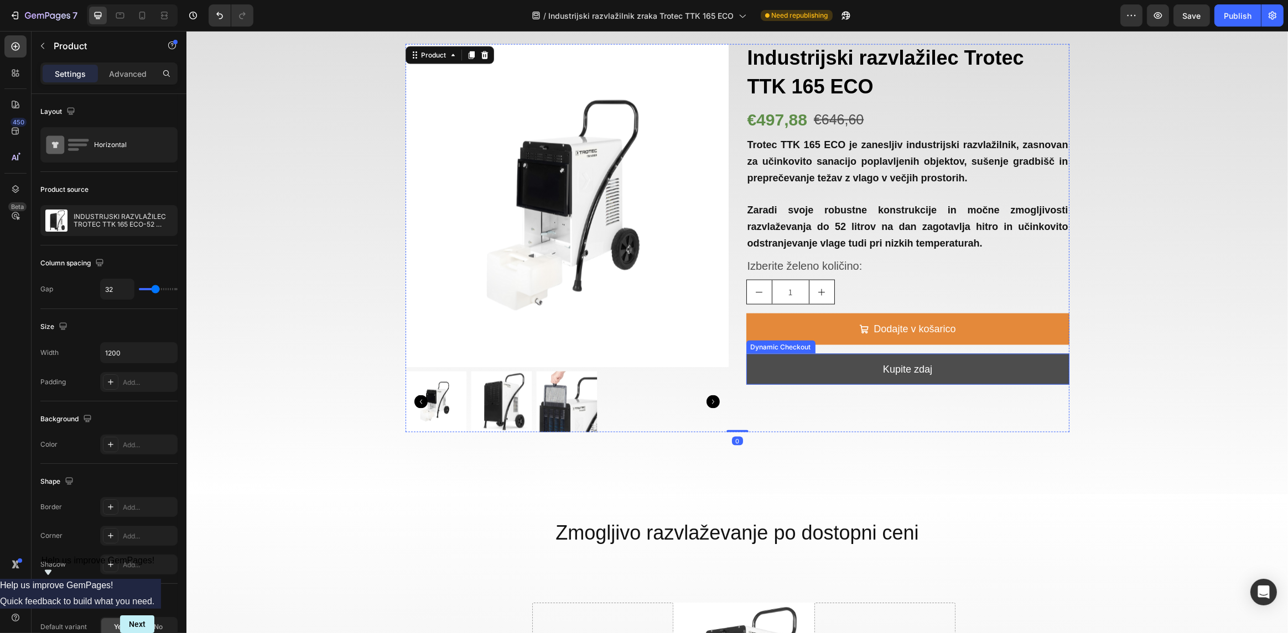
click at [830, 379] on button "Kupite zdaj" at bounding box center [907, 369] width 323 height 31
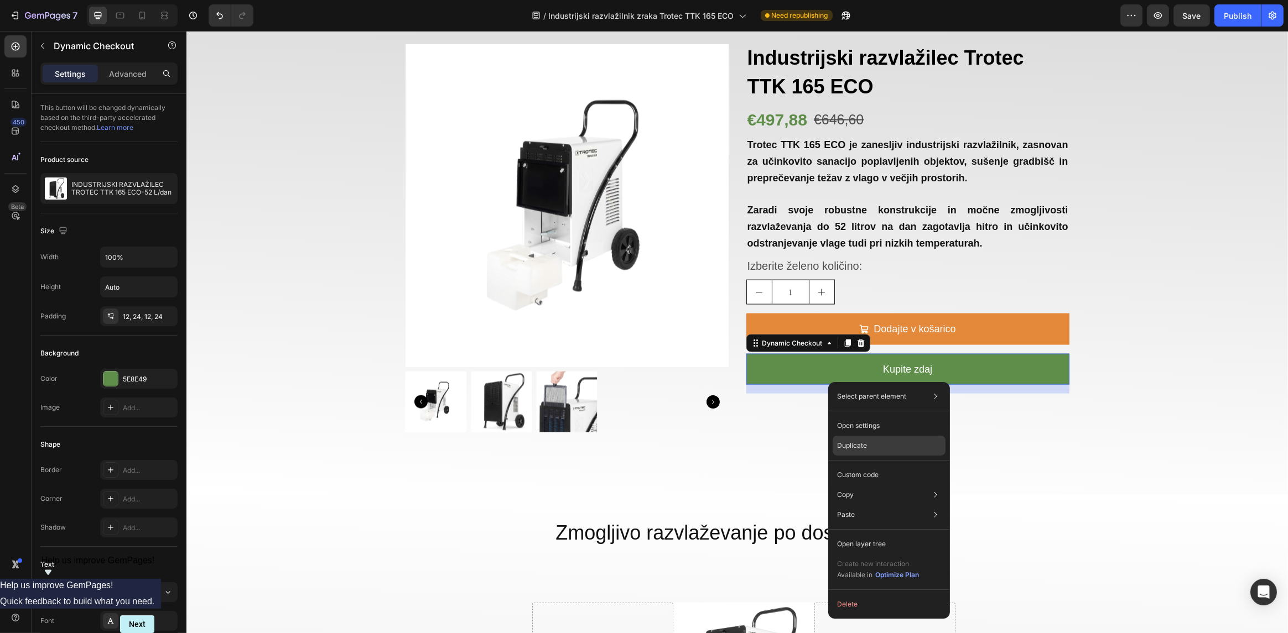
click at [855, 444] on p "Duplicate" at bounding box center [852, 446] width 30 height 10
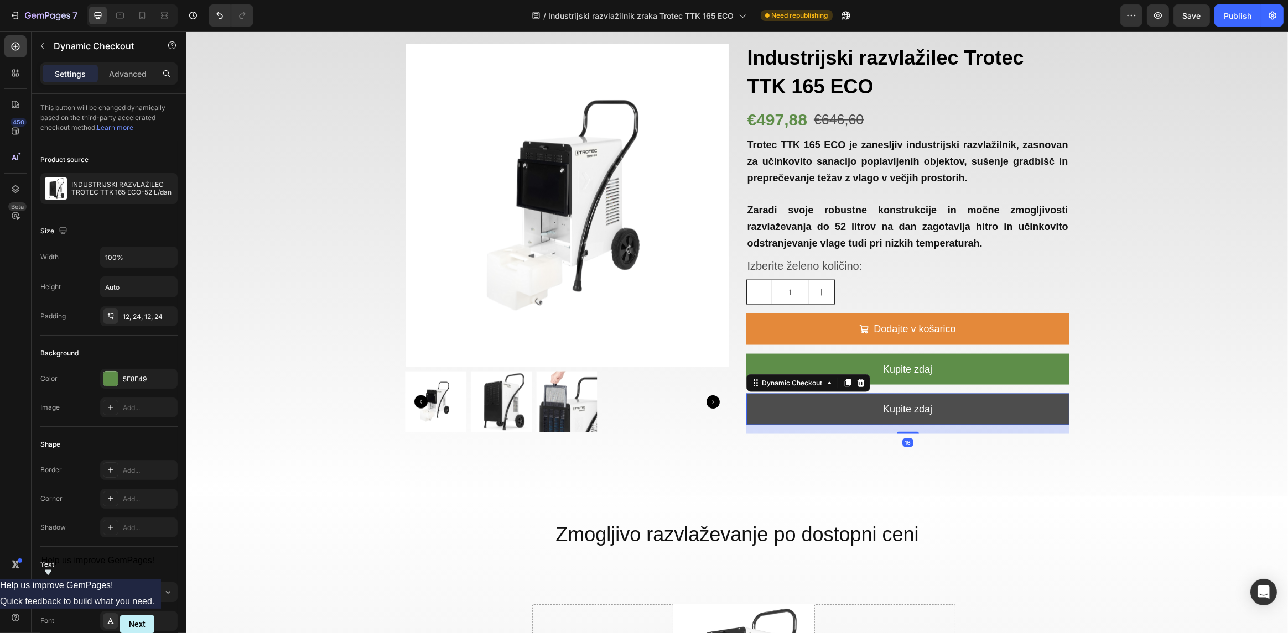
click at [858, 419] on button "Kupite zdaj" at bounding box center [907, 409] width 323 height 31
click at [890, 410] on p "Kupite zdaj" at bounding box center [906, 410] width 49 height 18
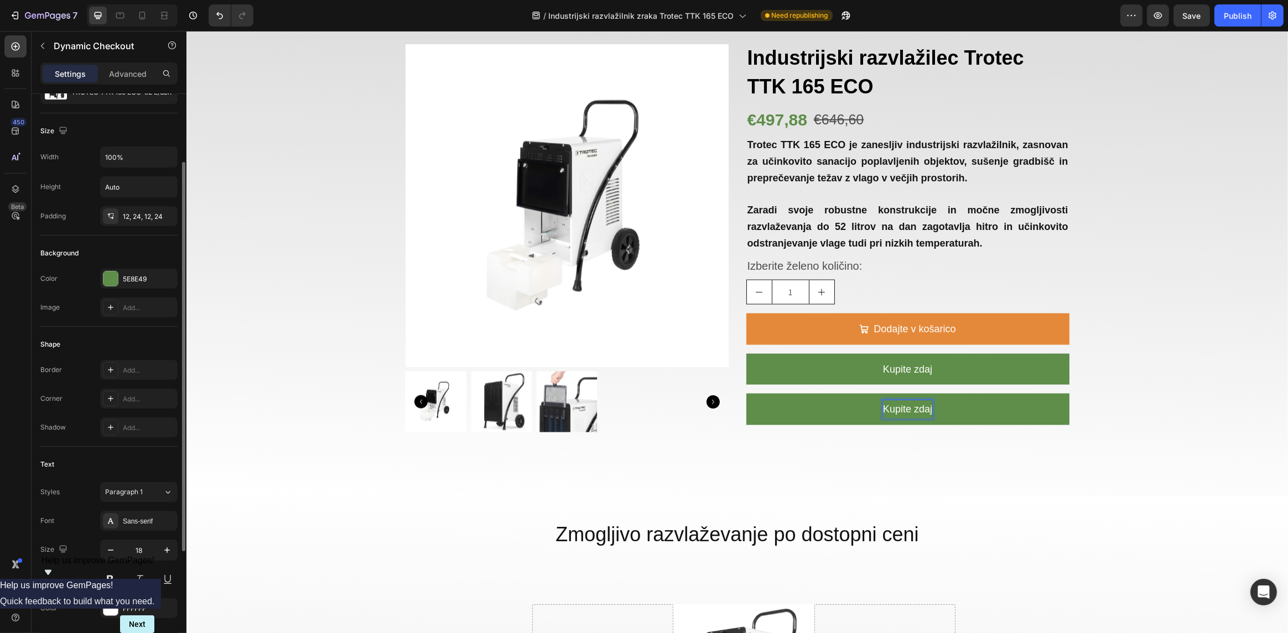
scroll to position [0, 0]
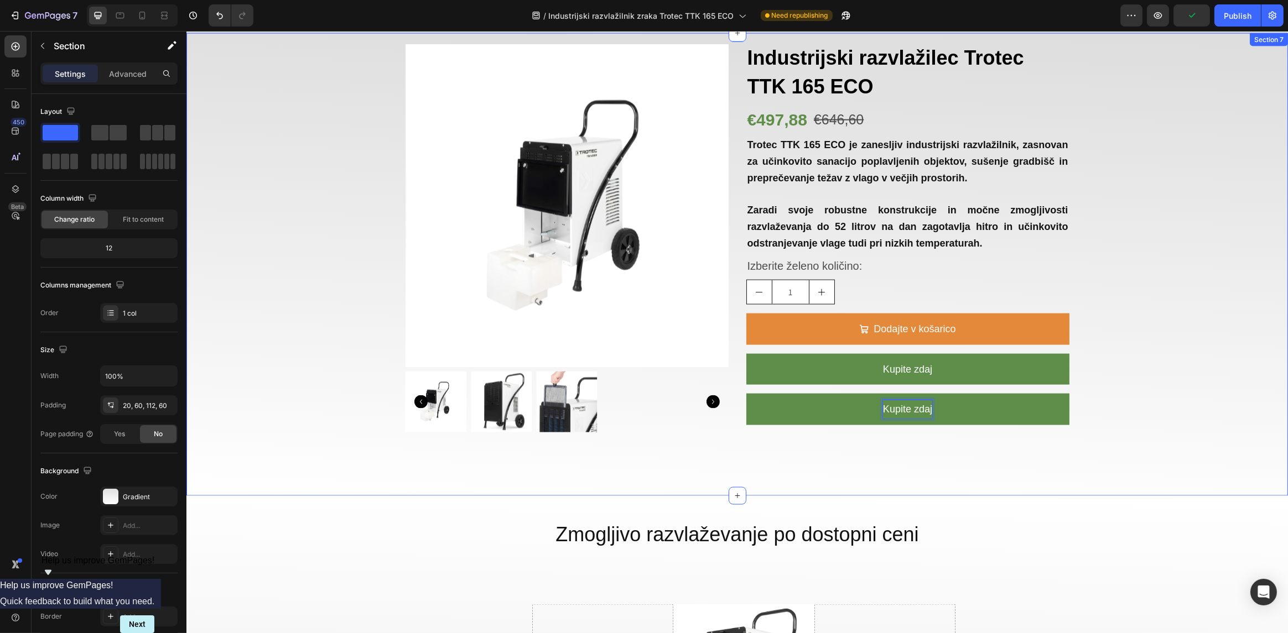
click at [1076, 454] on div "Product Images Industrijski razvlažilec Trotec TTK 165 ECO Text Block €497,88 P…" at bounding box center [737, 264] width 1102 height 463
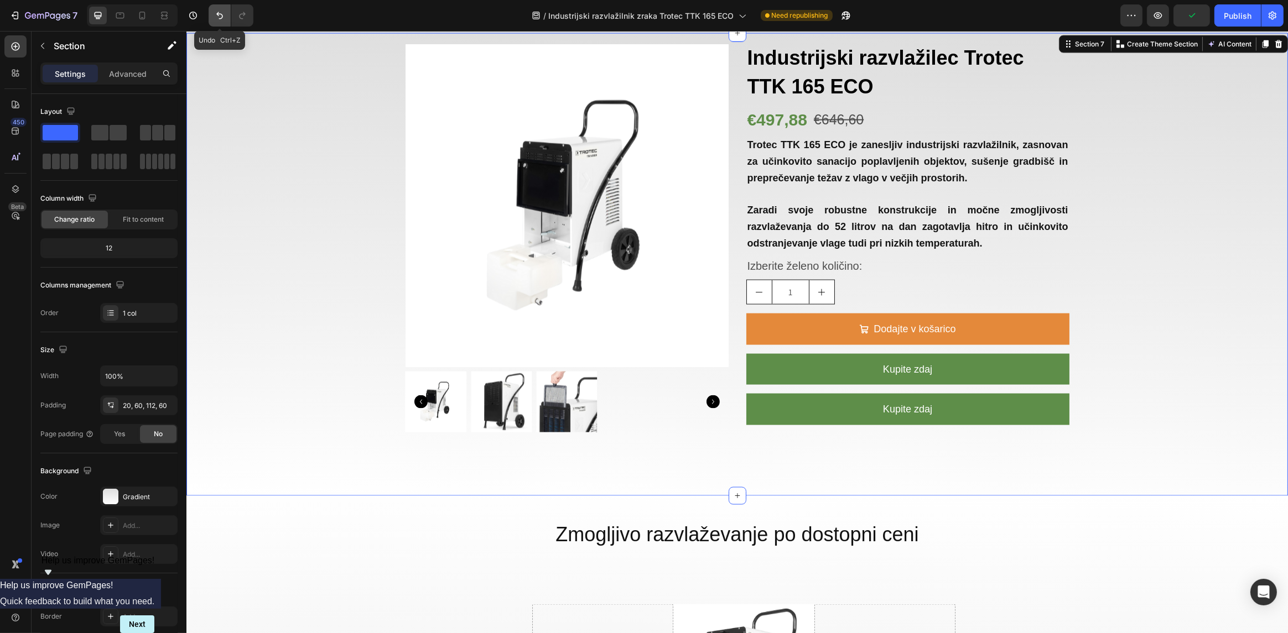
click at [216, 13] on icon "Undo/Redo" at bounding box center [219, 15] width 11 height 11
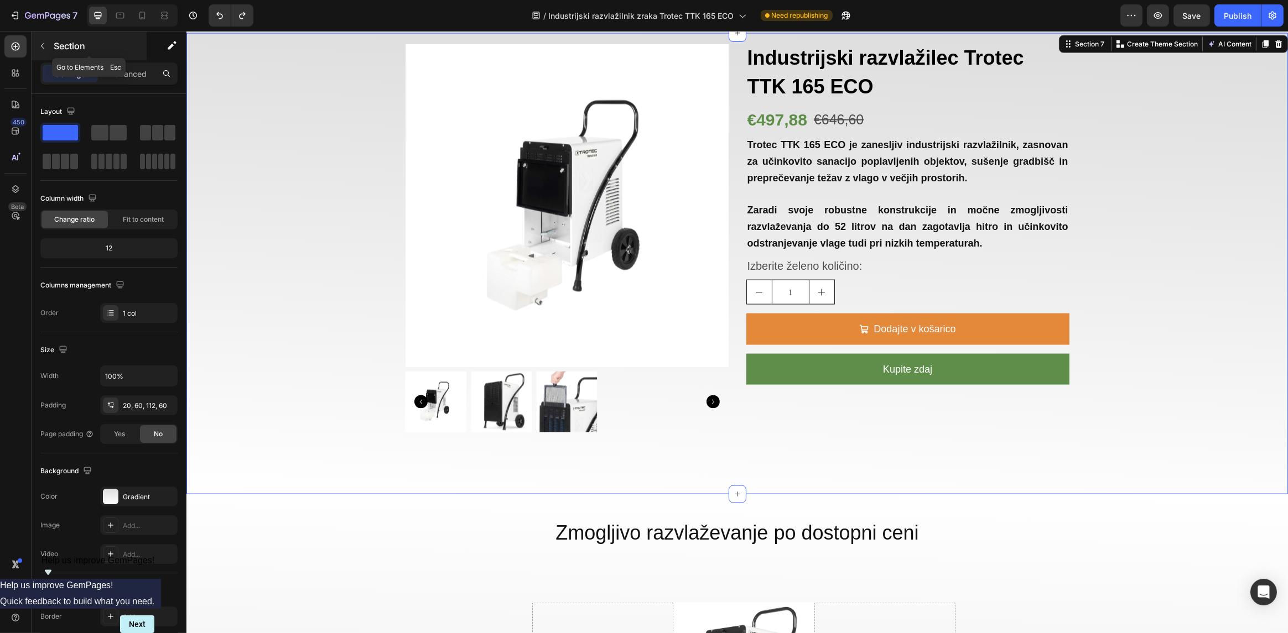
click at [47, 45] on button "button" at bounding box center [43, 46] width 18 height 18
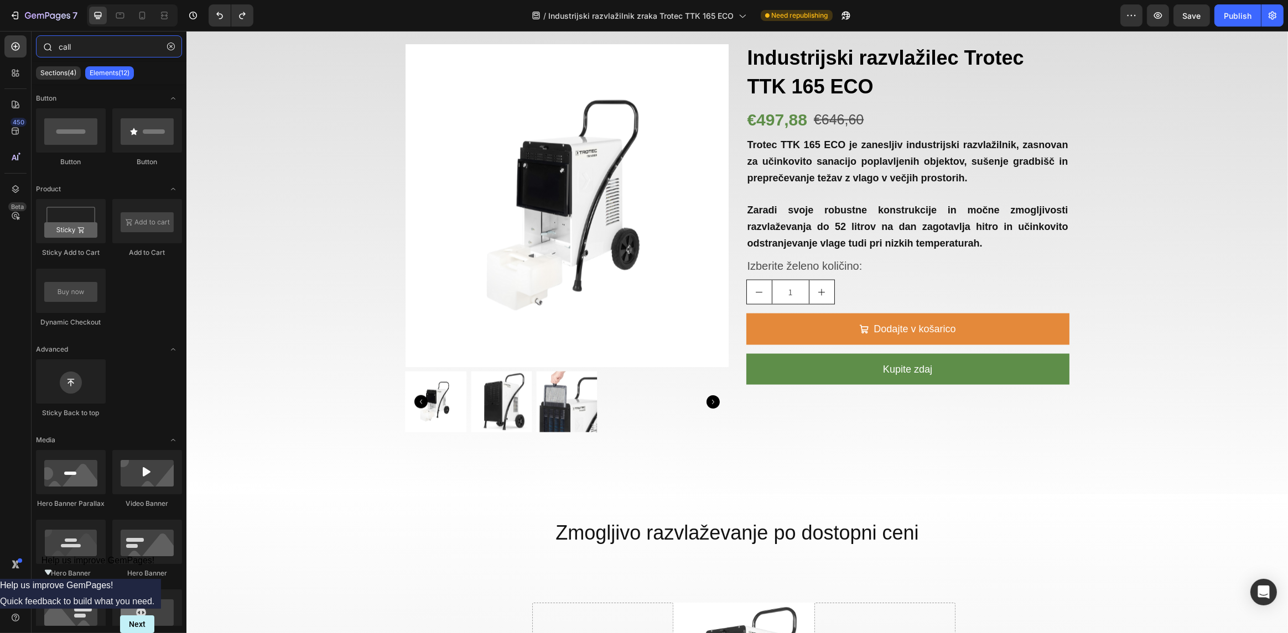
click at [90, 48] on input "call" at bounding box center [109, 46] width 146 height 22
drag, startPoint x: 259, startPoint y: 175, endPoint x: 902, endPoint y: 403, distance: 682.4
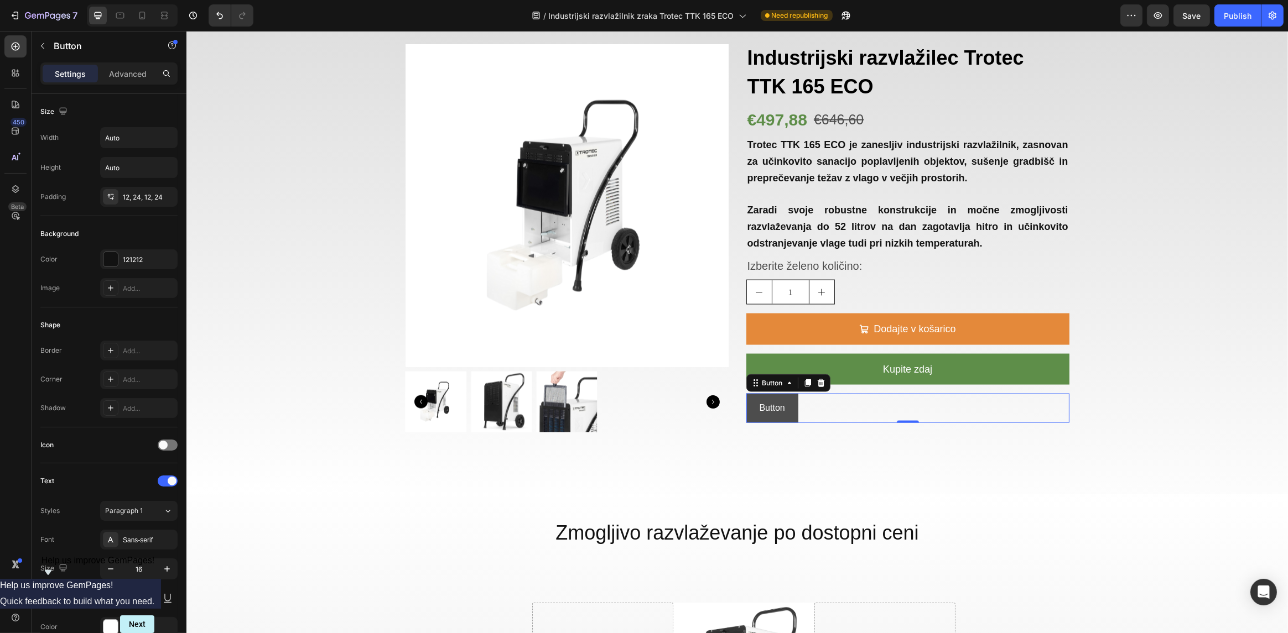
click at [786, 409] on button "Button" at bounding box center [772, 408] width 52 height 29
click at [123, 257] on div "121212" at bounding box center [139, 260] width 32 height 10
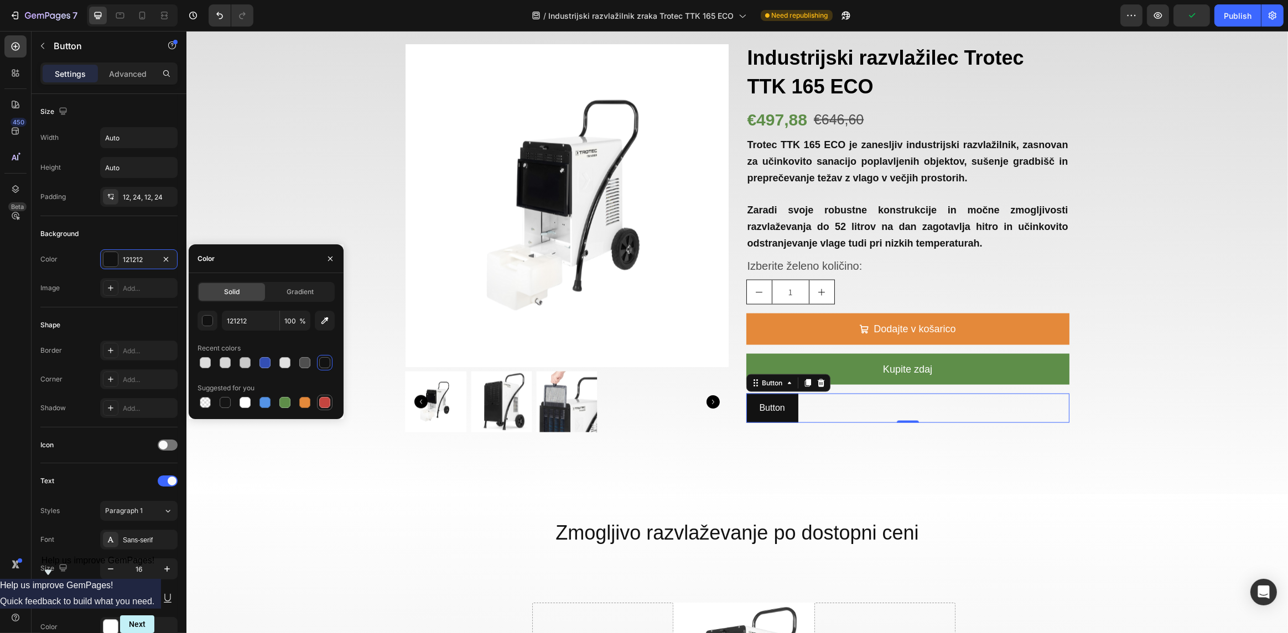
click at [326, 406] on div at bounding box center [324, 402] width 11 height 11
type input "C5453F"
click at [763, 408] on p "Button" at bounding box center [771, 409] width 25 height 16
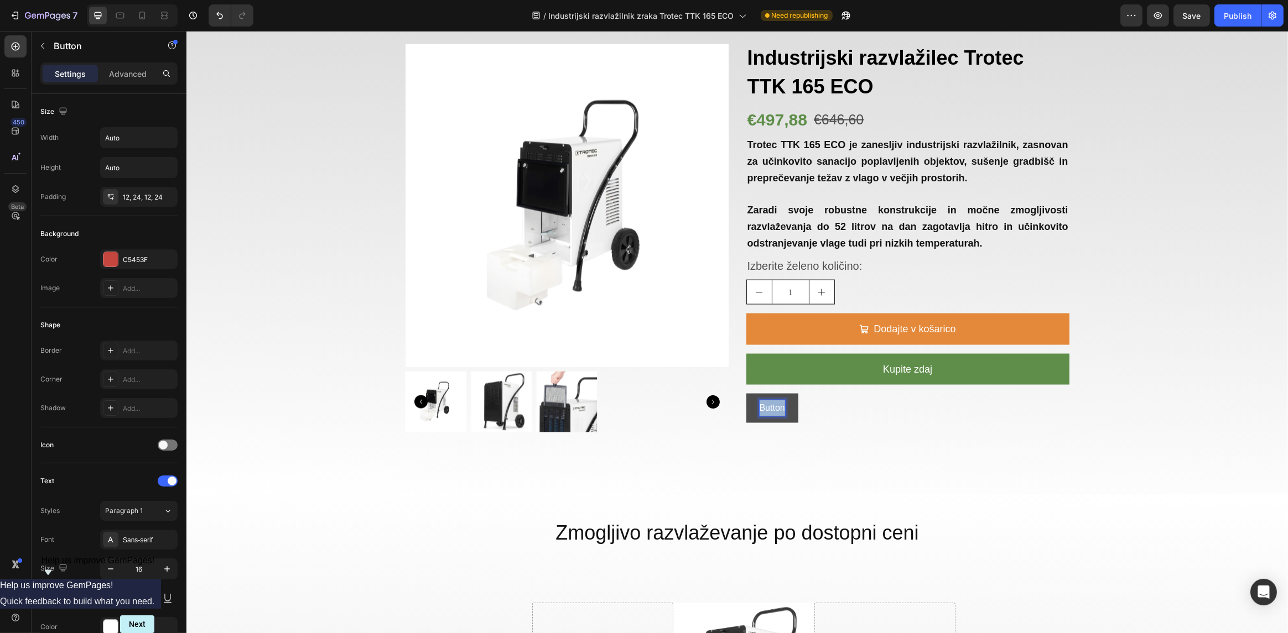
click at [763, 408] on p "Button" at bounding box center [771, 409] width 25 height 16
click at [746, 394] on button "Pokličite" at bounding box center [776, 408] width 60 height 29
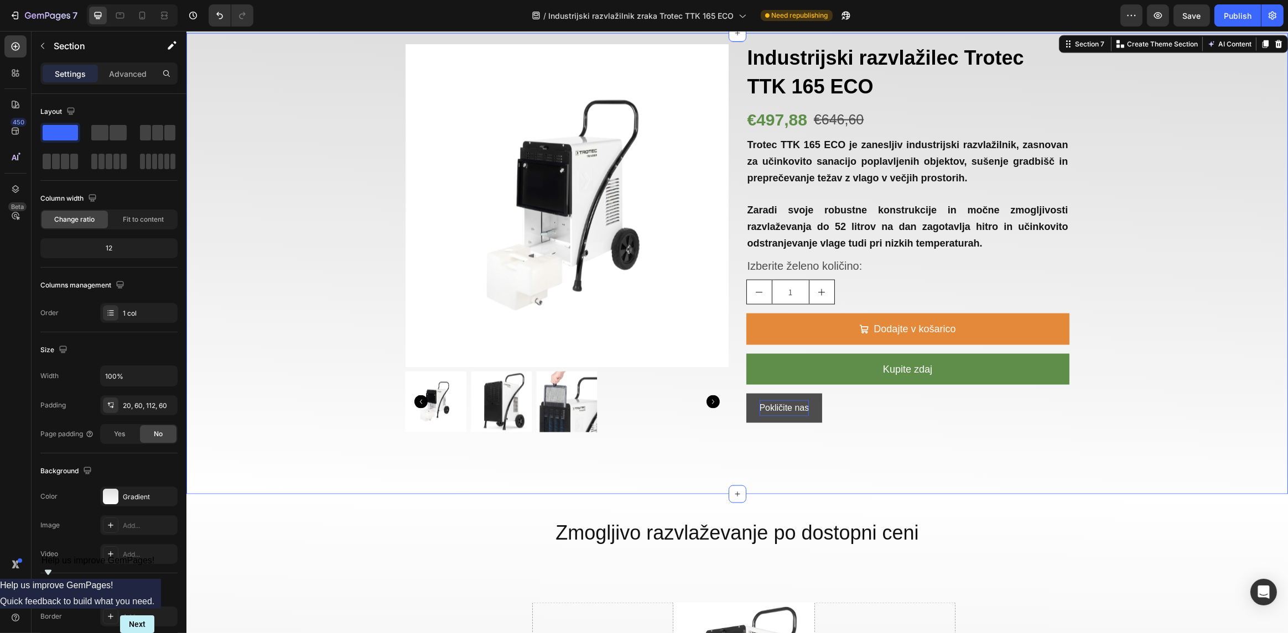
click at [860, 443] on div "Product Images Industrijski razvlažilec Trotec TTK 165 ECO Text Block €497,88 P…" at bounding box center [737, 263] width 1102 height 461
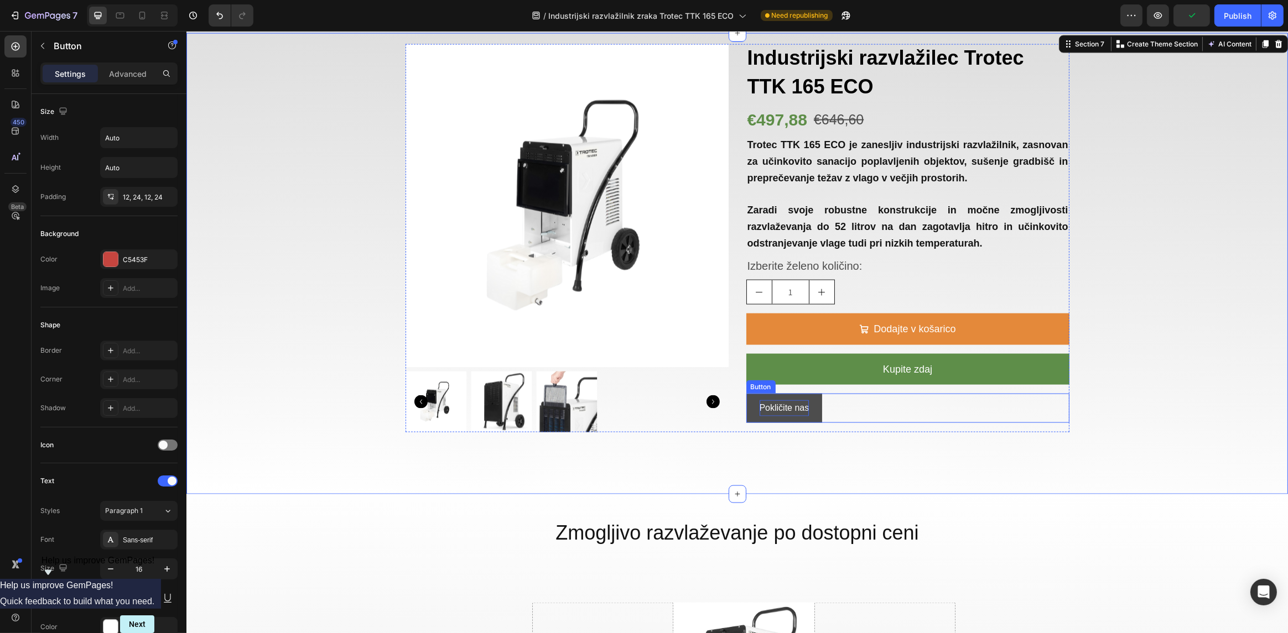
click at [814, 417] on button "Pokličite nas" at bounding box center [784, 408] width 76 height 29
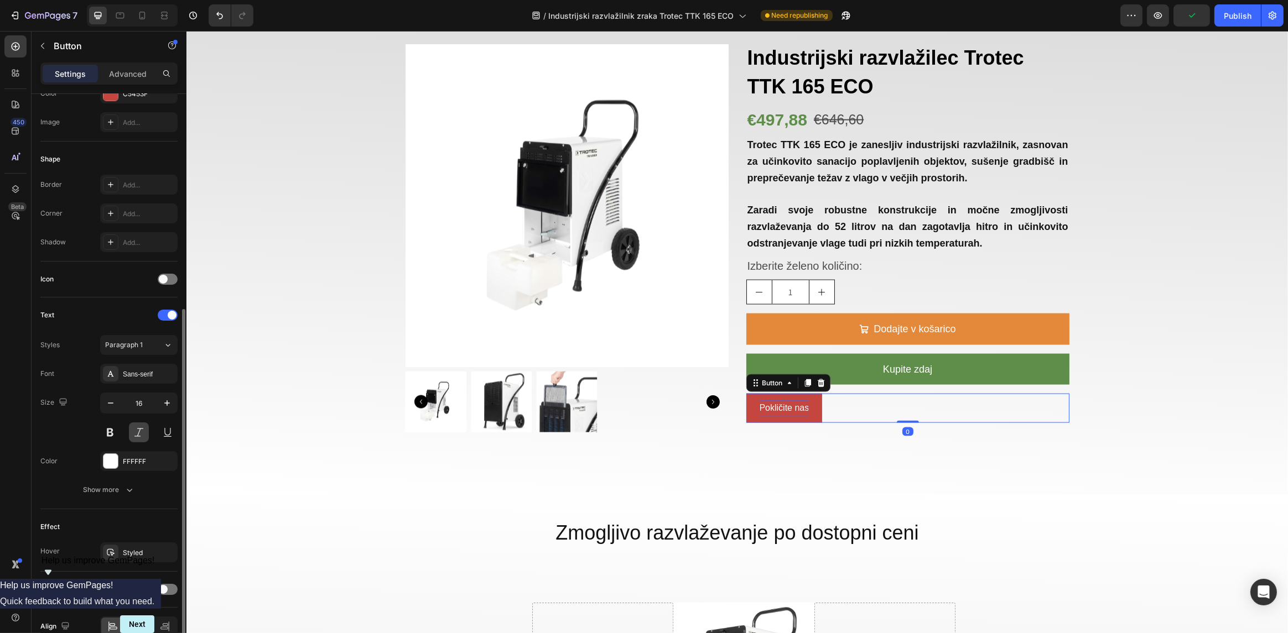
scroll to position [221, 0]
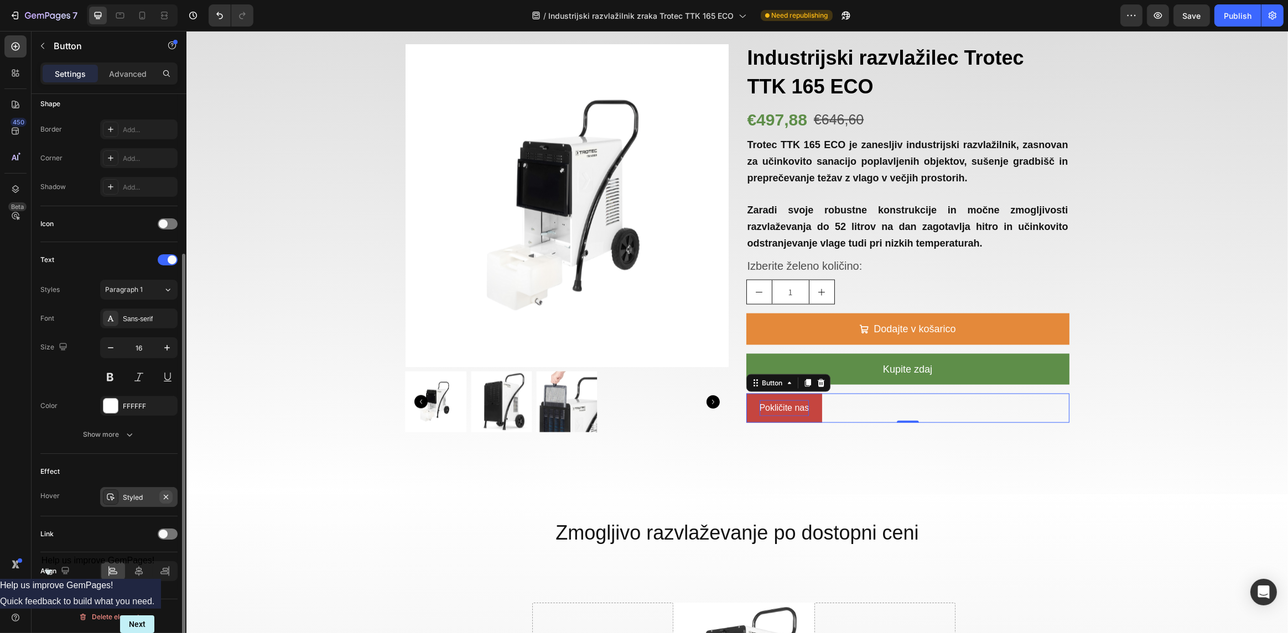
click at [165, 495] on icon "button" at bounding box center [166, 497] width 4 height 4
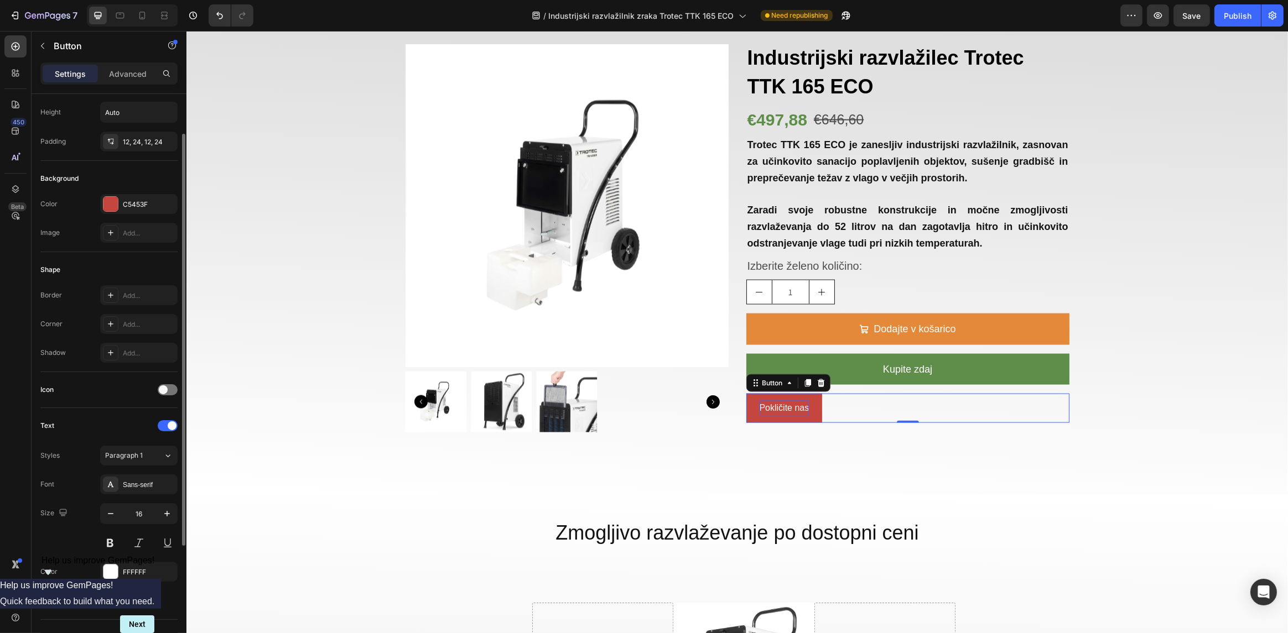
scroll to position [0, 0]
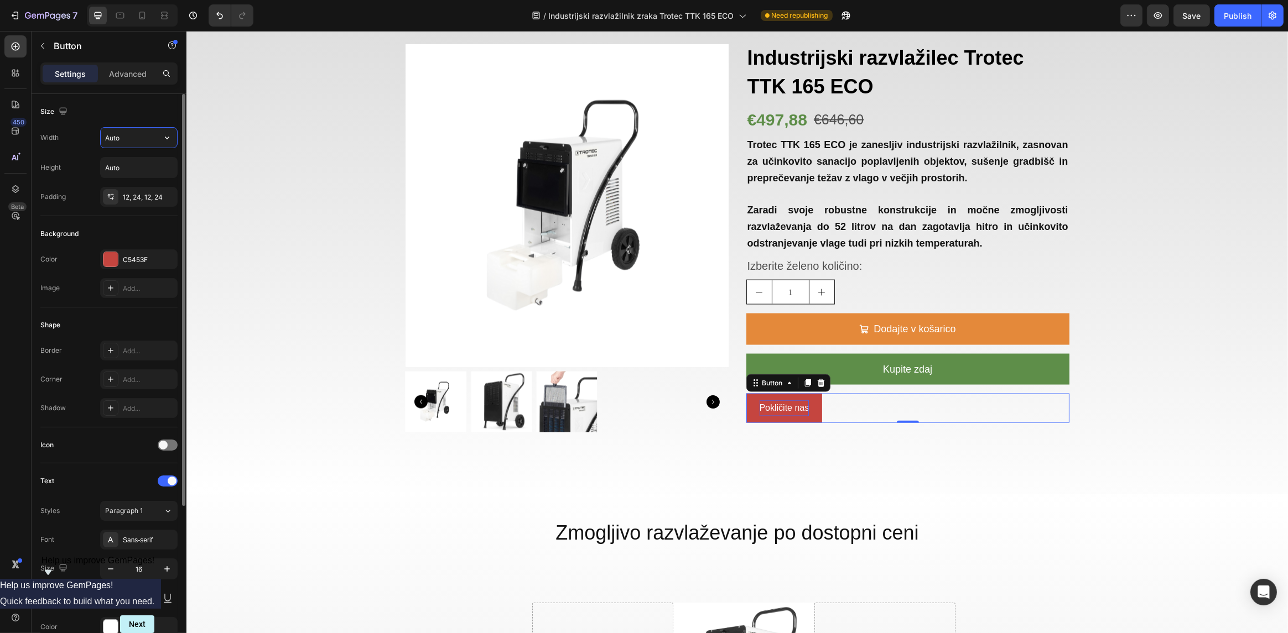
click at [128, 137] on input "Auto" at bounding box center [139, 138] width 76 height 20
click at [159, 134] on button "button" at bounding box center [167, 138] width 20 height 20
click at [128, 182] on p "Full 100%" at bounding box center [136, 187] width 63 height 10
type input "100%"
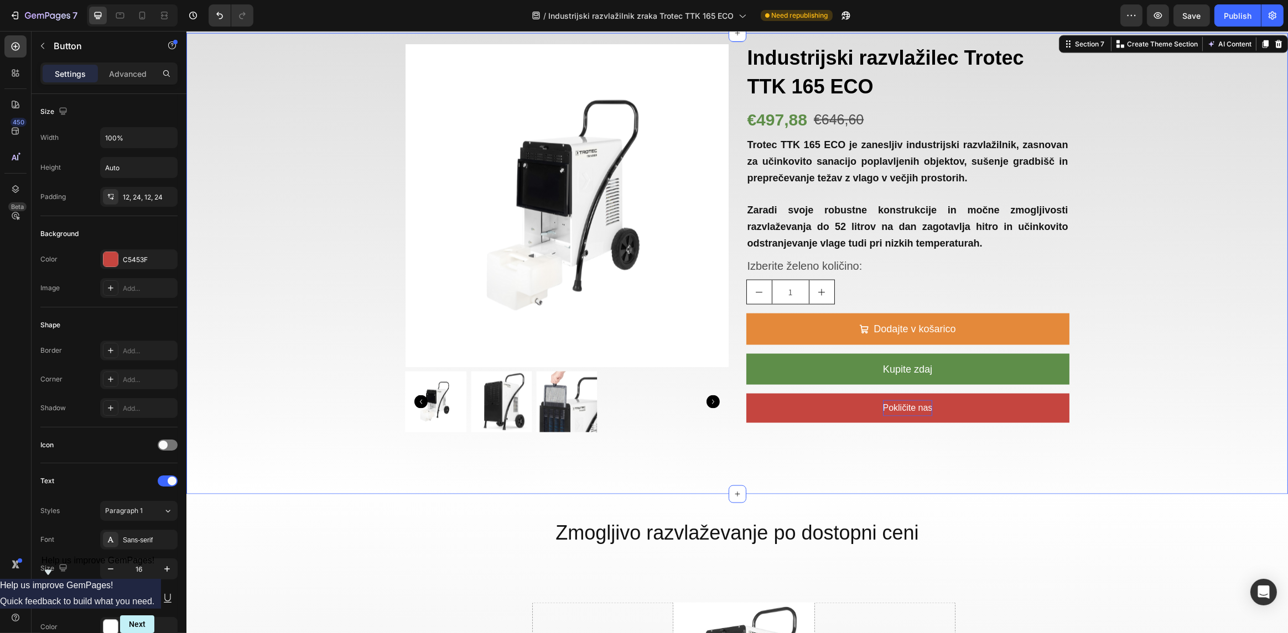
click at [1153, 375] on div "Product Images Industrijski razvlažilec Trotec TTK 165 ECO Text Block €497,88 P…" at bounding box center [736, 238] width 1035 height 388
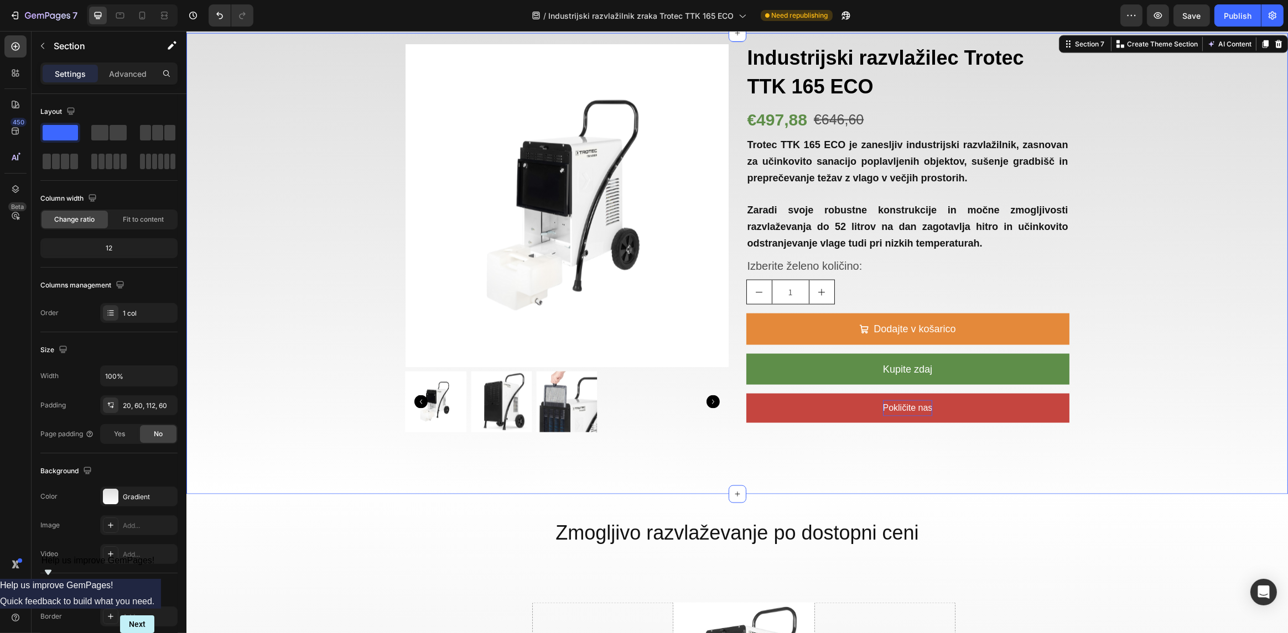
click at [1210, 394] on div "Product Images Industrijski razvlažilec Trotec TTK 165 ECO Text Block €497,88 P…" at bounding box center [736, 238] width 1035 height 388
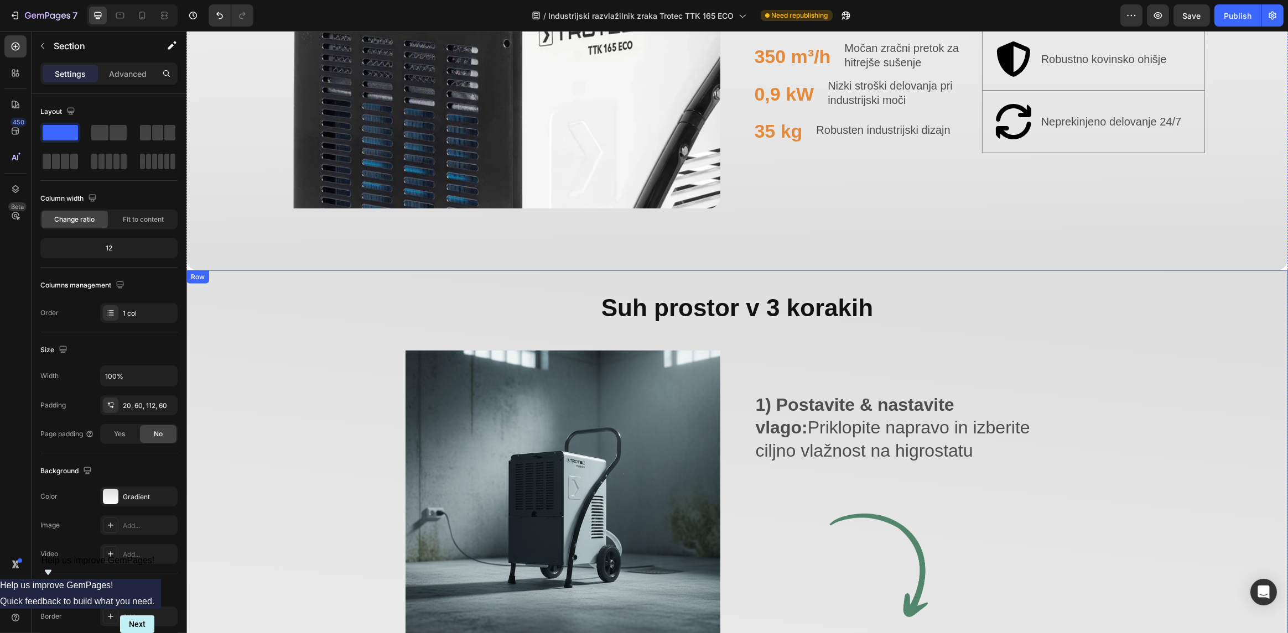
scroll to position [996, 0]
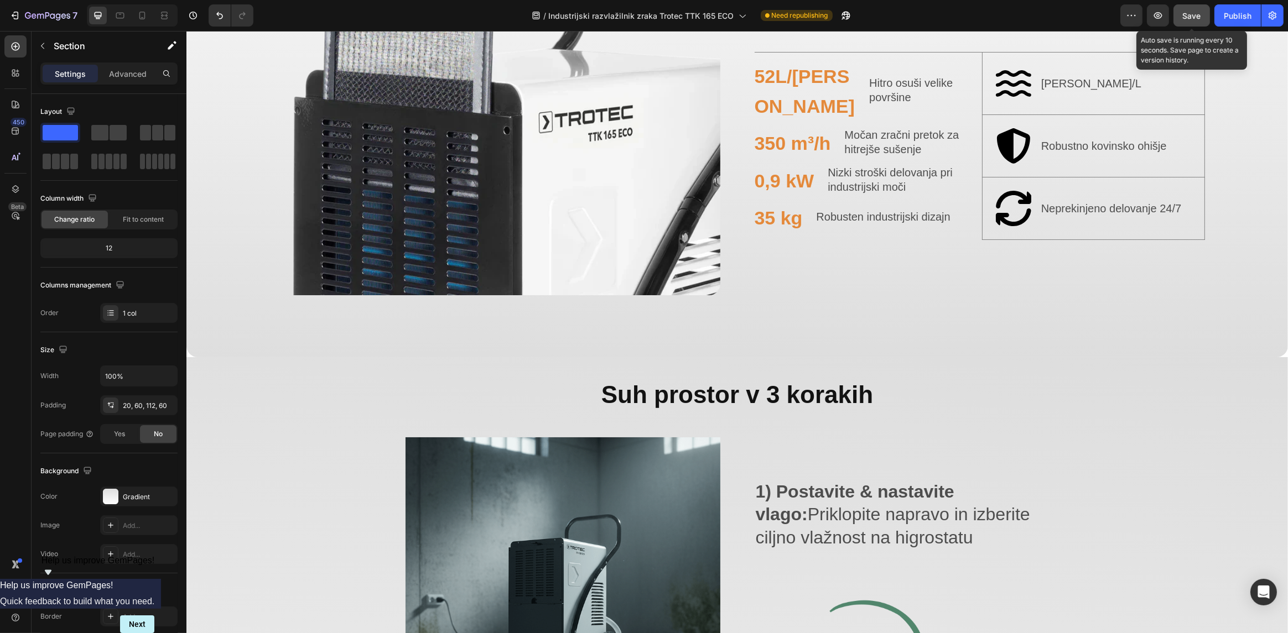
click at [1200, 16] on span "Save" at bounding box center [1192, 15] width 18 height 9
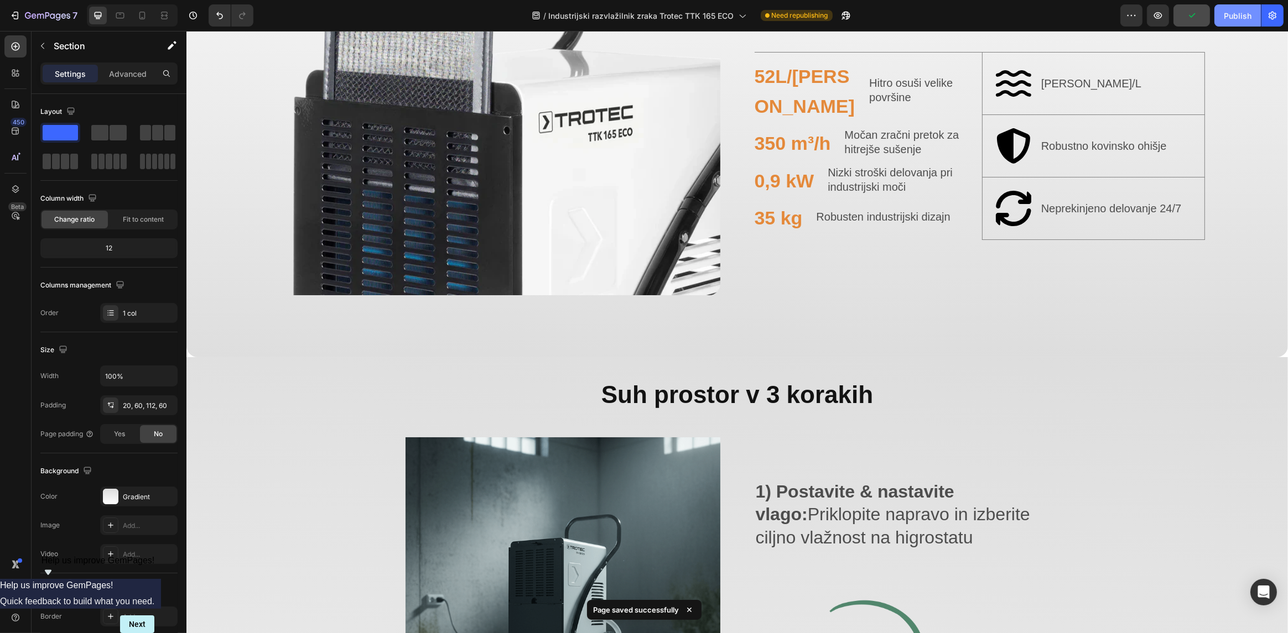
click at [1245, 12] on div "Publish" at bounding box center [1238, 16] width 28 height 12
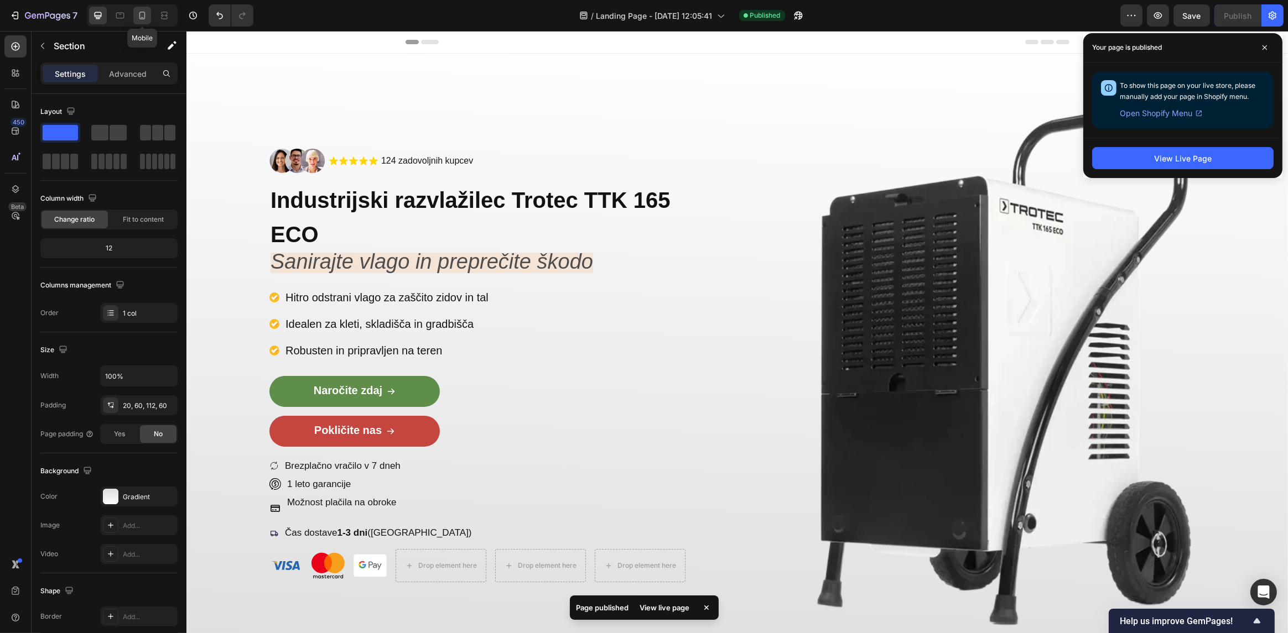
click at [142, 17] on icon at bounding box center [142, 15] width 11 height 11
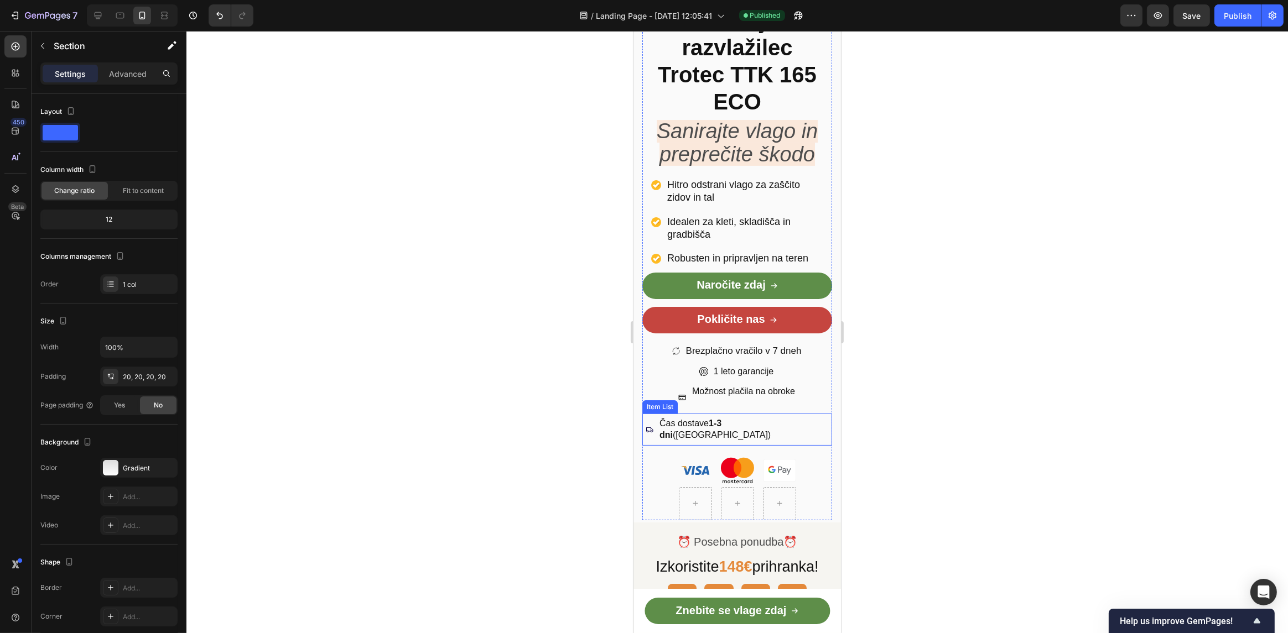
scroll to position [268, 0]
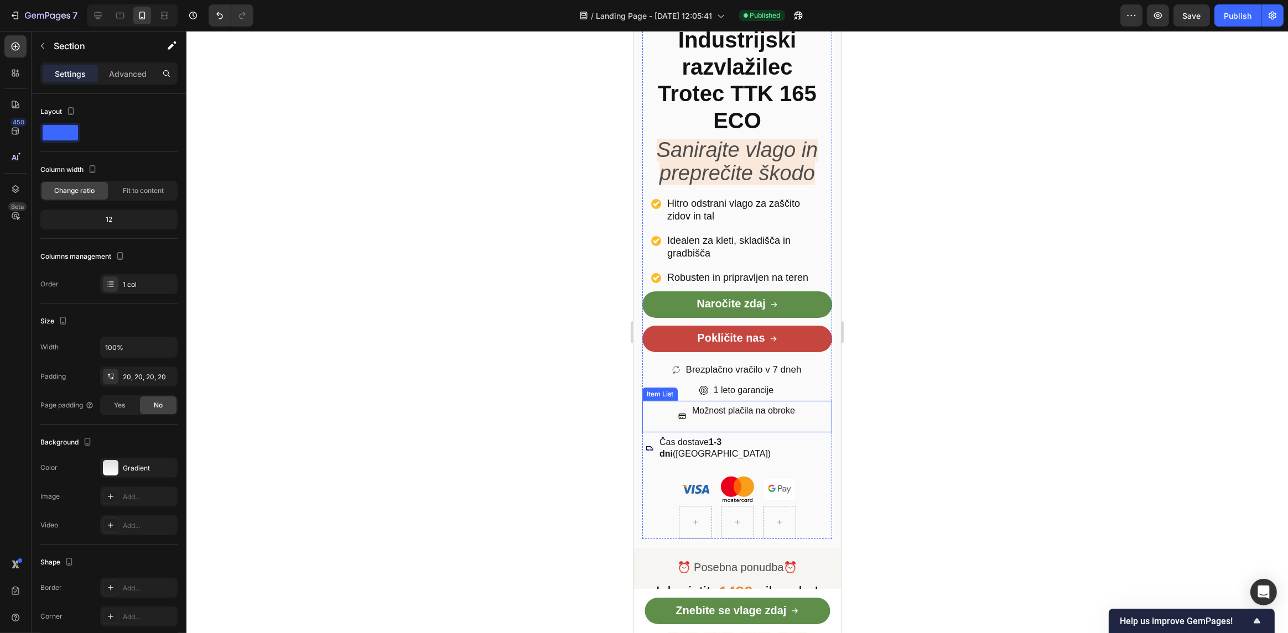
click at [713, 417] on p at bounding box center [743, 423] width 103 height 12
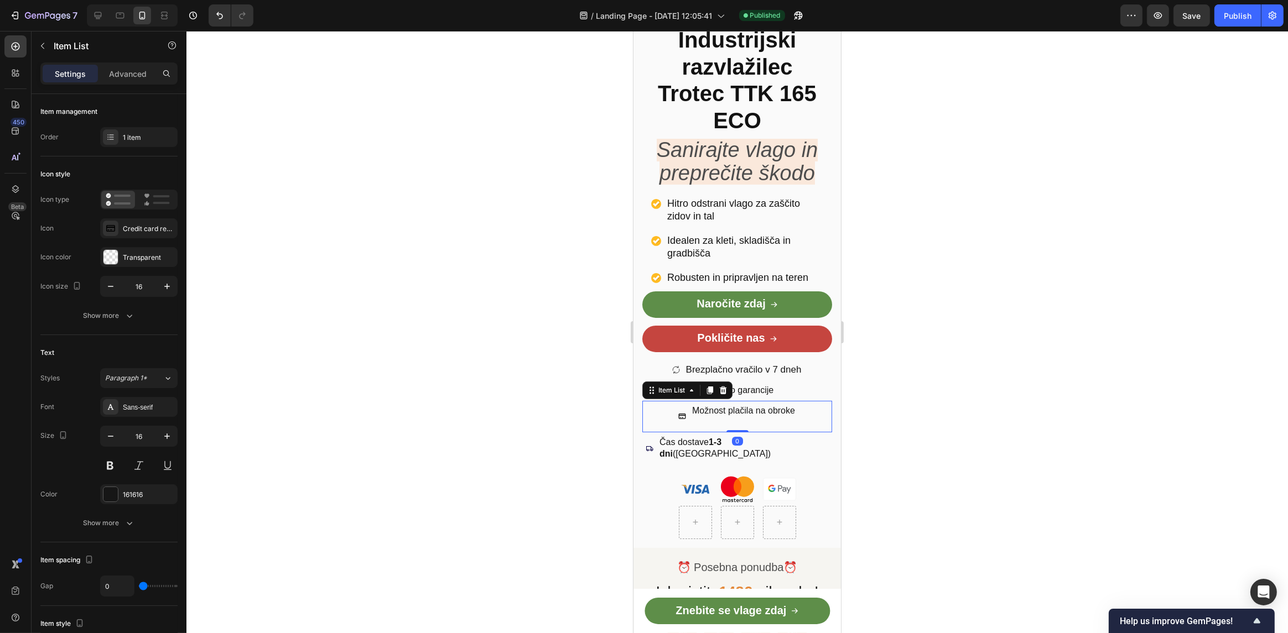
click at [713, 418] on p at bounding box center [743, 423] width 103 height 12
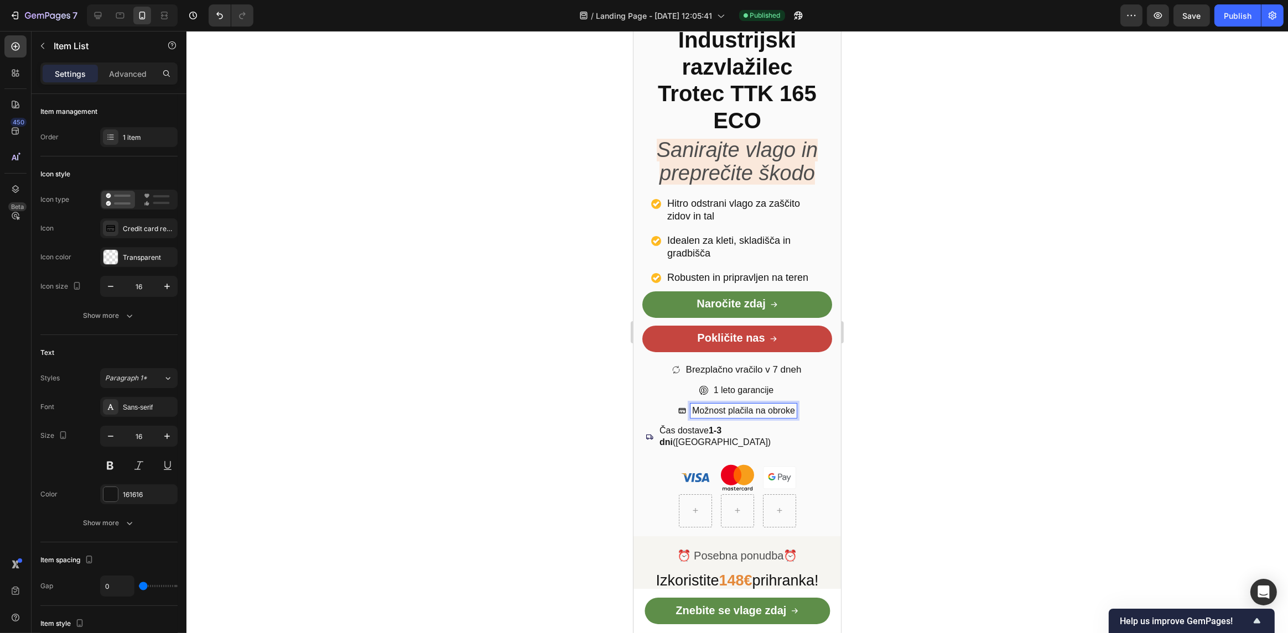
click at [965, 418] on div at bounding box center [737, 332] width 1102 height 603
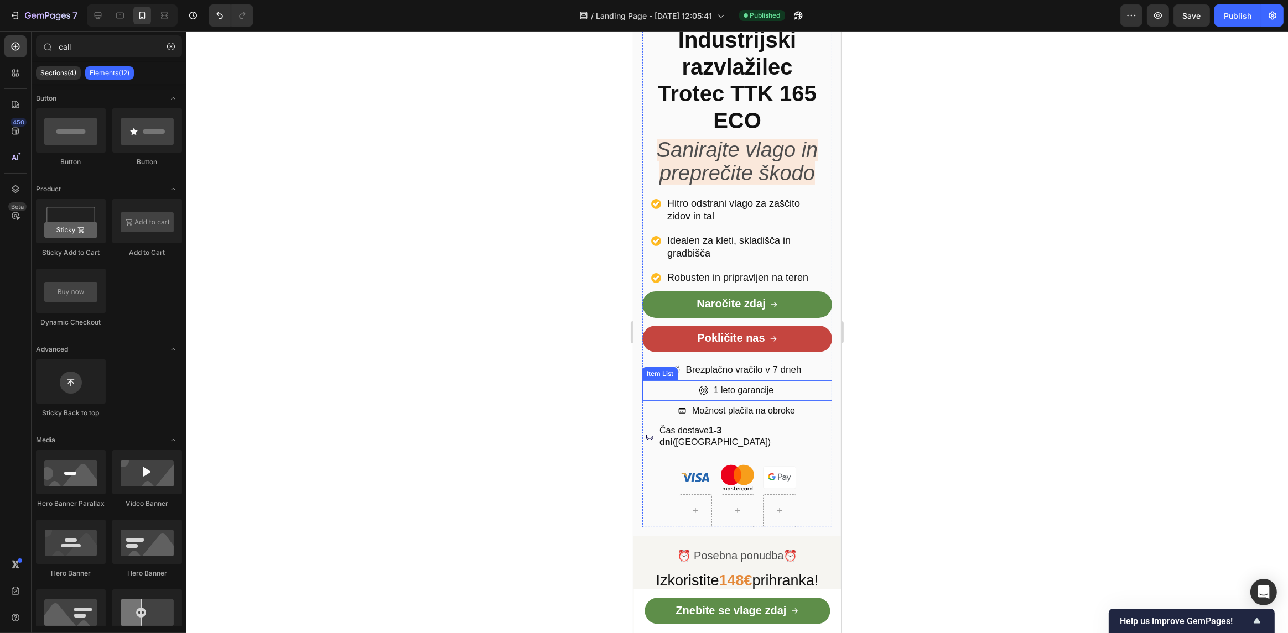
click at [807, 397] on div "1 leto garancije" at bounding box center [737, 391] width 190 height 20
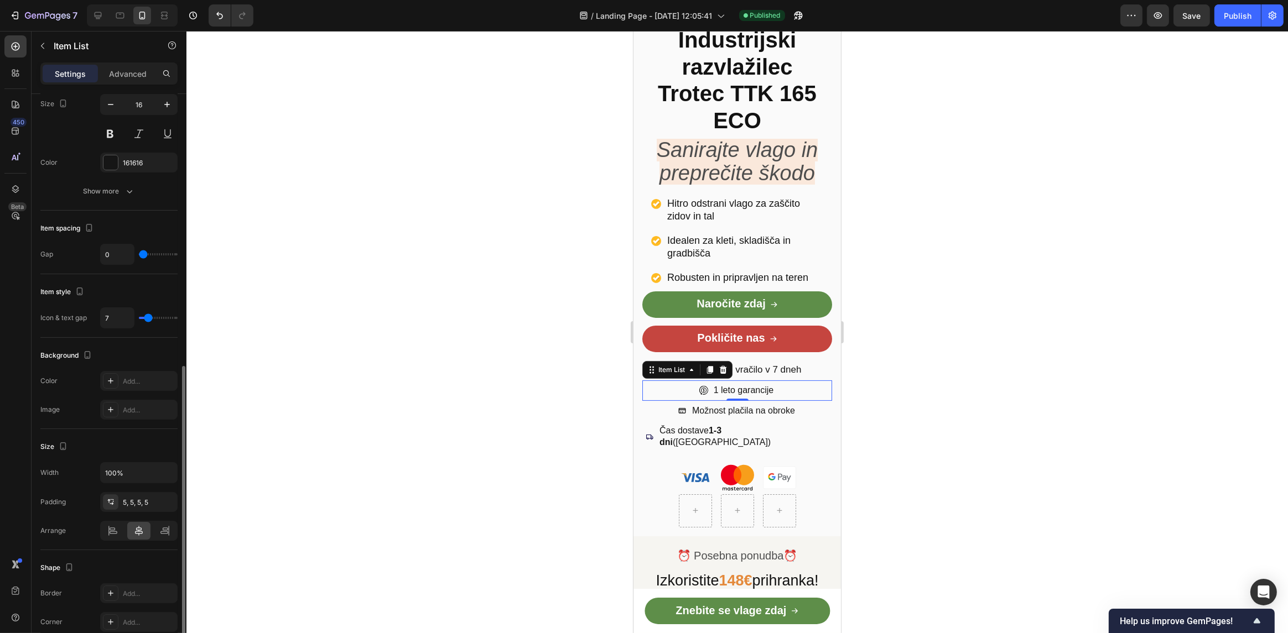
scroll to position [449, 0]
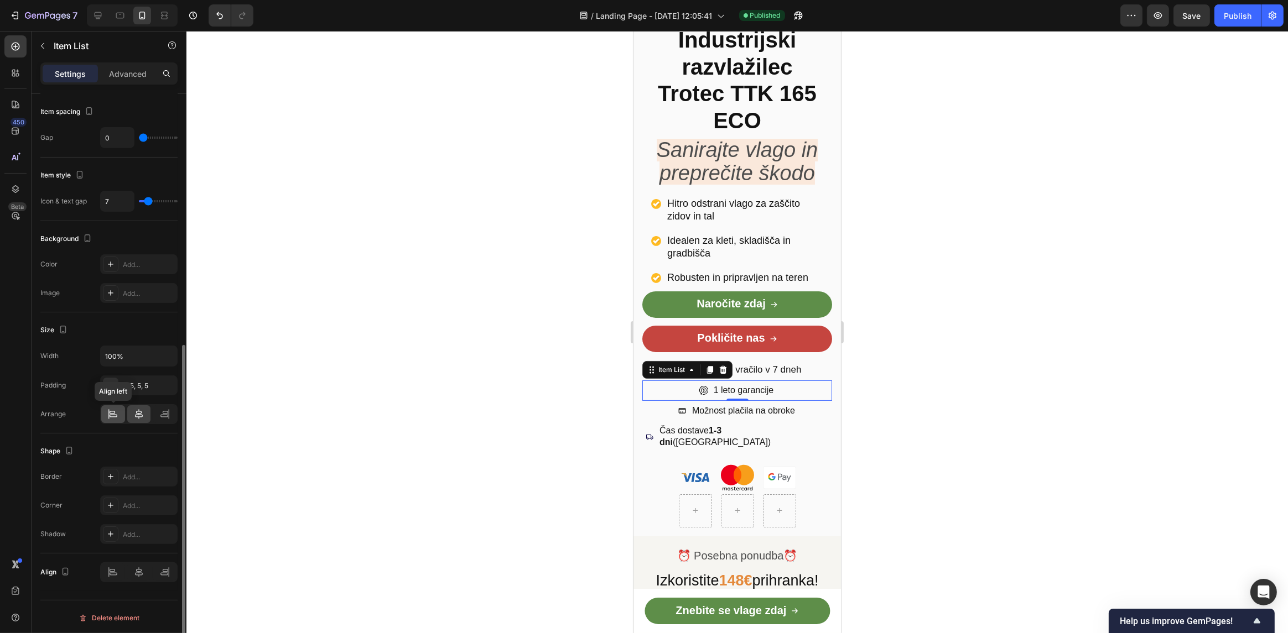
click at [113, 416] on icon at bounding box center [112, 414] width 11 height 11
click at [772, 375] on p "Brezplačno vračilo v 7 dneh" at bounding box center [743, 371] width 116 height 12
click at [107, 413] on icon at bounding box center [112, 414] width 11 height 11
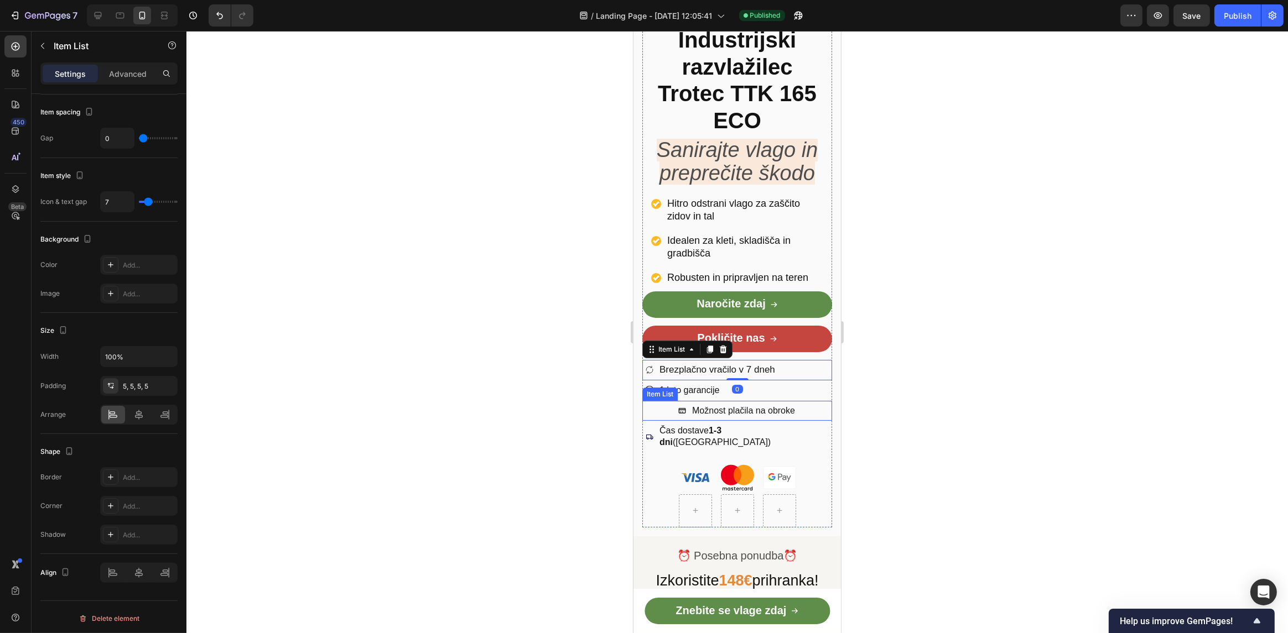
click at [733, 413] on p "Možnost plačila na obroke" at bounding box center [743, 412] width 103 height 12
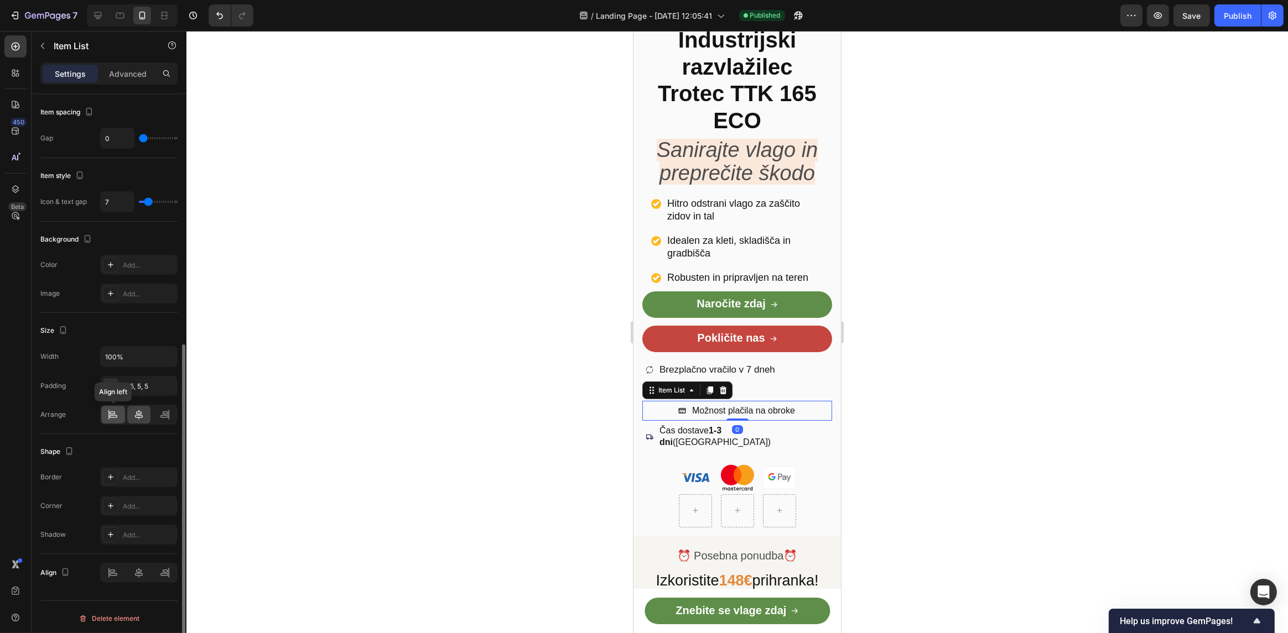
click at [113, 412] on icon at bounding box center [112, 414] width 11 height 11
click at [707, 430] on p "Čas dostave 1-3 dni (Slovenija)" at bounding box center [743, 436] width 168 height 23
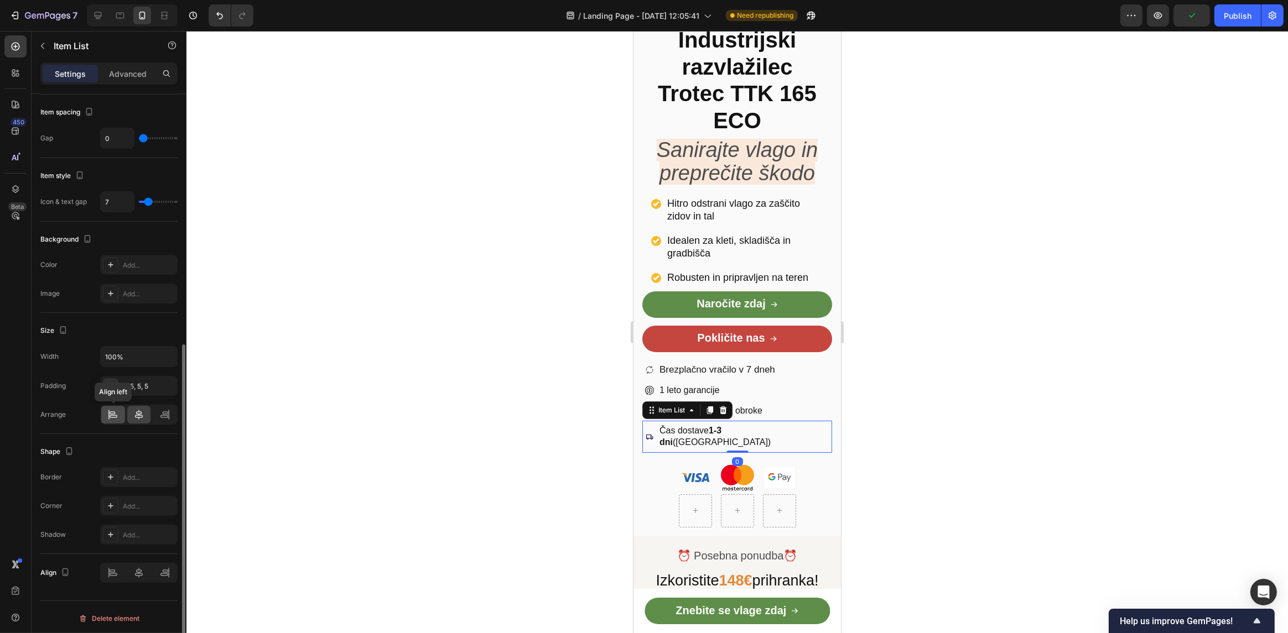
click at [107, 412] on icon at bounding box center [112, 414] width 11 height 11
click at [368, 411] on div at bounding box center [737, 332] width 1102 height 603
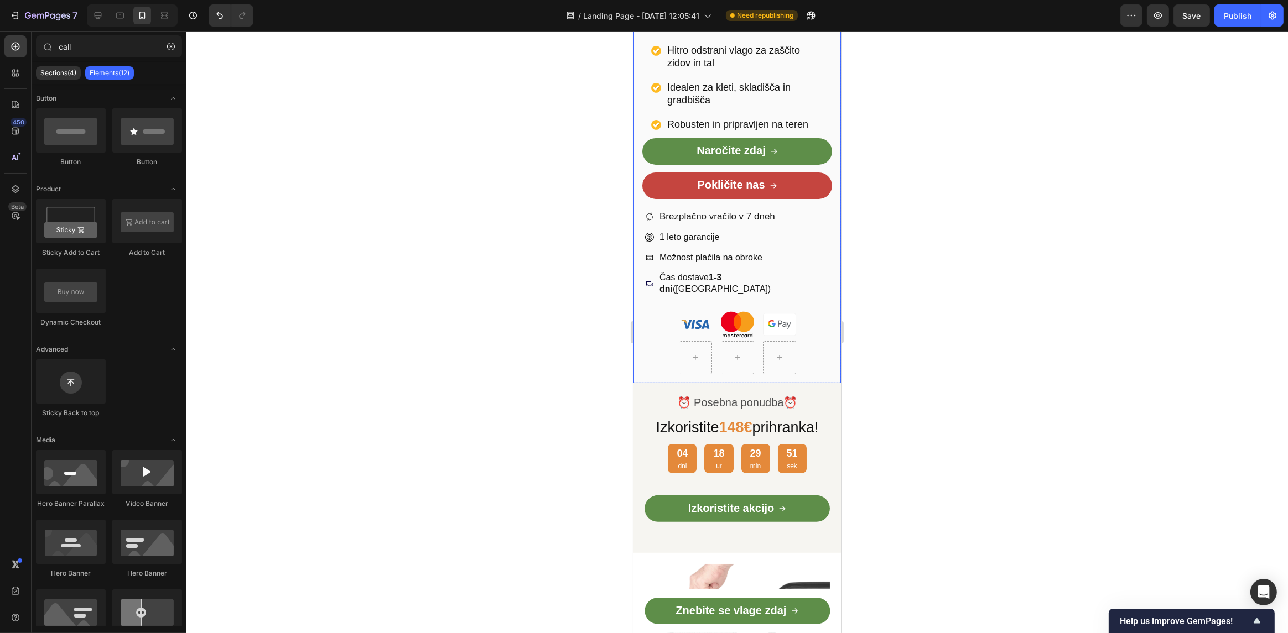
scroll to position [600, 0]
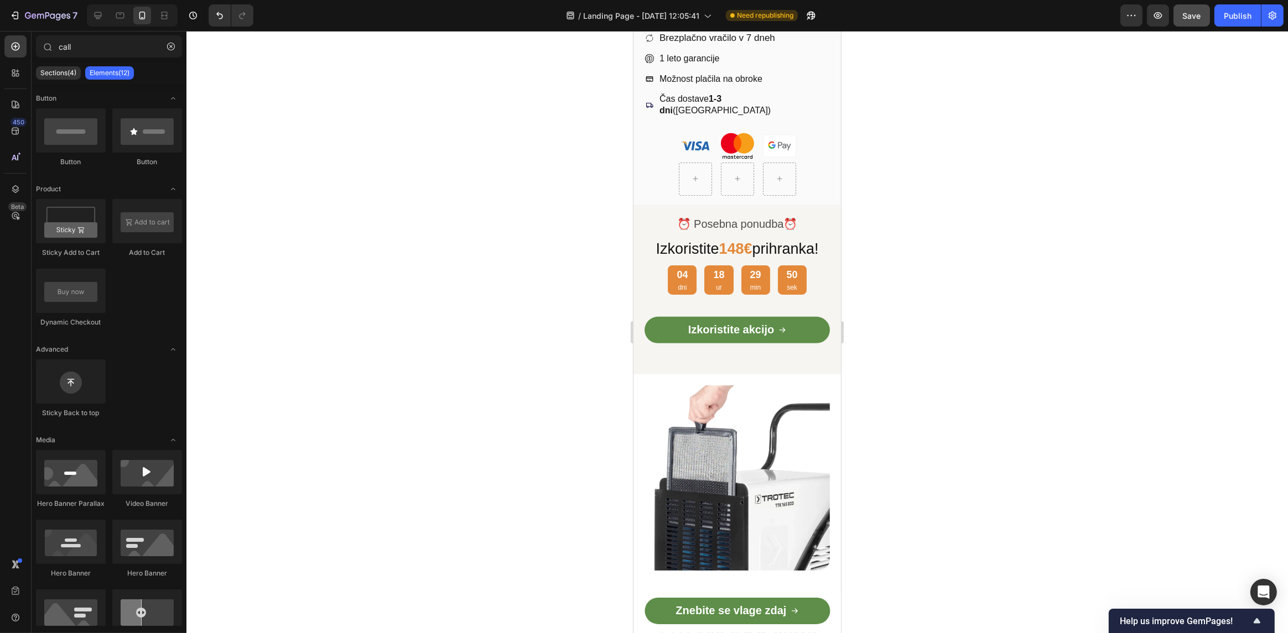
click at [1199, 12] on span "Save" at bounding box center [1192, 15] width 18 height 9
click at [1228, 19] on div "Publish" at bounding box center [1238, 16] width 28 height 12
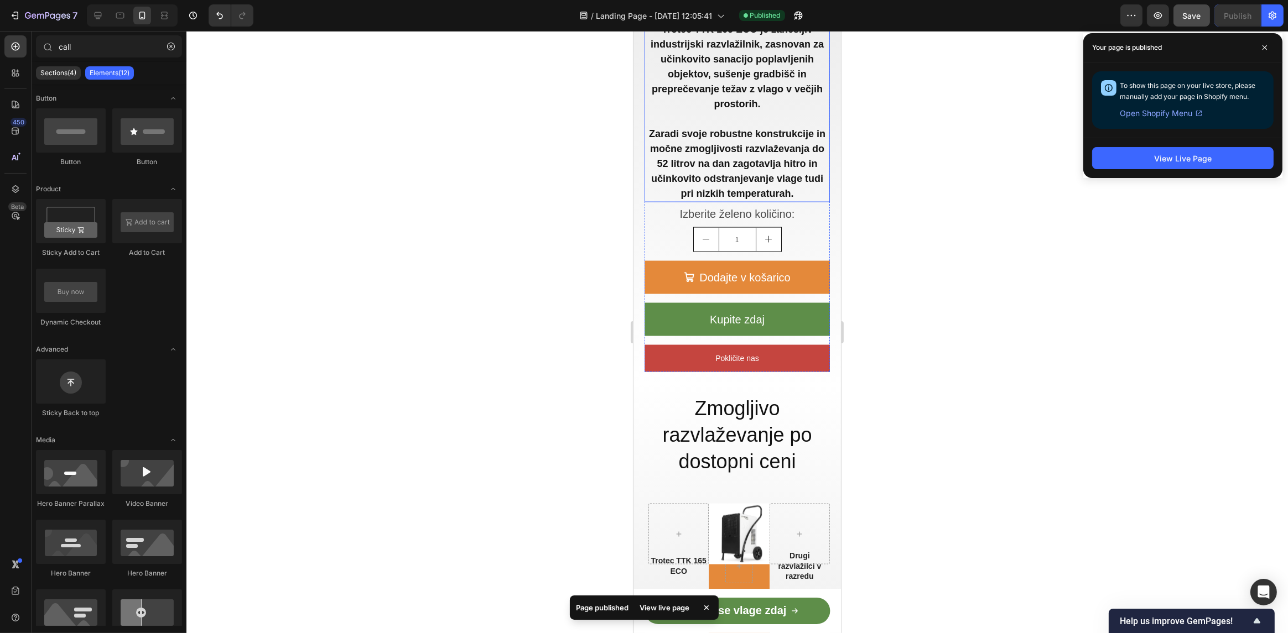
scroll to position [3035, 0]
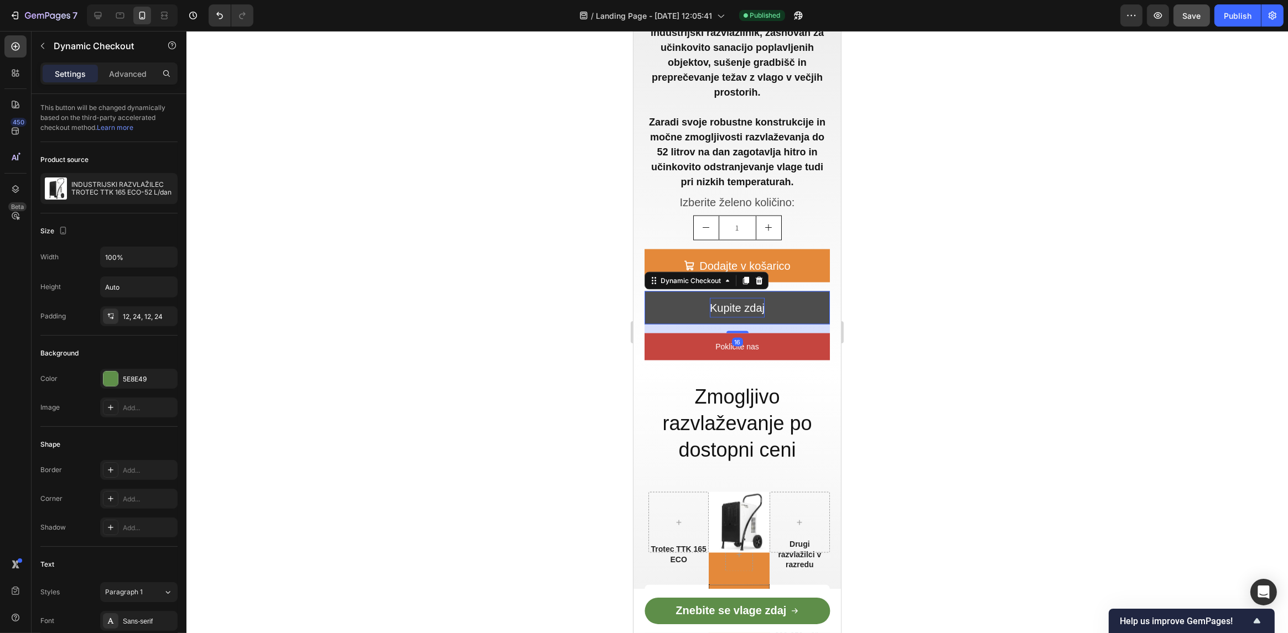
click at [746, 300] on p "Kupite zdaj" at bounding box center [736, 308] width 55 height 20
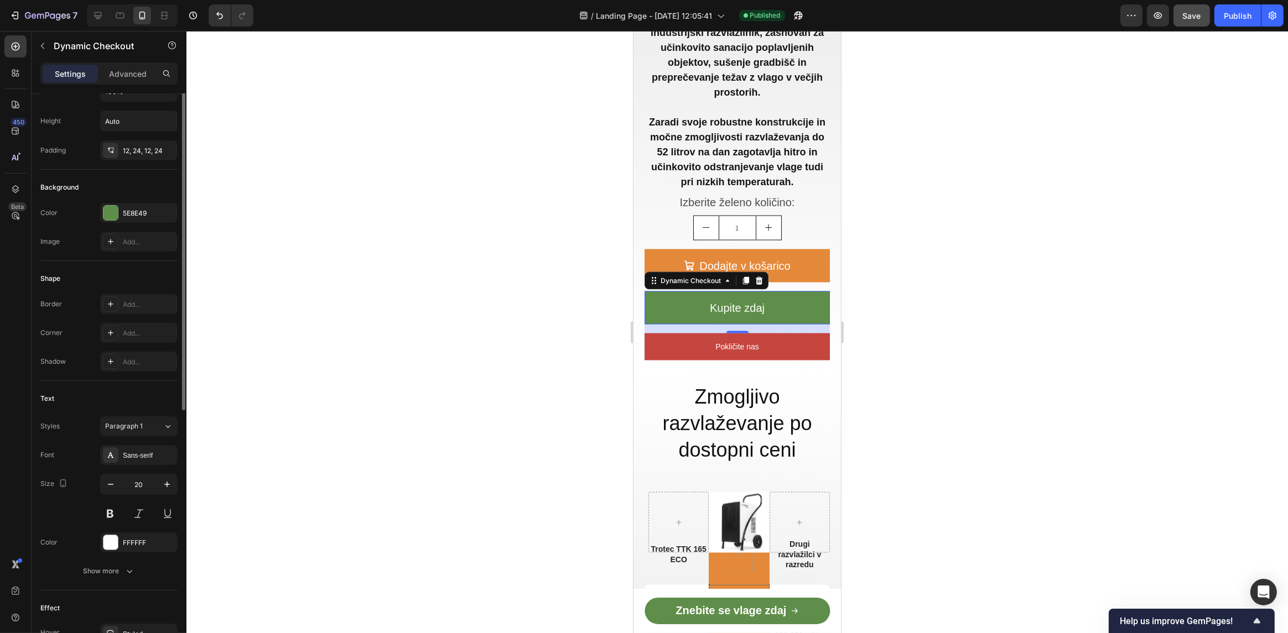
scroll to position [221, 0]
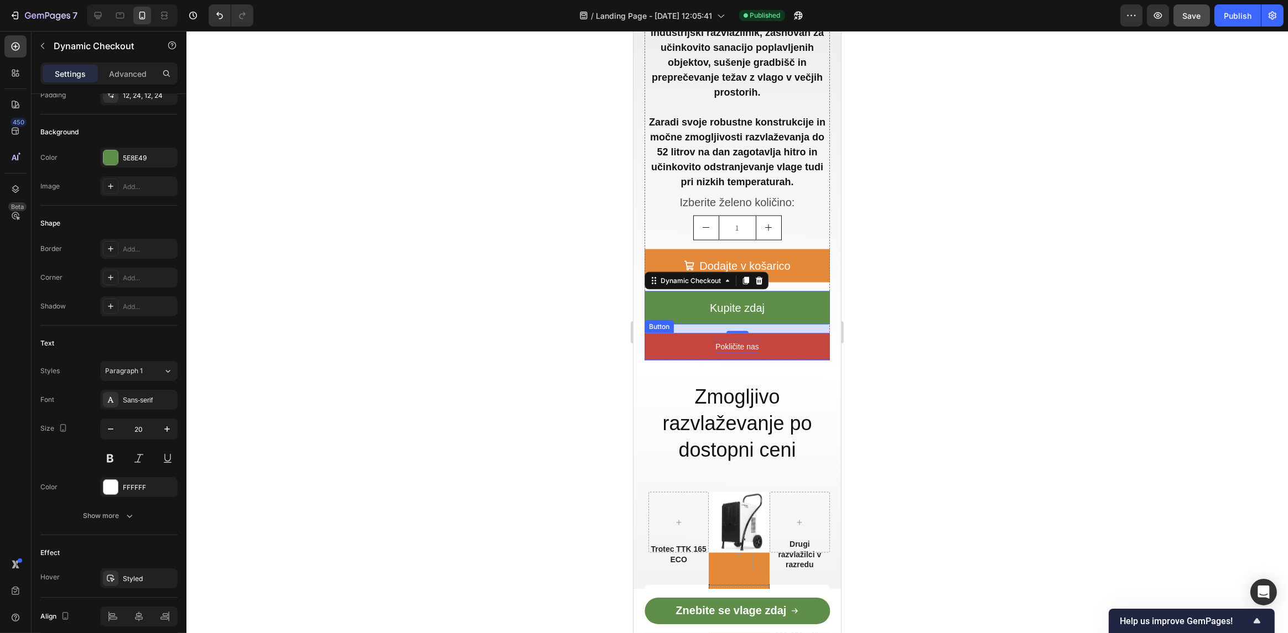
click at [723, 340] on p "Pokličite nas" at bounding box center [737, 347] width 44 height 14
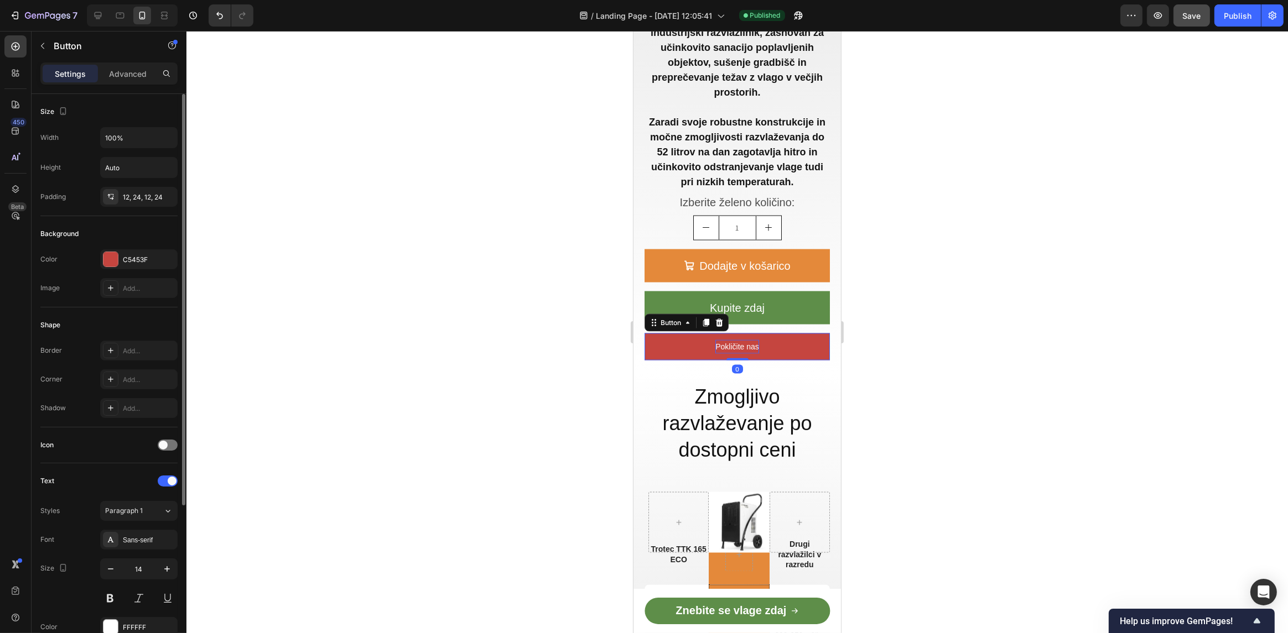
click at [731, 340] on p "Pokličite nas" at bounding box center [737, 347] width 44 height 14
click at [161, 569] on button "button" at bounding box center [167, 569] width 20 height 20
click at [162, 569] on icon "button" at bounding box center [167, 569] width 11 height 11
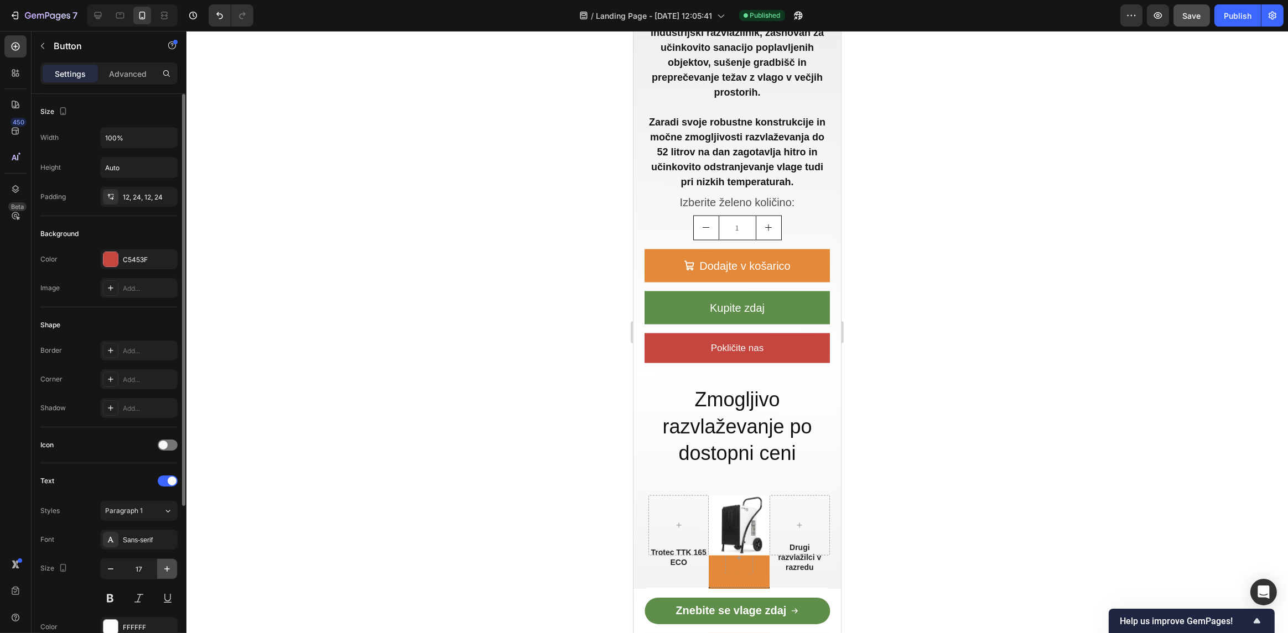
click at [162, 569] on icon "button" at bounding box center [167, 569] width 11 height 11
type input "20"
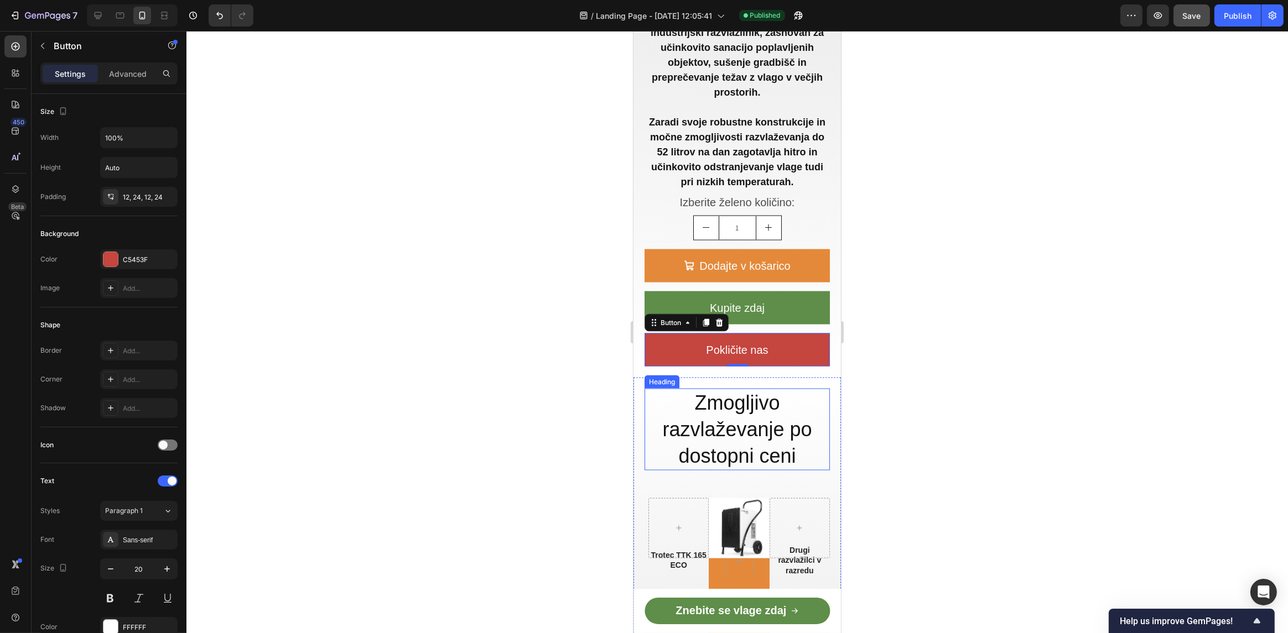
click at [938, 420] on div at bounding box center [737, 332] width 1102 height 603
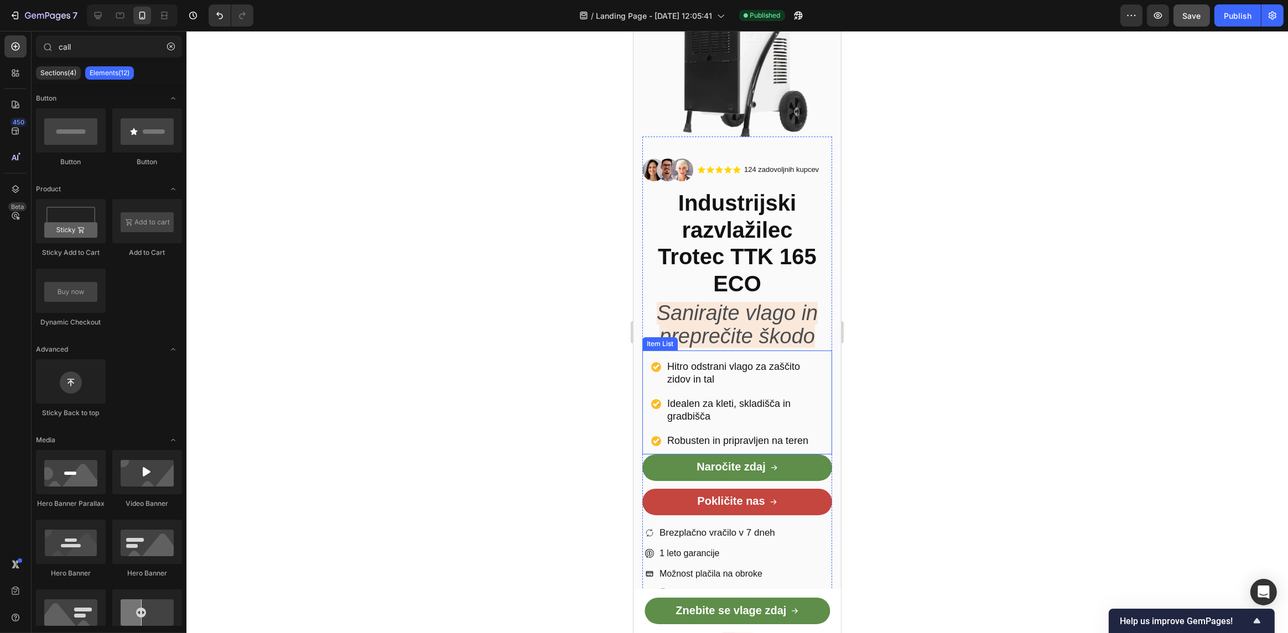
scroll to position [102, 0]
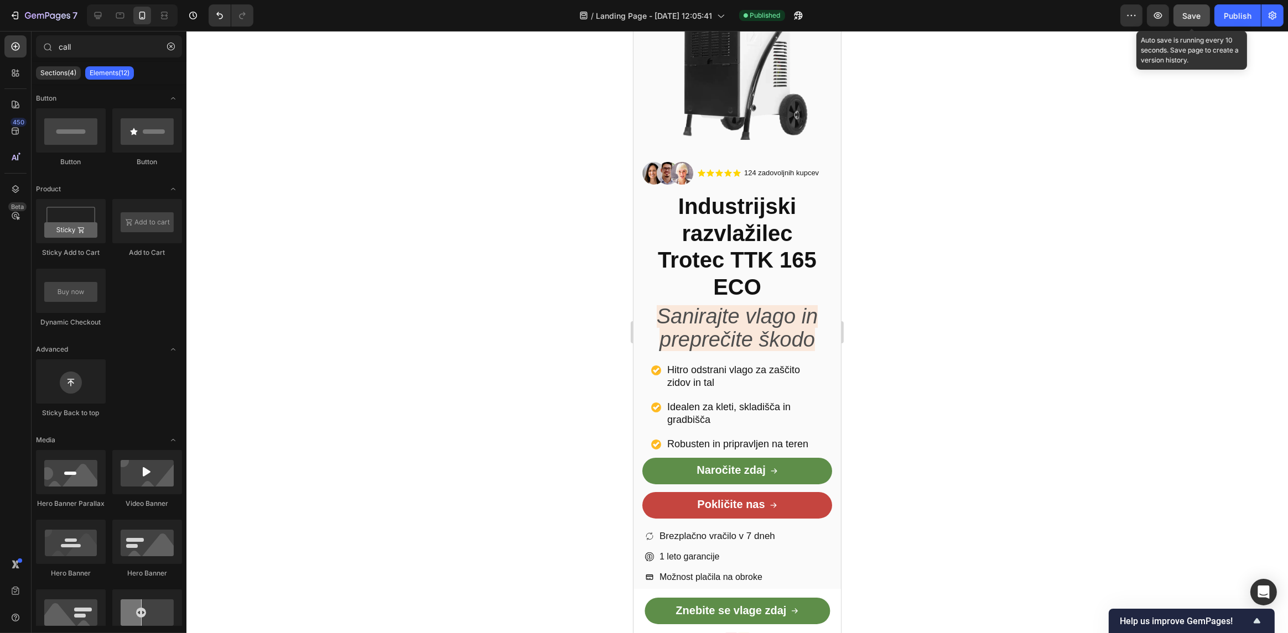
click at [1198, 13] on span "Save" at bounding box center [1192, 15] width 18 height 9
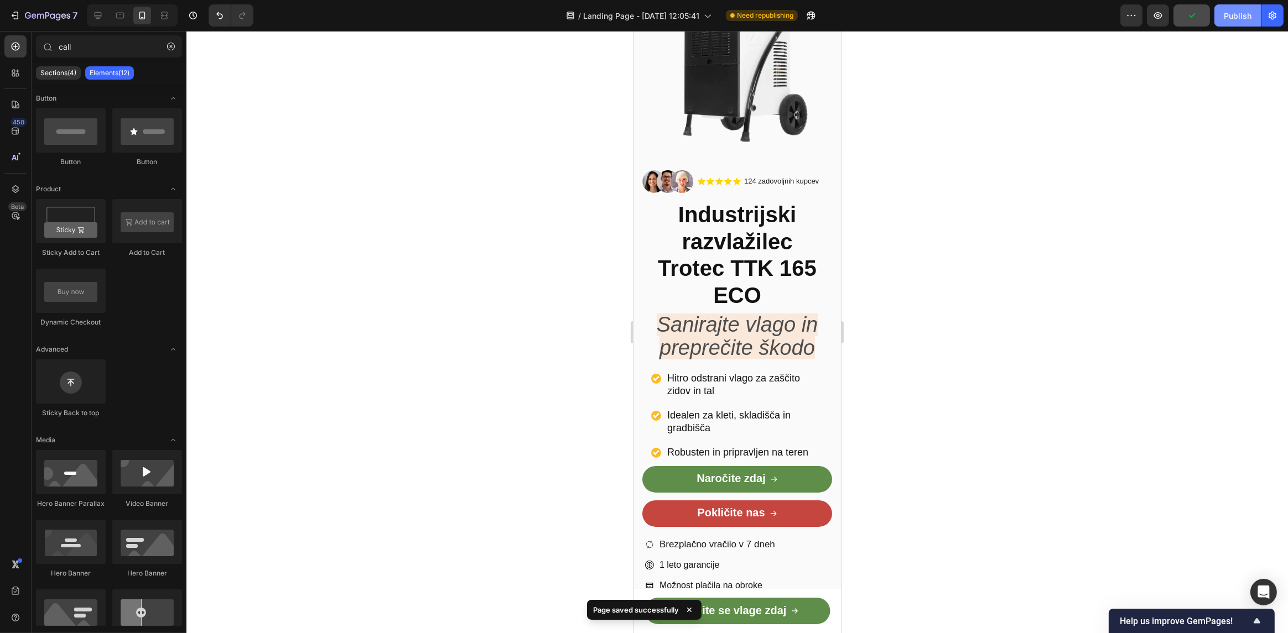
click at [1236, 13] on div "Publish" at bounding box center [1238, 16] width 28 height 12
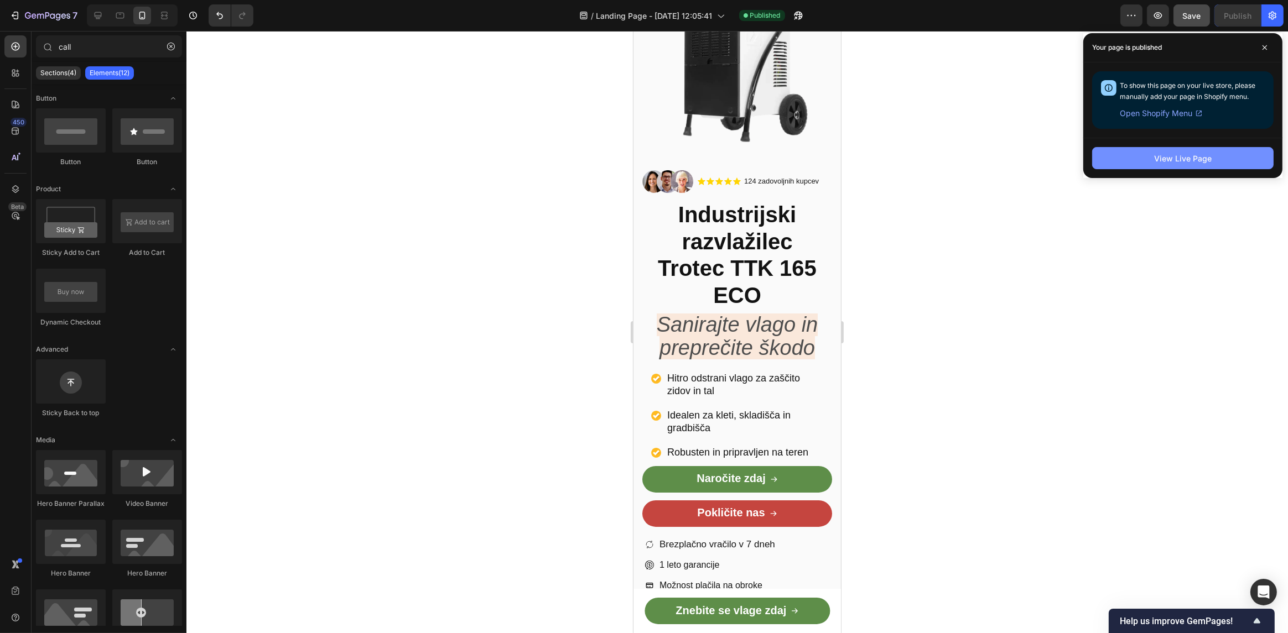
click at [1200, 153] on div "View Live Page" at bounding box center [1183, 159] width 58 height 12
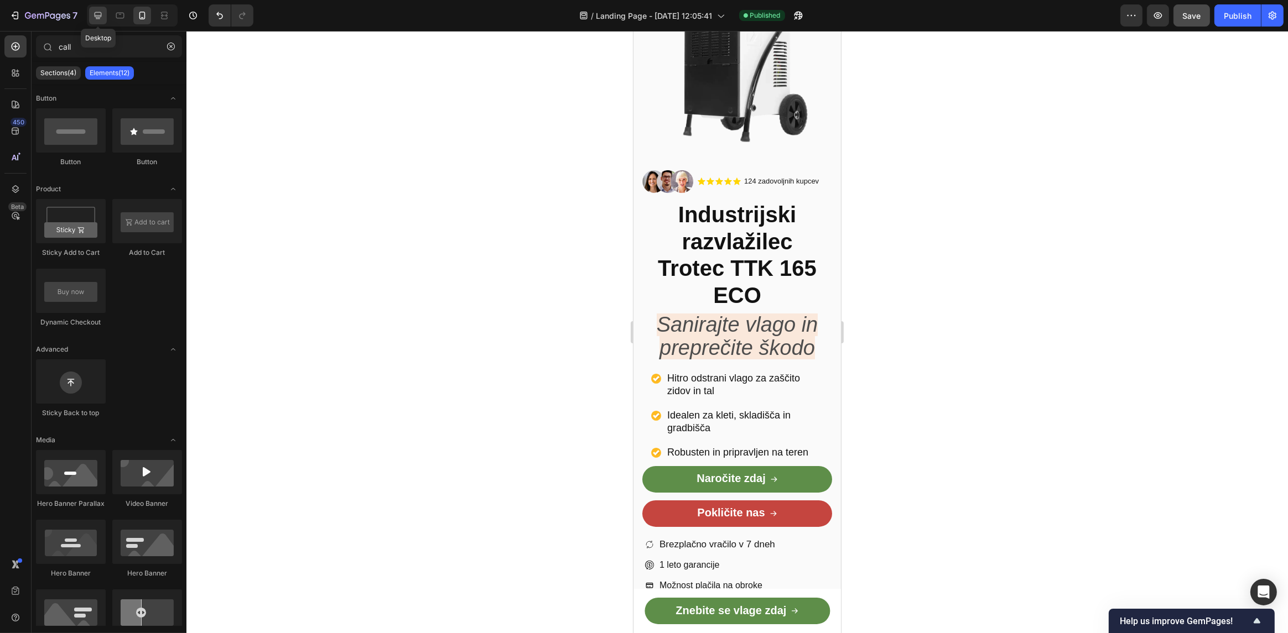
click at [95, 15] on icon at bounding box center [98, 15] width 7 height 7
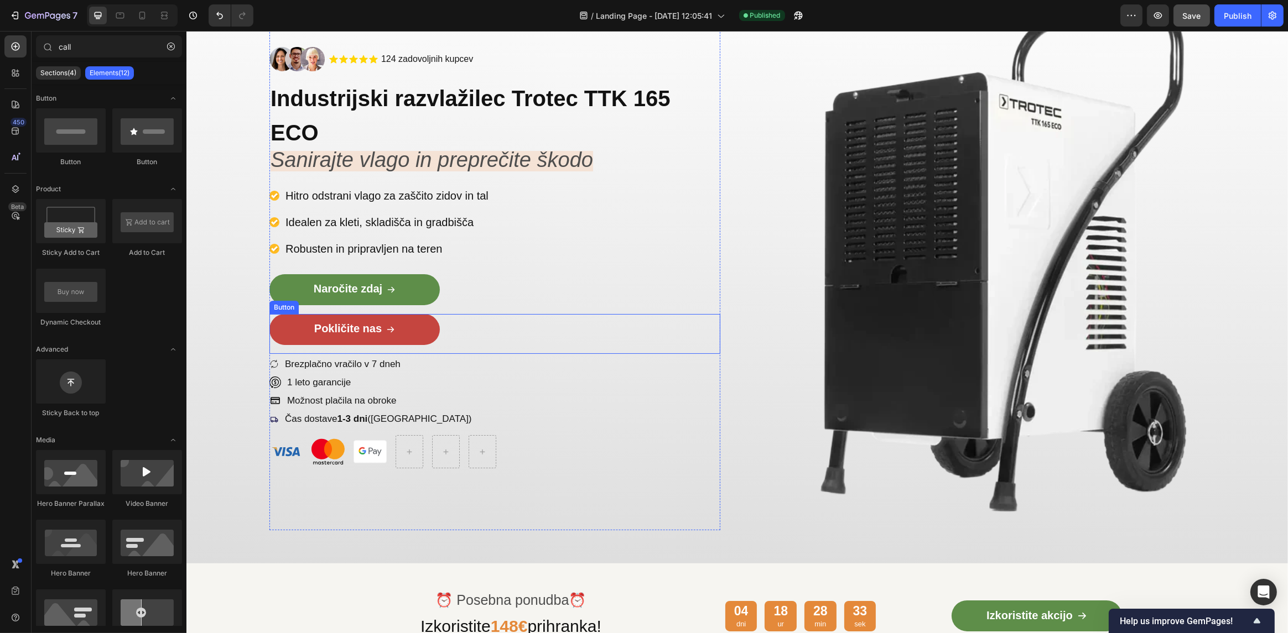
click at [397, 331] on button "Pokličite nas" at bounding box center [354, 329] width 170 height 31
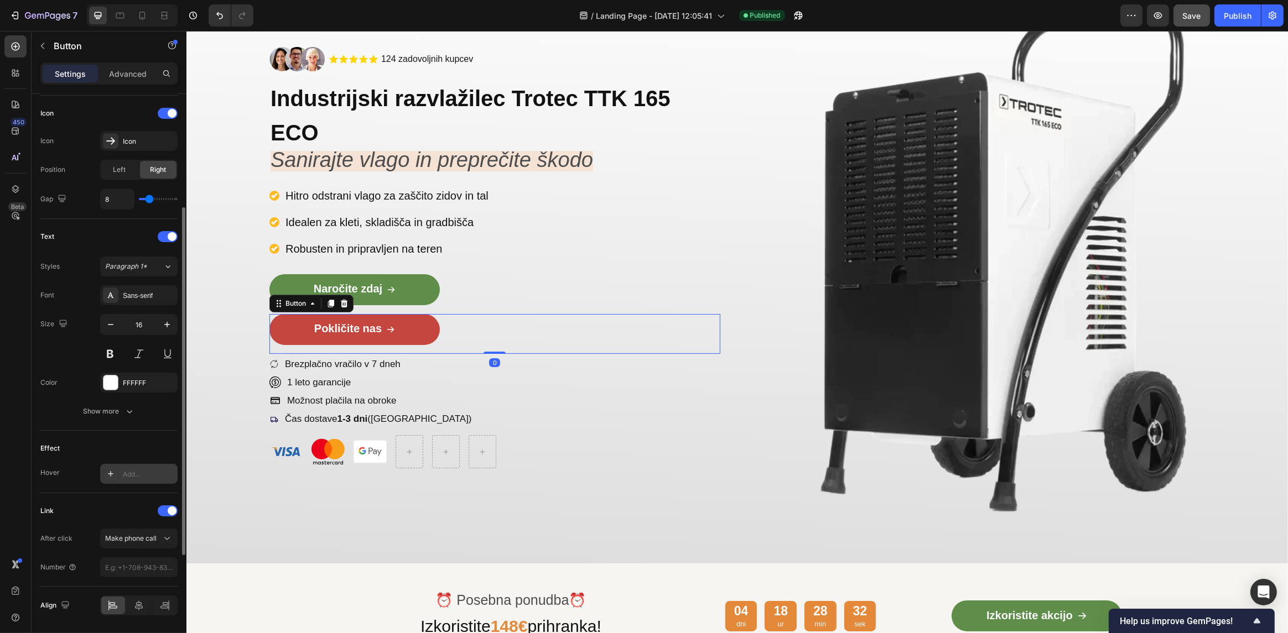
scroll to position [366, 0]
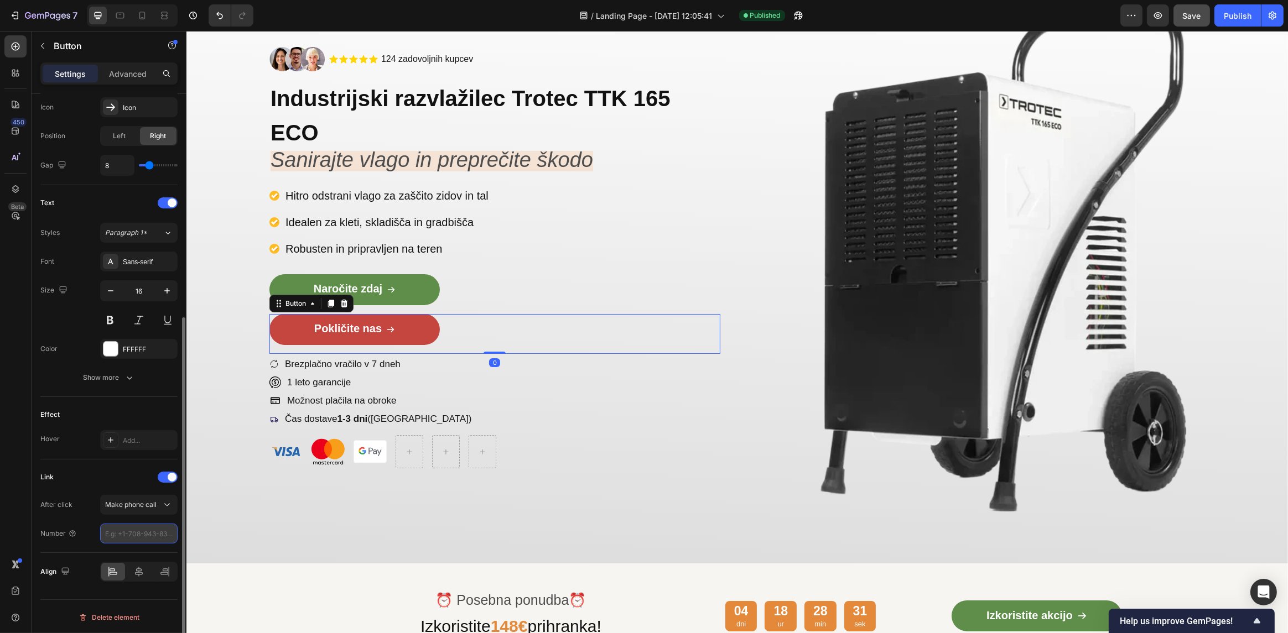
click at [132, 534] on input "tel" at bounding box center [138, 534] width 77 height 20
click at [132, 531] on input "tel" at bounding box center [138, 534] width 77 height 20
paste input "+38631746819"
type input "+38631746819"
click at [214, 537] on div "Image .id585819066325795347 .cls-1{fill:#ffd401;} star-symbol Icon .id585819066…" at bounding box center [737, 258] width 1102 height 612
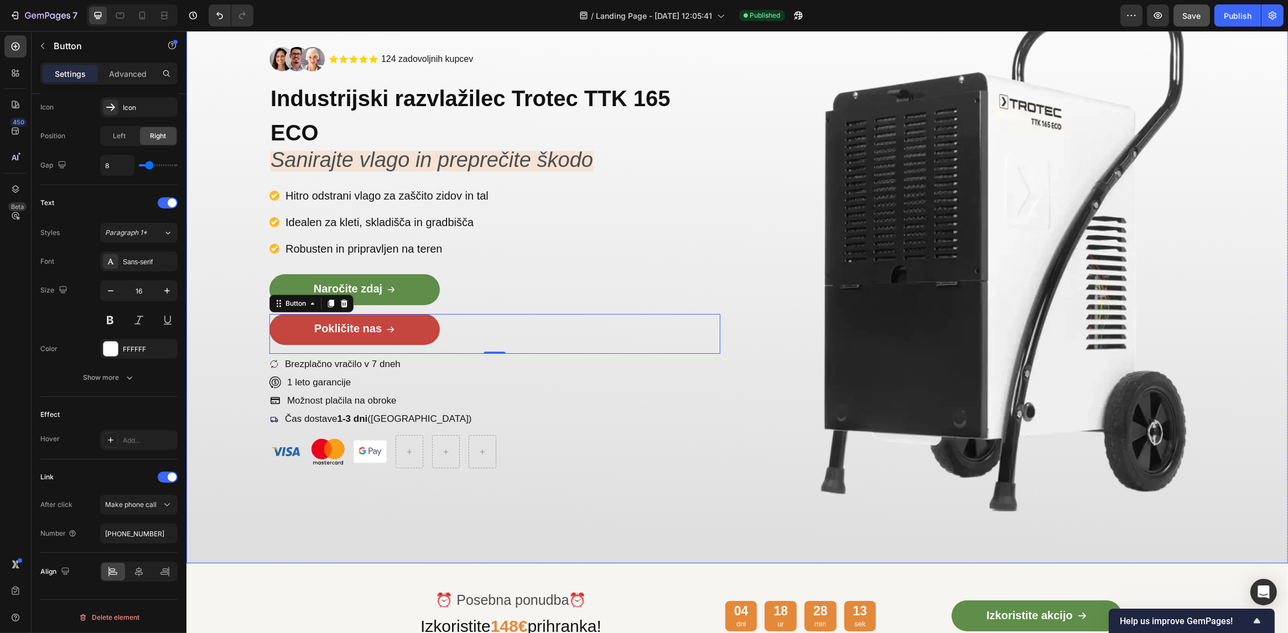
scroll to position [0, 0]
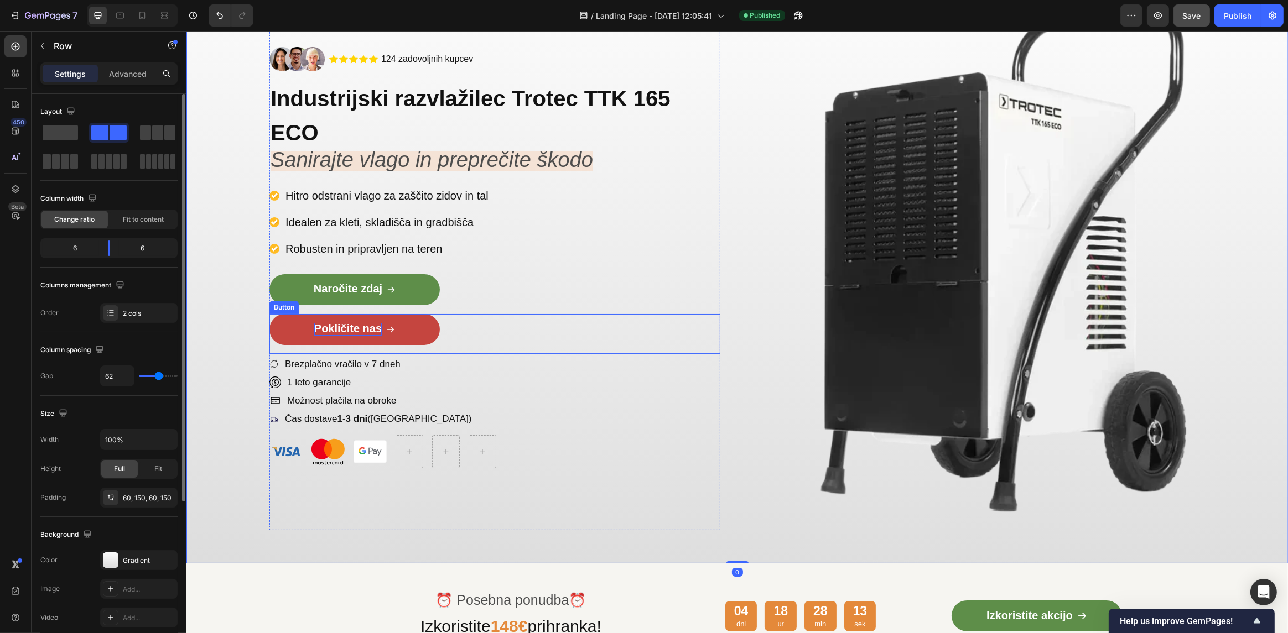
click at [351, 328] on span "Pokličite nas" at bounding box center [347, 329] width 67 height 12
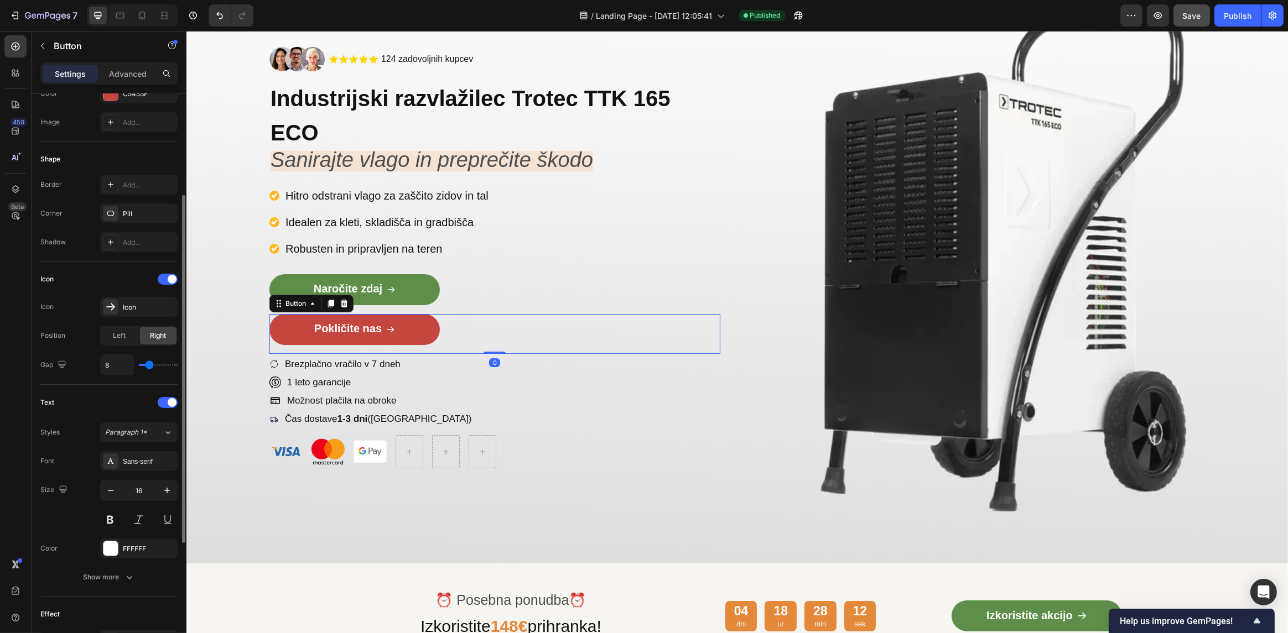
scroll to position [366, 0]
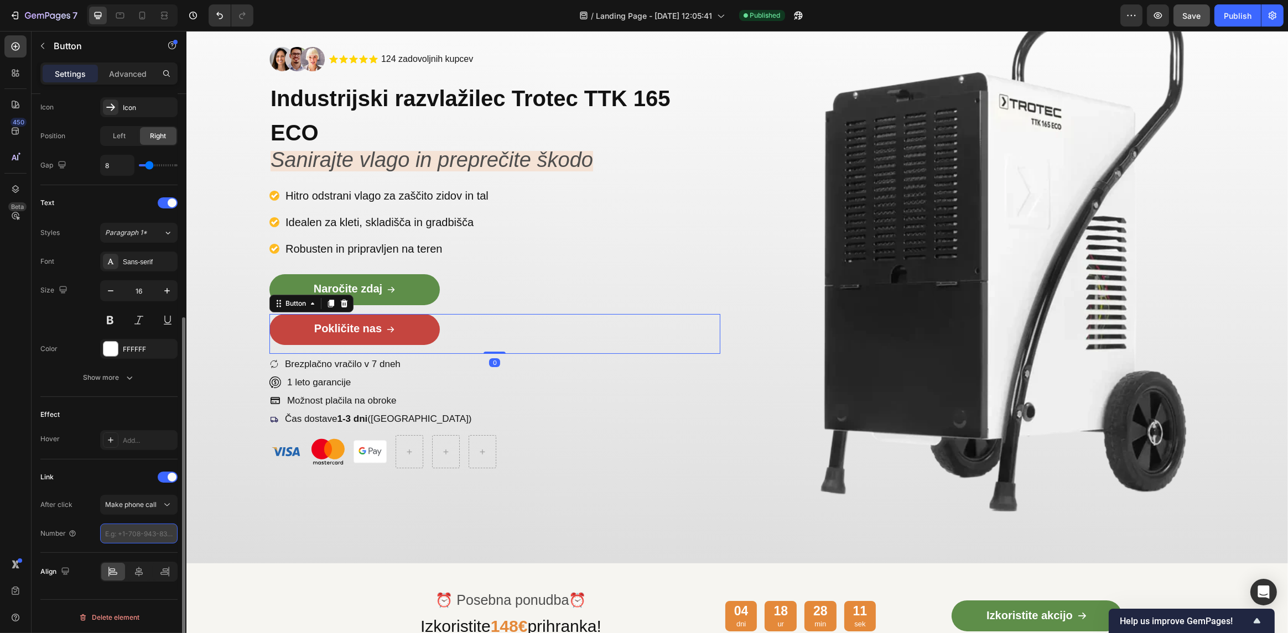
click at [128, 533] on input "tel" at bounding box center [138, 534] width 77 height 20
paste input "+38631746819"
type input "+38631746819"
click at [127, 533] on input "tel" at bounding box center [138, 534] width 77 height 20
paste input "+38631746819"
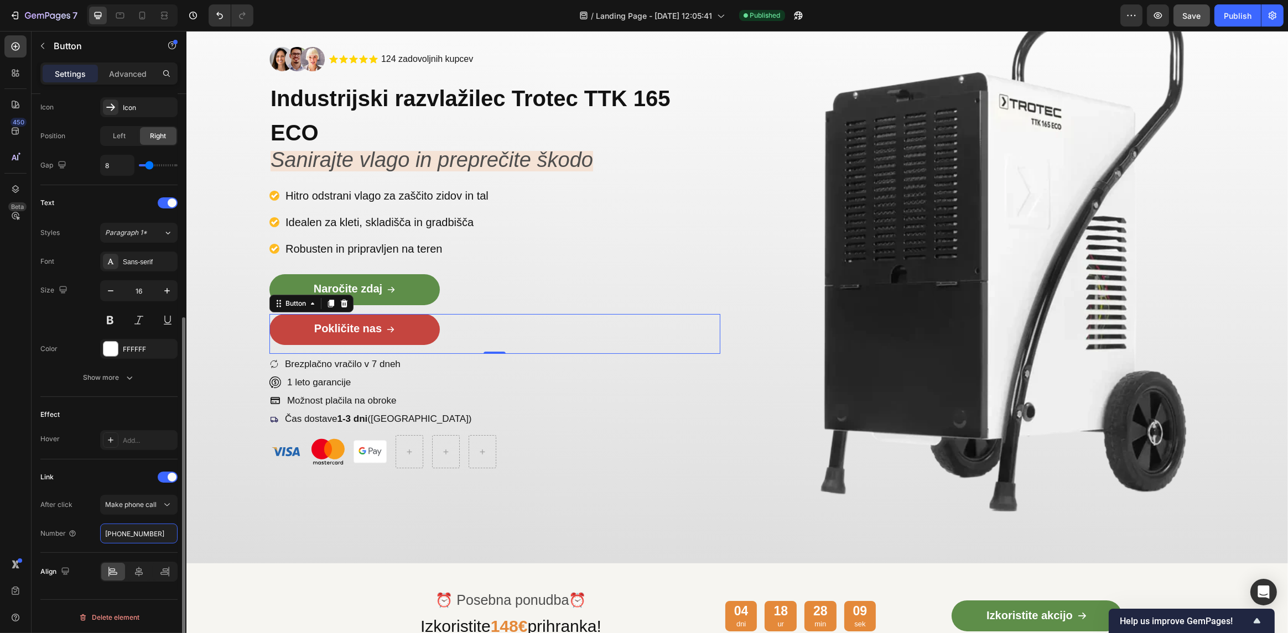
type input "+38631746819"
click at [93, 534] on div "Number +38631746819" at bounding box center [108, 534] width 137 height 20
click at [89, 543] on div "Link After click Make phone call Number +38631746819" at bounding box center [108, 507] width 137 height 94
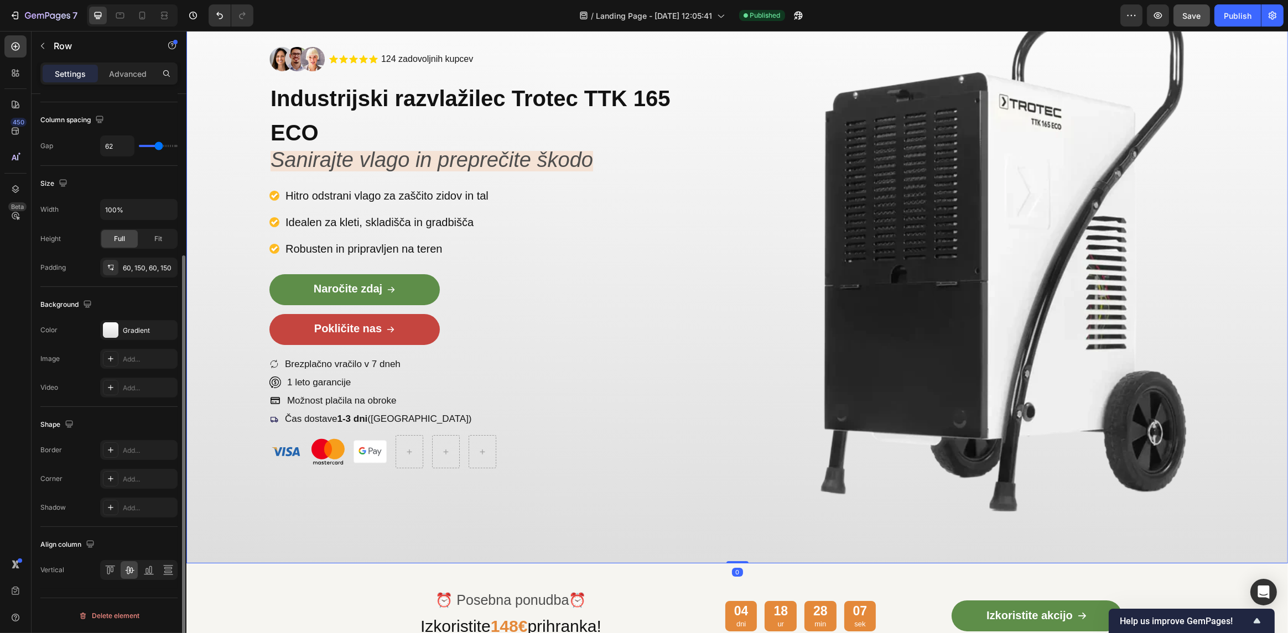
click at [371, 547] on div "Image .id585819066325795347 .cls-1{fill:#ffd401;} star-symbol Icon .id585819066…" at bounding box center [737, 258] width 1102 height 612
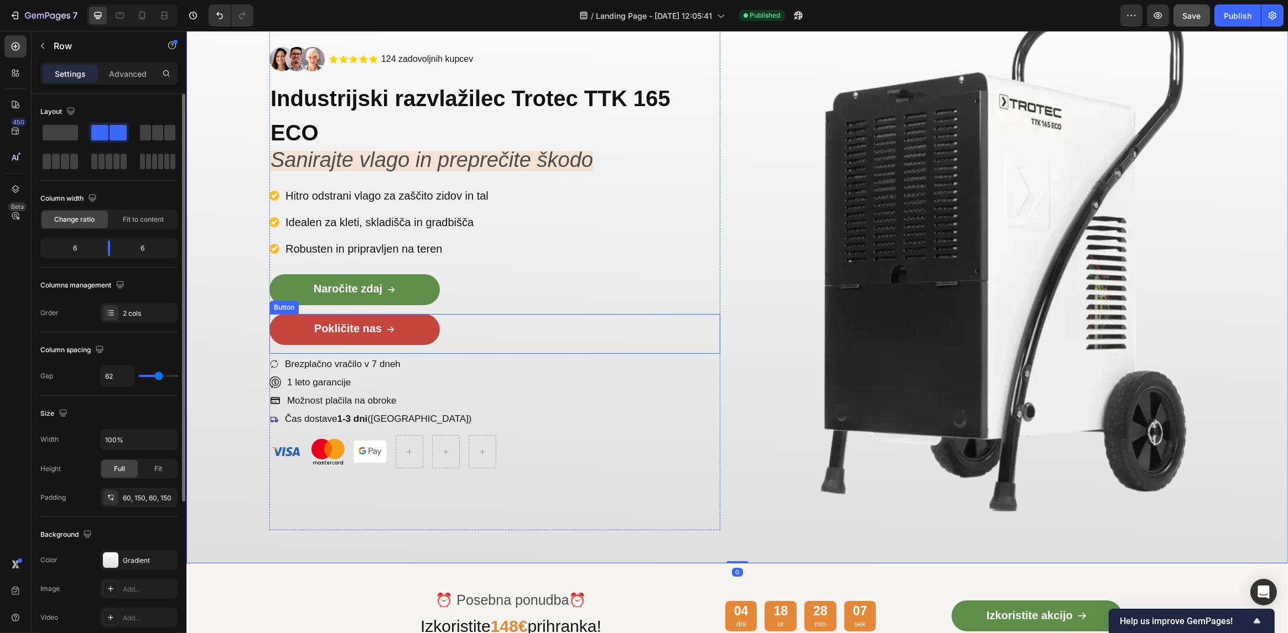
click at [370, 317] on link "Pokličite nas" at bounding box center [354, 329] width 170 height 31
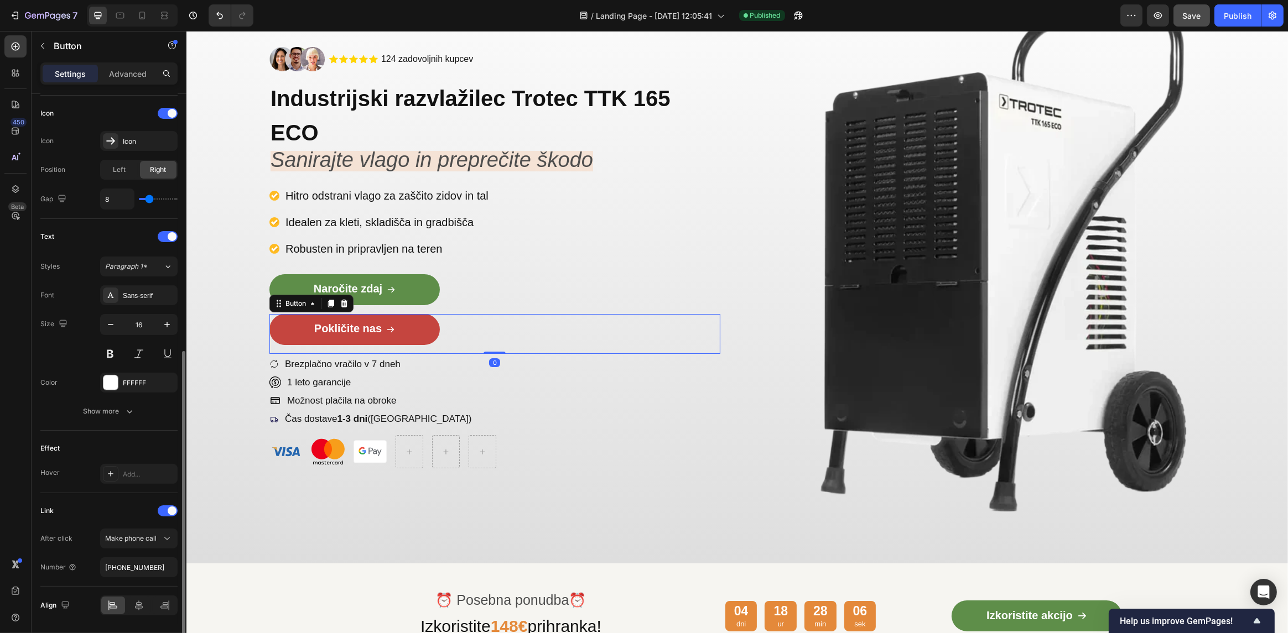
scroll to position [366, 0]
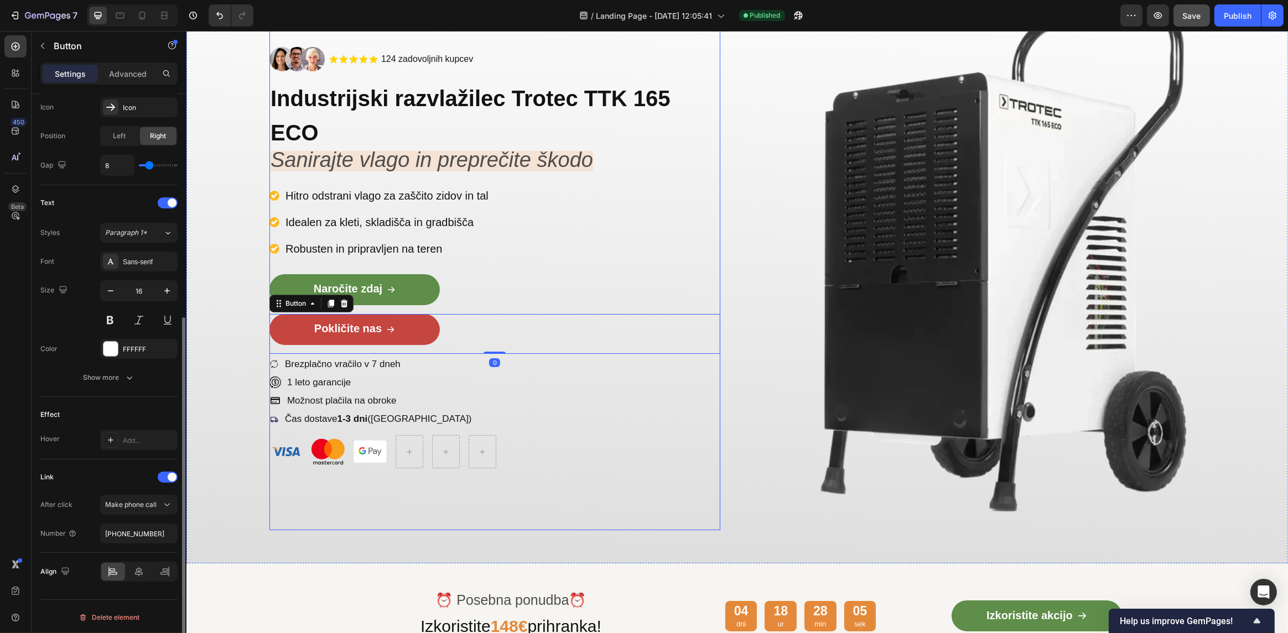
click at [374, 506] on div "Image .id585819066325795347 .cls-1{fill:#ffd401;} star-symbol Icon .id585819066…" at bounding box center [494, 258] width 451 height 546
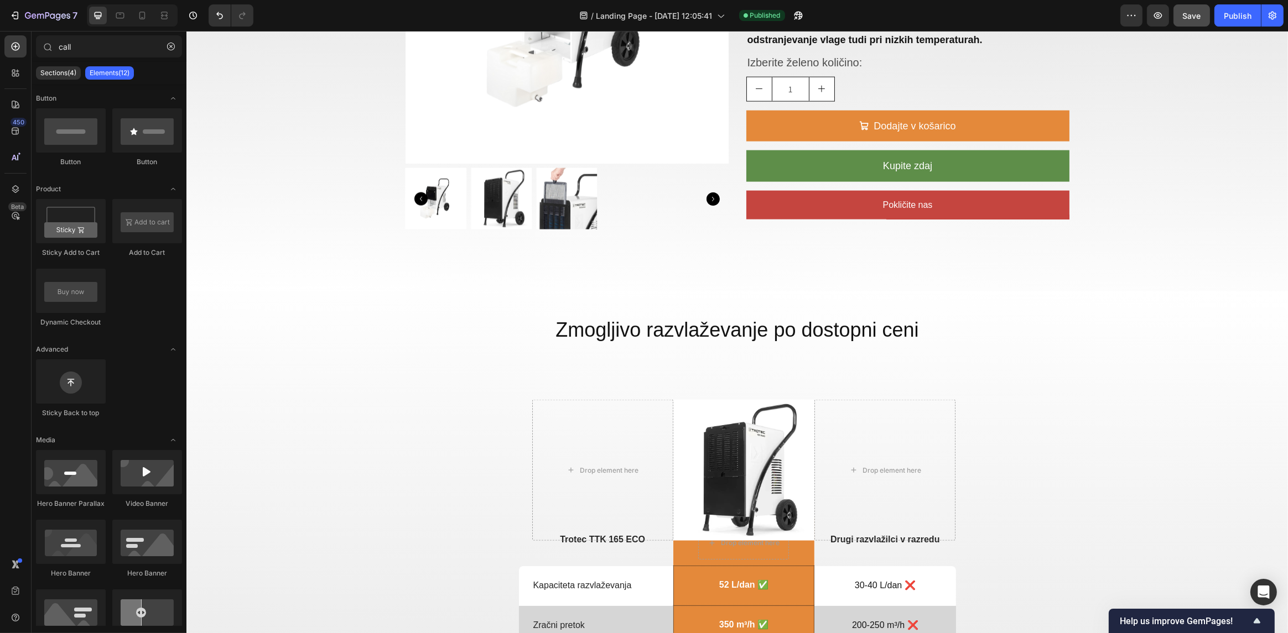
scroll to position [2630, 0]
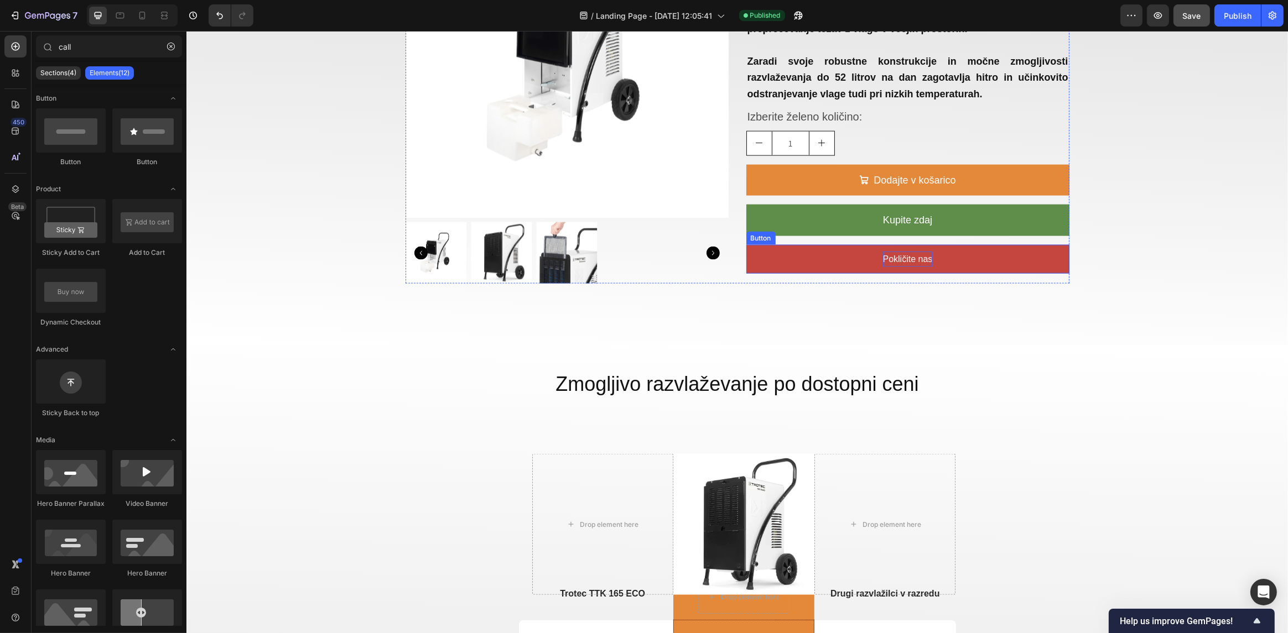
click at [907, 257] on p "Pokličite nas" at bounding box center [907, 260] width 50 height 16
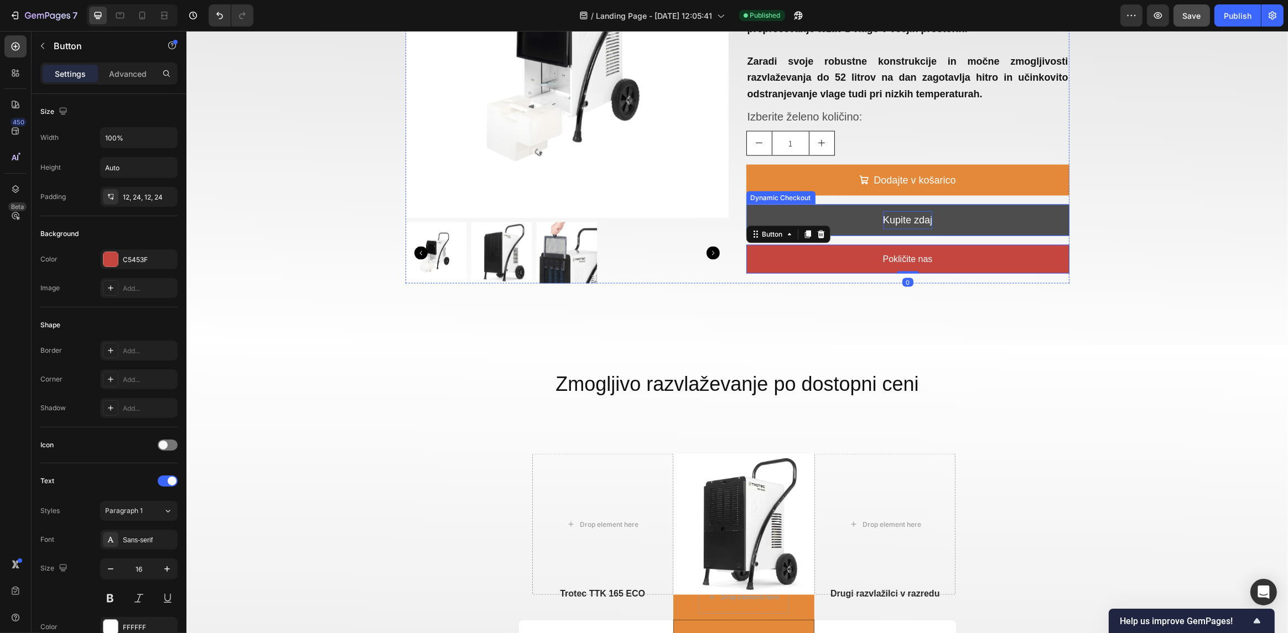
click at [919, 226] on p "Kupite zdaj" at bounding box center [906, 220] width 49 height 18
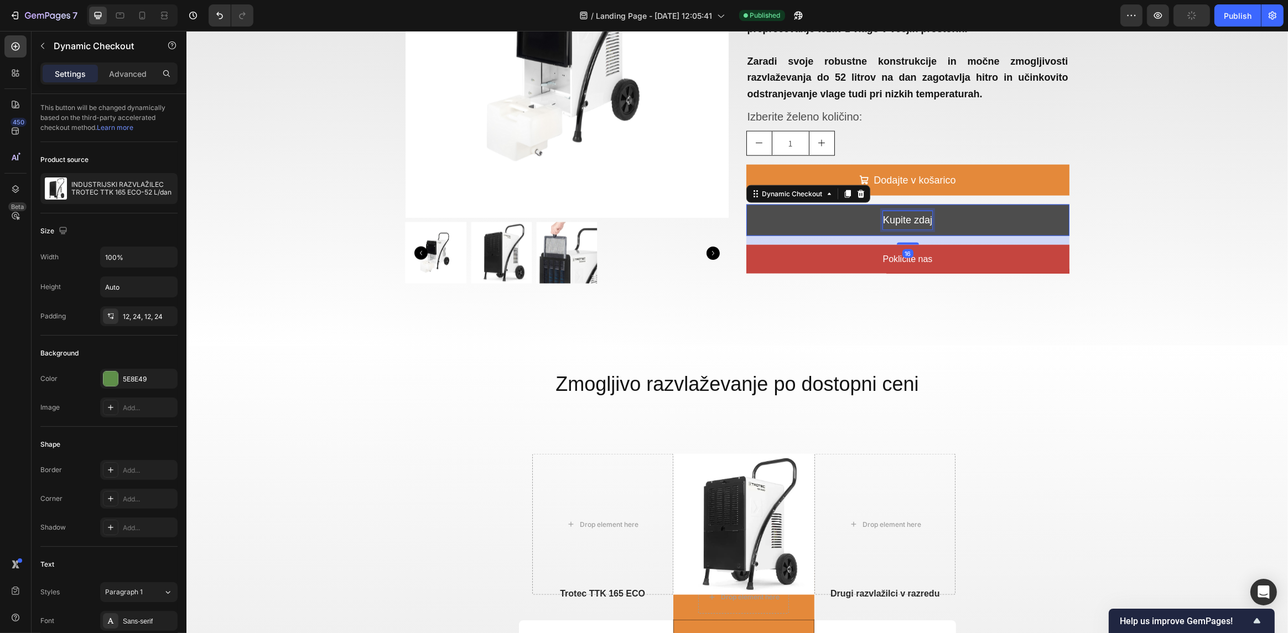
click at [917, 219] on p "Kupite zdaj" at bounding box center [906, 220] width 49 height 18
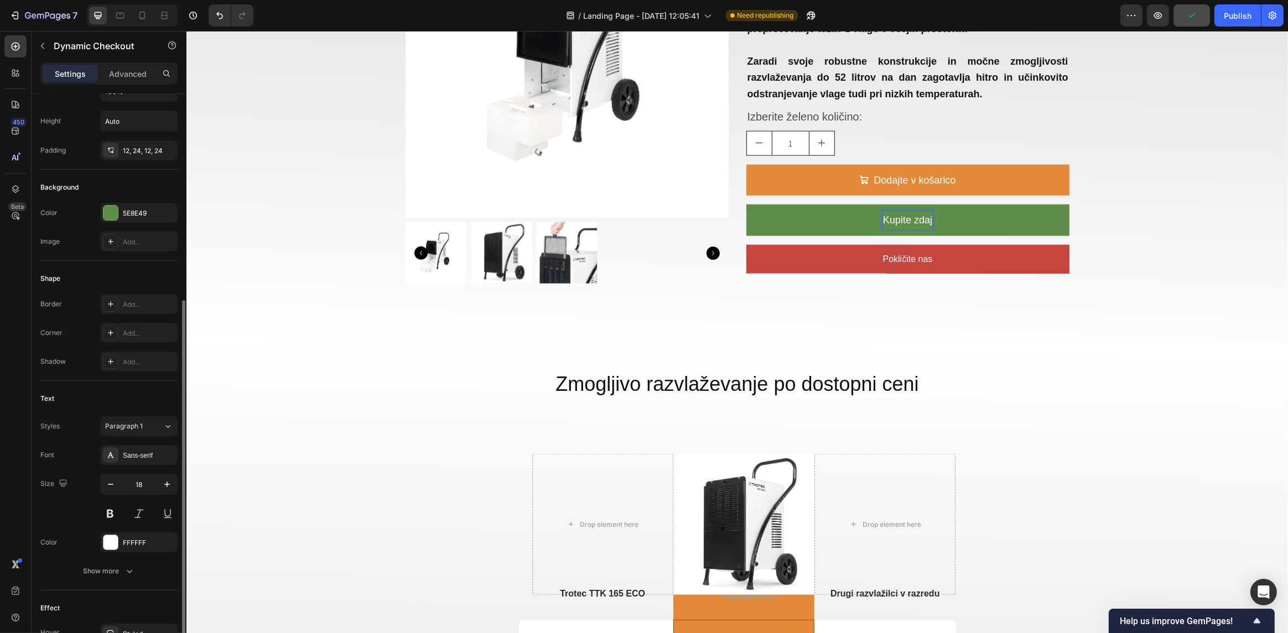
scroll to position [221, 0]
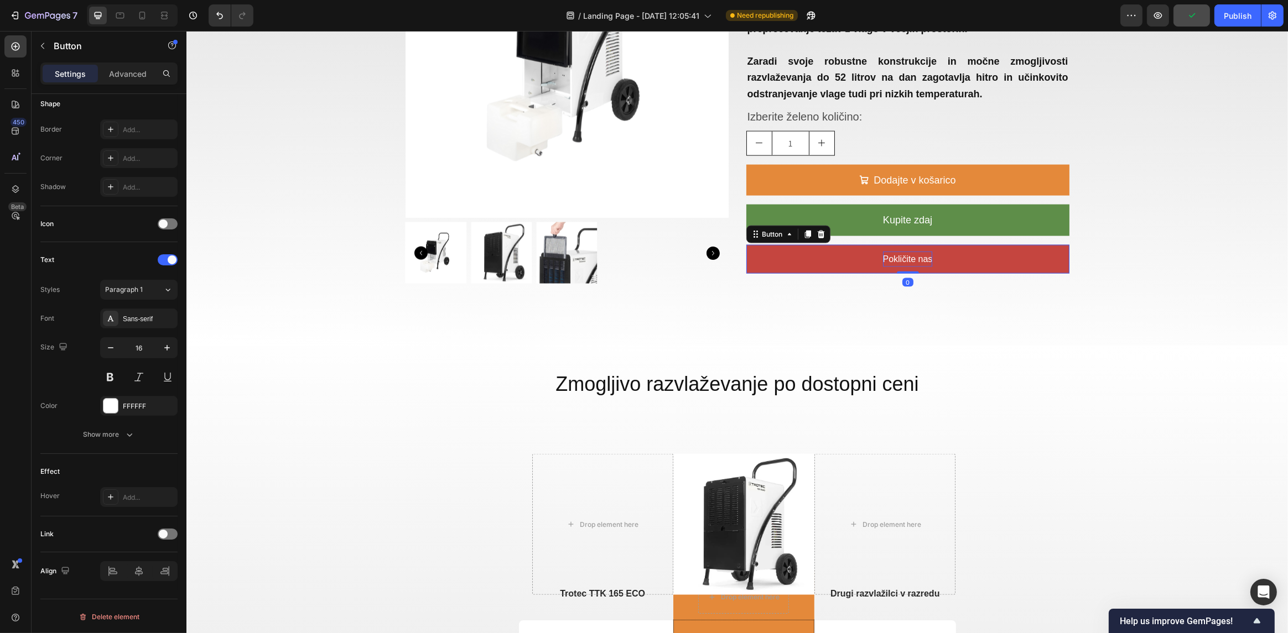
click at [912, 255] on p "Pokličite nas" at bounding box center [907, 260] width 50 height 16
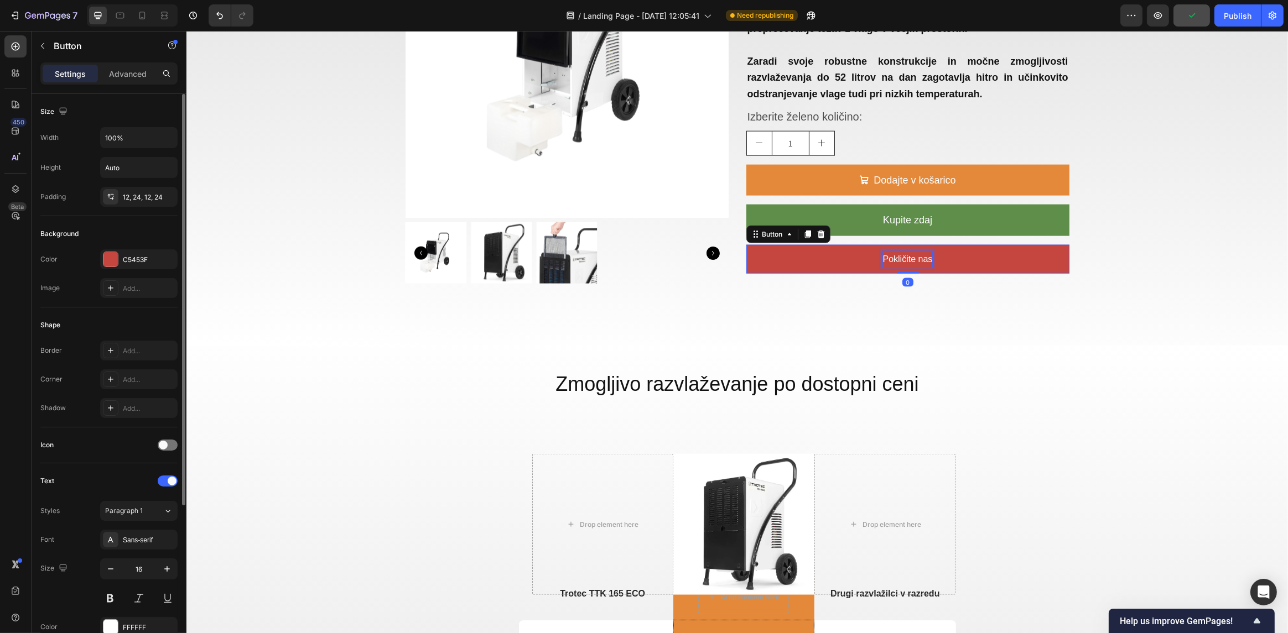
click at [915, 258] on p "Pokličite nas" at bounding box center [907, 260] width 50 height 16
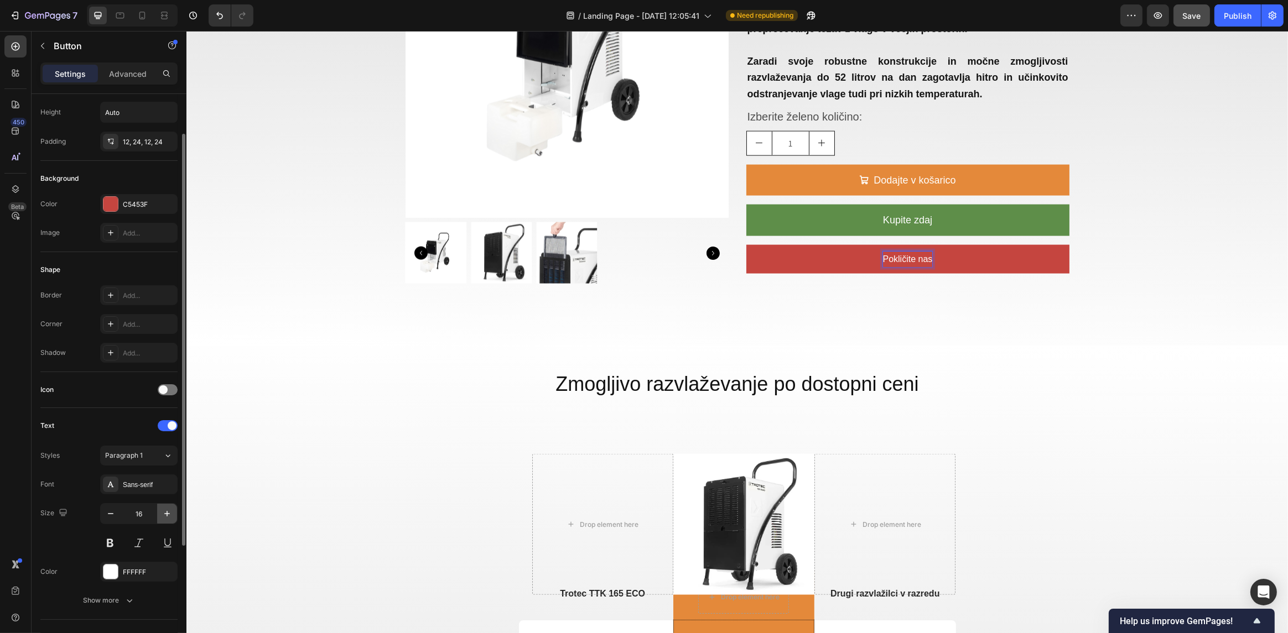
click at [164, 508] on icon "button" at bounding box center [167, 513] width 11 height 11
type input "18"
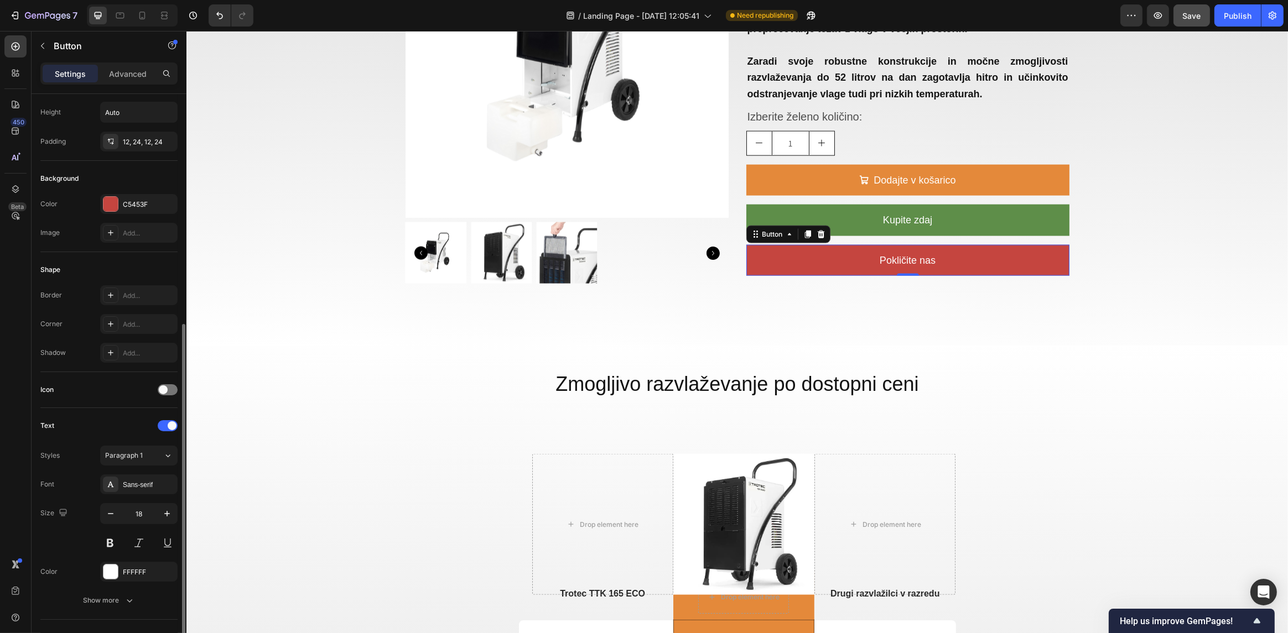
scroll to position [221, 0]
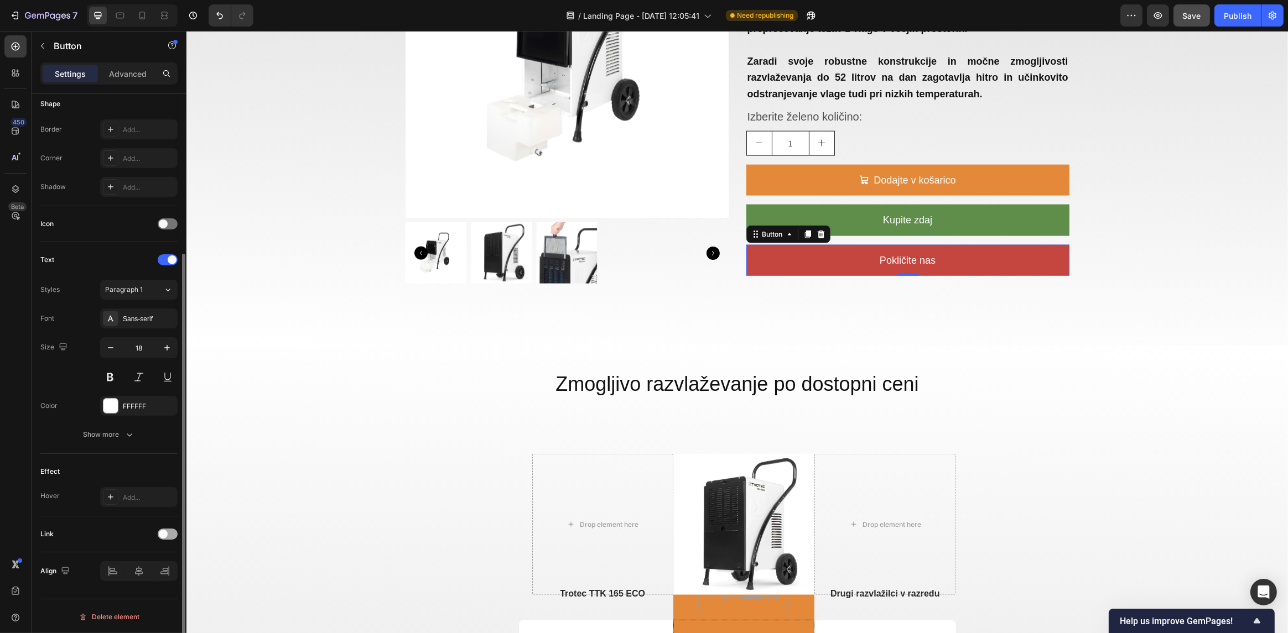
click at [165, 533] on span at bounding box center [163, 534] width 9 height 9
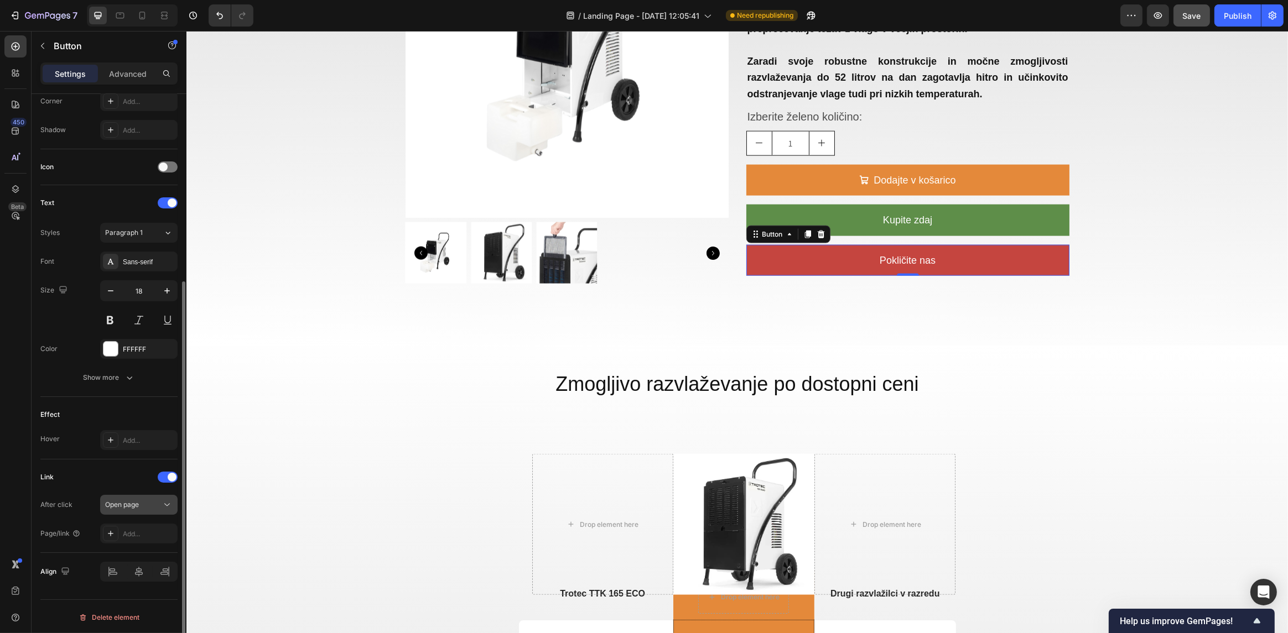
click at [144, 505] on div "Open page" at bounding box center [133, 505] width 56 height 10
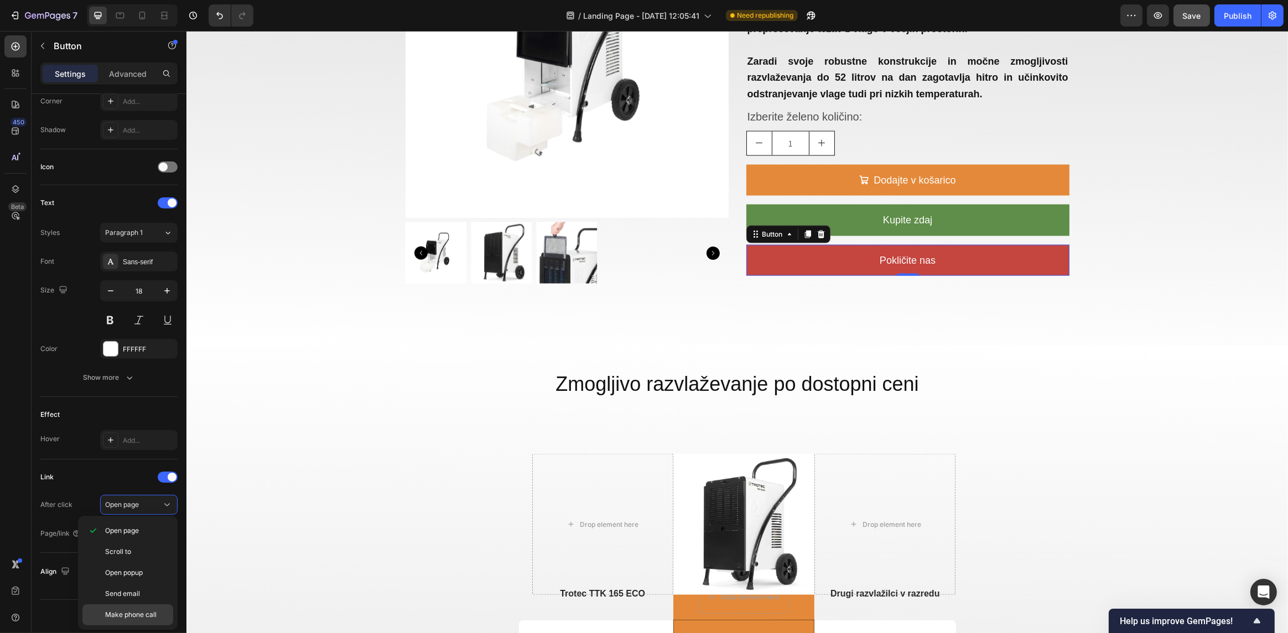
click at [128, 608] on div "Make phone call" at bounding box center [127, 615] width 91 height 21
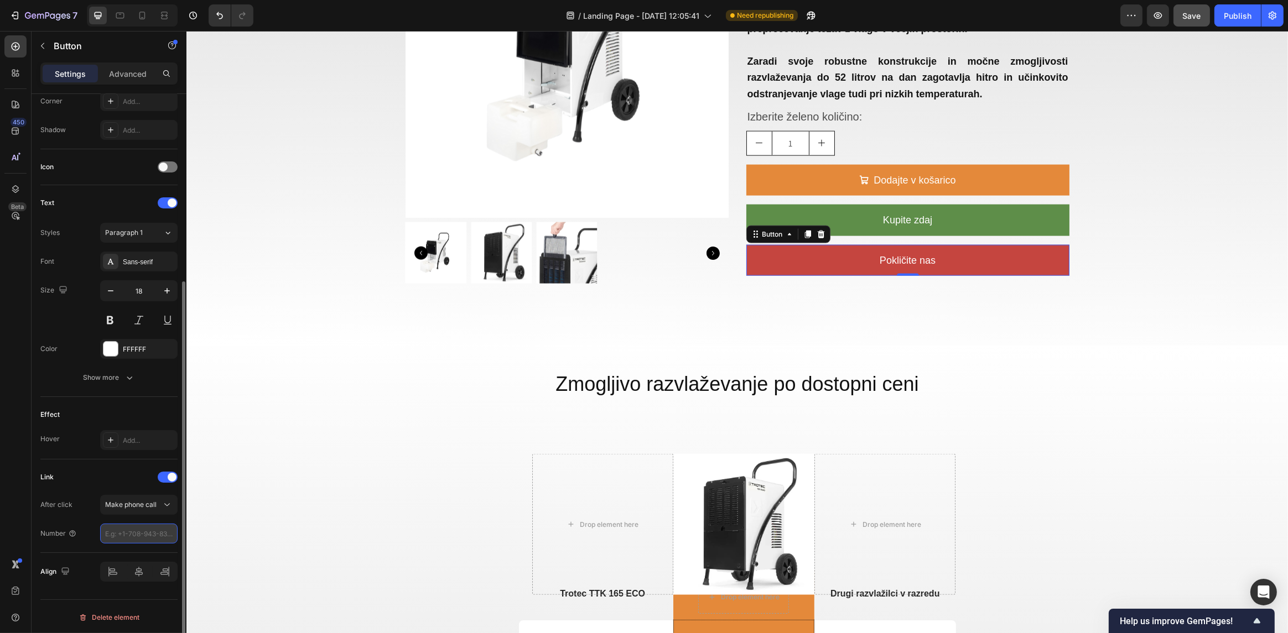
click at [148, 536] on input "tel" at bounding box center [138, 534] width 77 height 20
paste input "+38631746819"
type input "+38631746819"
click at [89, 524] on div "Number +38631746819" at bounding box center [108, 534] width 137 height 20
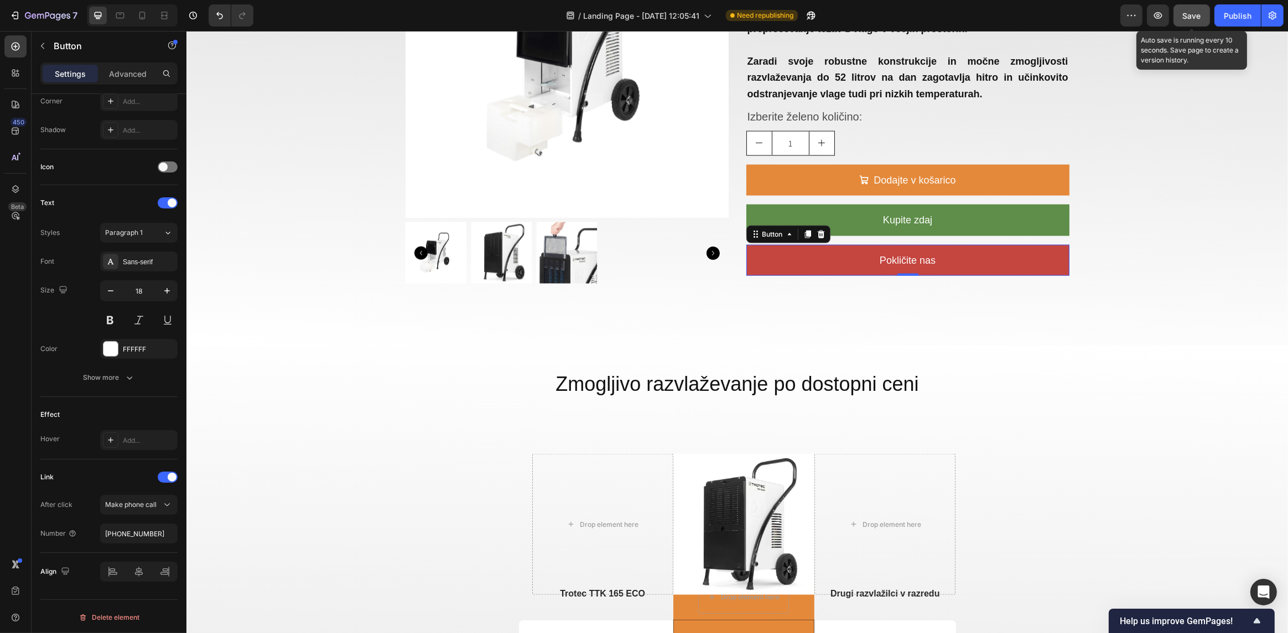
click at [1194, 12] on span "Save" at bounding box center [1192, 15] width 18 height 9
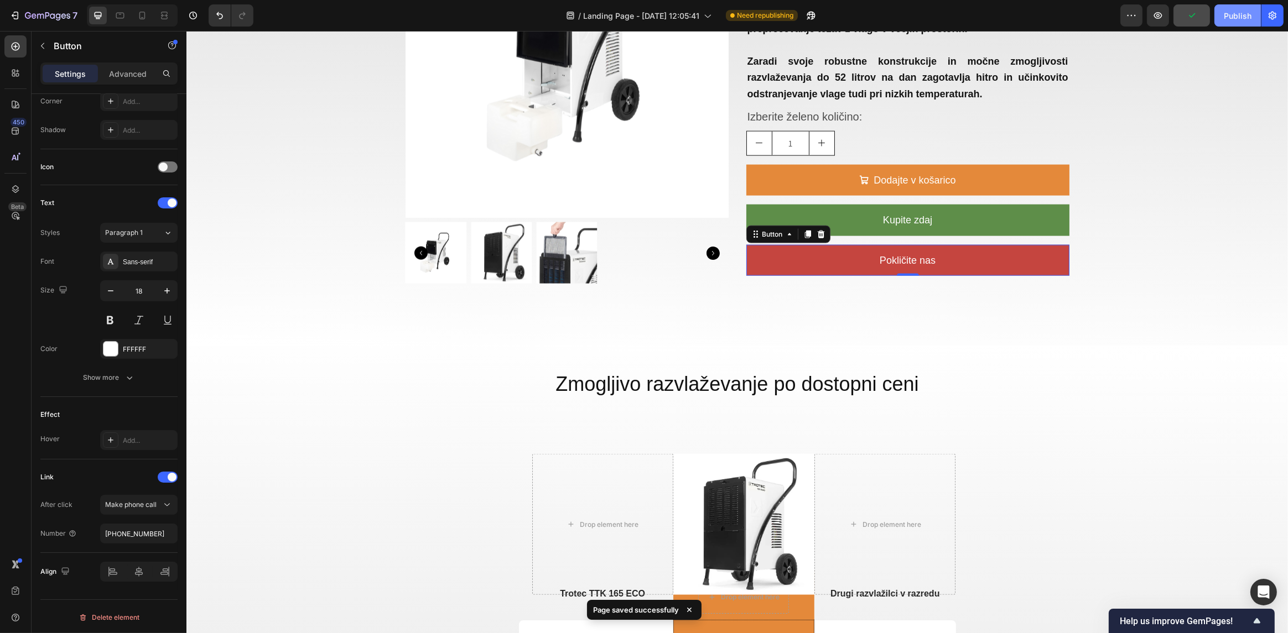
click at [1229, 15] on div "Publish" at bounding box center [1238, 16] width 28 height 12
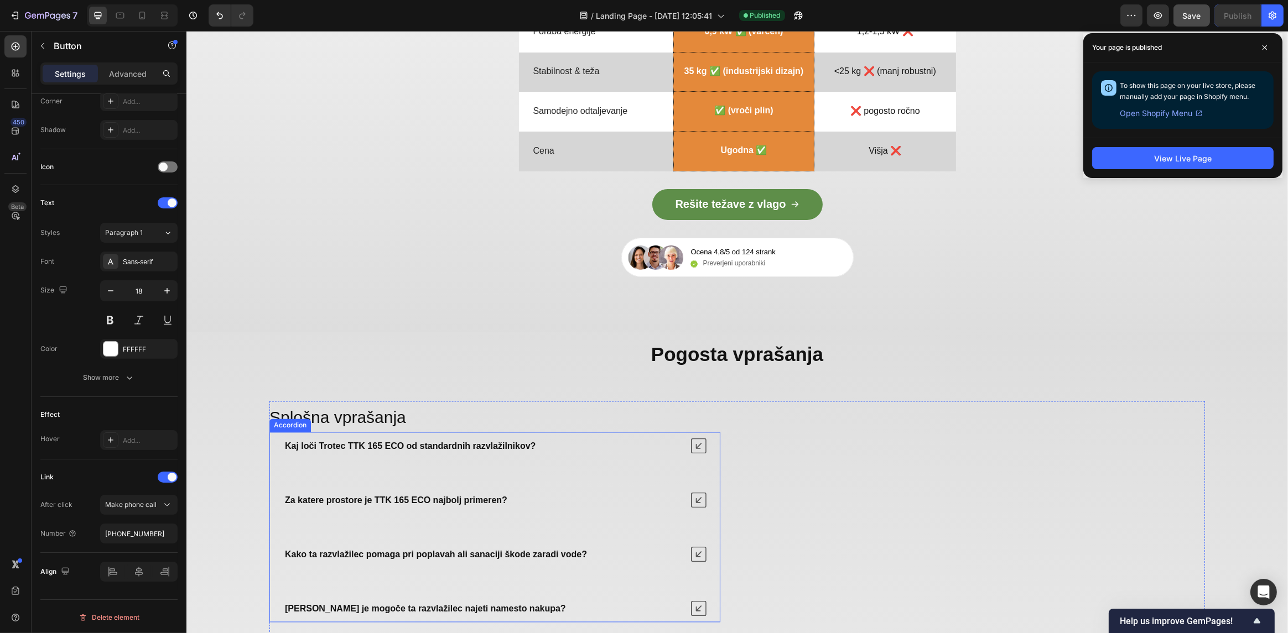
scroll to position [3294, 0]
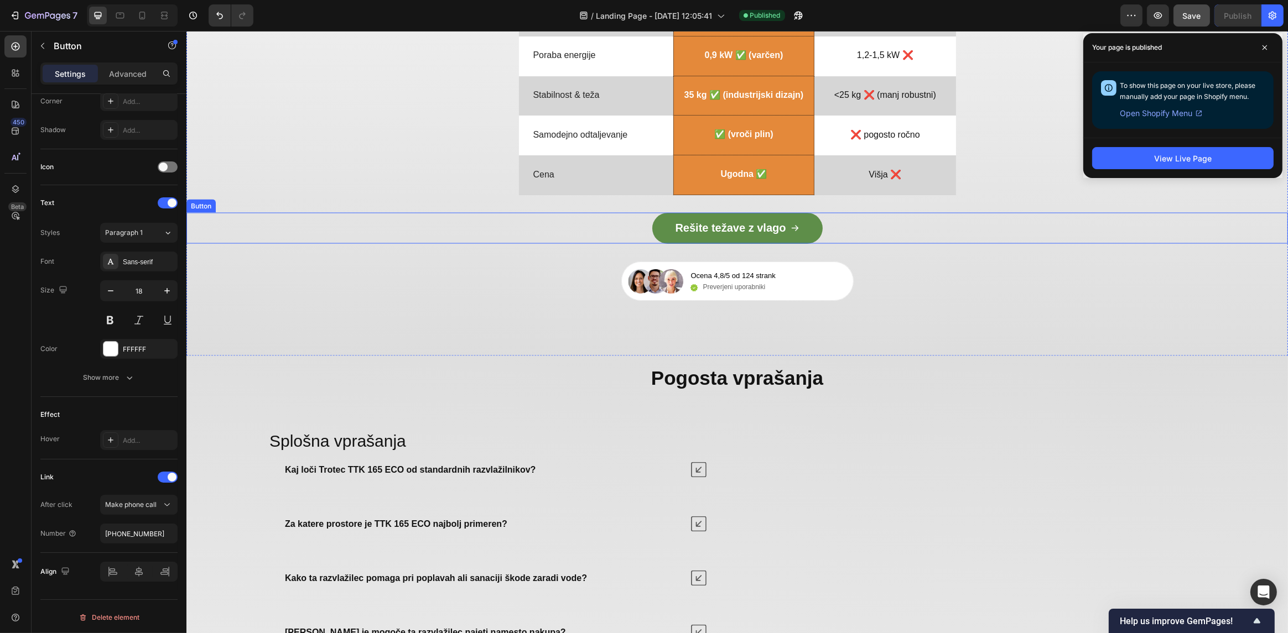
click at [690, 236] on link "Rešite težave z vlago" at bounding box center [737, 228] width 170 height 31
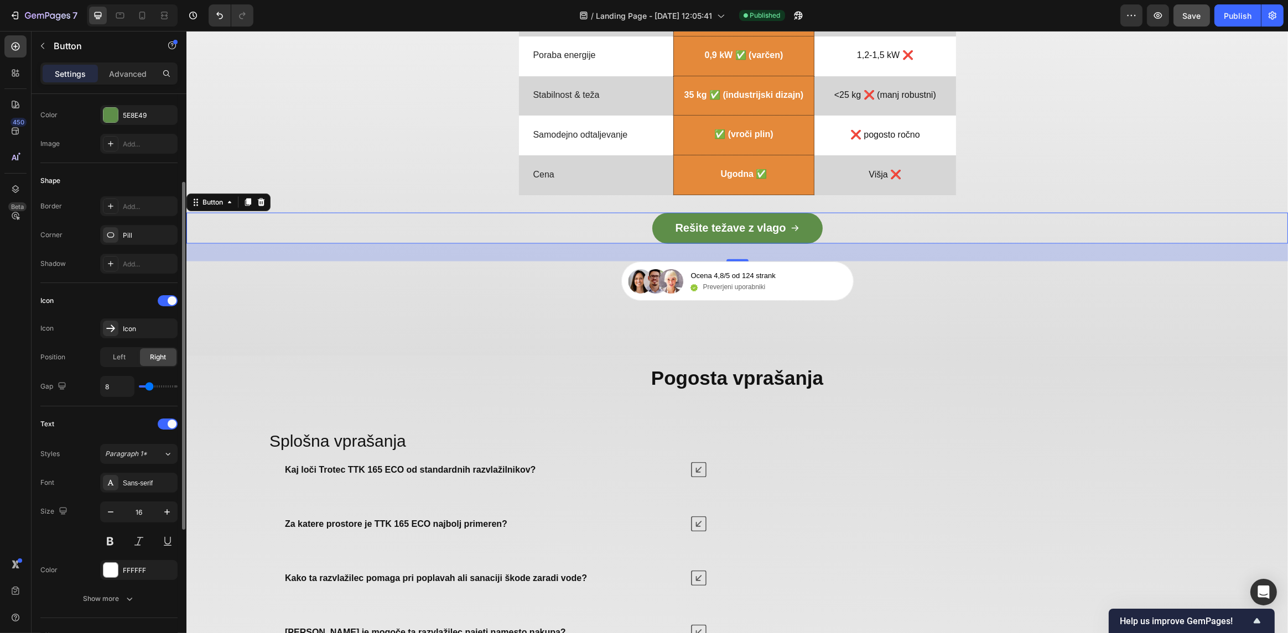
scroll to position [0, 0]
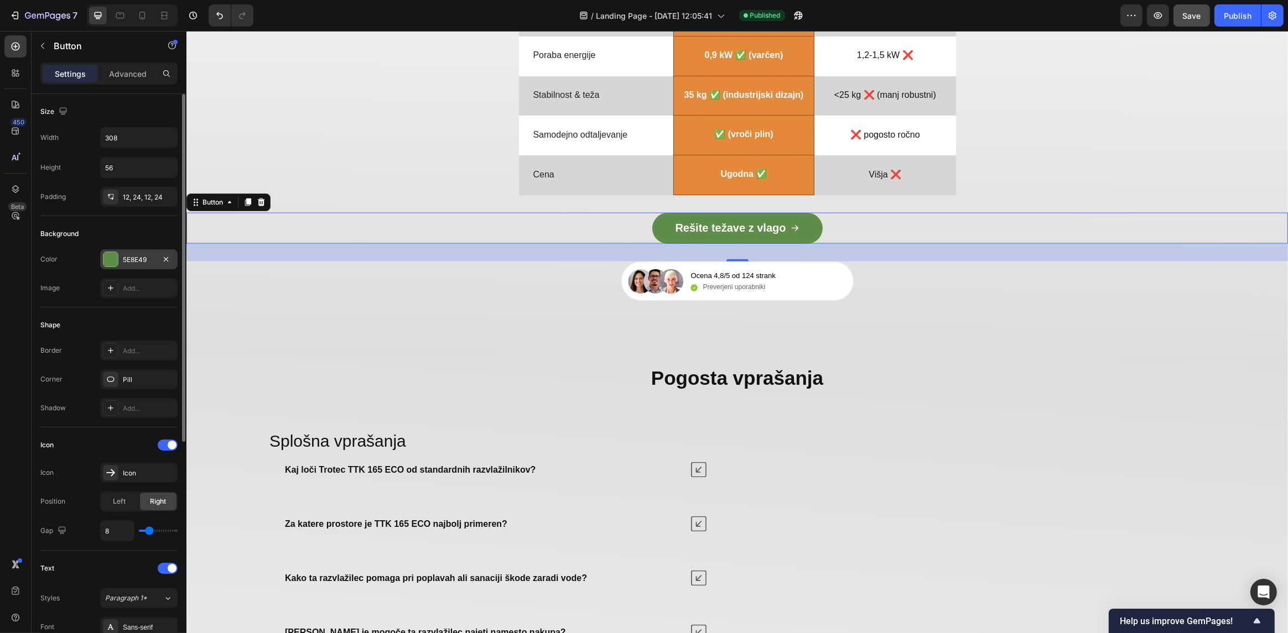
click at [133, 262] on div "5E8E49" at bounding box center [139, 260] width 32 height 10
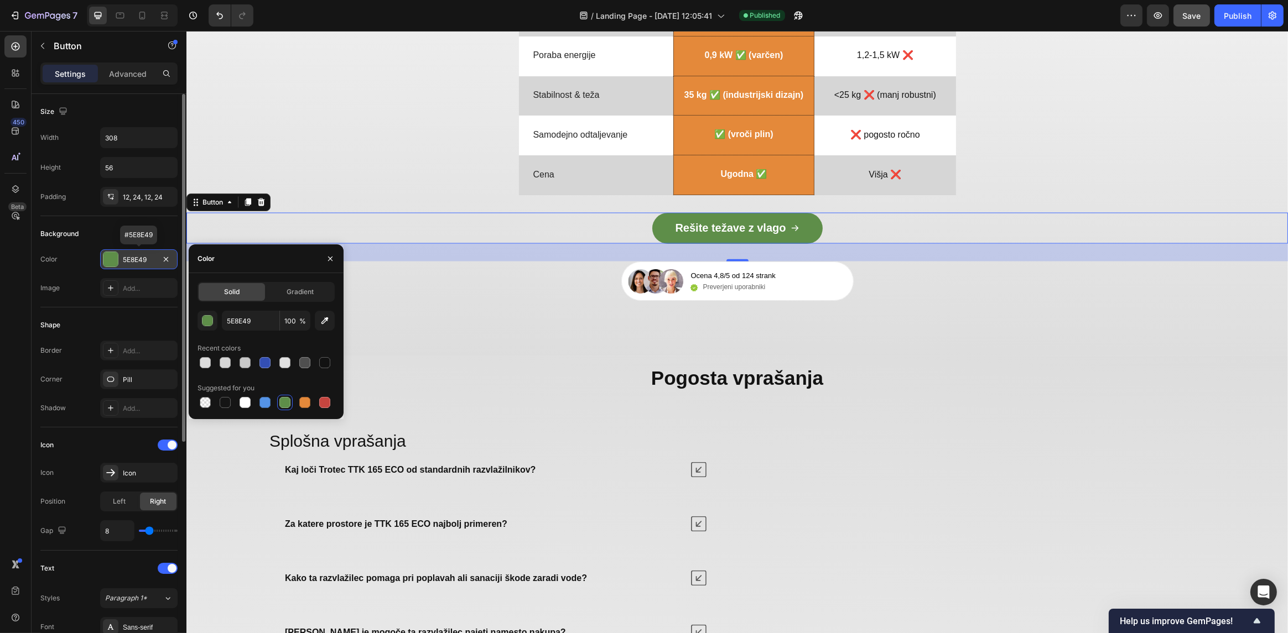
click at [133, 262] on div "5E8E49" at bounding box center [139, 260] width 32 height 10
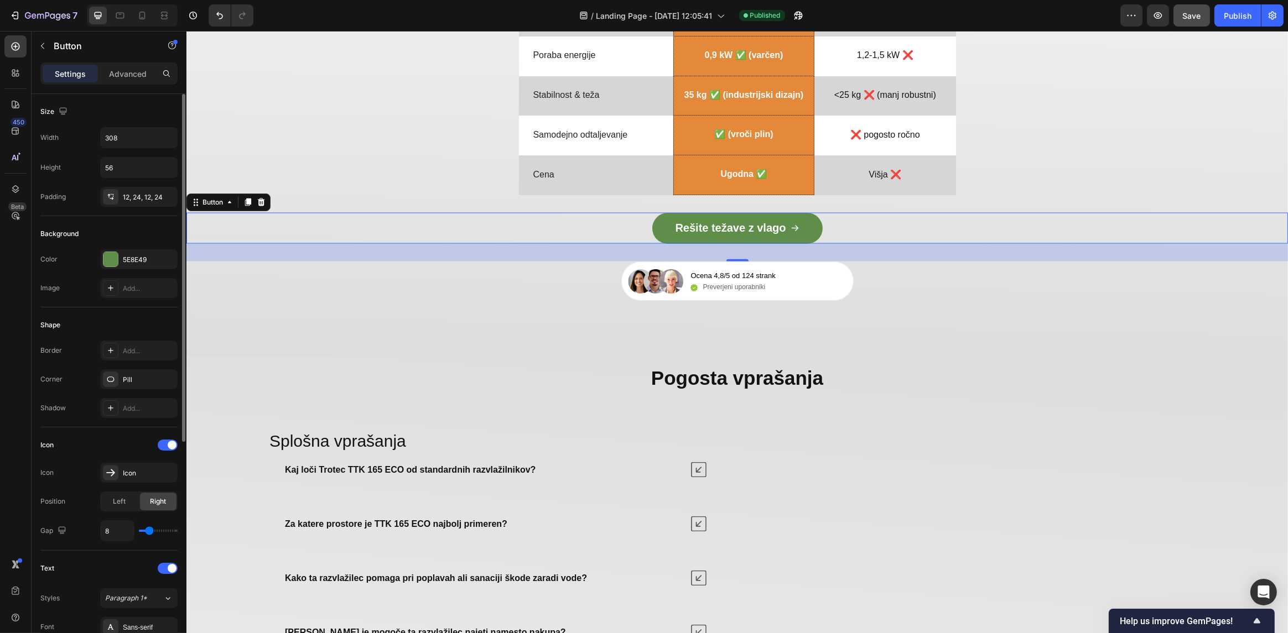
click at [80, 259] on div "Color 5E8E49" at bounding box center [108, 260] width 137 height 20
click at [735, 226] on strong "Rešite težave z vlago" at bounding box center [729, 228] width 111 height 12
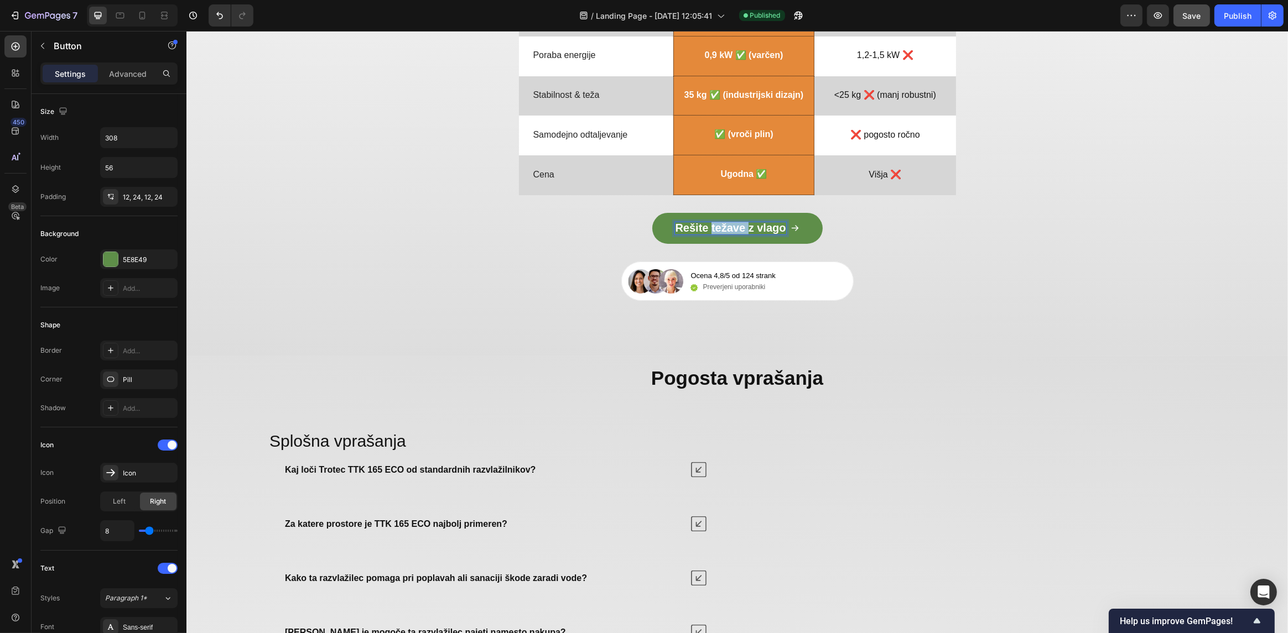
click at [735, 227] on strong "Rešite težave z vlago" at bounding box center [729, 228] width 111 height 12
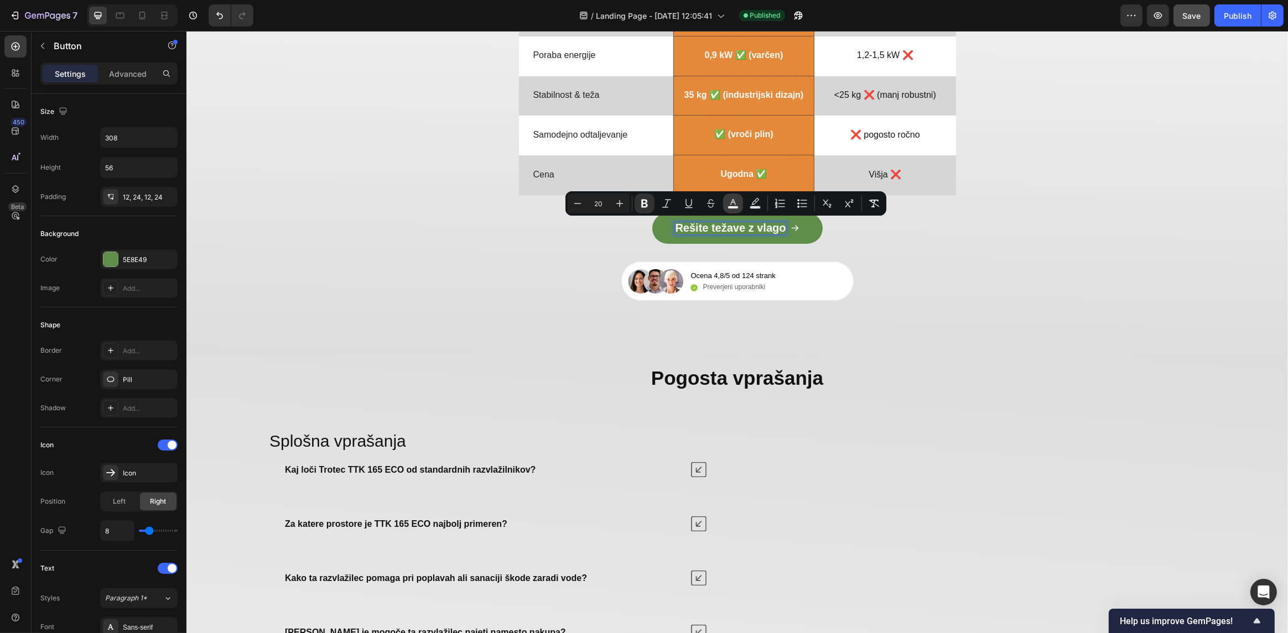
click at [728, 205] on icon "Editor contextual toolbar" at bounding box center [733, 203] width 11 height 11
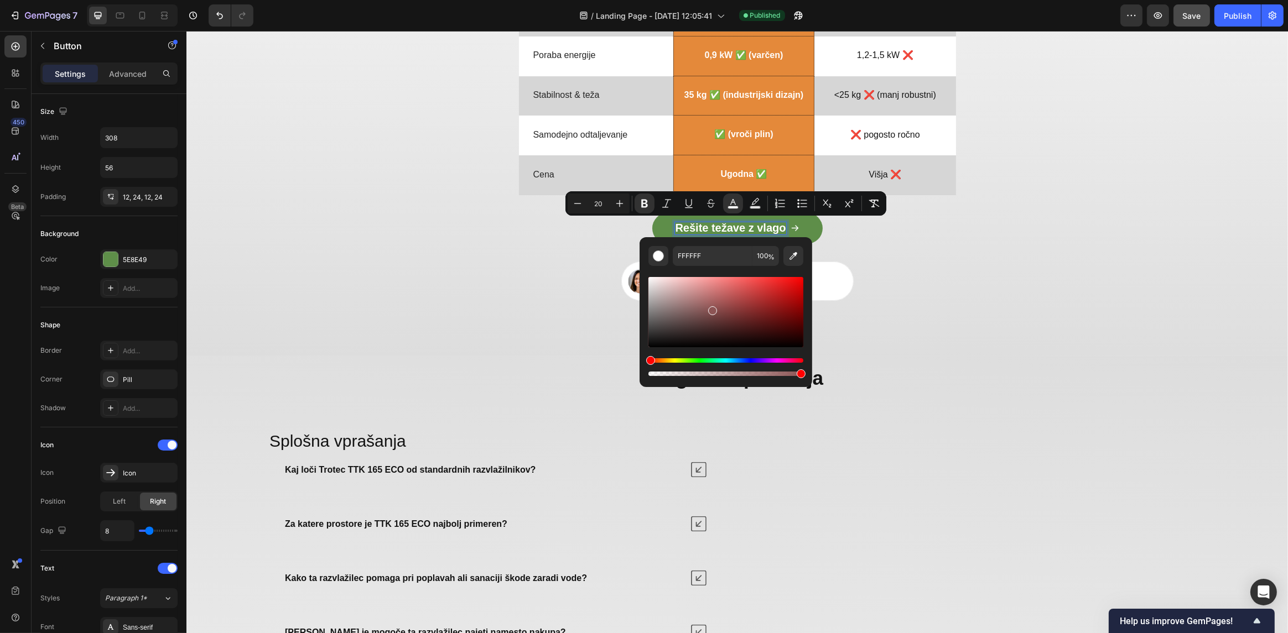
drag, startPoint x: 690, startPoint y: 303, endPoint x: 714, endPoint y: 309, distance: 23.9
click at [714, 309] on div "Editor contextual toolbar" at bounding box center [725, 312] width 155 height 70
drag, startPoint x: 900, startPoint y: 340, endPoint x: 637, endPoint y: 268, distance: 272.3
type input "FFFFFF"
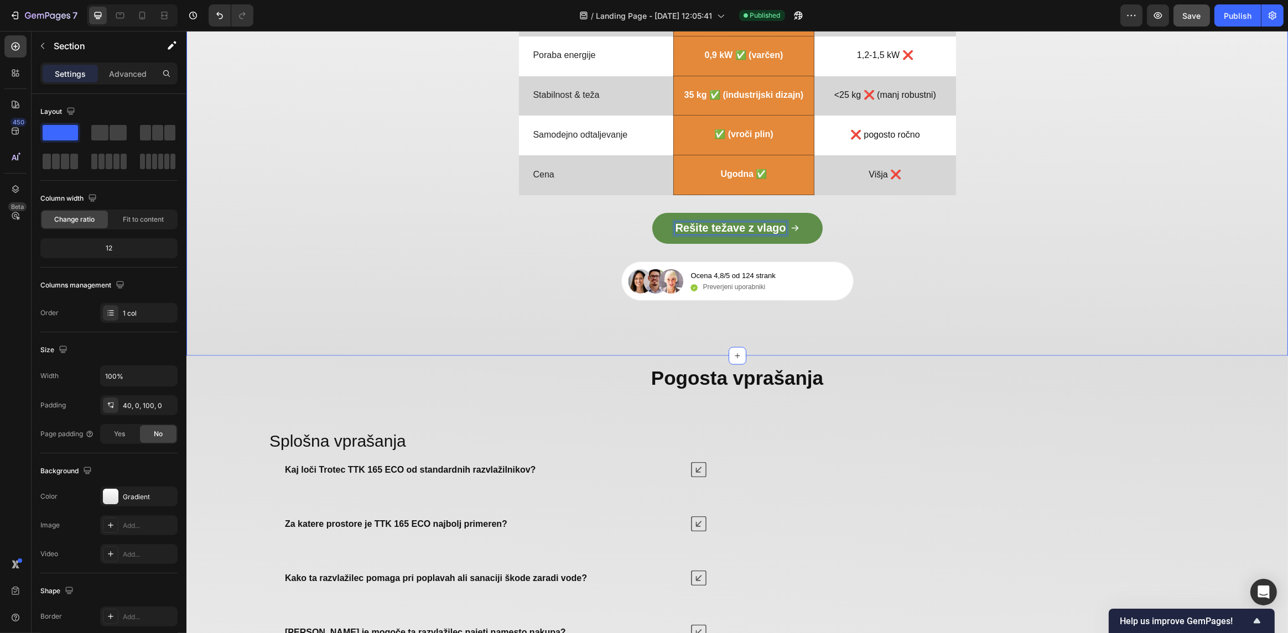
click at [474, 250] on div "Rešite težave z vlago Button 32" at bounding box center [737, 228] width 1102 height 66
click at [740, 226] on strong "Rešite težave z vlago" at bounding box center [729, 228] width 111 height 12
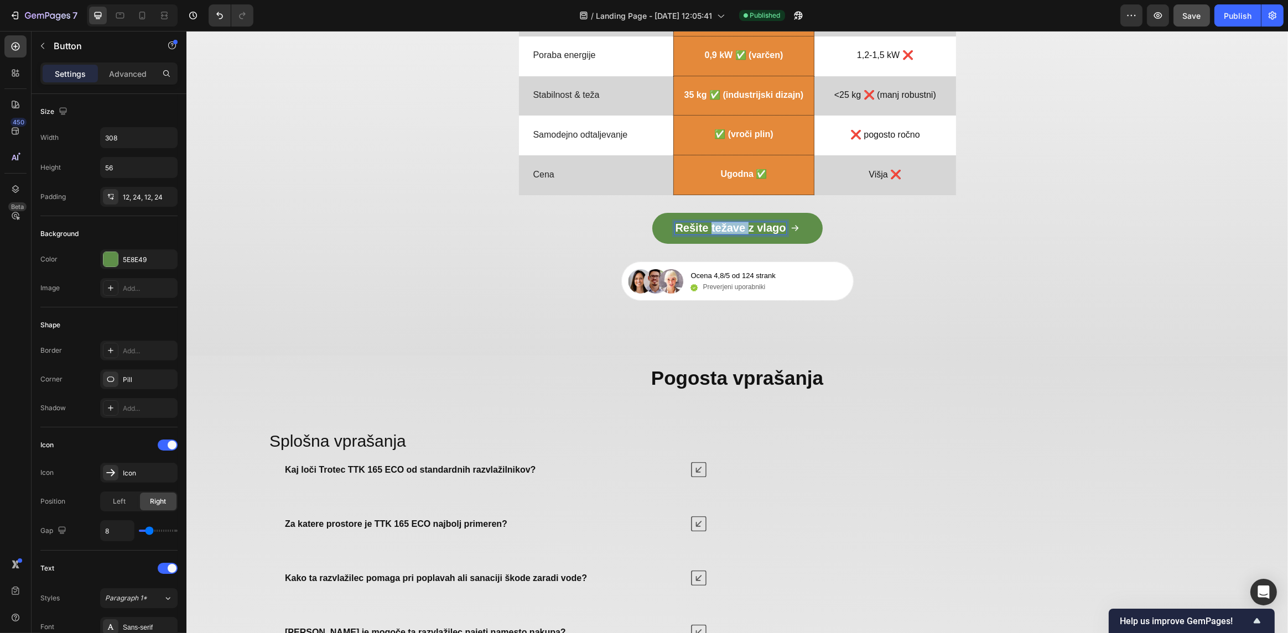
click at [737, 226] on strong "Rešite težave z vlago" at bounding box center [729, 228] width 111 height 12
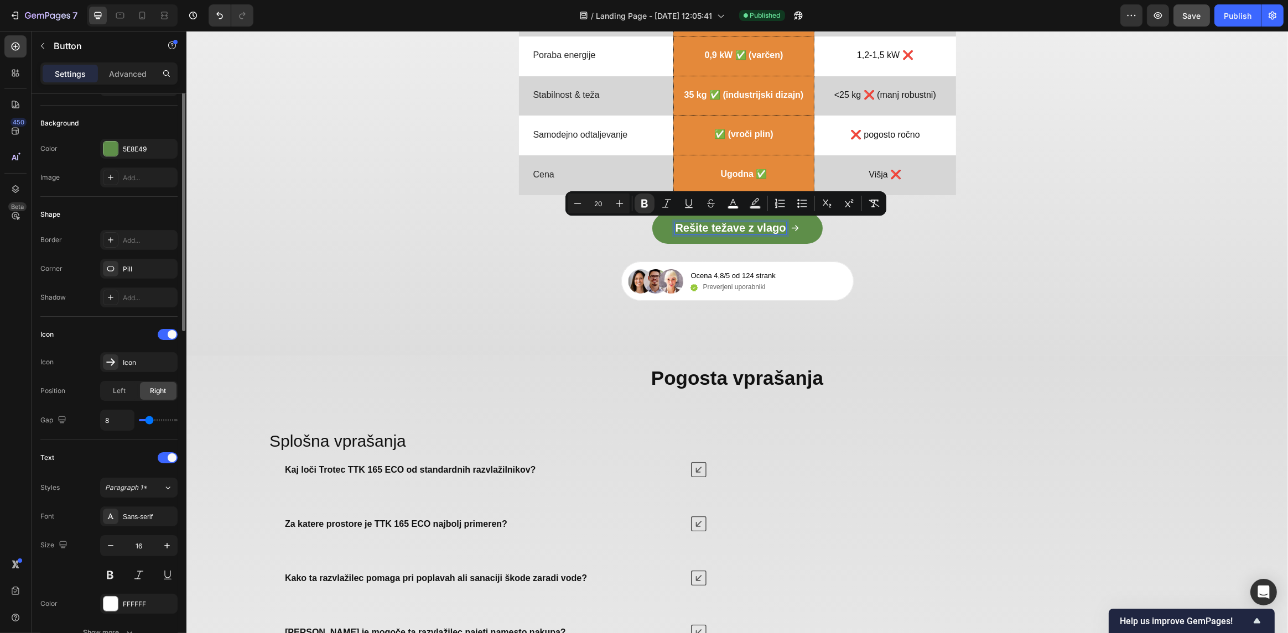
scroll to position [166, 0]
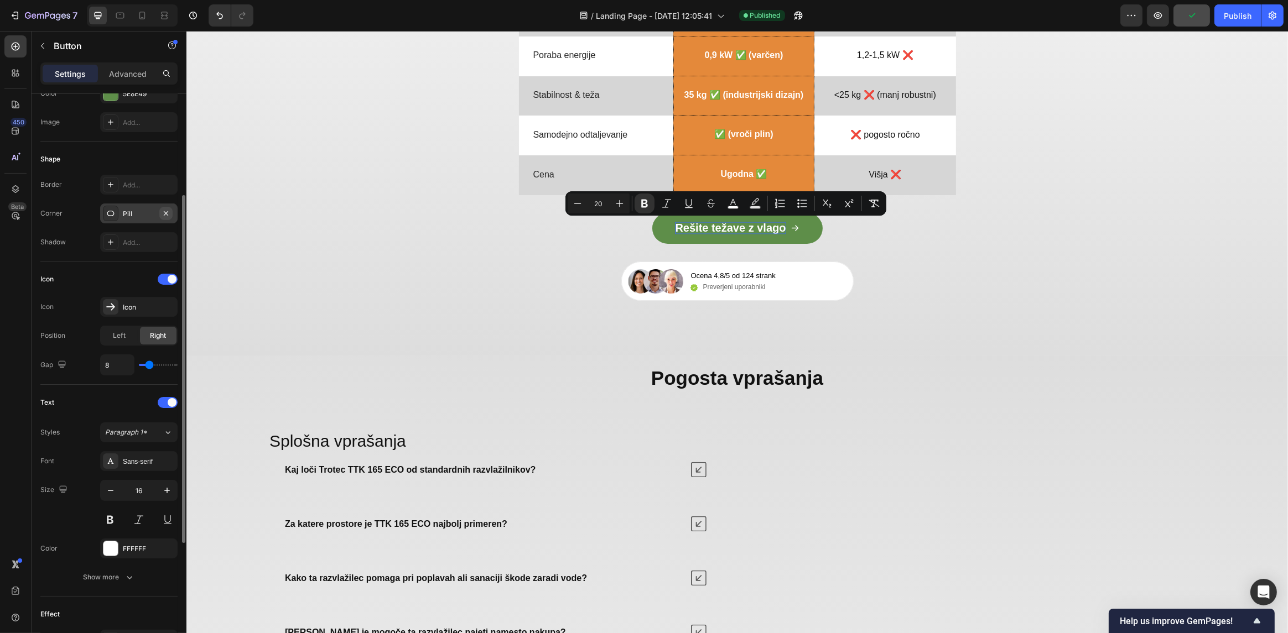
click at [166, 213] on icon "button" at bounding box center [166, 213] width 4 height 4
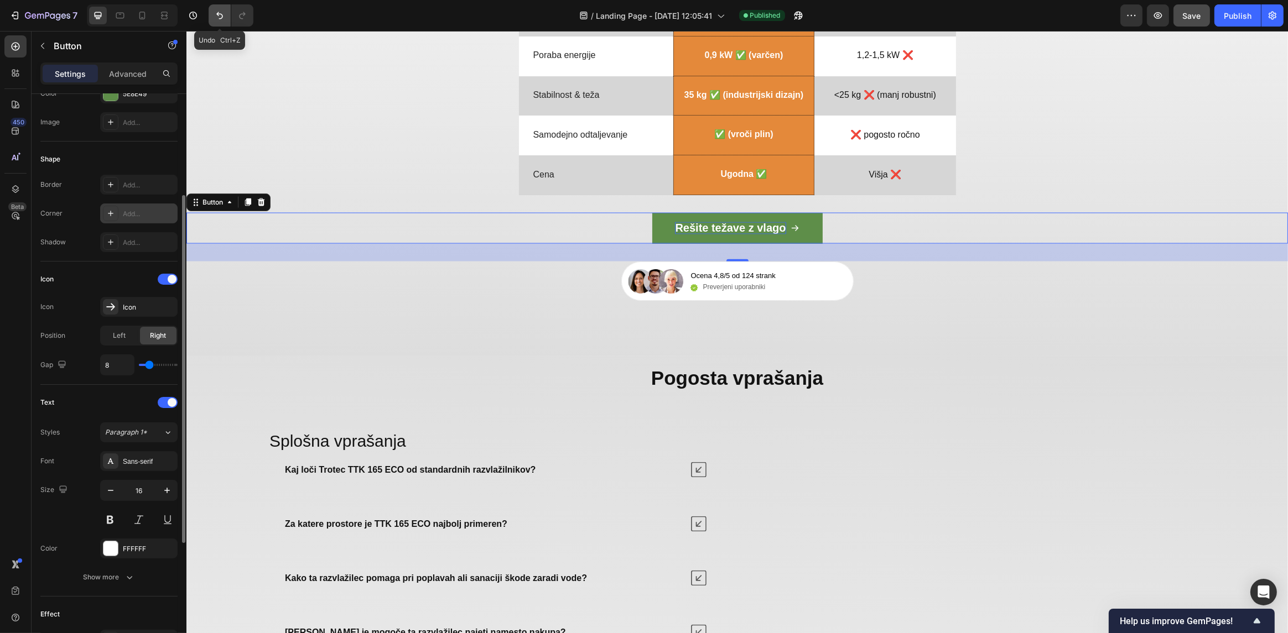
click at [214, 15] on icon "Undo/Redo" at bounding box center [219, 15] width 11 height 11
click at [135, 210] on div "Pill" at bounding box center [139, 214] width 32 height 10
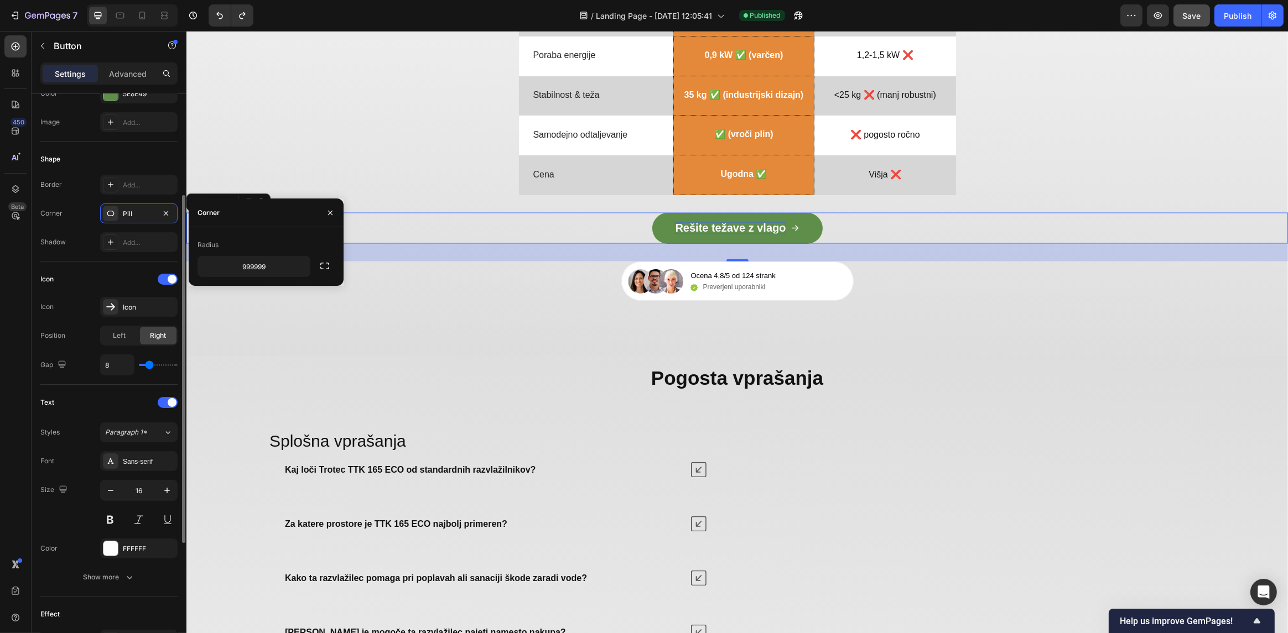
click at [85, 228] on div "Border Add... Corner Pill Shadow Add..." at bounding box center [108, 213] width 137 height 77
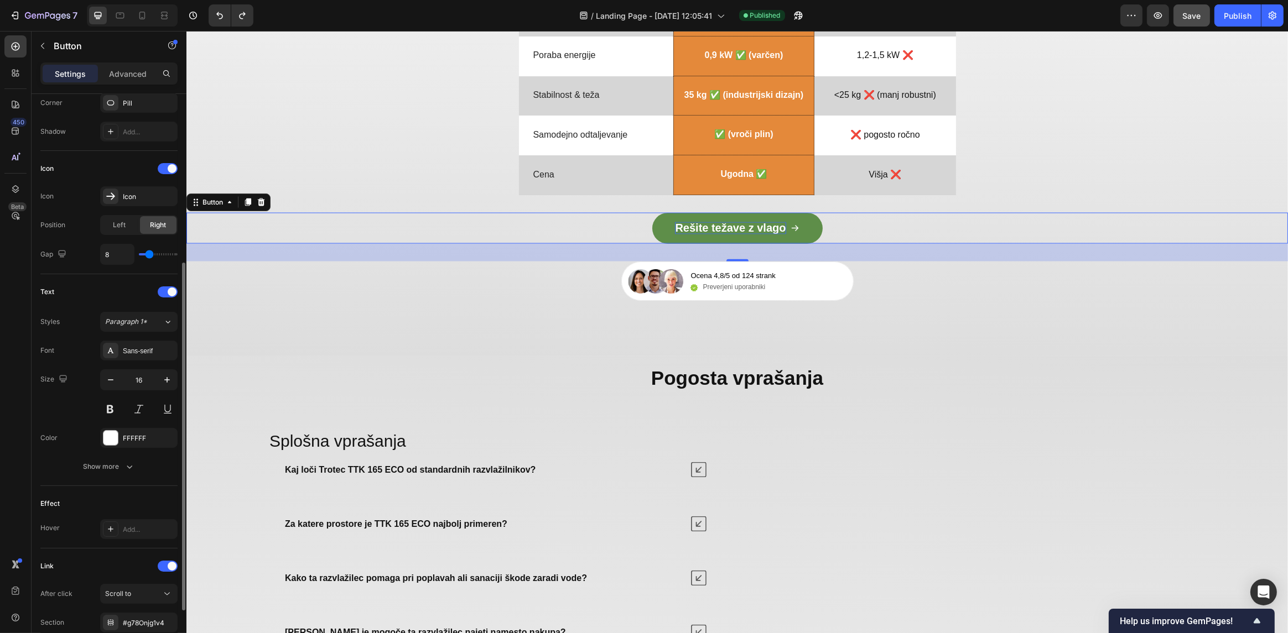
scroll to position [332, 0]
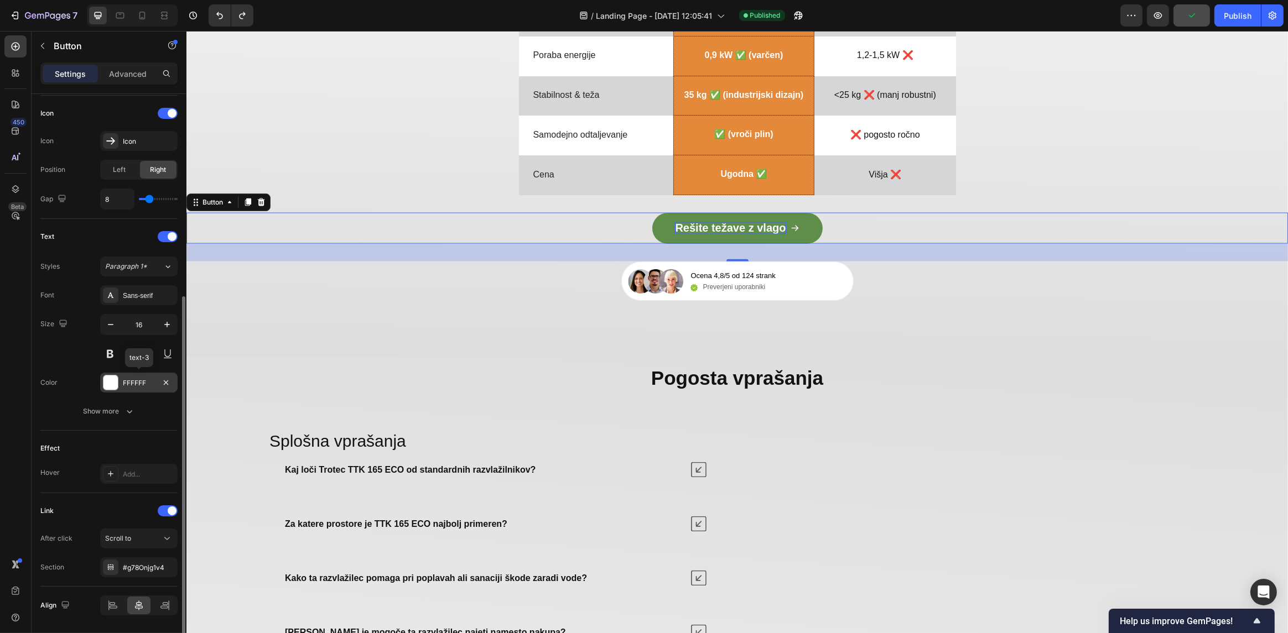
click at [136, 385] on div "FFFFFF" at bounding box center [139, 383] width 32 height 10
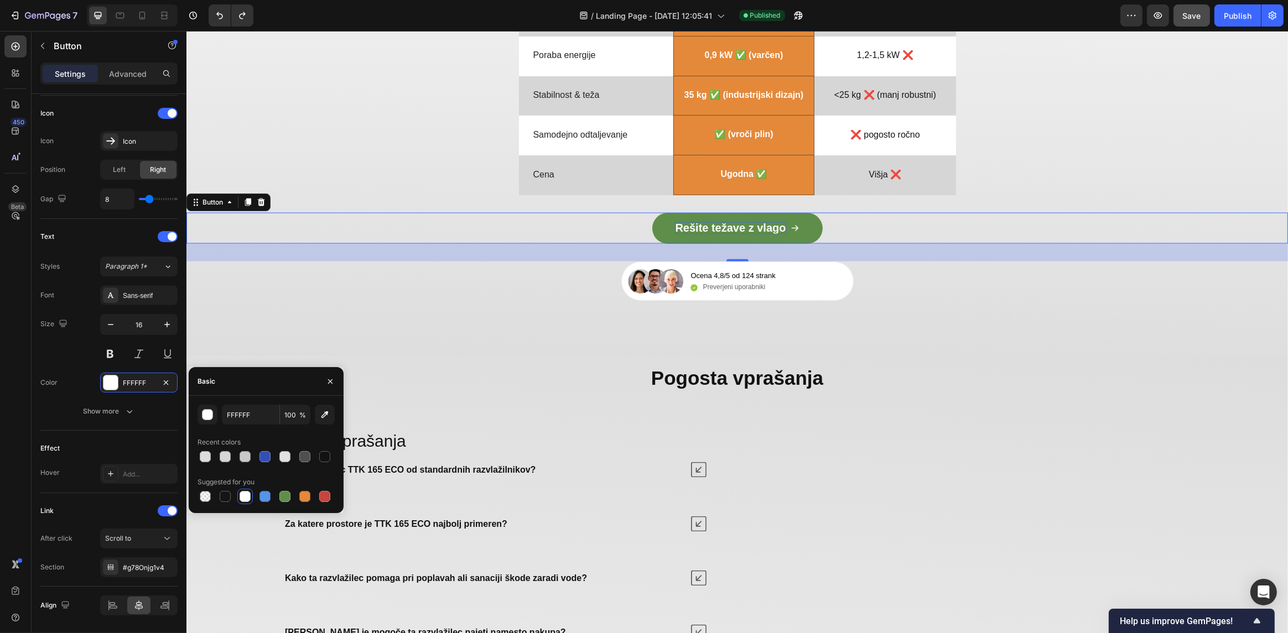
click at [243, 497] on div at bounding box center [245, 496] width 11 height 11
click at [227, 499] on div at bounding box center [225, 496] width 11 height 11
click at [246, 496] on div at bounding box center [245, 496] width 11 height 11
type input "FFFFFF"
click at [95, 408] on div "Show more" at bounding box center [109, 411] width 51 height 11
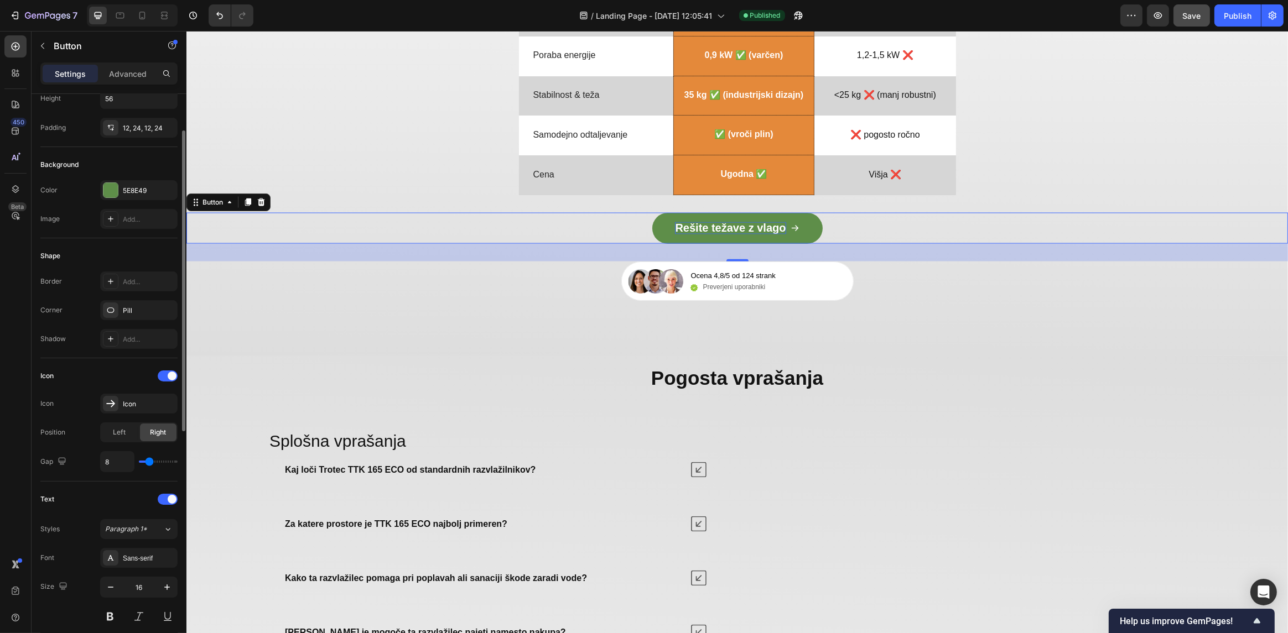
scroll to position [0, 0]
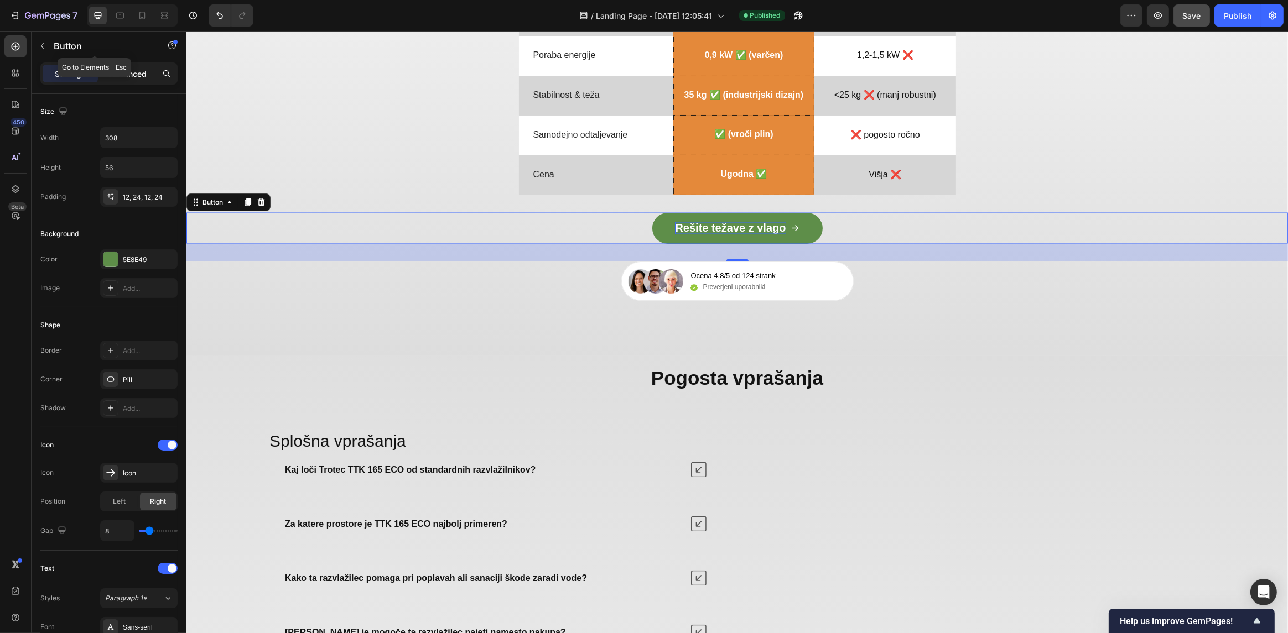
click at [131, 75] on p "Advanced" at bounding box center [128, 74] width 38 height 12
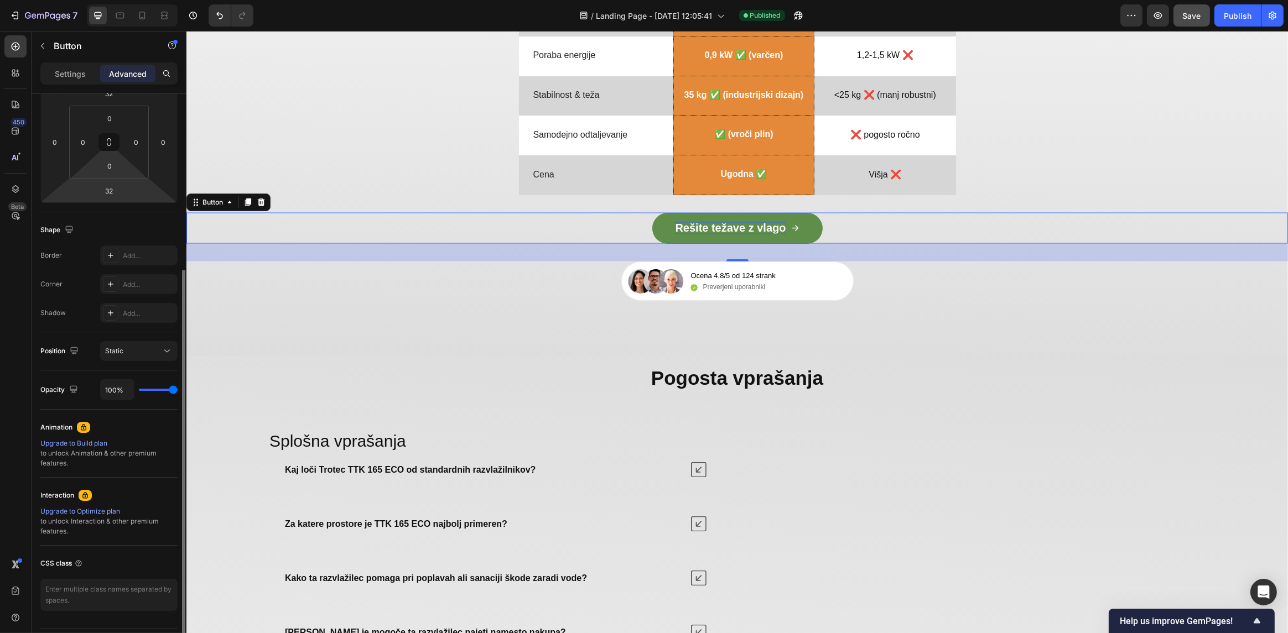
scroll to position [196, 0]
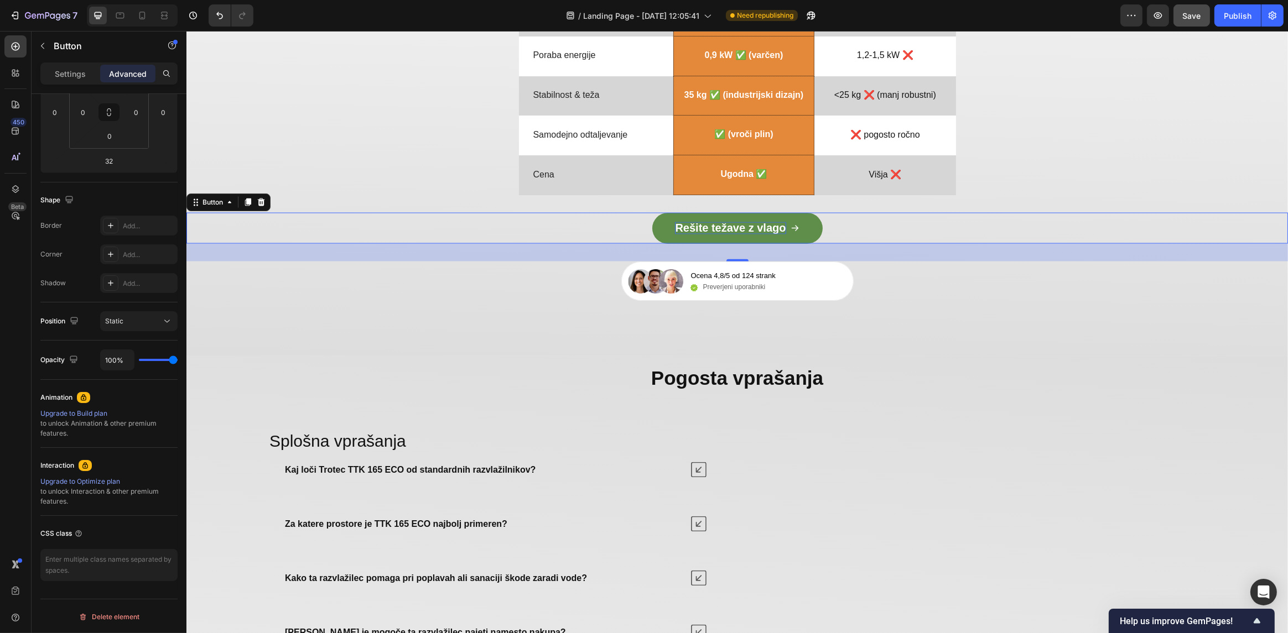
click at [475, 221] on div "Rešite težave z vlago Button 32" at bounding box center [737, 228] width 1102 height 31
click at [409, 190] on div "Zmogljivo razvlaževanje po dostopni ceni Heading Drop element here Image Drop e…" at bounding box center [737, 3] width 1102 height 598
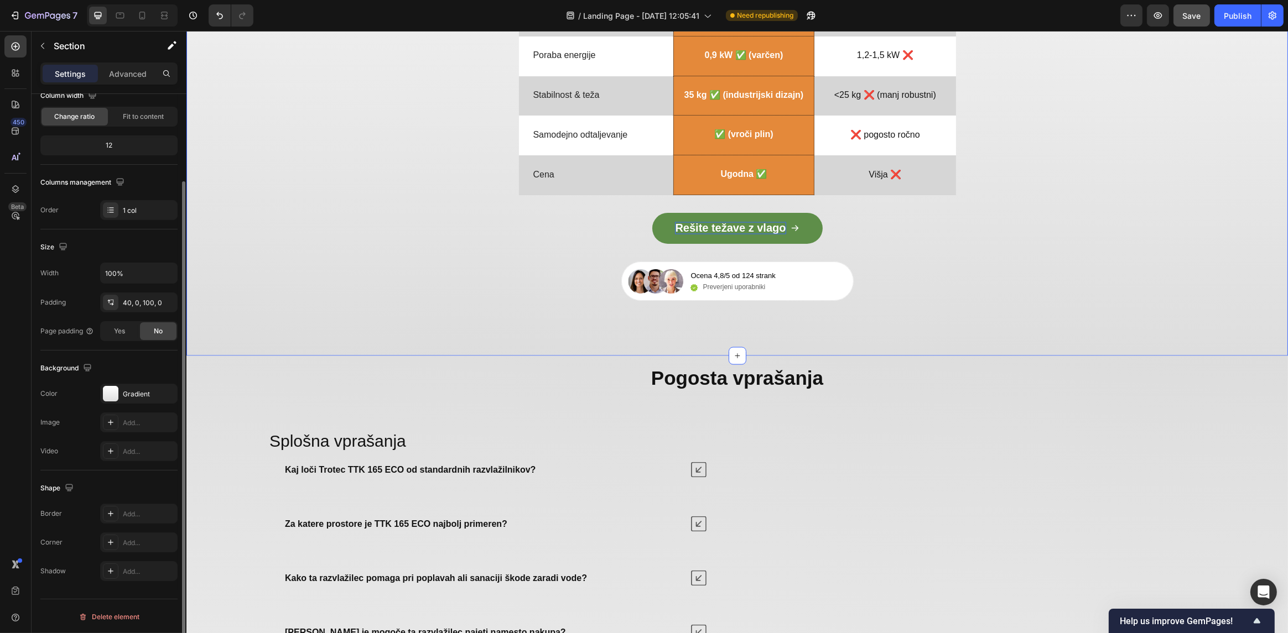
scroll to position [0, 0]
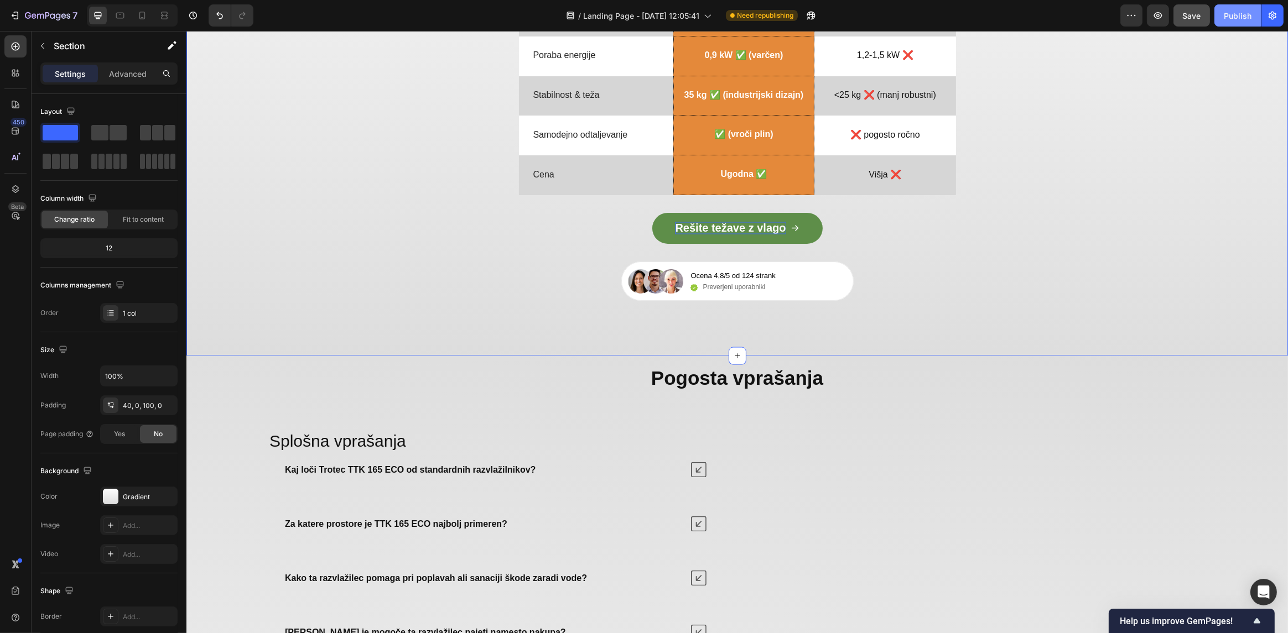
click at [1240, 13] on div "Publish" at bounding box center [1238, 16] width 28 height 12
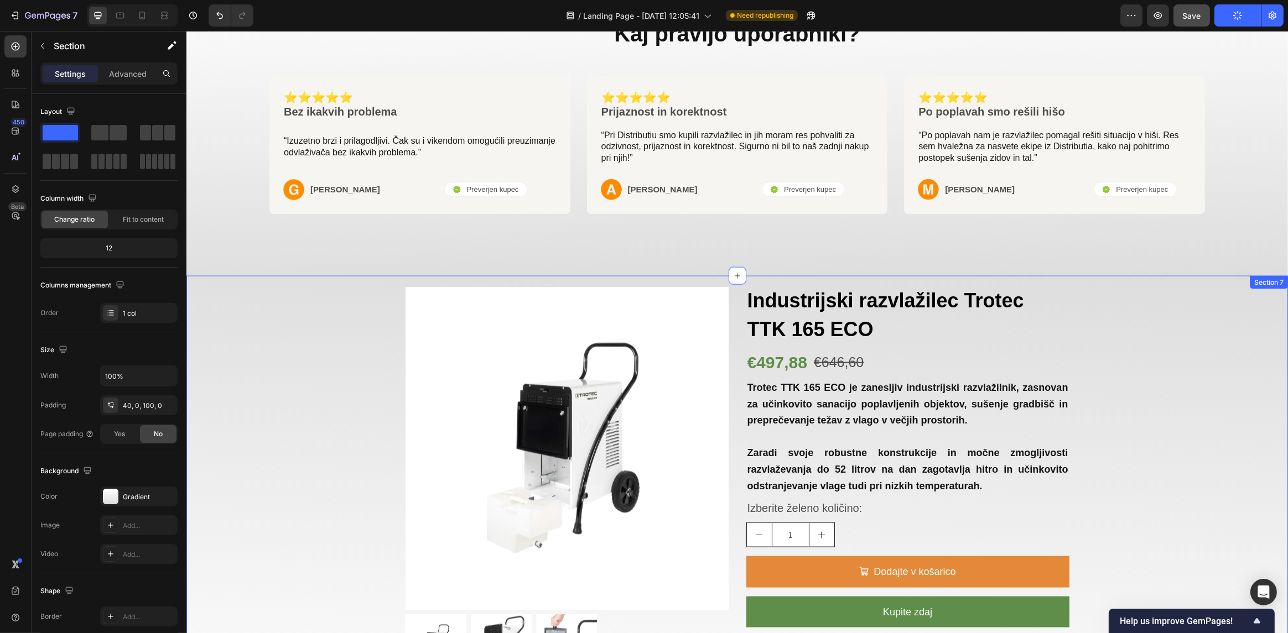
scroll to position [2491, 0]
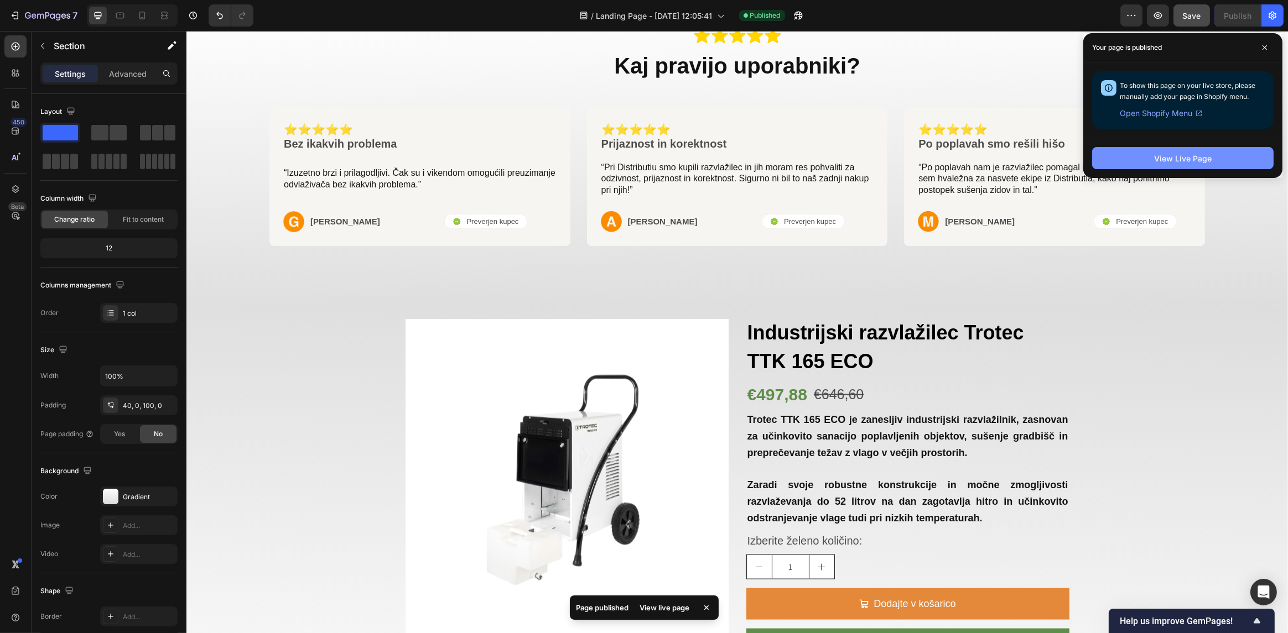
click at [1175, 166] on button "View Live Page" at bounding box center [1182, 158] width 181 height 22
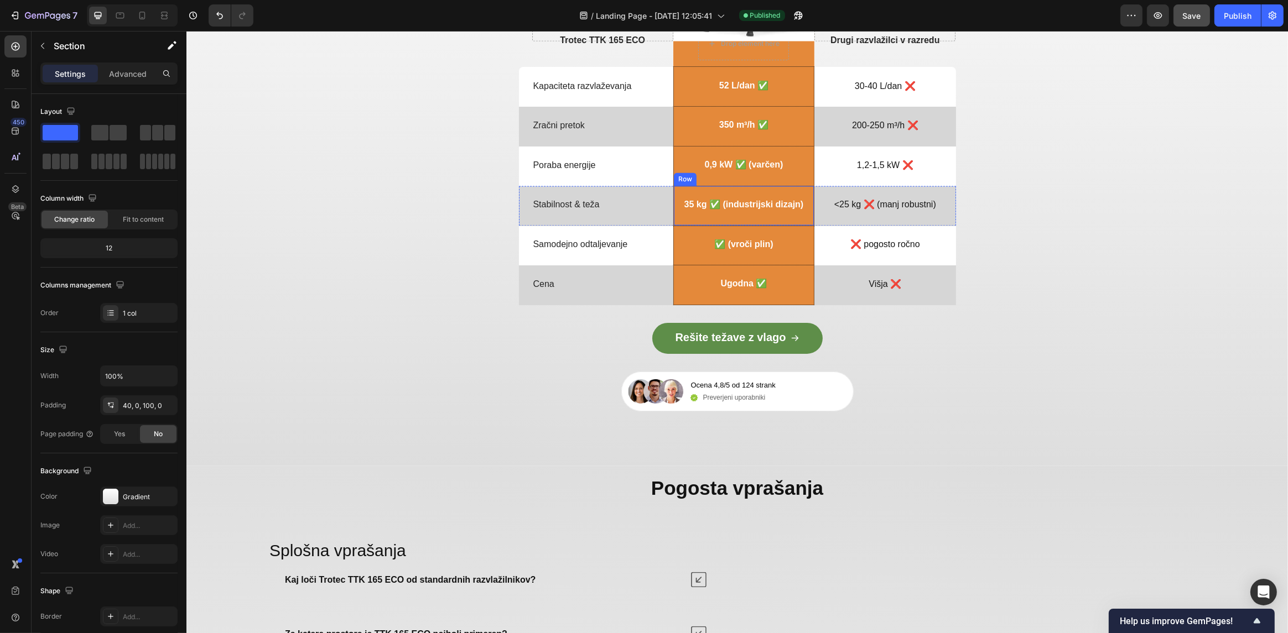
scroll to position [3543, 0]
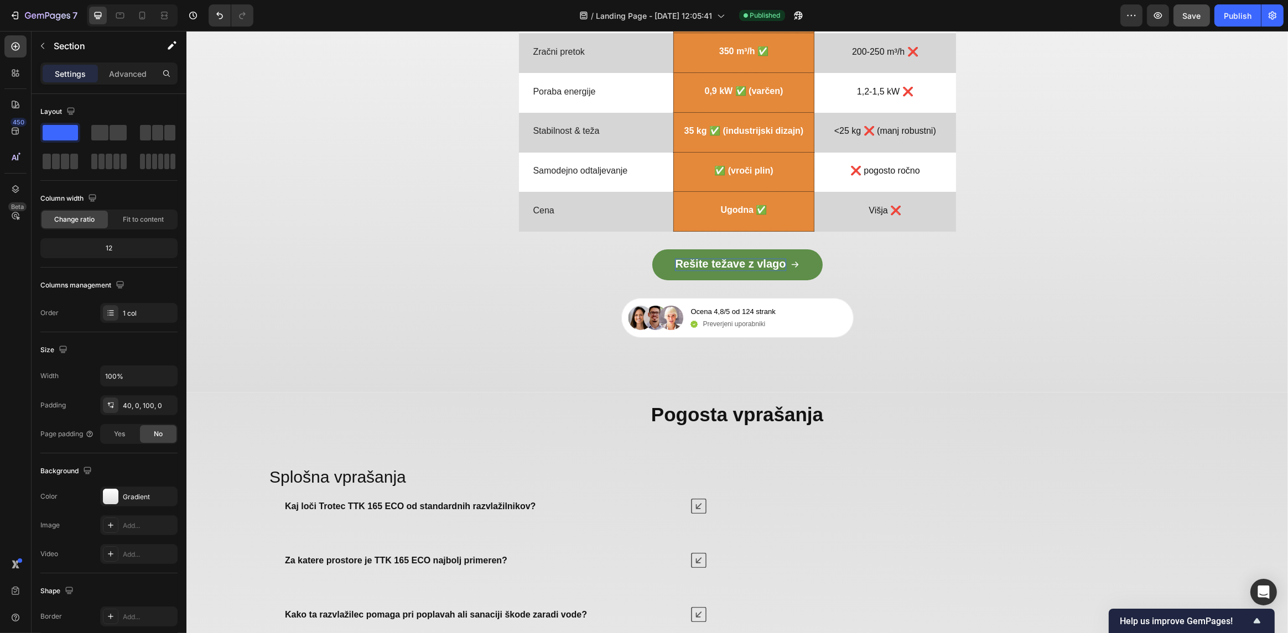
click at [747, 269] on strong "Rešite težave z vlago" at bounding box center [729, 264] width 111 height 12
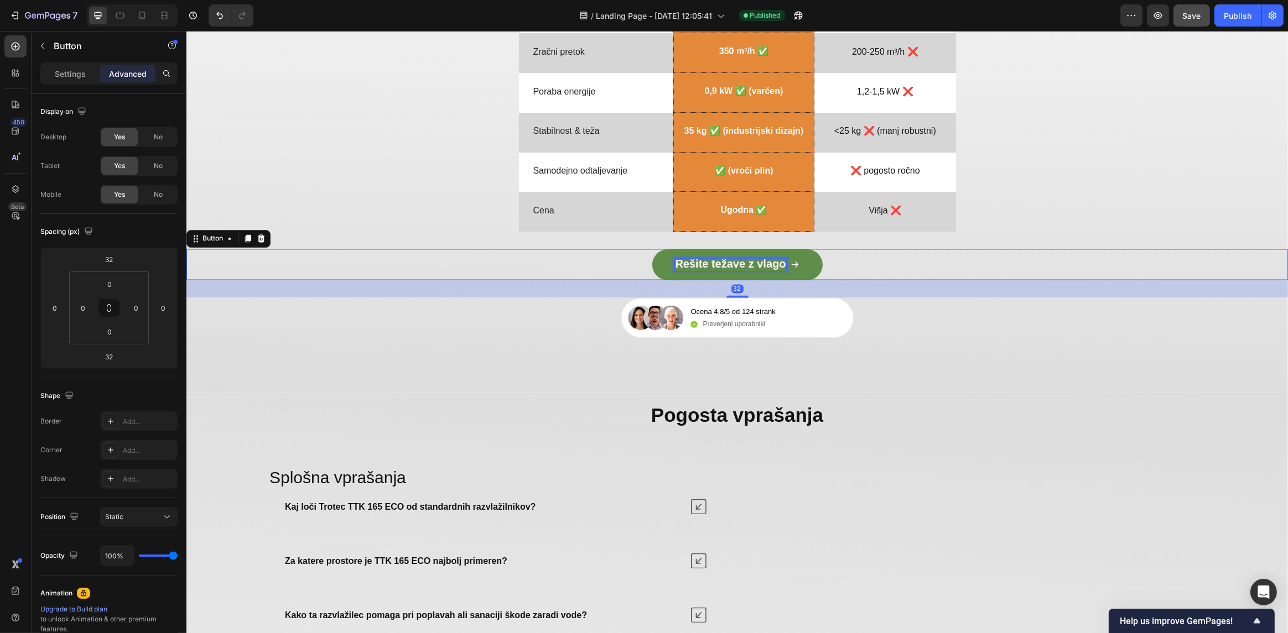
click at [744, 266] on strong "Rešite težave z vlago" at bounding box center [729, 264] width 111 height 12
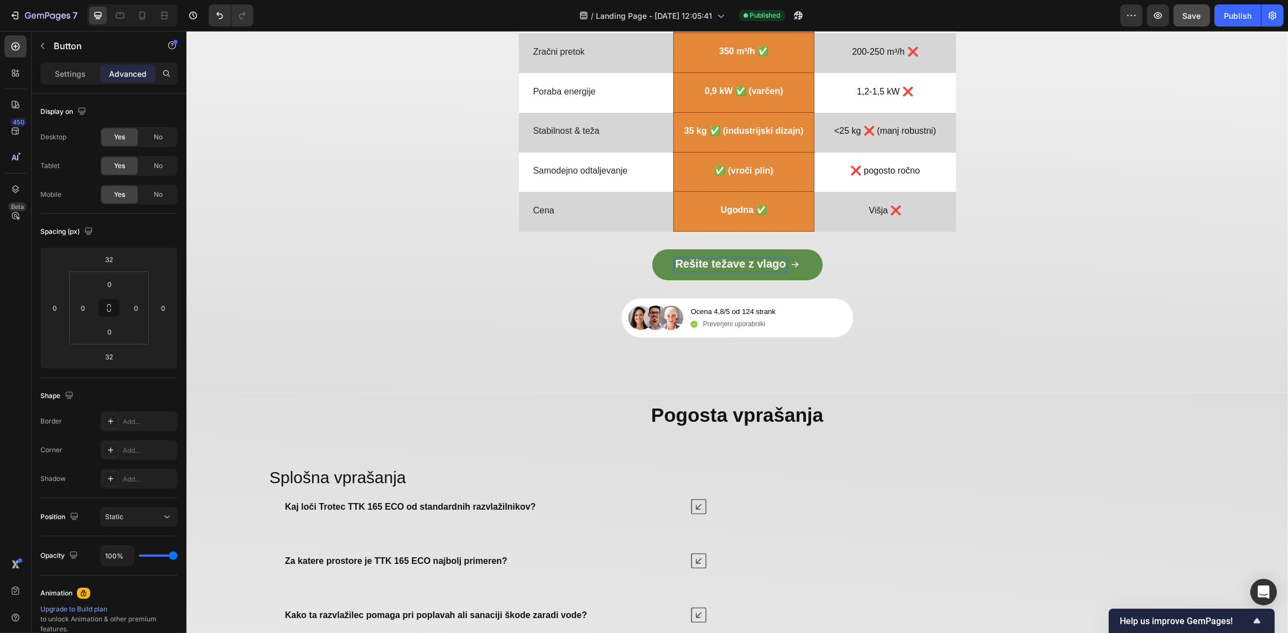
click at [663, 275] on link "Rešite težave z vlago" at bounding box center [737, 265] width 170 height 31
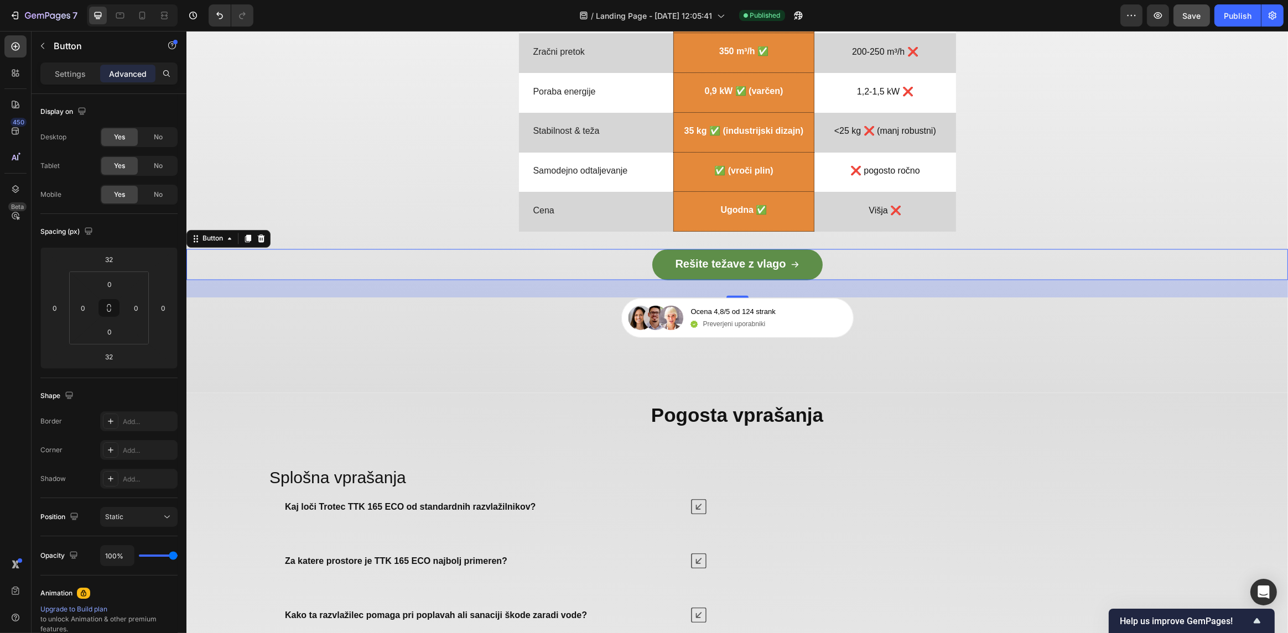
click at [663, 271] on link "Rešite težave z vlago" at bounding box center [737, 265] width 170 height 31
drag, startPoint x: 595, startPoint y: 272, endPoint x: 586, endPoint y: 285, distance: 15.5
click at [594, 273] on div "Rešite težave z vlago Button 32" at bounding box center [737, 265] width 1102 height 31
click at [668, 255] on link "Rešite težave z vlago" at bounding box center [737, 265] width 170 height 31
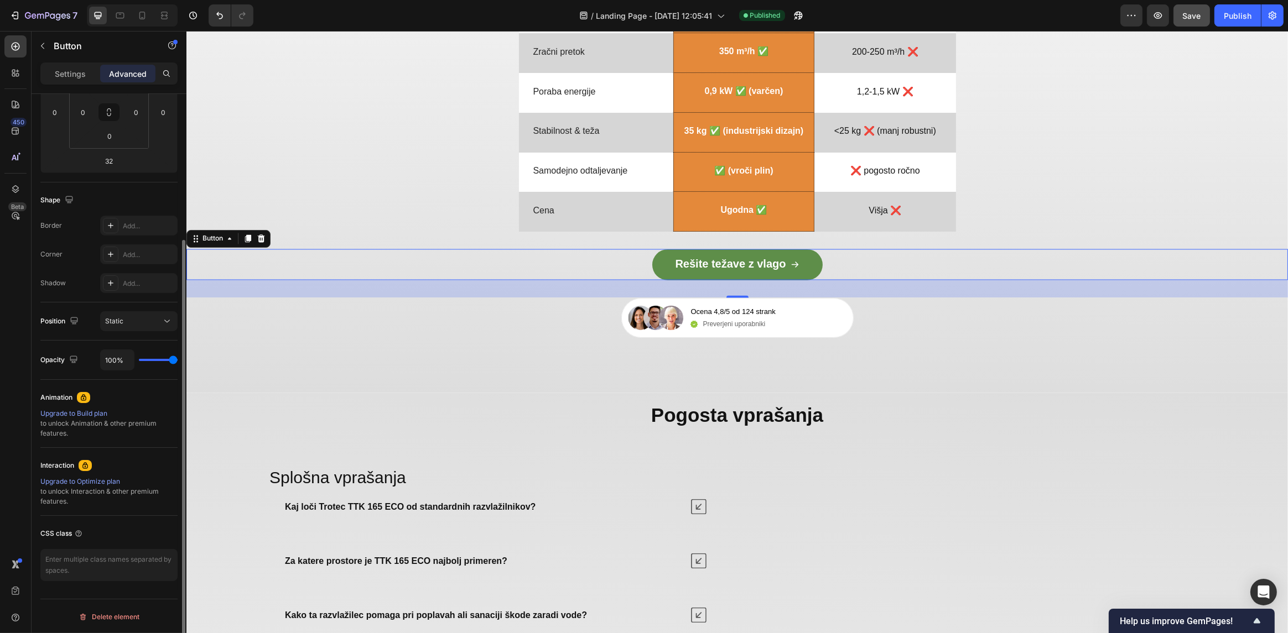
click at [91, 82] on div "Settings Advanced" at bounding box center [108, 74] width 137 height 22
click at [77, 75] on p "Settings" at bounding box center [70, 74] width 31 height 12
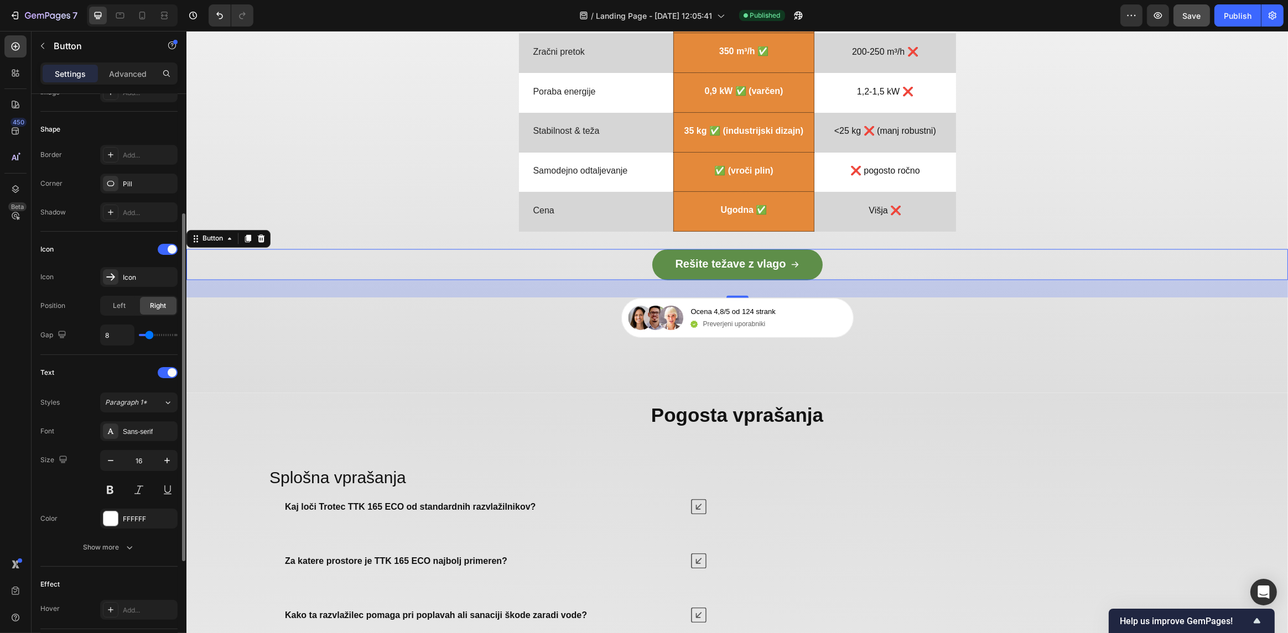
scroll to position [366, 0]
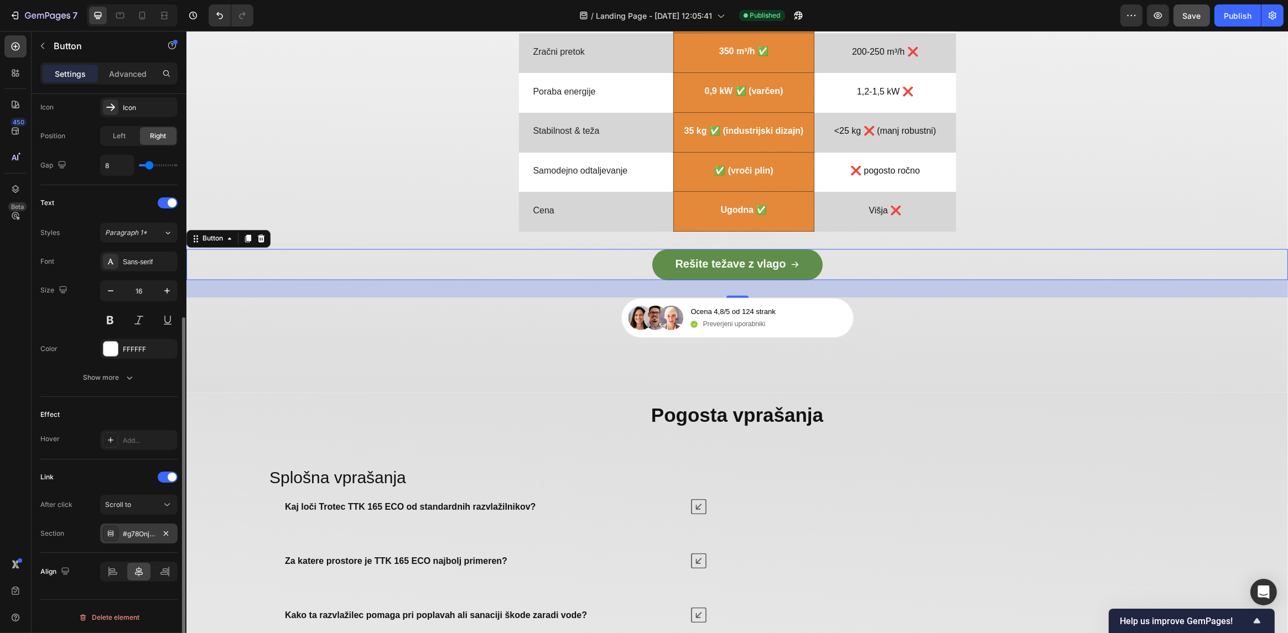
click at [138, 536] on div "#g78Onjg1v4" at bounding box center [139, 534] width 32 height 10
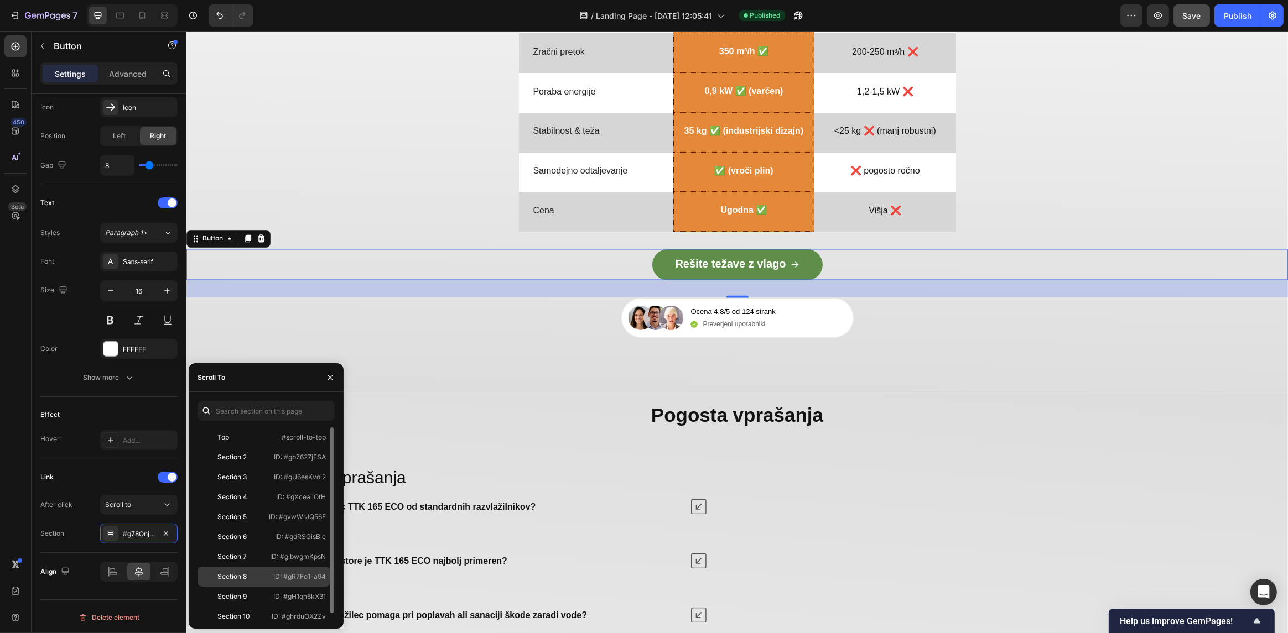
click at [248, 577] on div "Section 8" at bounding box center [234, 577] width 64 height 10
click at [72, 516] on div "After click Scroll to Section Section 8" at bounding box center [108, 519] width 137 height 49
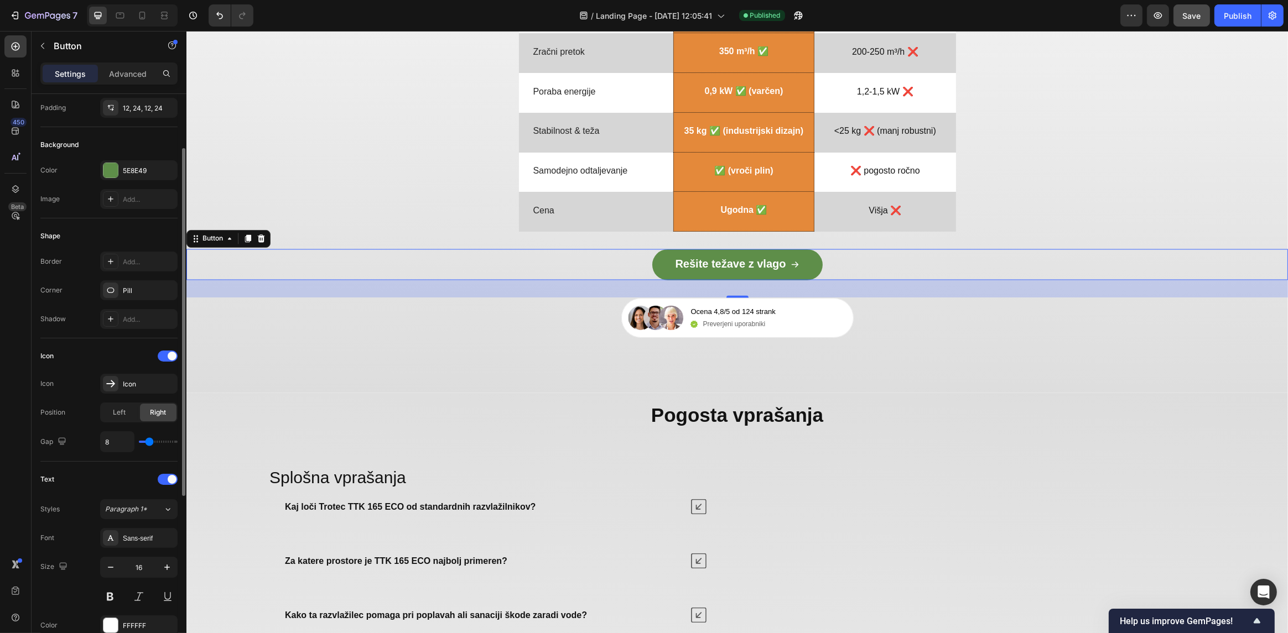
scroll to position [144, 0]
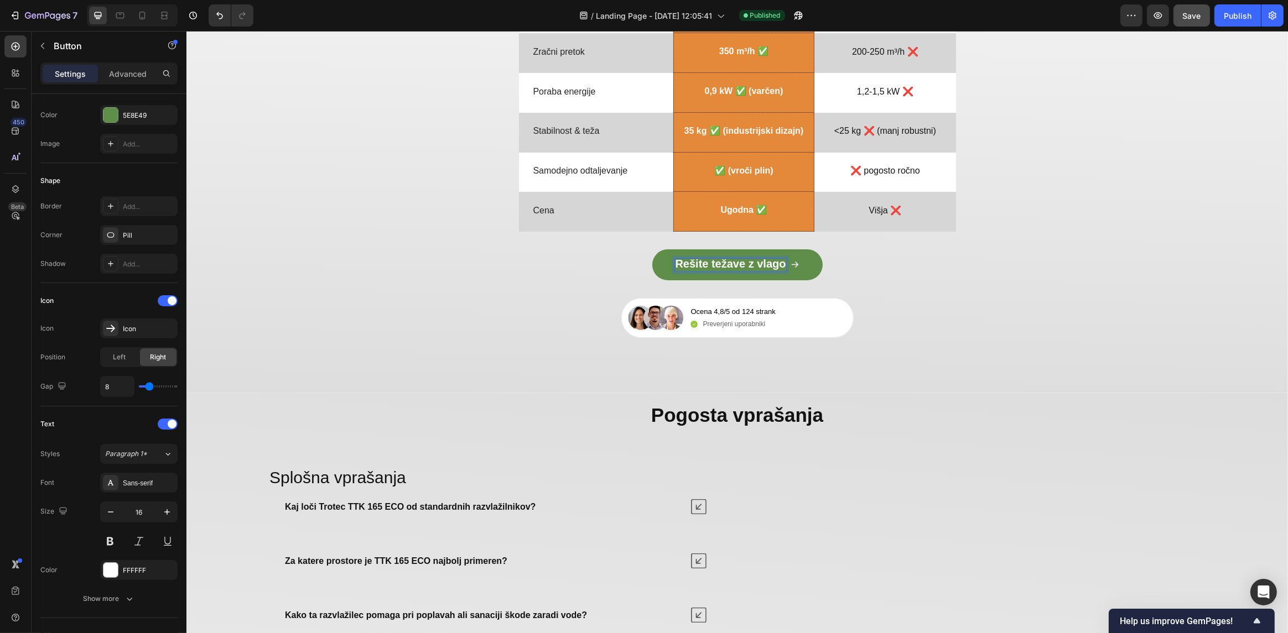
click at [729, 261] on strong "Rešite težave z vlago" at bounding box center [729, 264] width 111 height 12
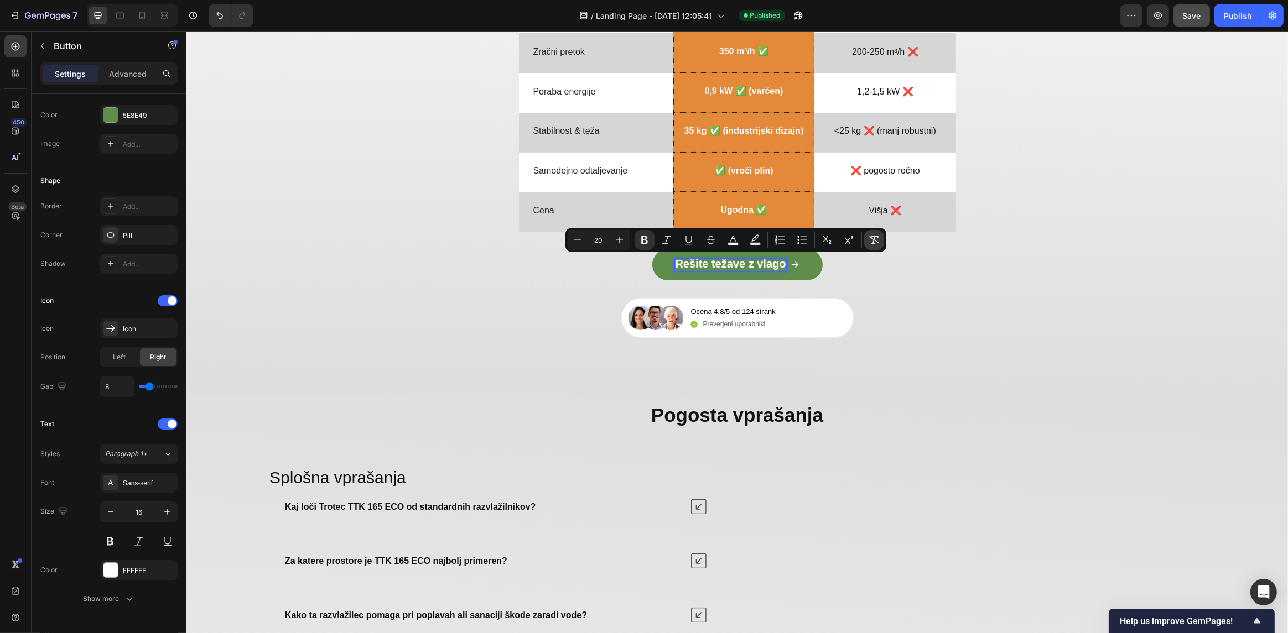
click at [874, 238] on icon "Editor contextual toolbar" at bounding box center [874, 240] width 11 height 8
type input "16"
click at [897, 265] on div "Rešite težave z vlago Button 32" at bounding box center [737, 265] width 1102 height 31
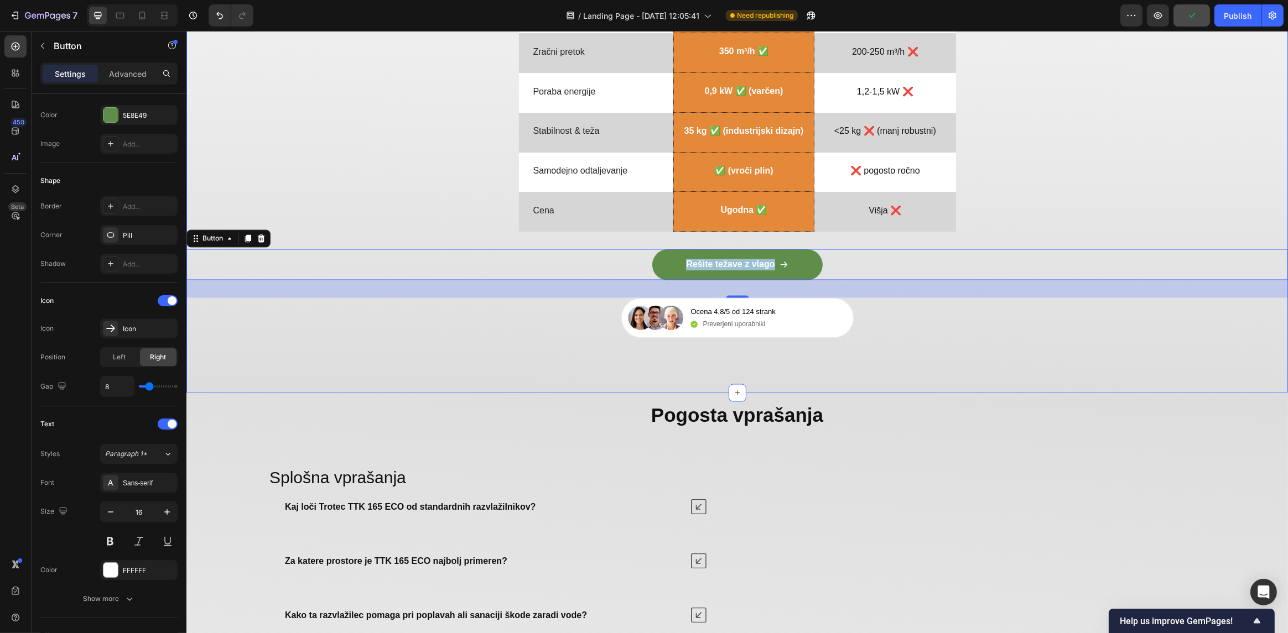
click at [477, 350] on div "Zmogljivo razvlaževanje po dostopni ceni Heading Drop element here Image Drop e…" at bounding box center [737, 55] width 1102 height 675
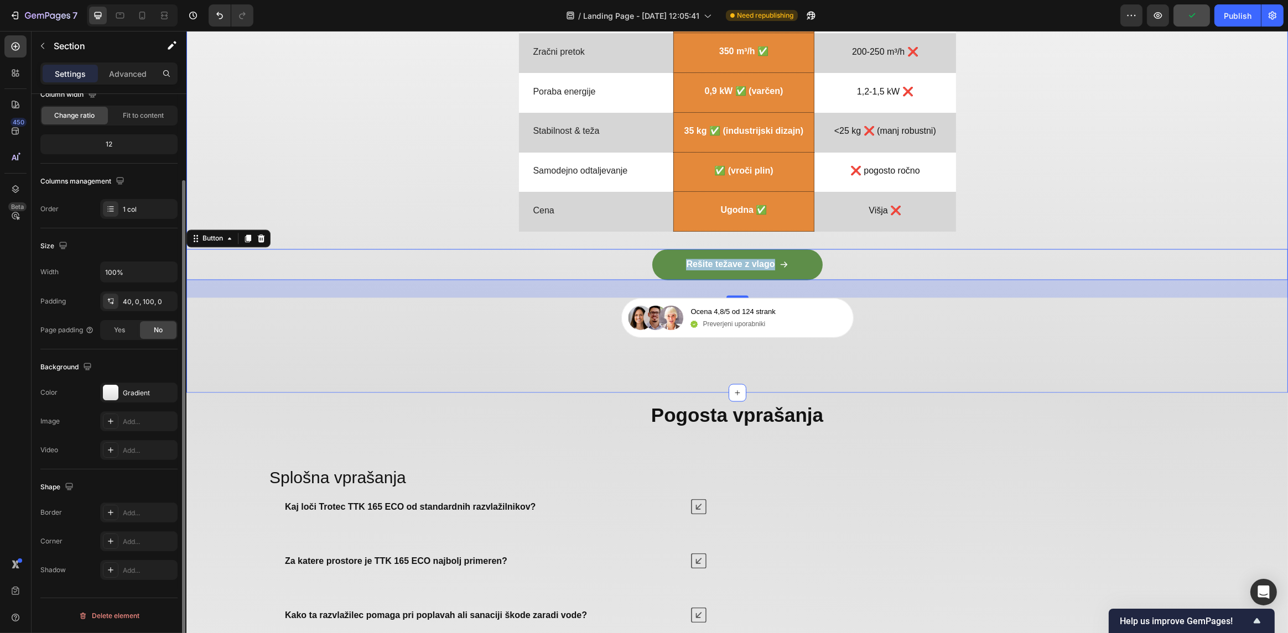
scroll to position [0, 0]
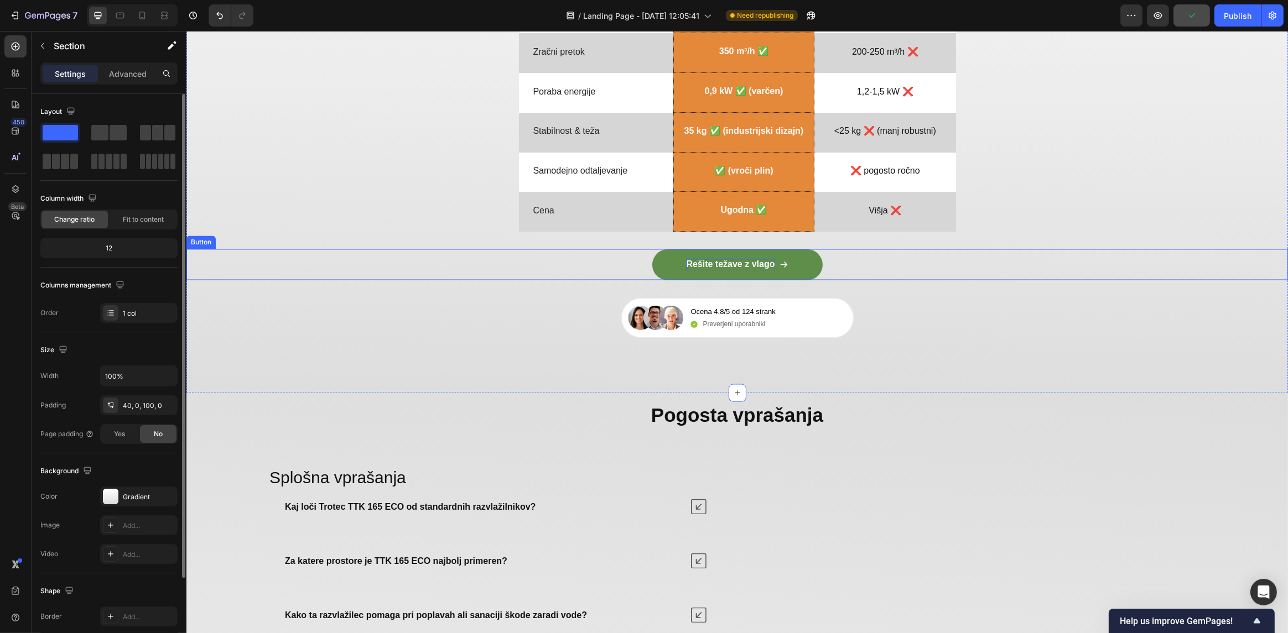
click at [699, 263] on p "Rešite težave z vlago" at bounding box center [729, 265] width 89 height 12
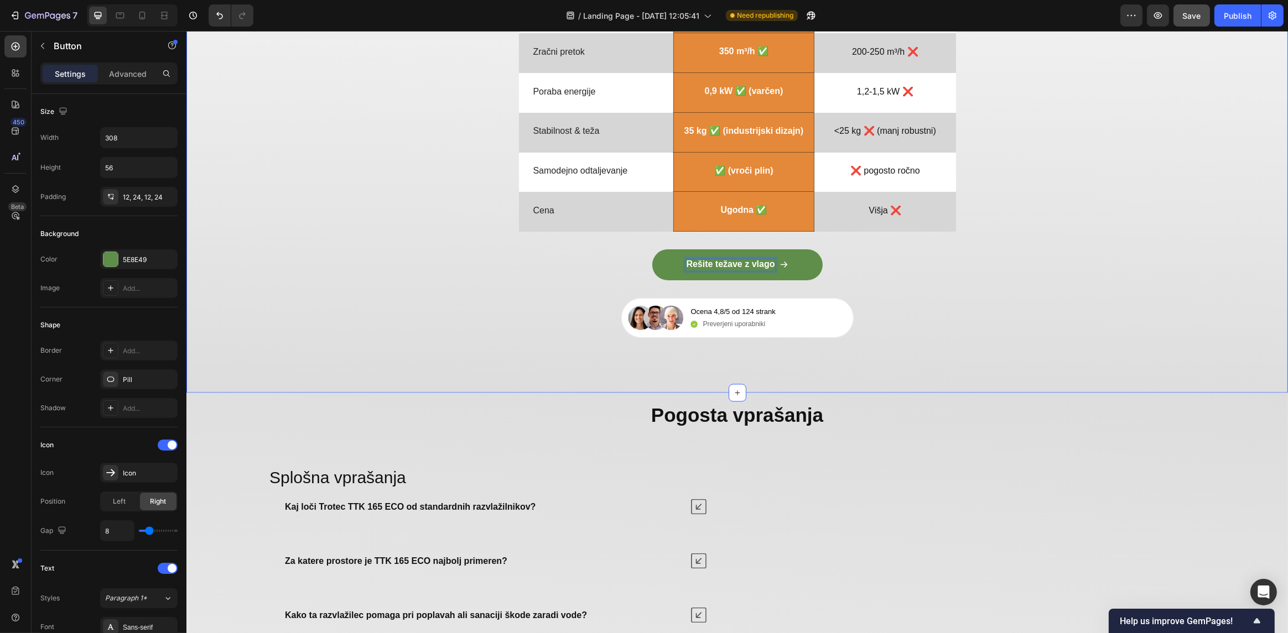
click at [342, 193] on div "Zmogljivo razvlaževanje po dostopni ceni Heading Drop element here Image Drop e…" at bounding box center [737, 40] width 1102 height 598
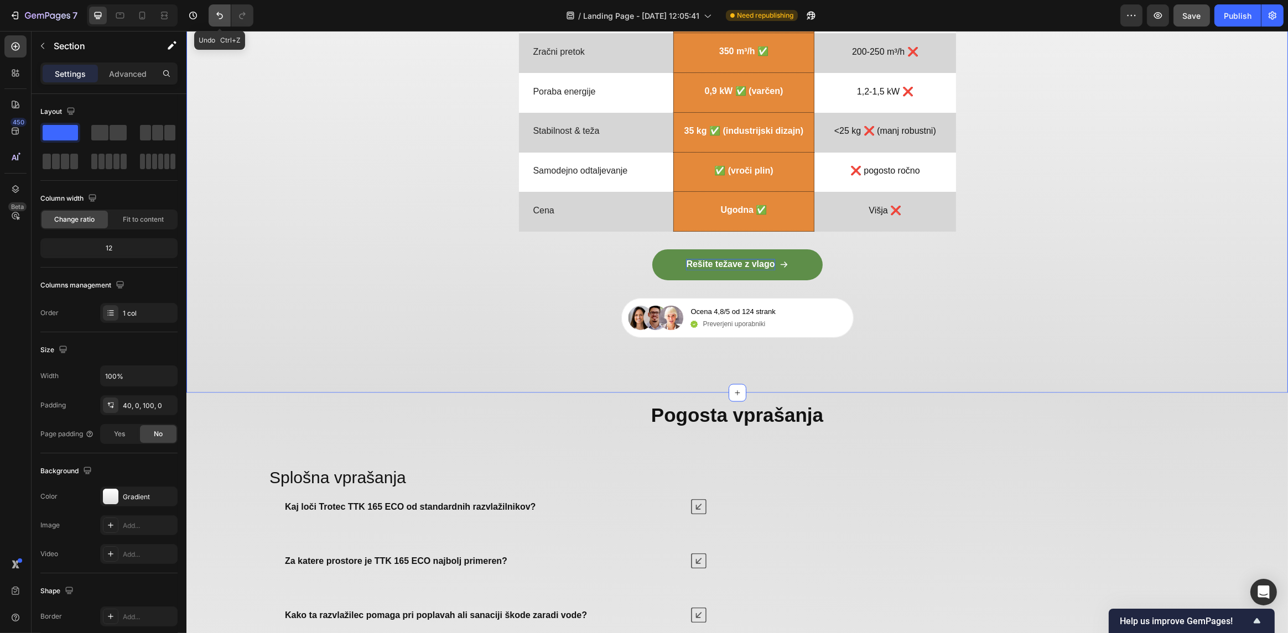
click at [220, 15] on icon "Undo/Redo" at bounding box center [219, 15] width 11 height 11
click at [706, 265] on strong "Rešite težave z vlago" at bounding box center [729, 264] width 111 height 12
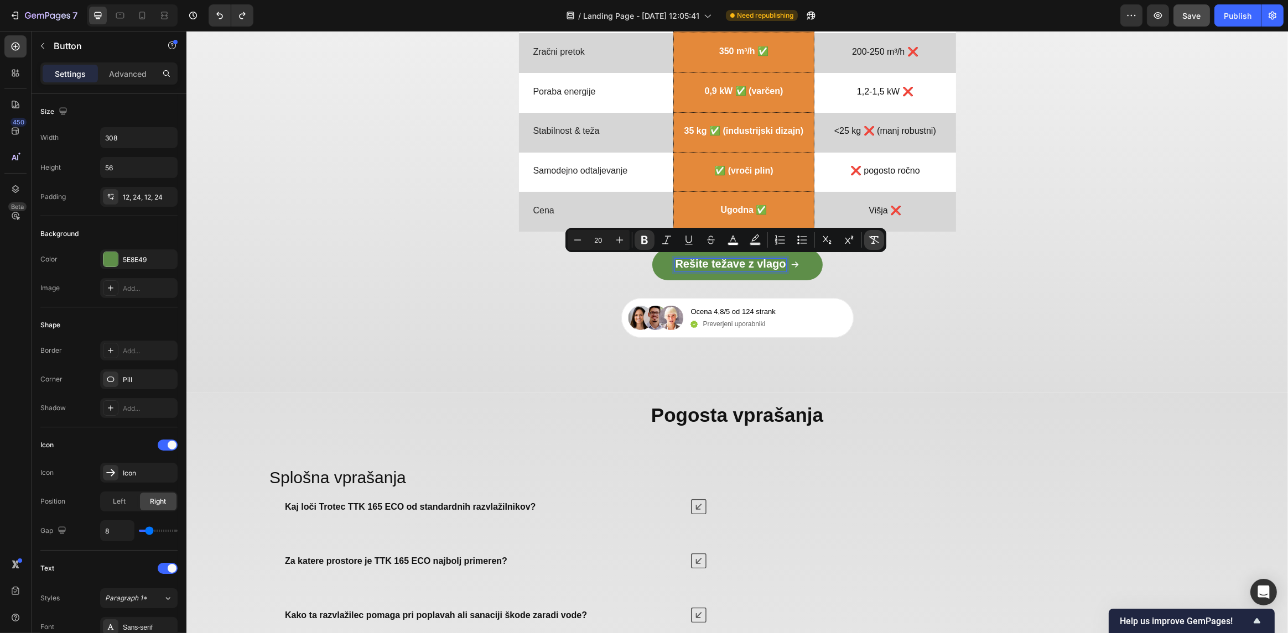
click at [876, 235] on icon "Editor contextual toolbar" at bounding box center [874, 240] width 11 height 11
type input "16"
click at [894, 282] on div "Rešite težave z vlago Button 32" at bounding box center [737, 265] width 1102 height 66
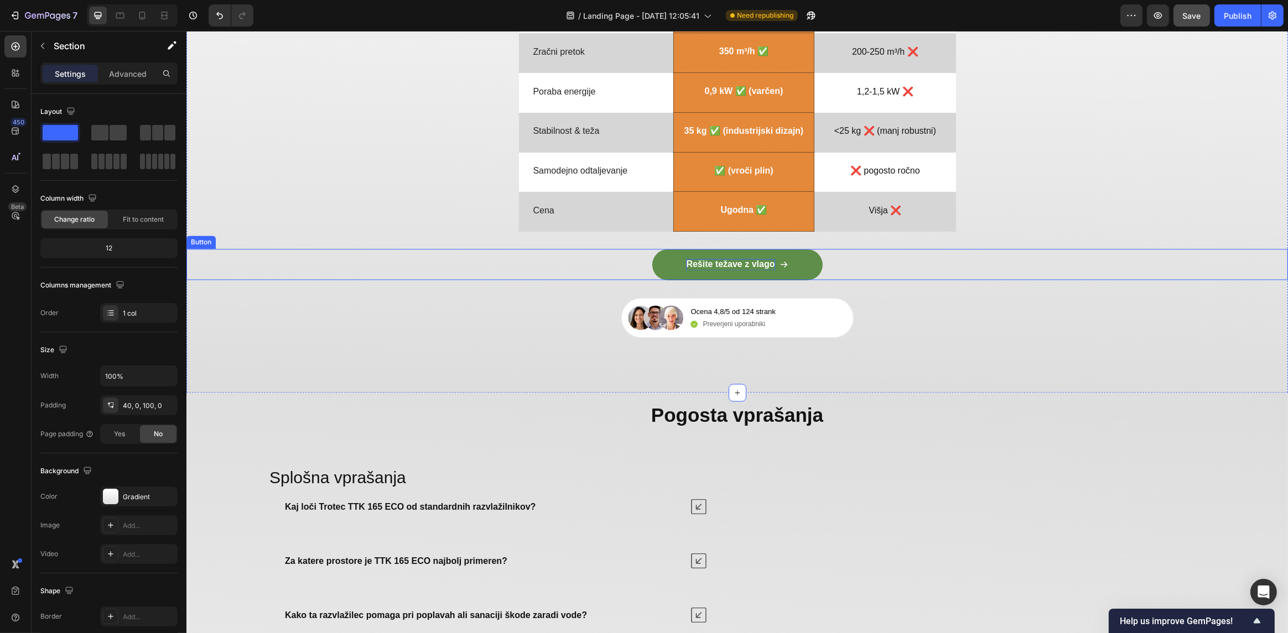
click at [746, 260] on p "Rešite težave z vlago" at bounding box center [729, 265] width 89 height 12
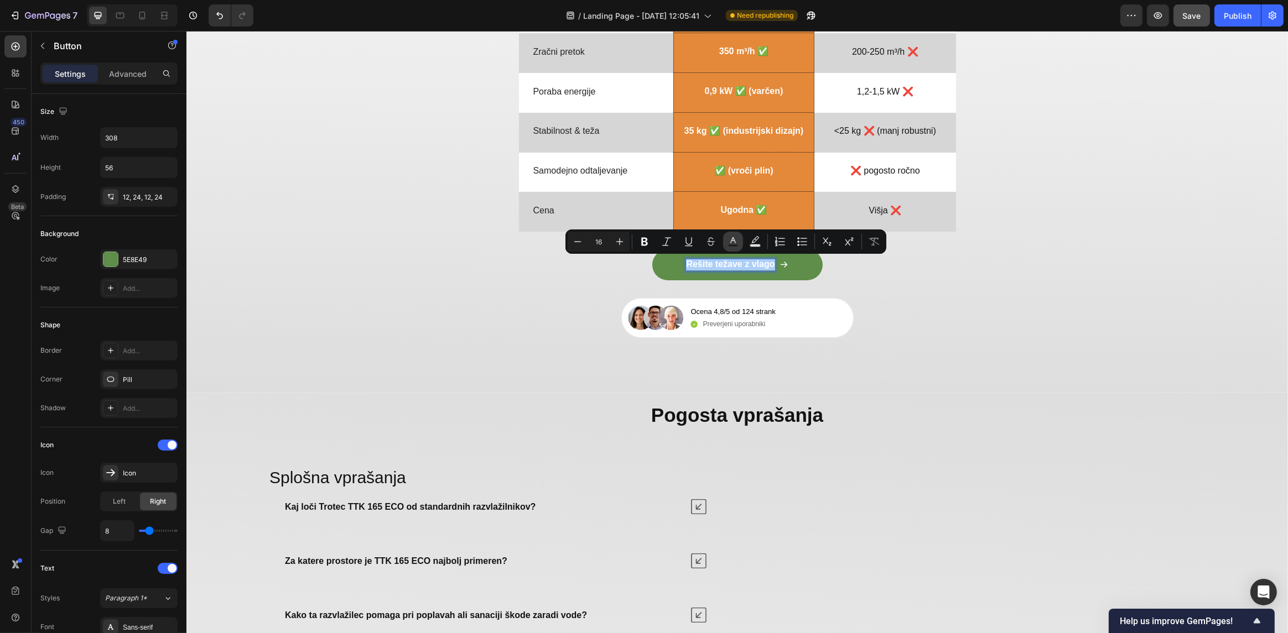
click at [731, 241] on icon "Editor contextual toolbar" at bounding box center [733, 240] width 6 height 6
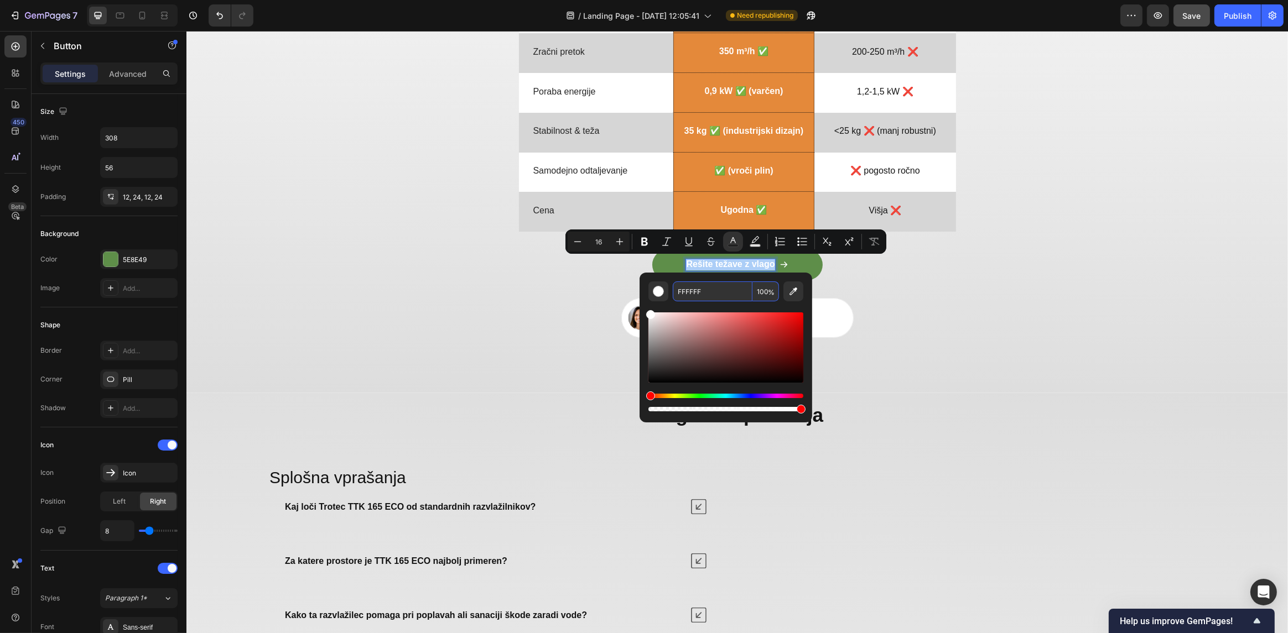
click at [702, 287] on input "FFFFFF" at bounding box center [713, 292] width 80 height 20
click at [612, 236] on button "Plus" at bounding box center [620, 242] width 20 height 20
click at [615, 239] on icon "Editor contextual toolbar" at bounding box center [619, 241] width 11 height 11
click at [615, 240] on icon "Editor contextual toolbar" at bounding box center [619, 241] width 11 height 11
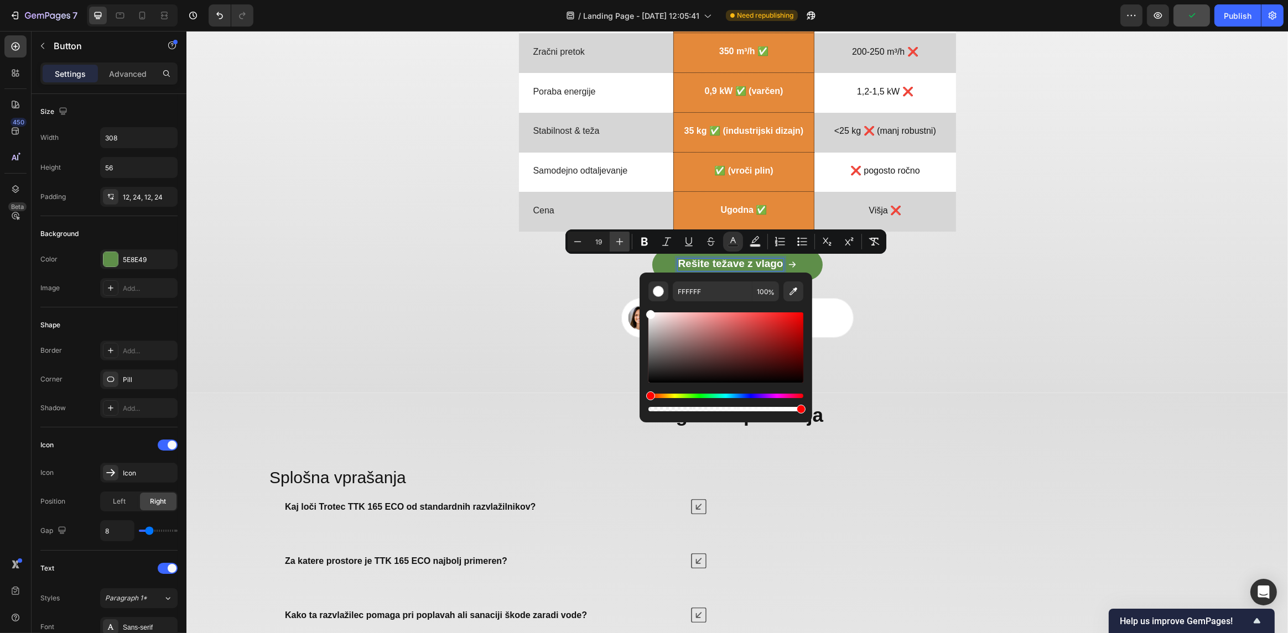
type input "20"
click at [529, 313] on div "Zmogljivo razvlaževanje po dostopni ceni Heading Drop element here Image Drop e…" at bounding box center [737, 40] width 1102 height 598
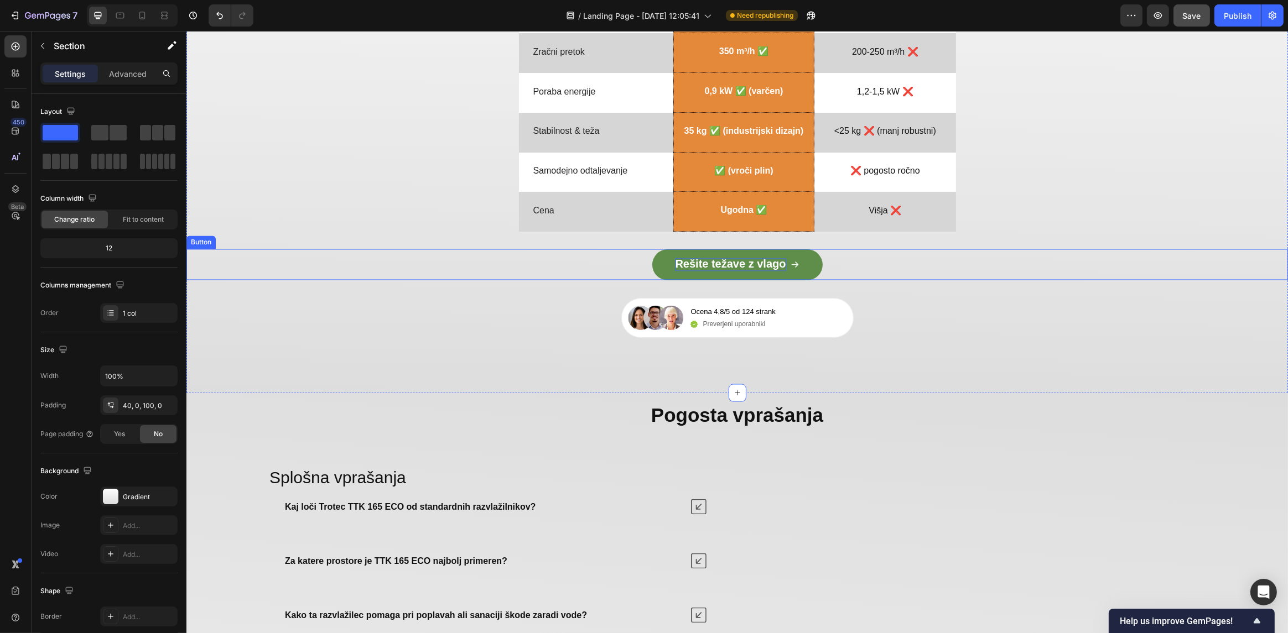
click at [719, 265] on span "Rešite težave z vlago" at bounding box center [729, 264] width 111 height 12
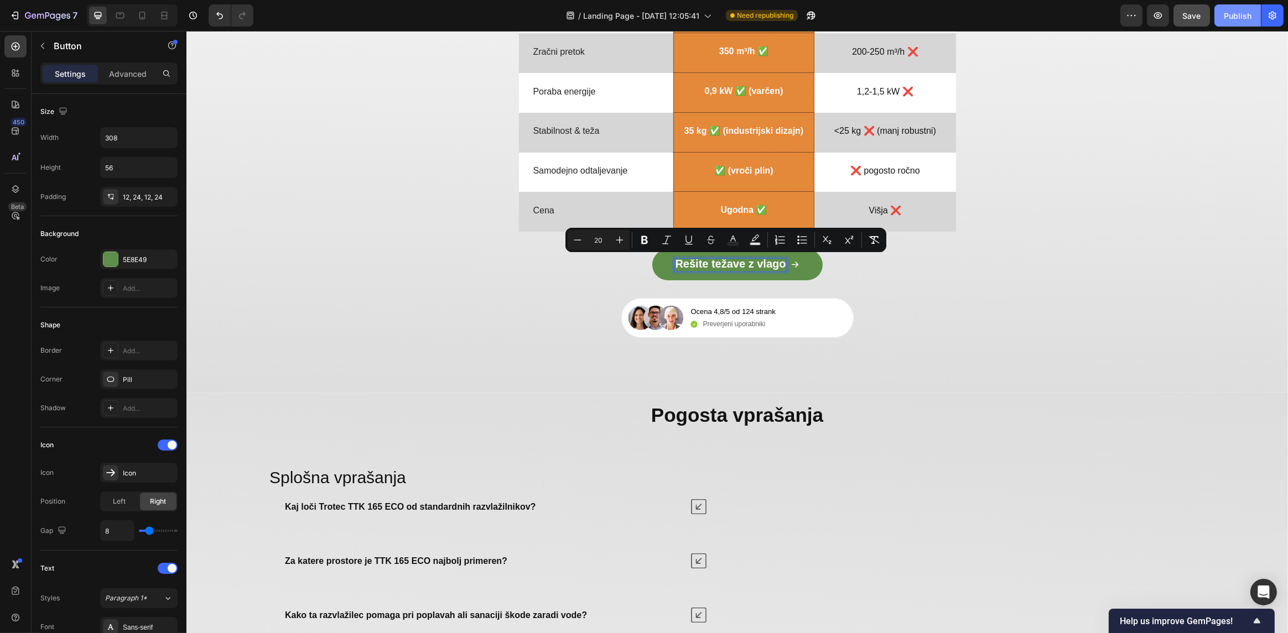
click at [1249, 22] on button "Publish" at bounding box center [1237, 15] width 46 height 22
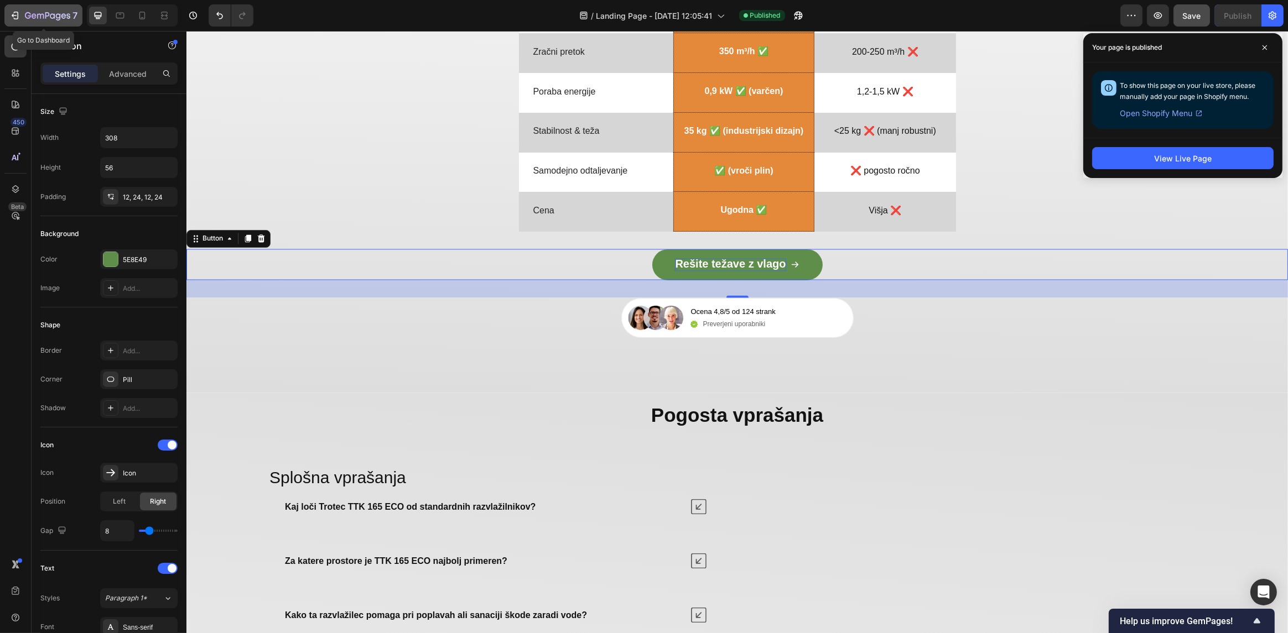
click at [14, 15] on icon "button" at bounding box center [14, 15] width 5 height 3
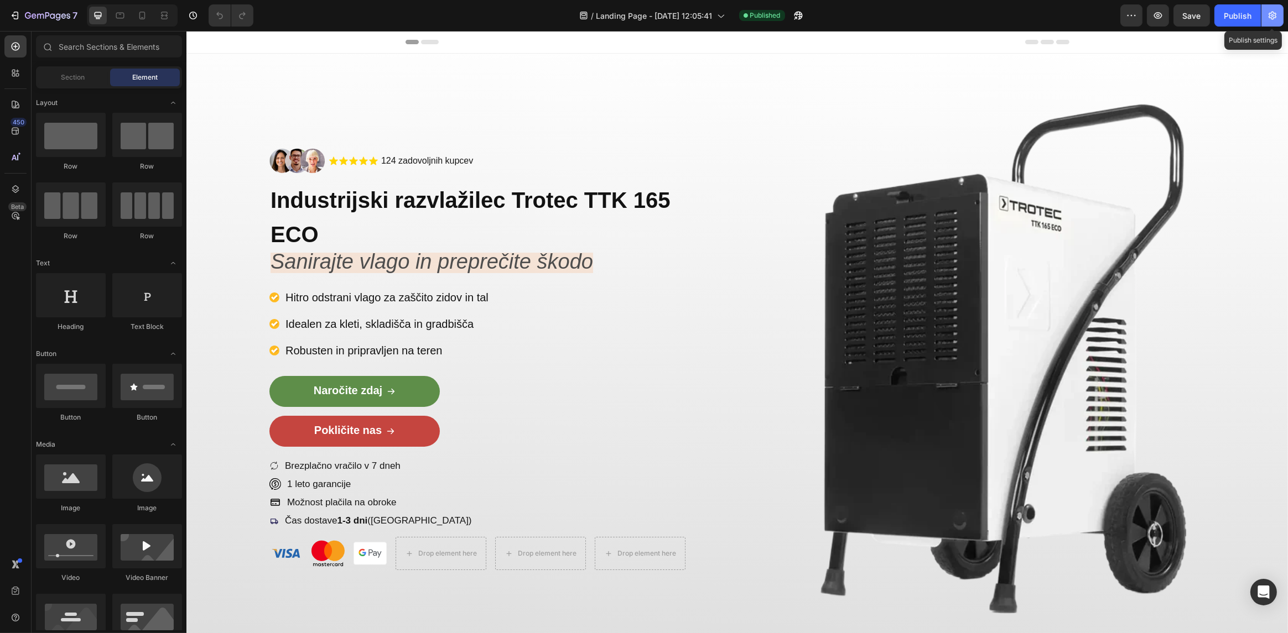
click at [1269, 12] on icon "button" at bounding box center [1272, 15] width 11 height 11
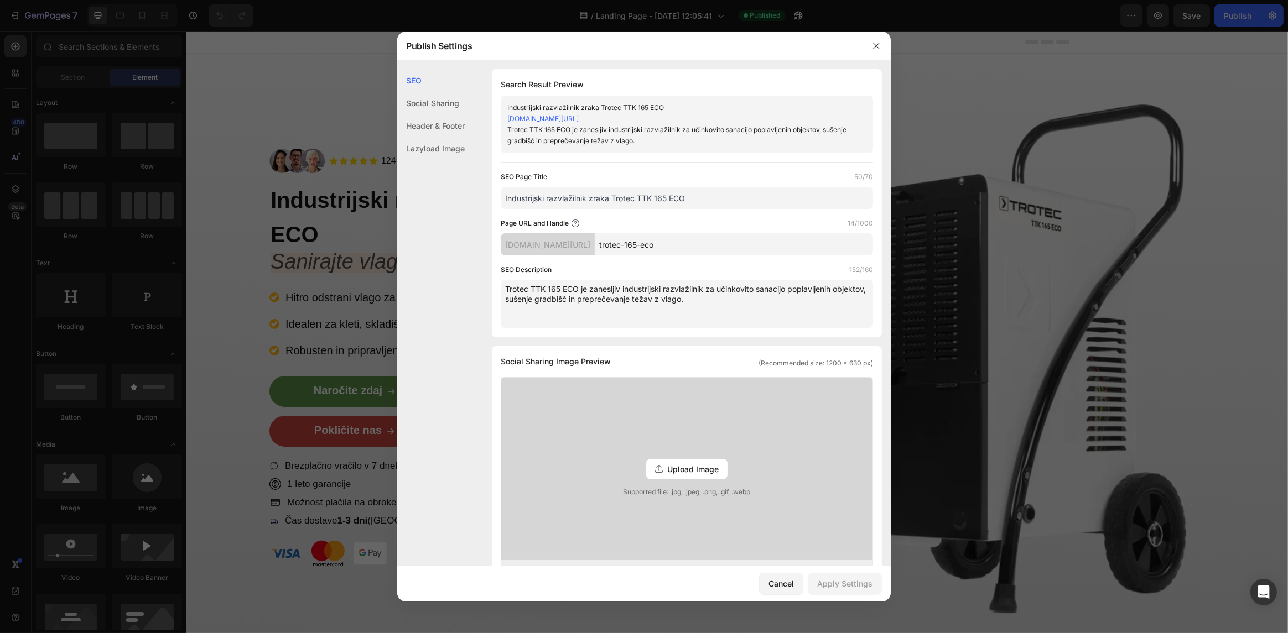
click at [621, 200] on input "Industrijski razvlažilnik zraka Trotec TTK 165 ECO" at bounding box center [687, 198] width 372 height 22
